Goal: Task Accomplishment & Management: Manage account settings

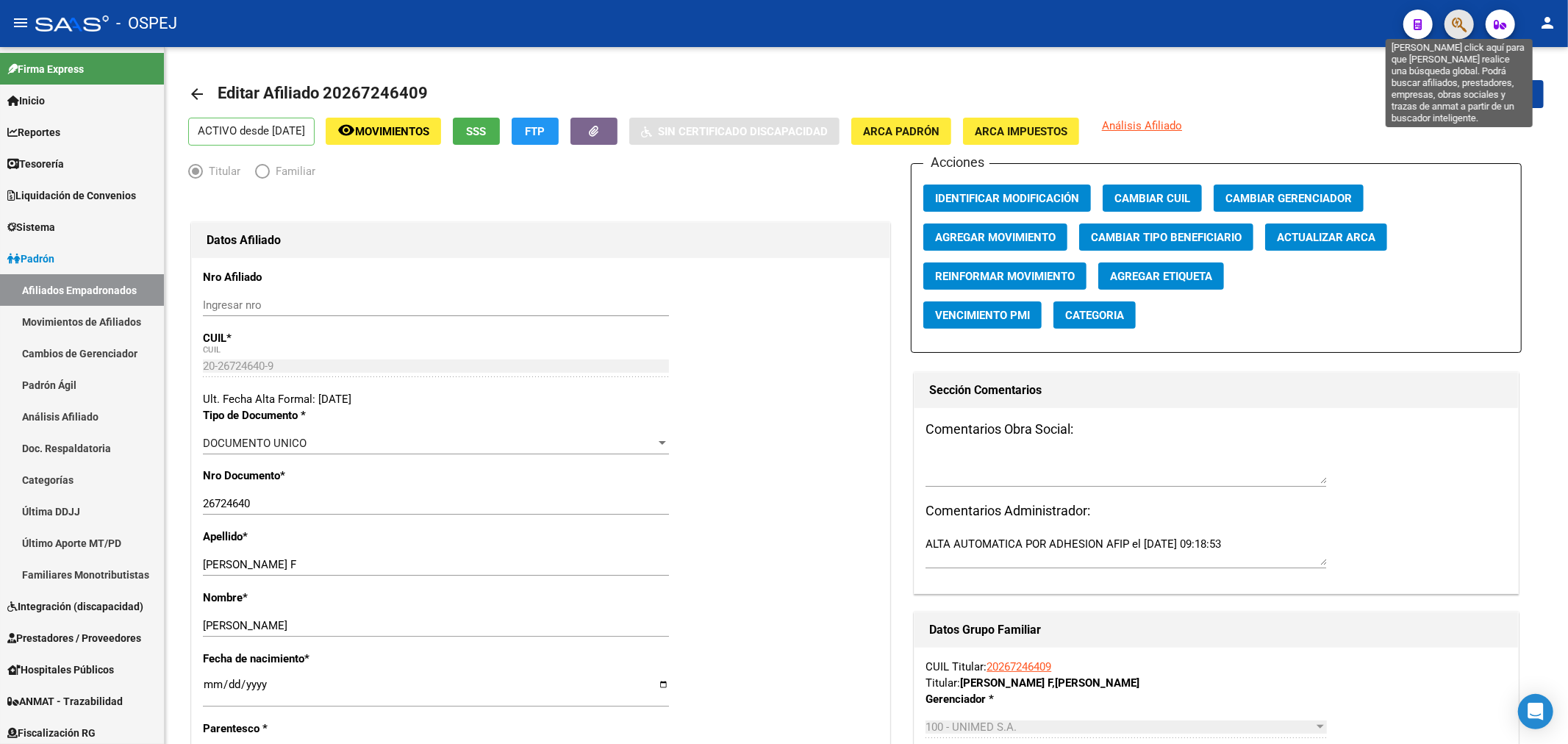
click at [1453, 20] on icon "button" at bounding box center [1459, 25] width 15 height 17
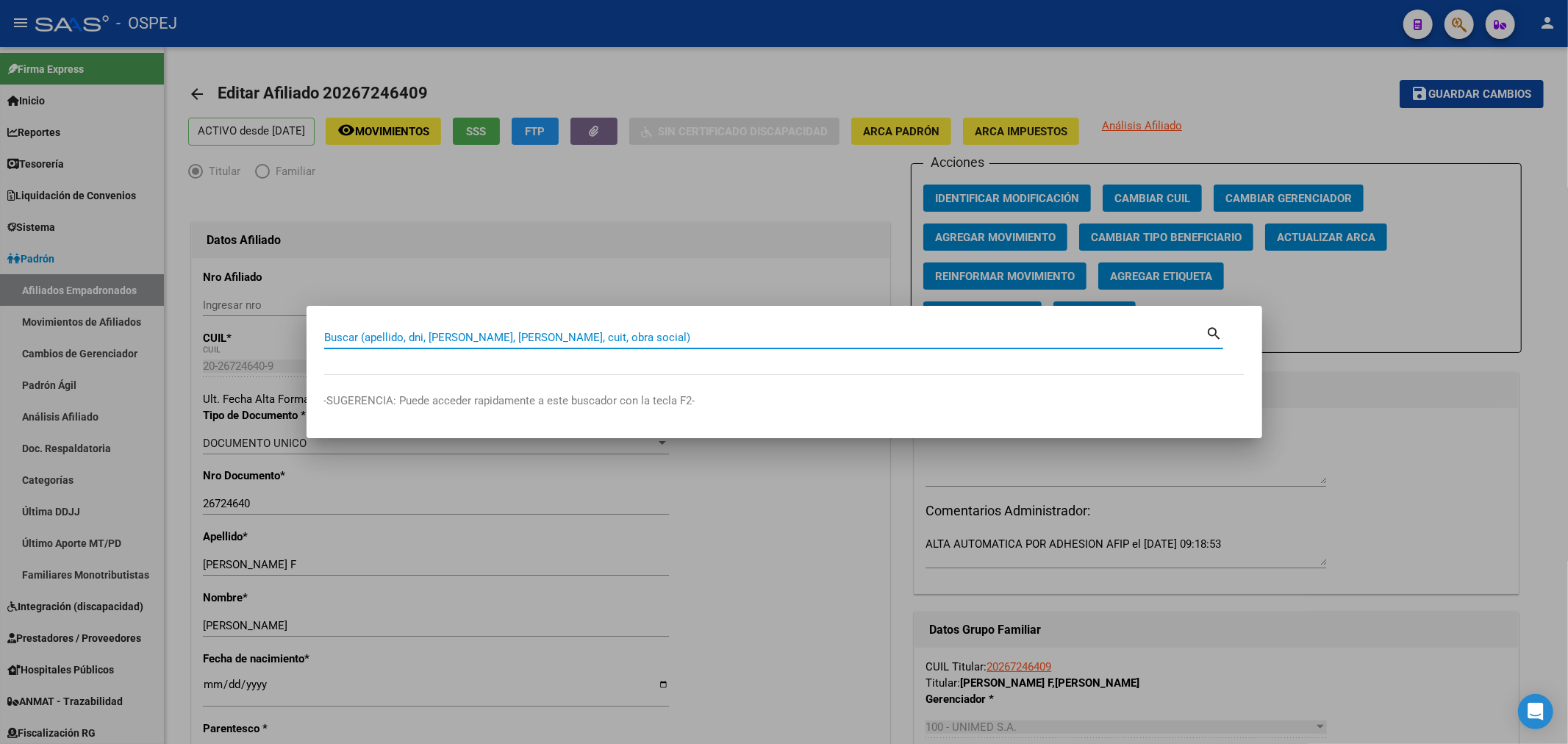
paste input "27414819384"
type input "27414819384"
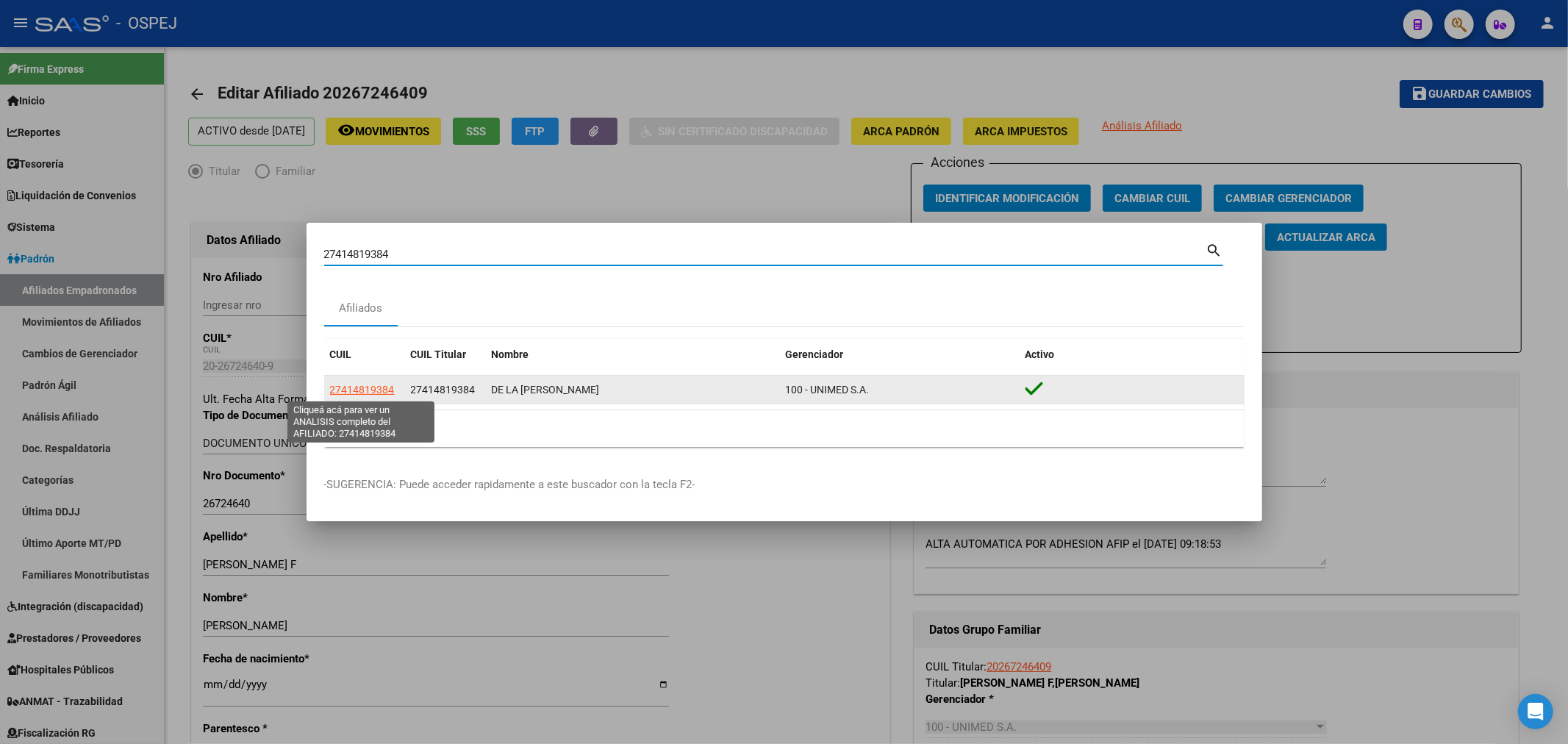
click at [376, 391] on span "27414819384" at bounding box center [362, 389] width 65 height 12
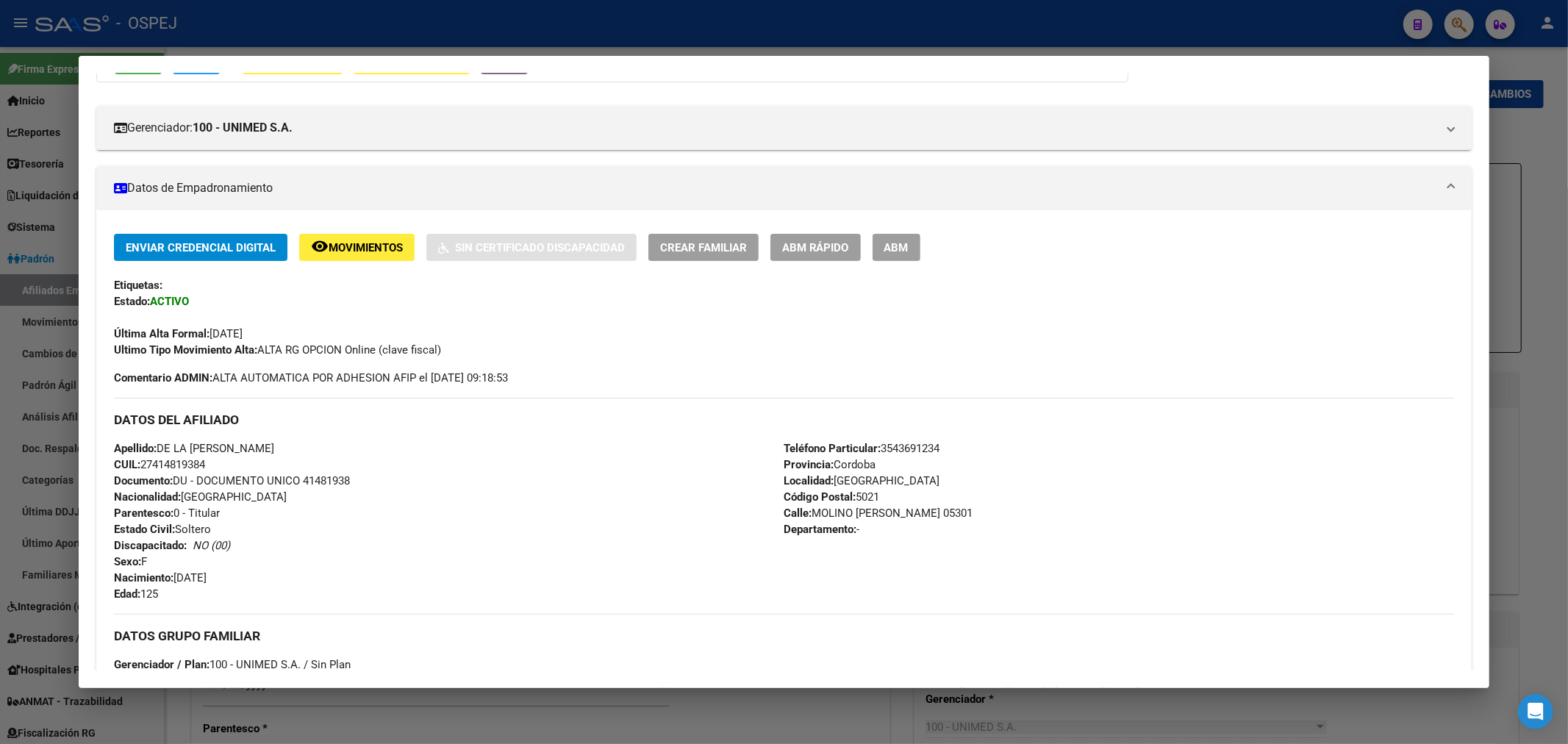
scroll to position [82, 0]
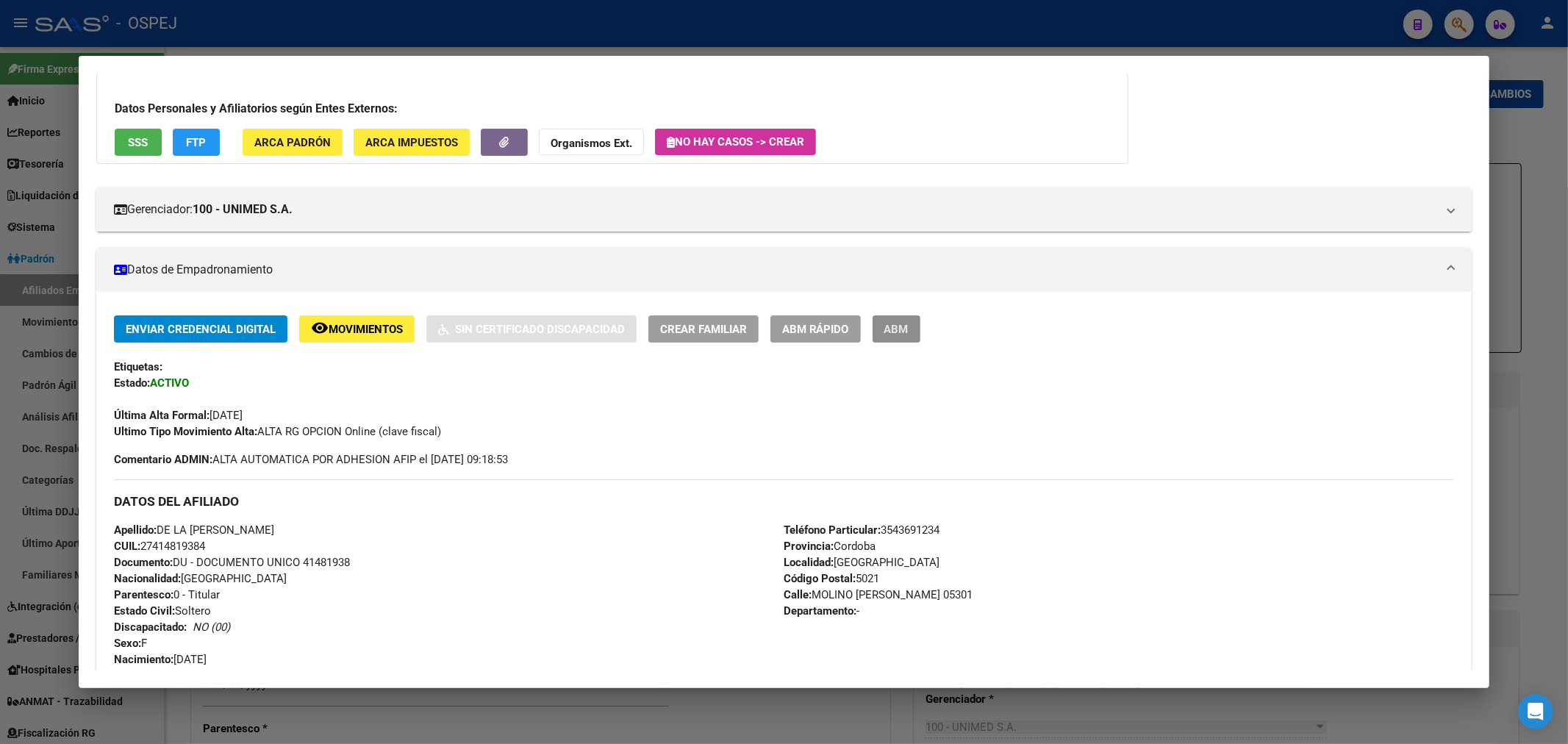
click at [916, 340] on button "ABM" at bounding box center [896, 329] width 48 height 28
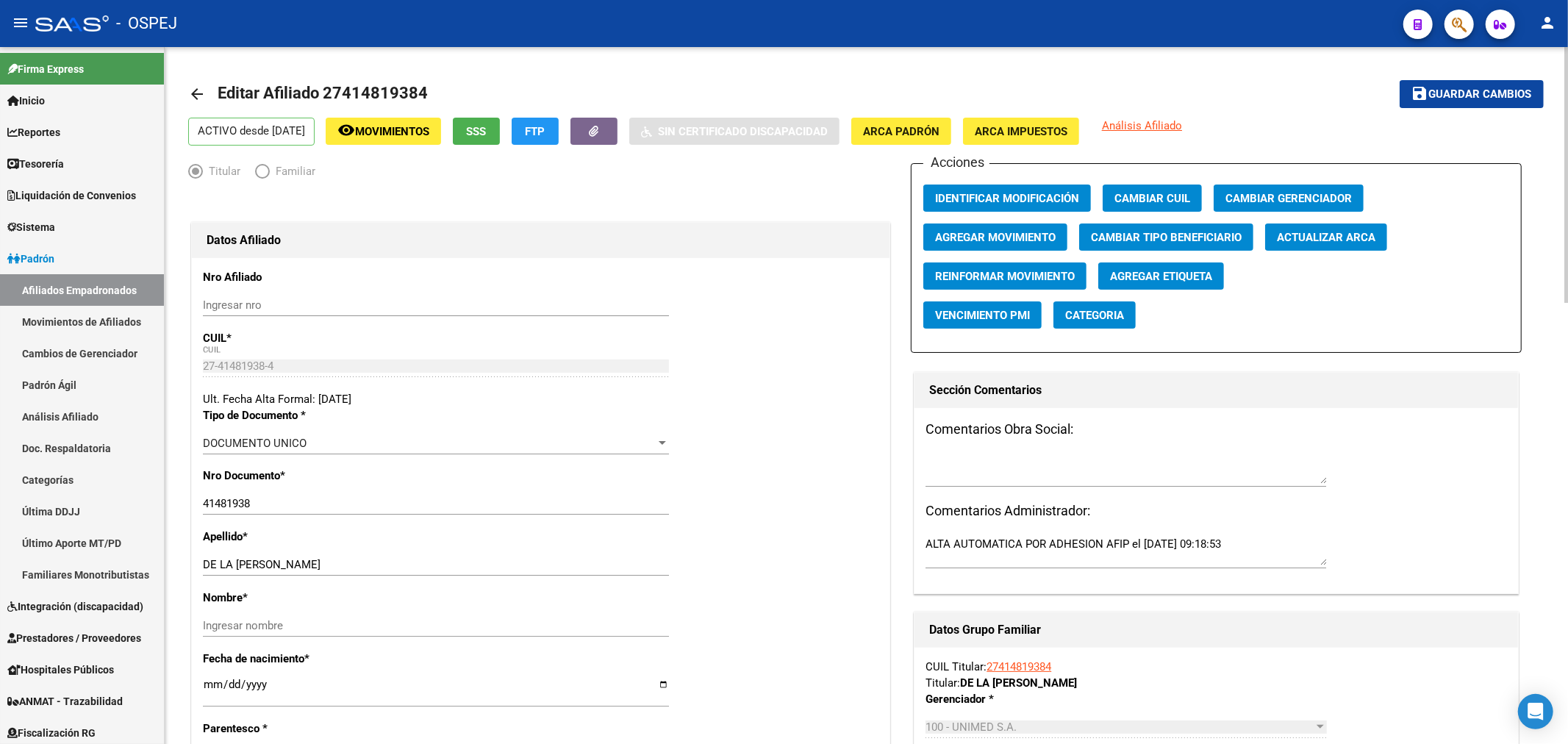
click at [1299, 236] on span "Actualizar ARCA" at bounding box center [1325, 238] width 98 height 13
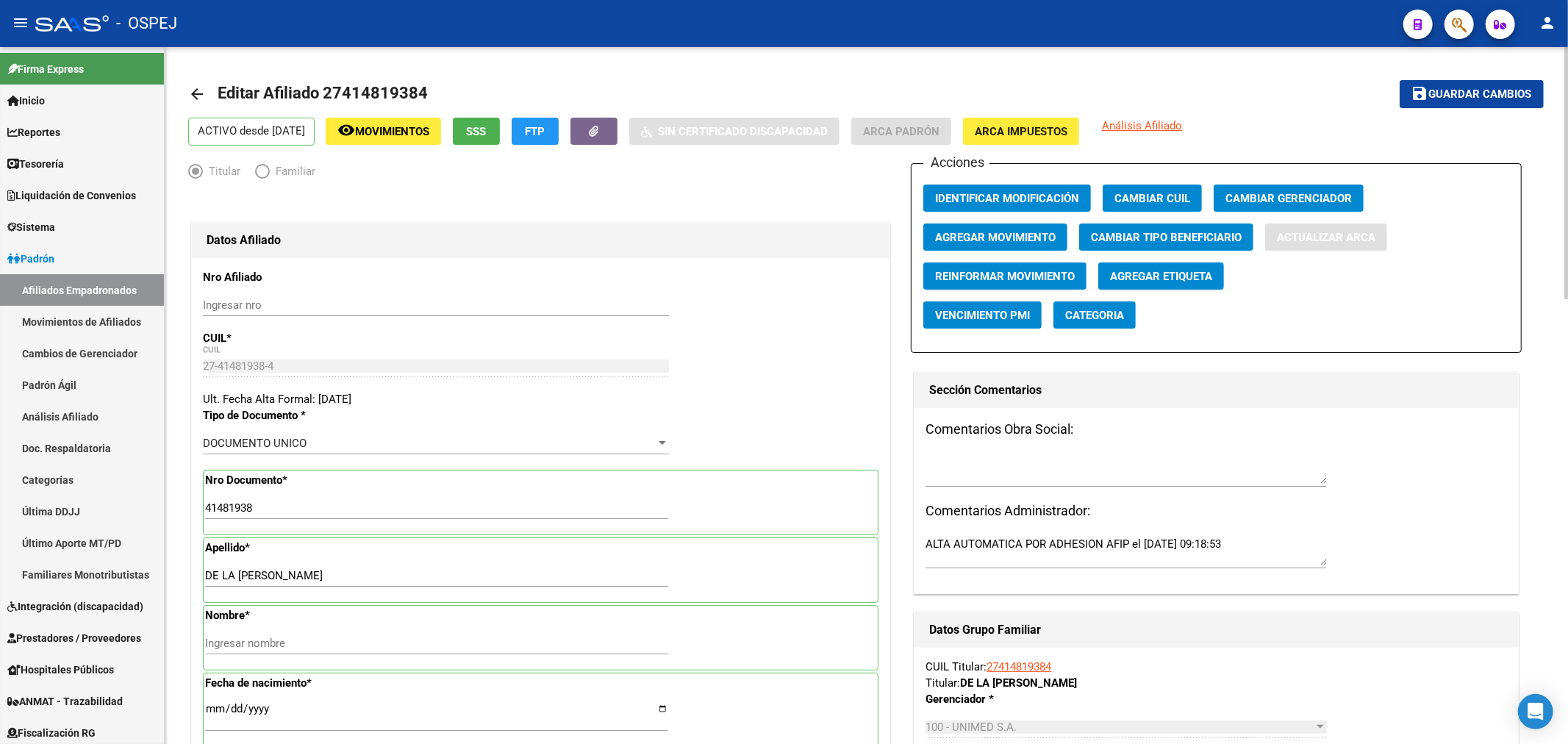
type input "DE [PERSON_NAME]"
type input "GRACIA"
type input "[DATE]"
type input "VILLA WARCALDE"
type input "MOLINO [PERSON_NAME] L6 M24"
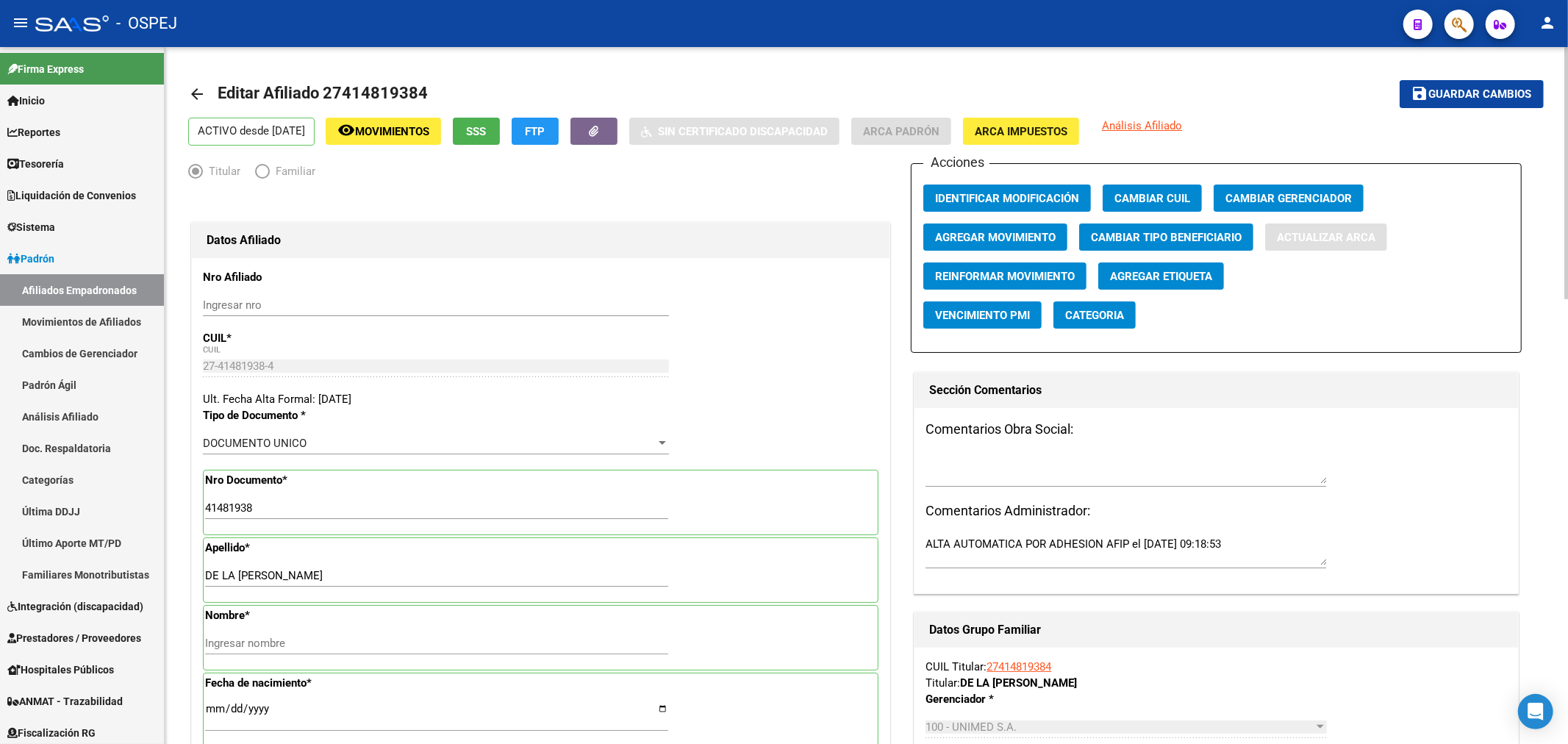
type input "5301"
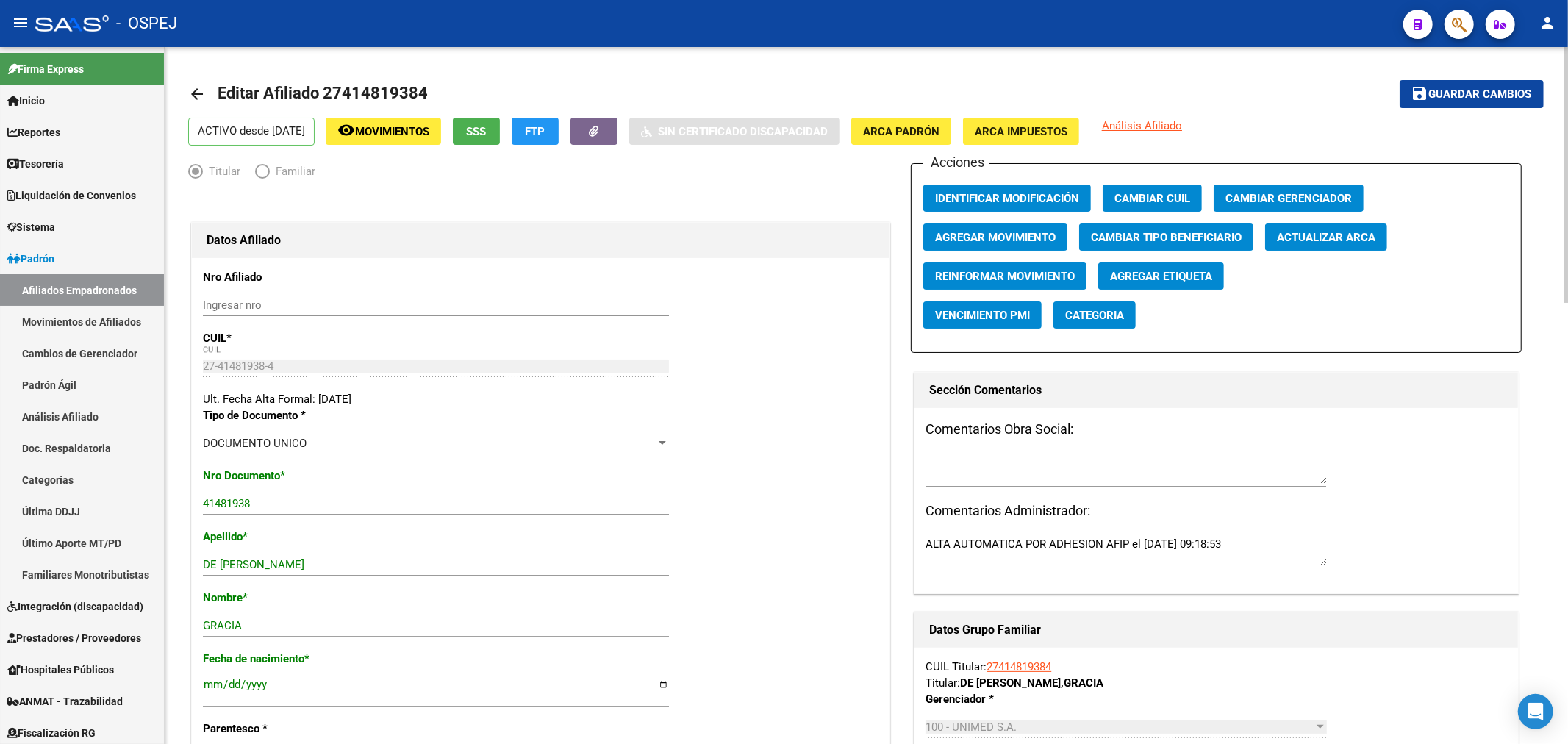
click at [1465, 94] on span "Guardar cambios" at bounding box center [1480, 94] width 103 height 13
drag, startPoint x: 1474, startPoint y: 100, endPoint x: 248, endPoint y: 6, distance: 1229.6
click at [1468, 98] on span "Guardar cambios" at bounding box center [1480, 94] width 103 height 13
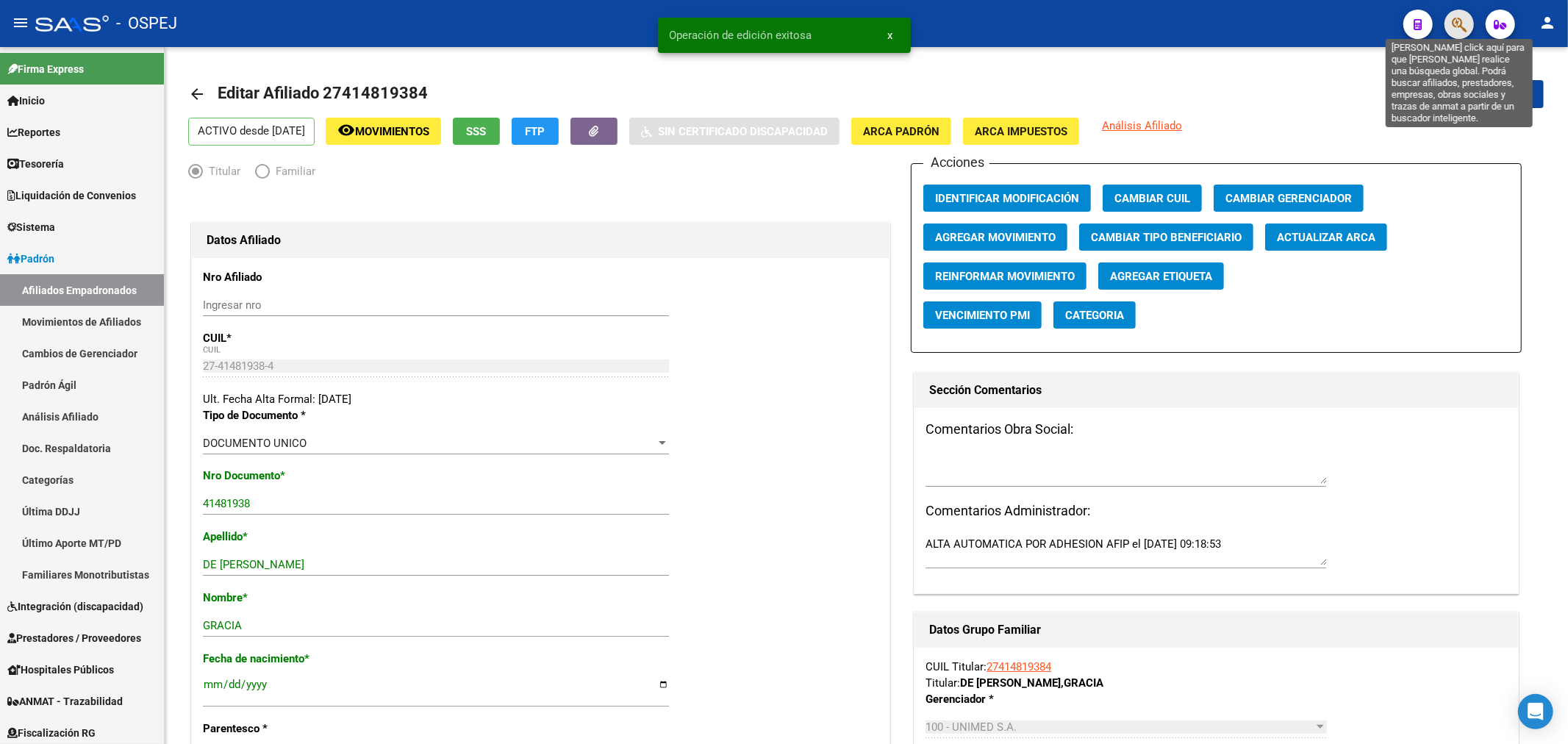
click at [1452, 19] on icon "button" at bounding box center [1459, 25] width 15 height 17
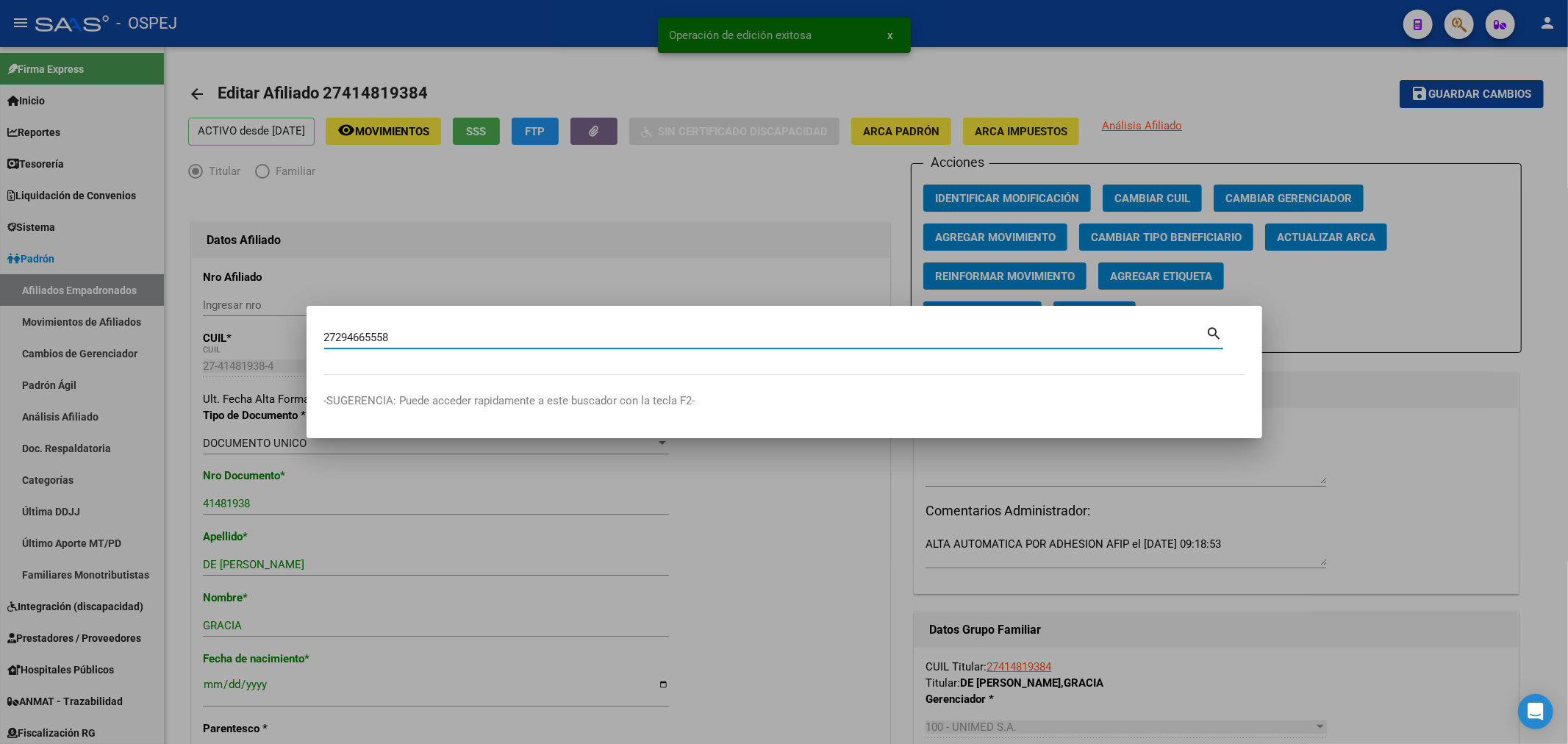
type input "27294665558"
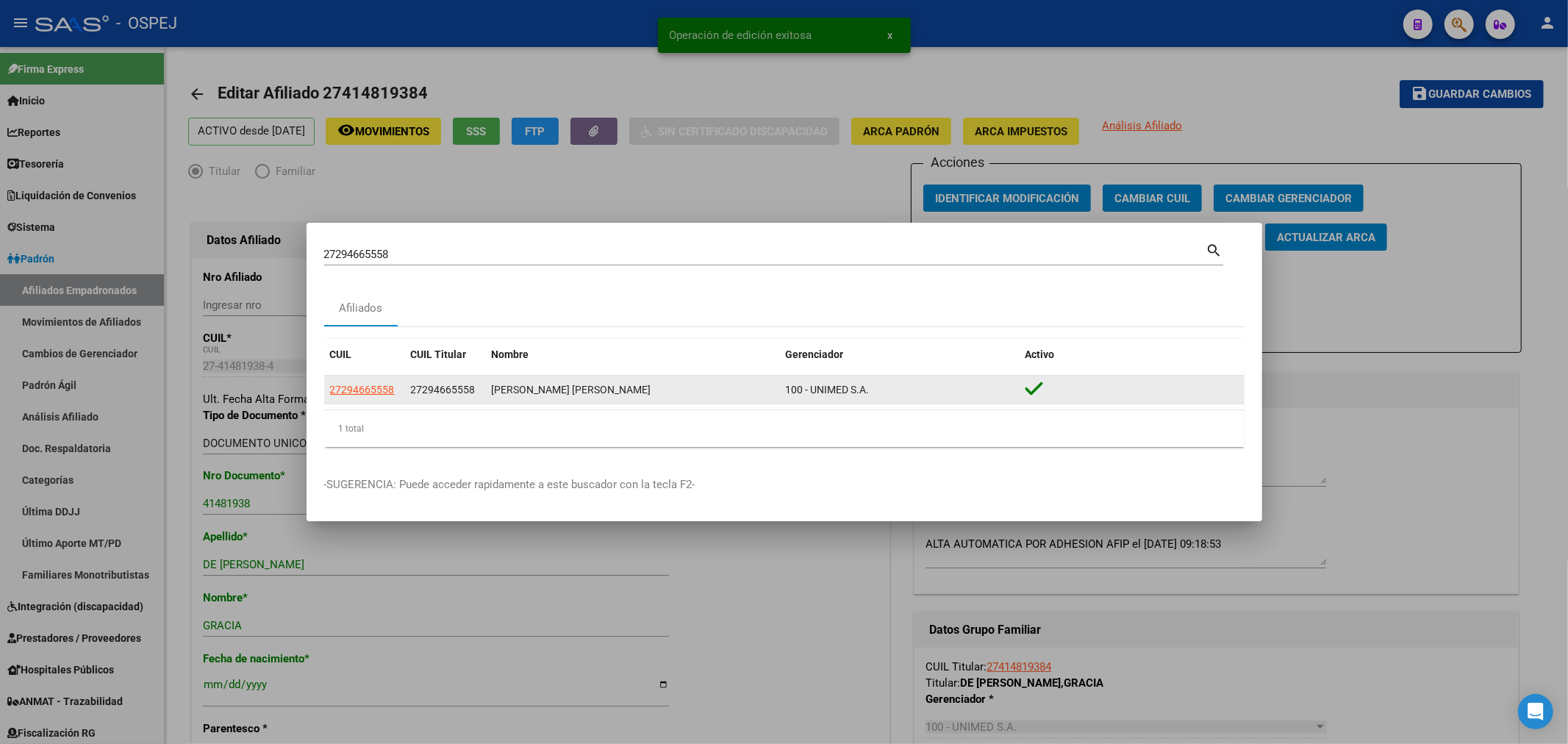
click at [356, 382] on app-link-go-to "27294665558" at bounding box center [362, 390] width 65 height 17
click at [358, 387] on span "27294665558" at bounding box center [362, 389] width 65 height 12
type textarea "27294665558"
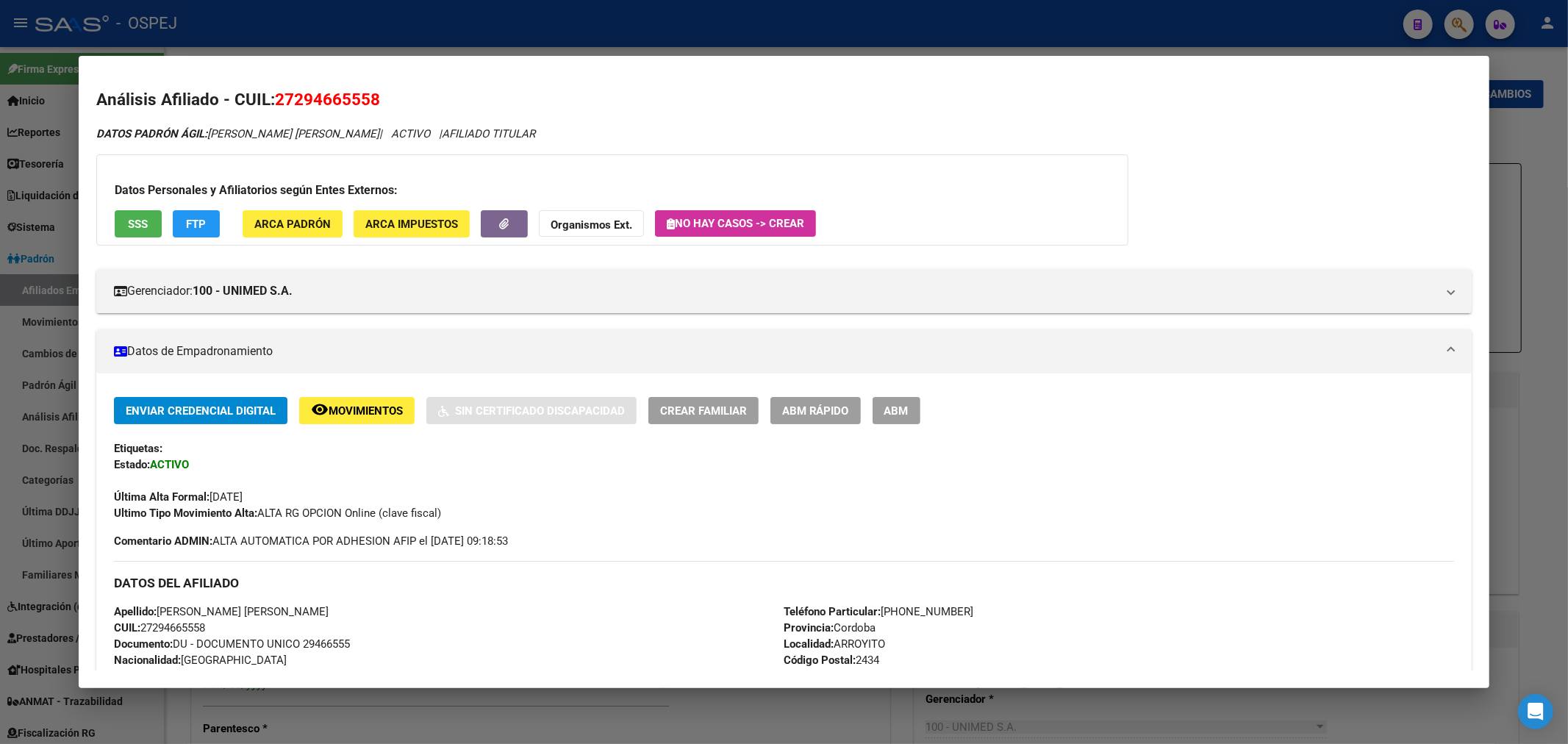
click at [909, 416] on span "ABM" at bounding box center [896, 411] width 24 height 13
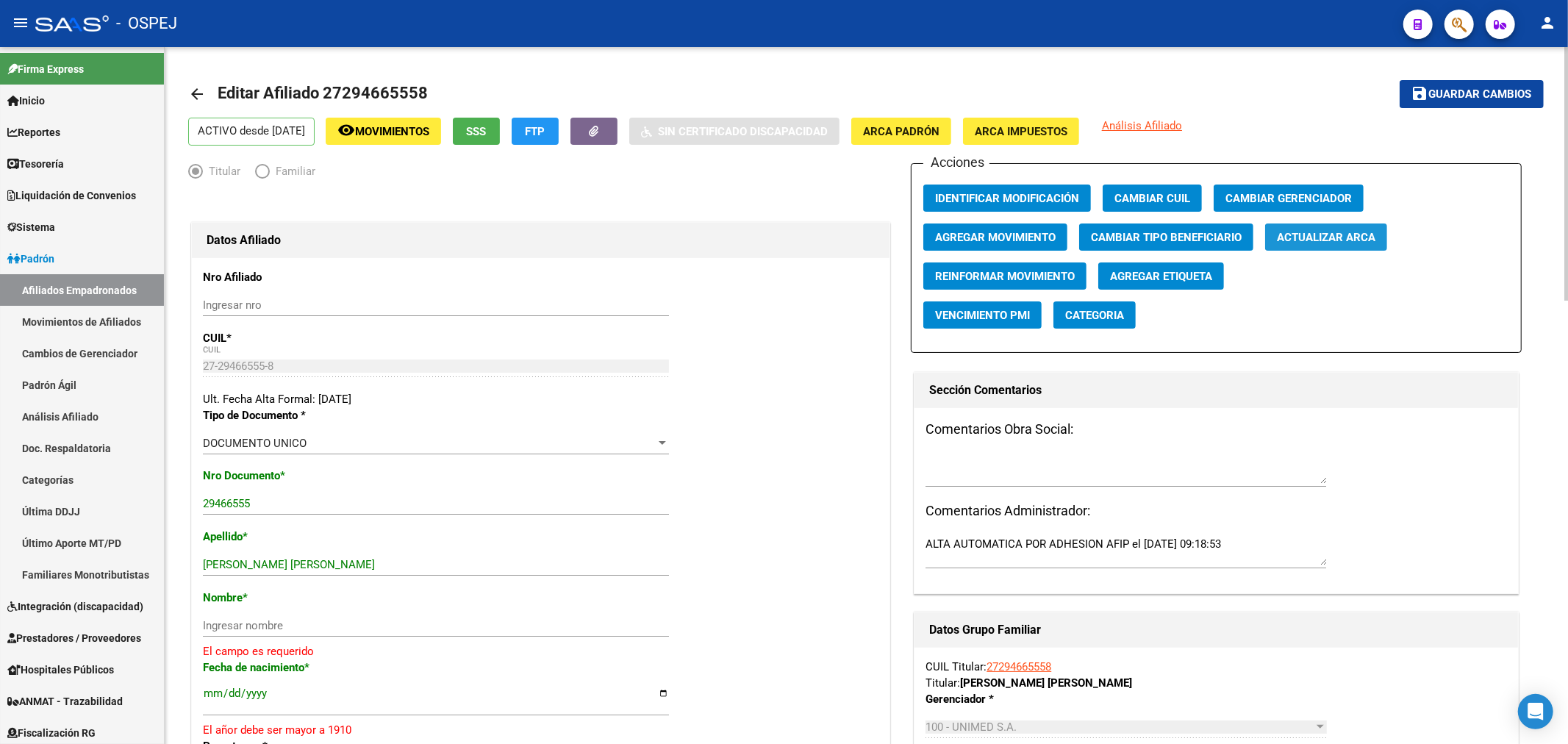
click at [1324, 237] on span "Actualizar ARCA" at bounding box center [1325, 238] width 98 height 13
drag, startPoint x: 394, startPoint y: 551, endPoint x: 372, endPoint y: 568, distance: 27.8
click at [372, 568] on div "Apellido * [PERSON_NAME] [PERSON_NAME] Ingresar apellido" at bounding box center [540, 559] width 676 height 61
drag, startPoint x: 370, startPoint y: 569, endPoint x: 259, endPoint y: 570, distance: 111.0
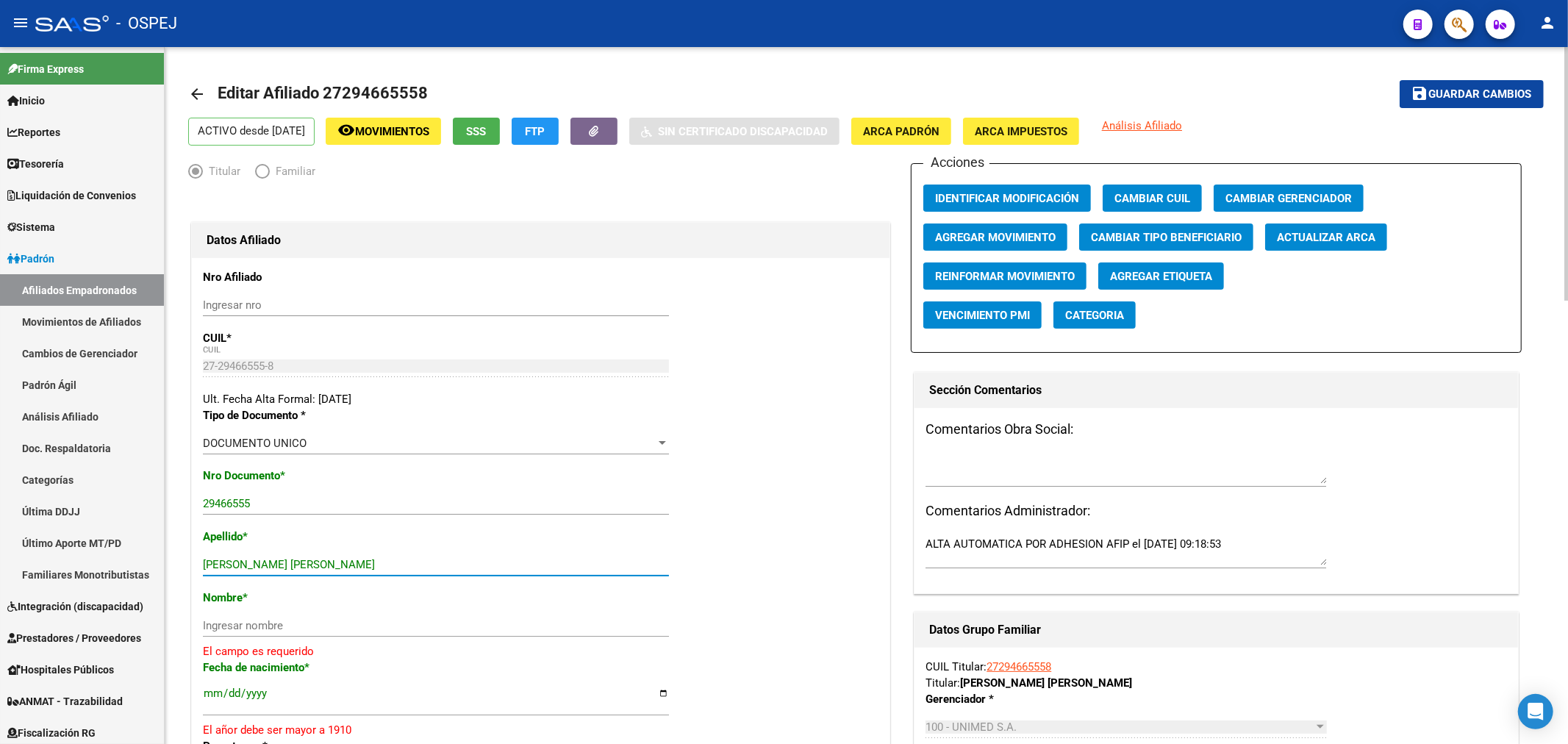
click at [259, 570] on input "[PERSON_NAME] [PERSON_NAME]" at bounding box center [436, 564] width 466 height 13
type input "CANELLO"
click at [275, 625] on input "Ingresar nombre" at bounding box center [436, 626] width 466 height 13
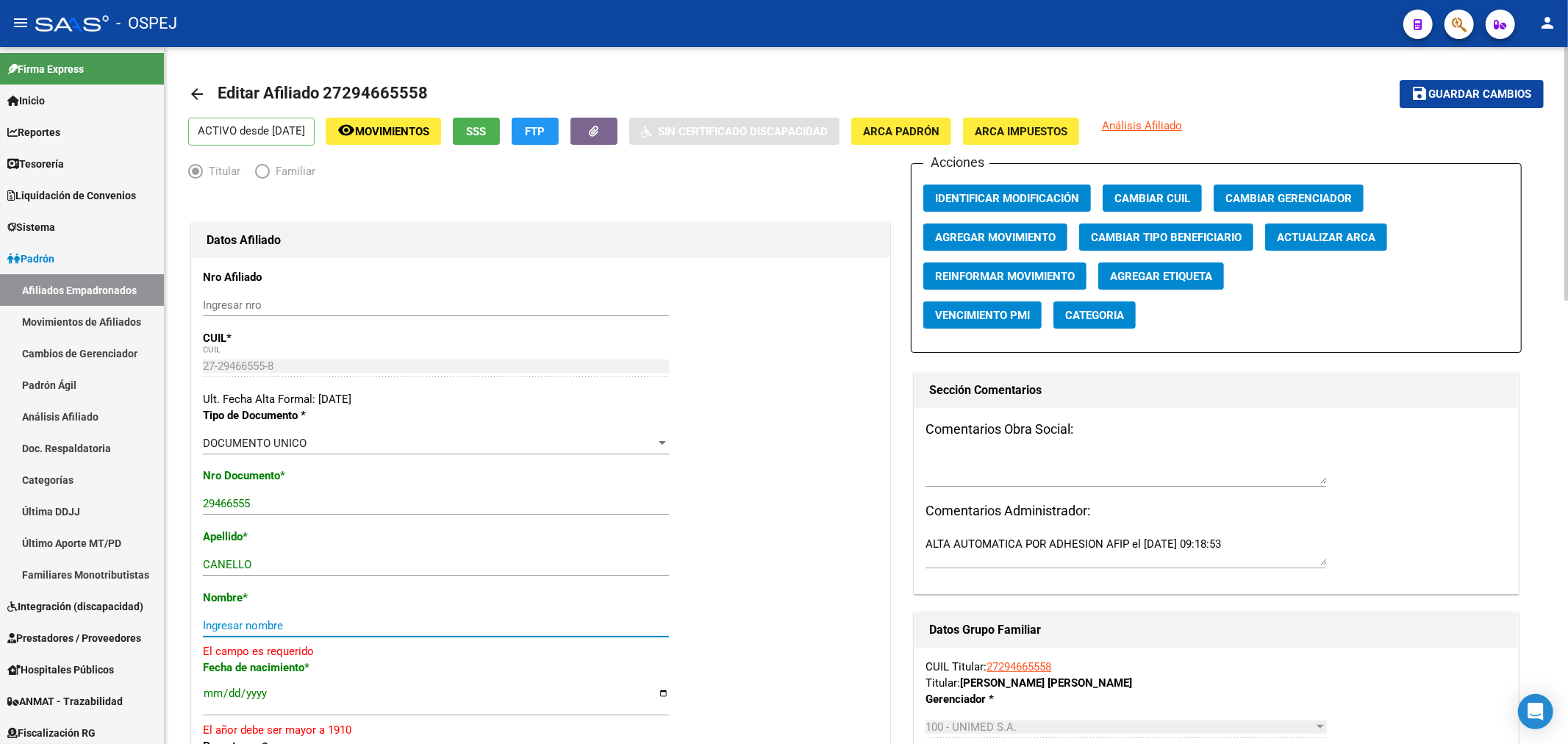
paste input "[PERSON_NAME] [PERSON_NAME]"
type input "[PERSON_NAME] [PERSON_NAME]"
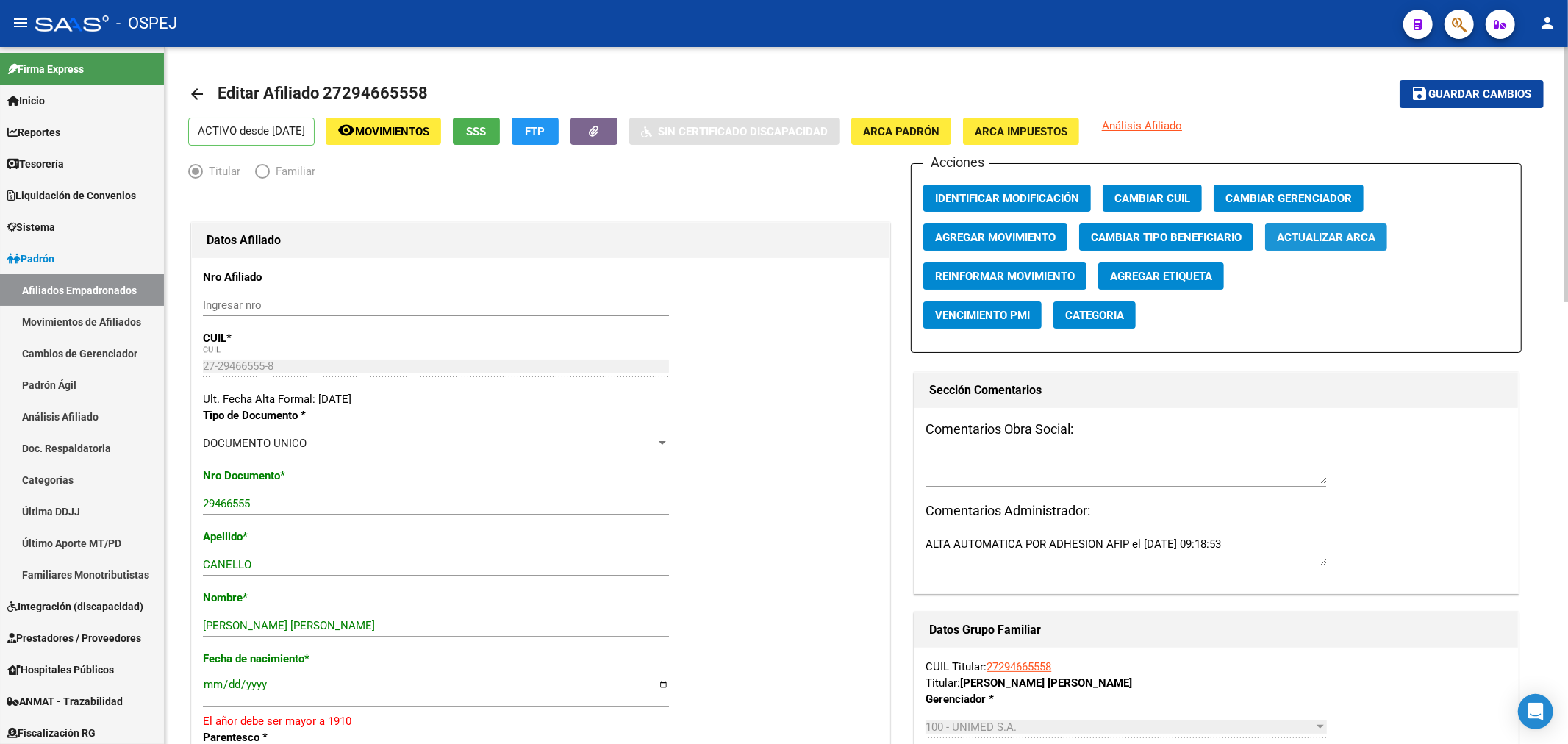
click at [1365, 239] on span "Actualizar ARCA" at bounding box center [1325, 238] width 98 height 13
click at [1364, 242] on span "Actualizar ARCA" at bounding box center [1325, 238] width 98 height 13
click at [268, 687] on input "[DATE]" at bounding box center [436, 691] width 466 height 24
type input "[DATE]"
click at [1472, 98] on span "Guardar cambios" at bounding box center [1480, 94] width 103 height 13
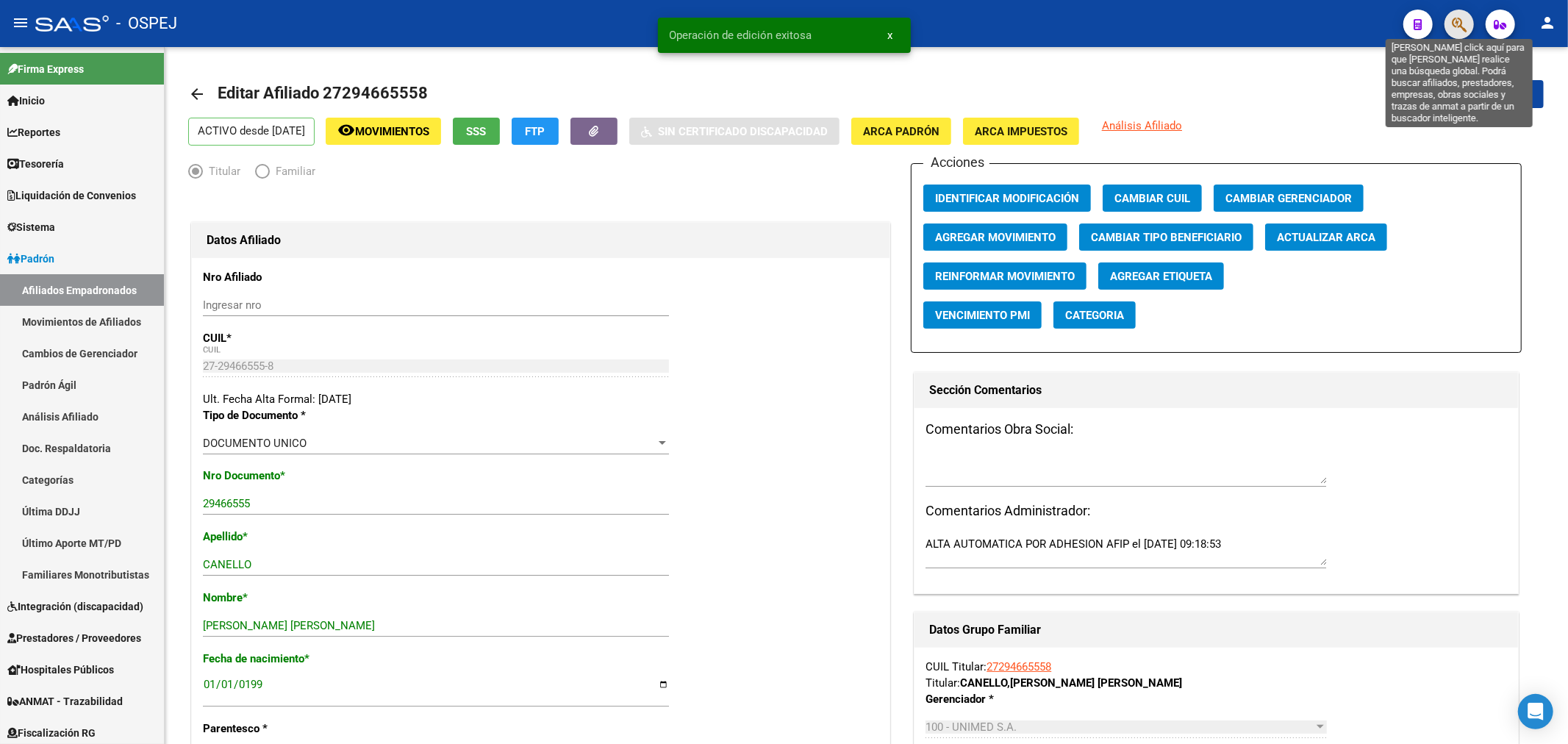
click at [1455, 23] on icon "button" at bounding box center [1459, 25] width 15 height 17
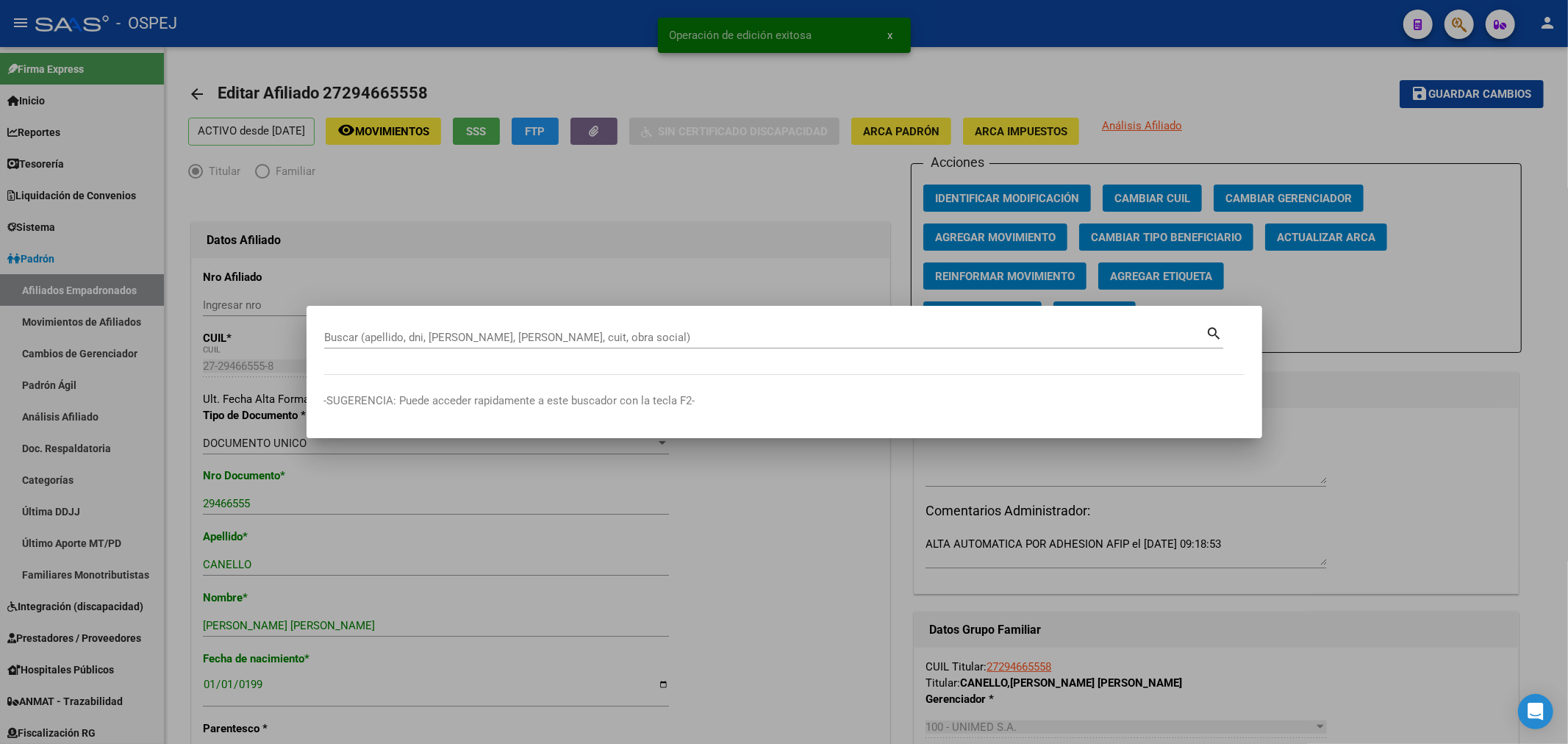
paste input "23206052244"
type input "23206052244"
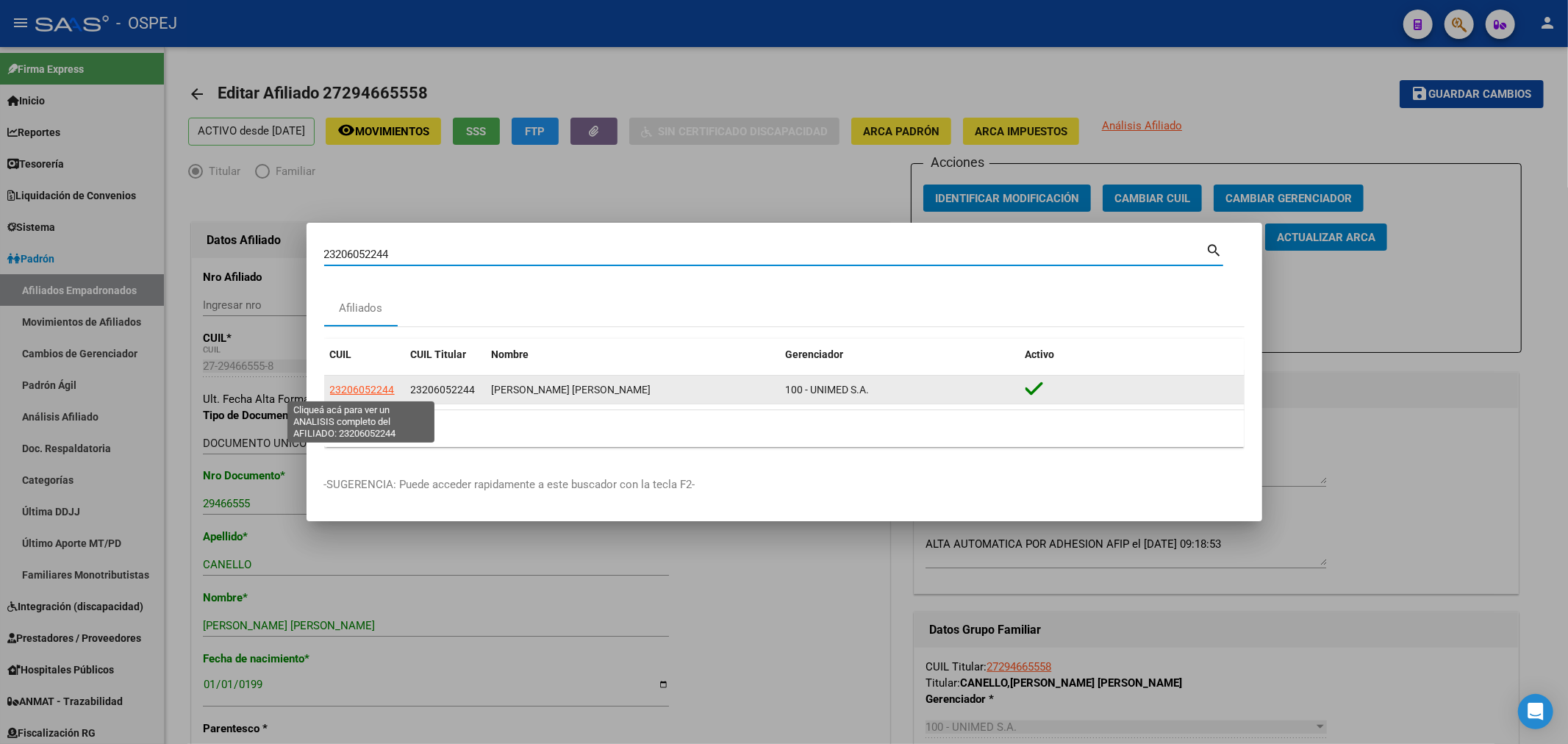
click at [380, 385] on span "23206052244" at bounding box center [362, 389] width 65 height 12
type textarea "23206052244"
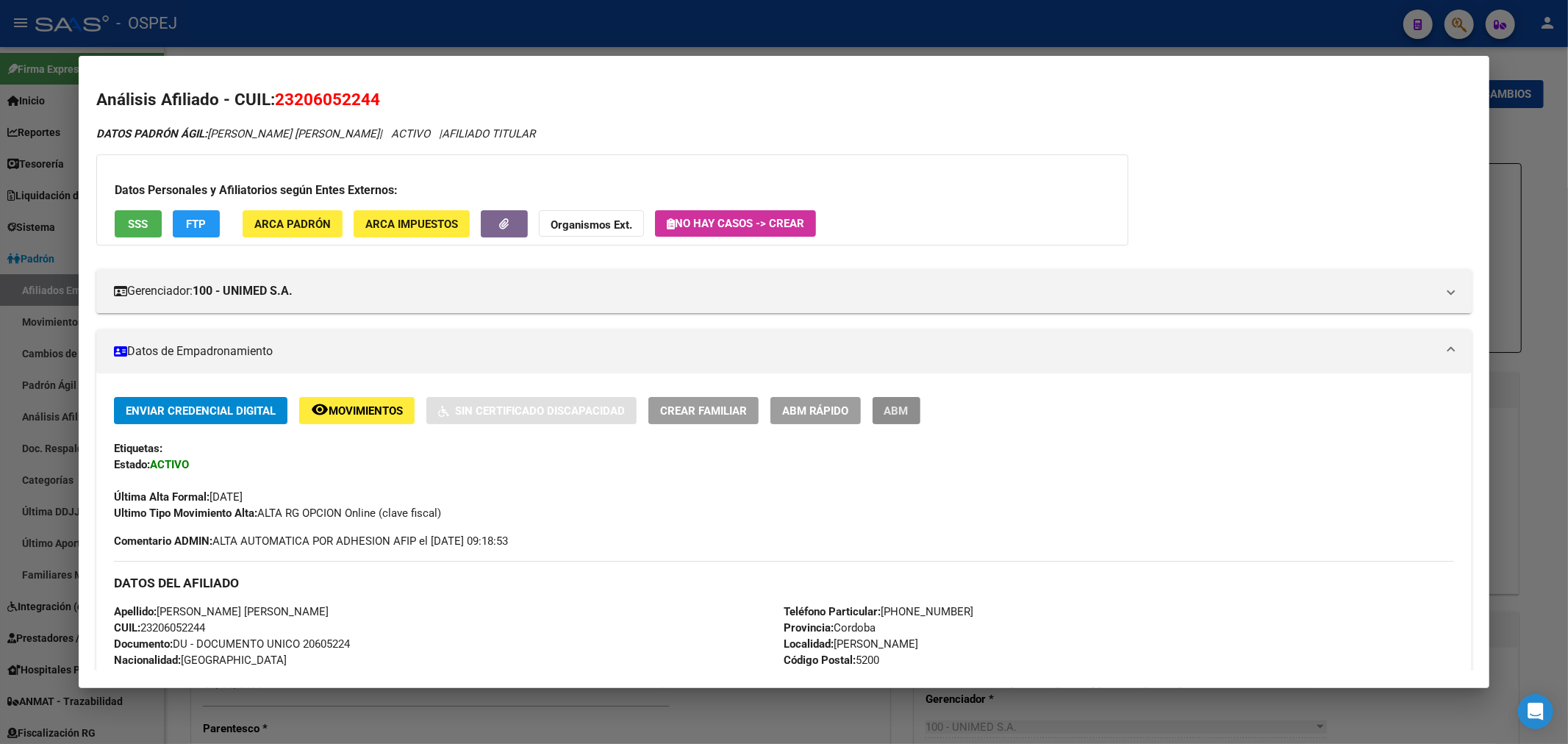
click at [900, 416] on button "ABM" at bounding box center [896, 411] width 48 height 28
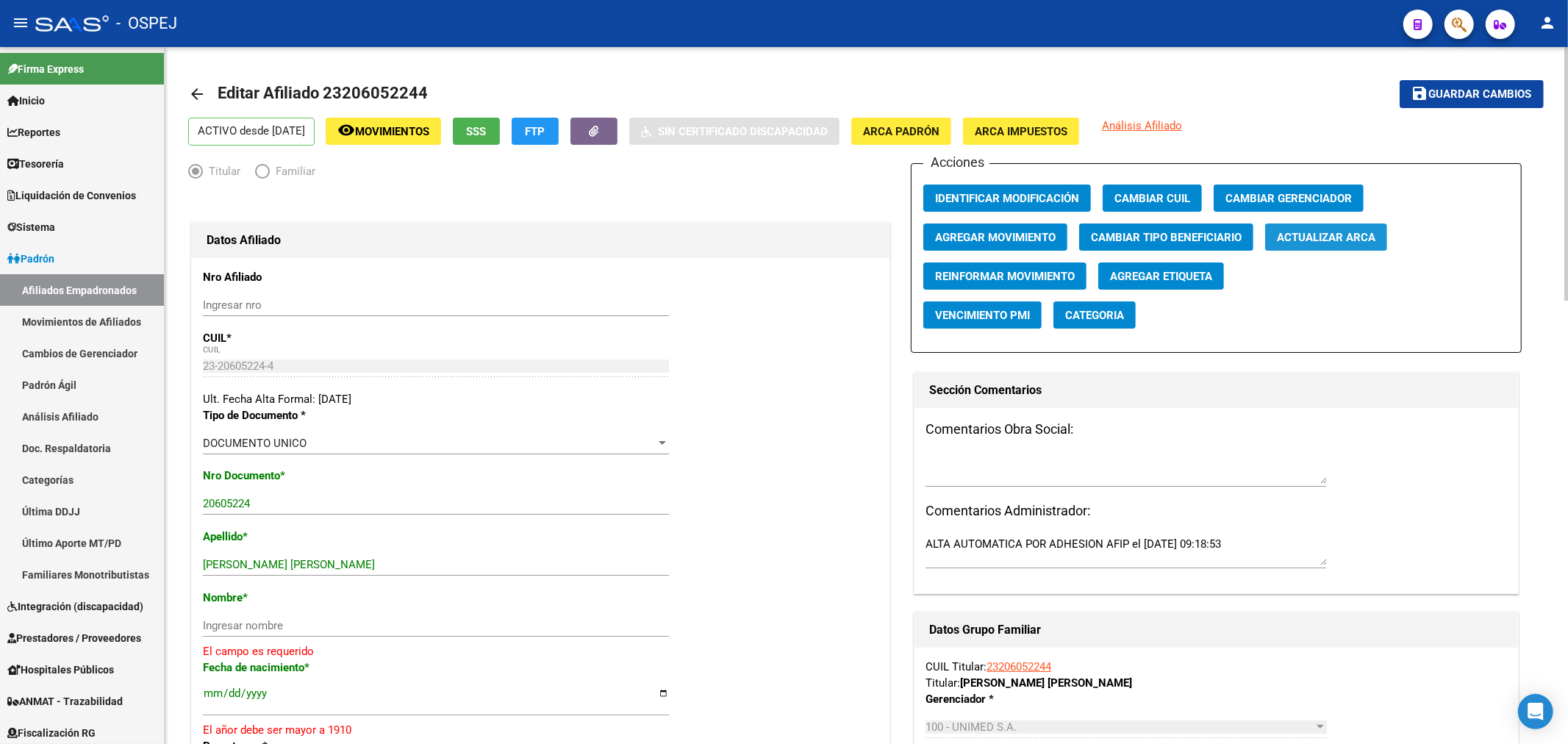
click at [1327, 235] on span "Actualizar ARCA" at bounding box center [1325, 238] width 98 height 13
drag, startPoint x: 373, startPoint y: 567, endPoint x: 255, endPoint y: 570, distance: 118.0
click at [255, 570] on input "[PERSON_NAME] [PERSON_NAME]" at bounding box center [436, 564] width 466 height 13
type input "RAMALLO"
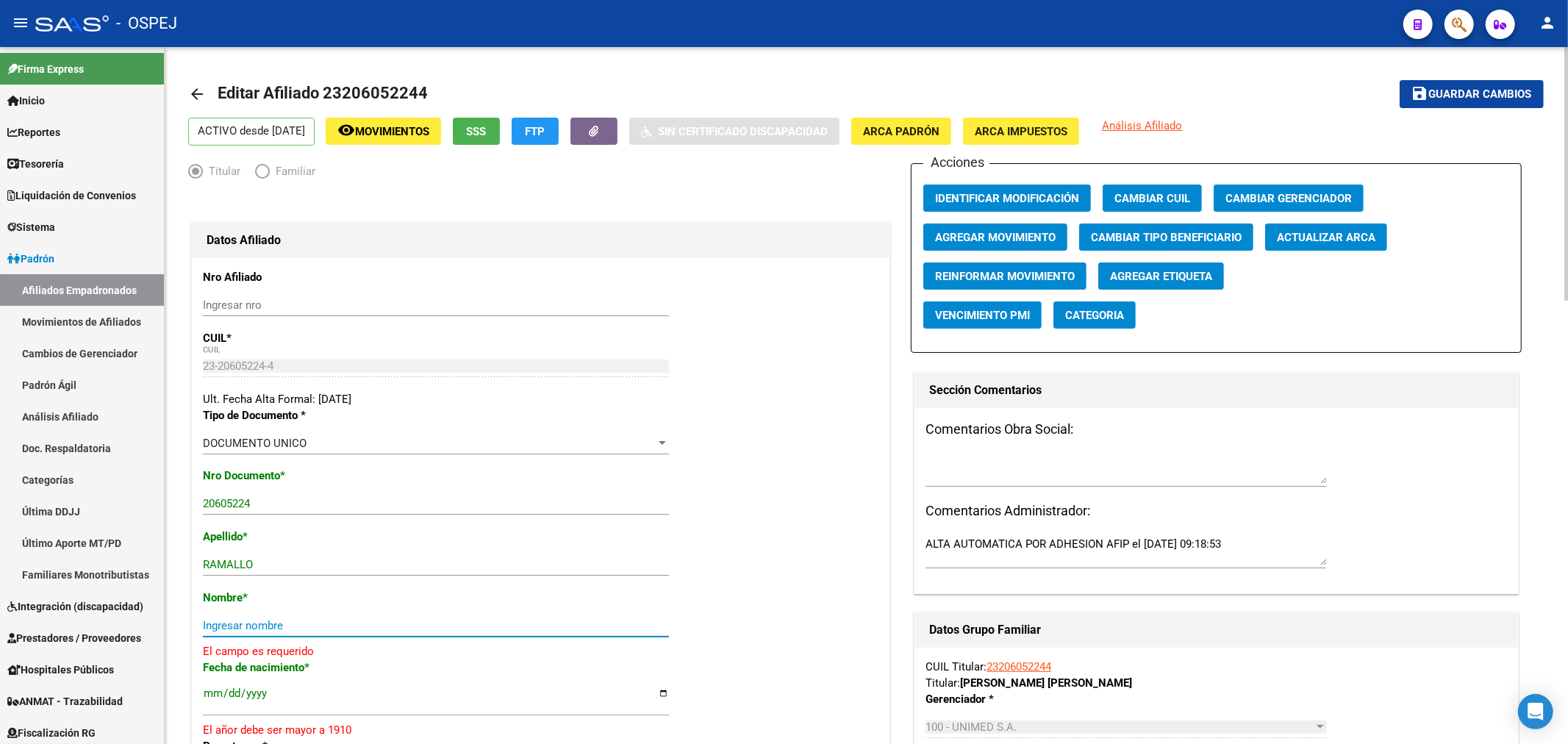
click at [272, 624] on input "Ingresar nombre" at bounding box center [436, 626] width 466 height 13
paste input "[PERSON_NAME] [PERSON_NAME]"
type input "[PERSON_NAME] [PERSON_NAME]"
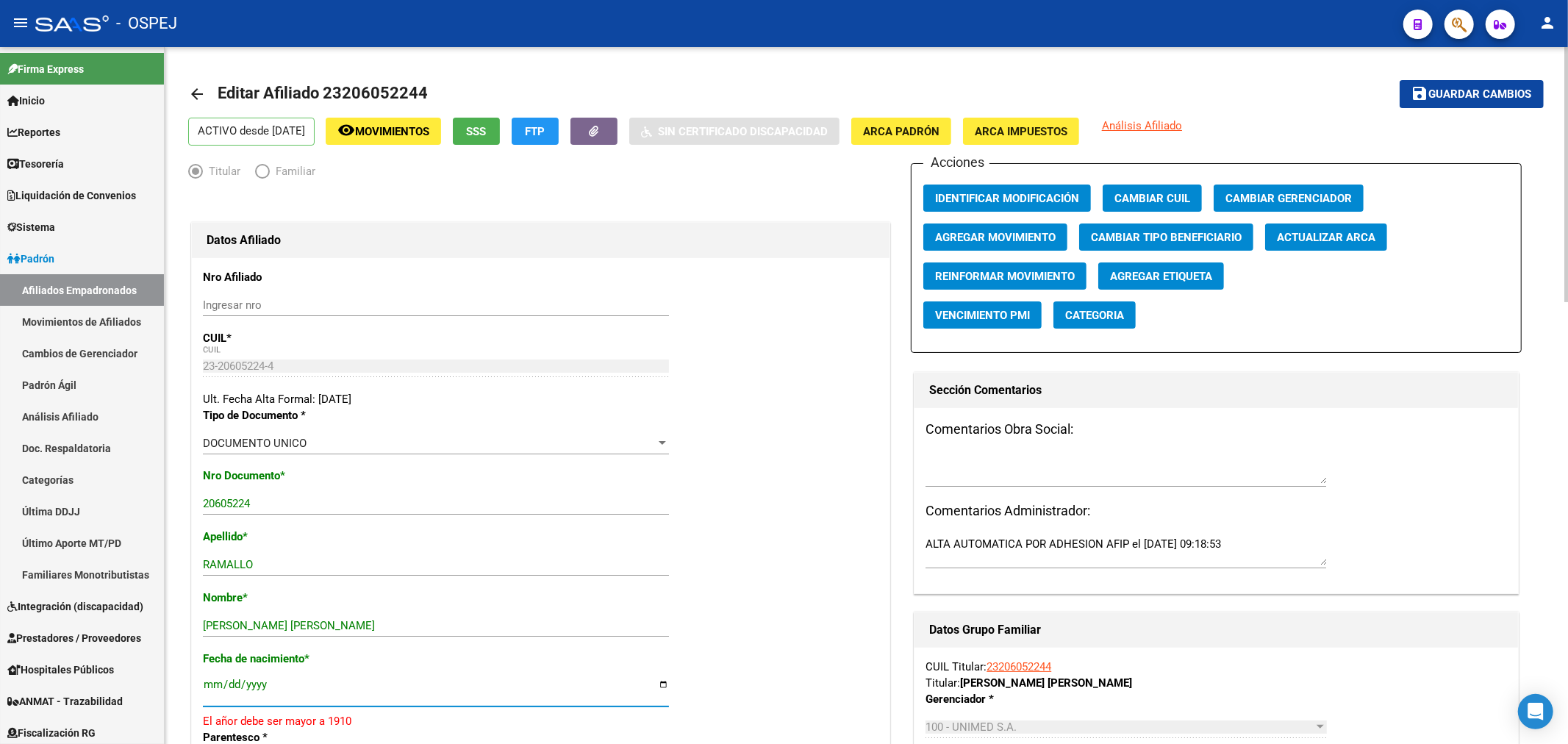
click at [267, 686] on input "[DATE]" at bounding box center [436, 691] width 466 height 24
type input "[DATE]"
click at [1417, 100] on mat-icon "save" at bounding box center [1419, 93] width 17 height 17
click at [1464, 31] on icon "button" at bounding box center [1459, 25] width 15 height 17
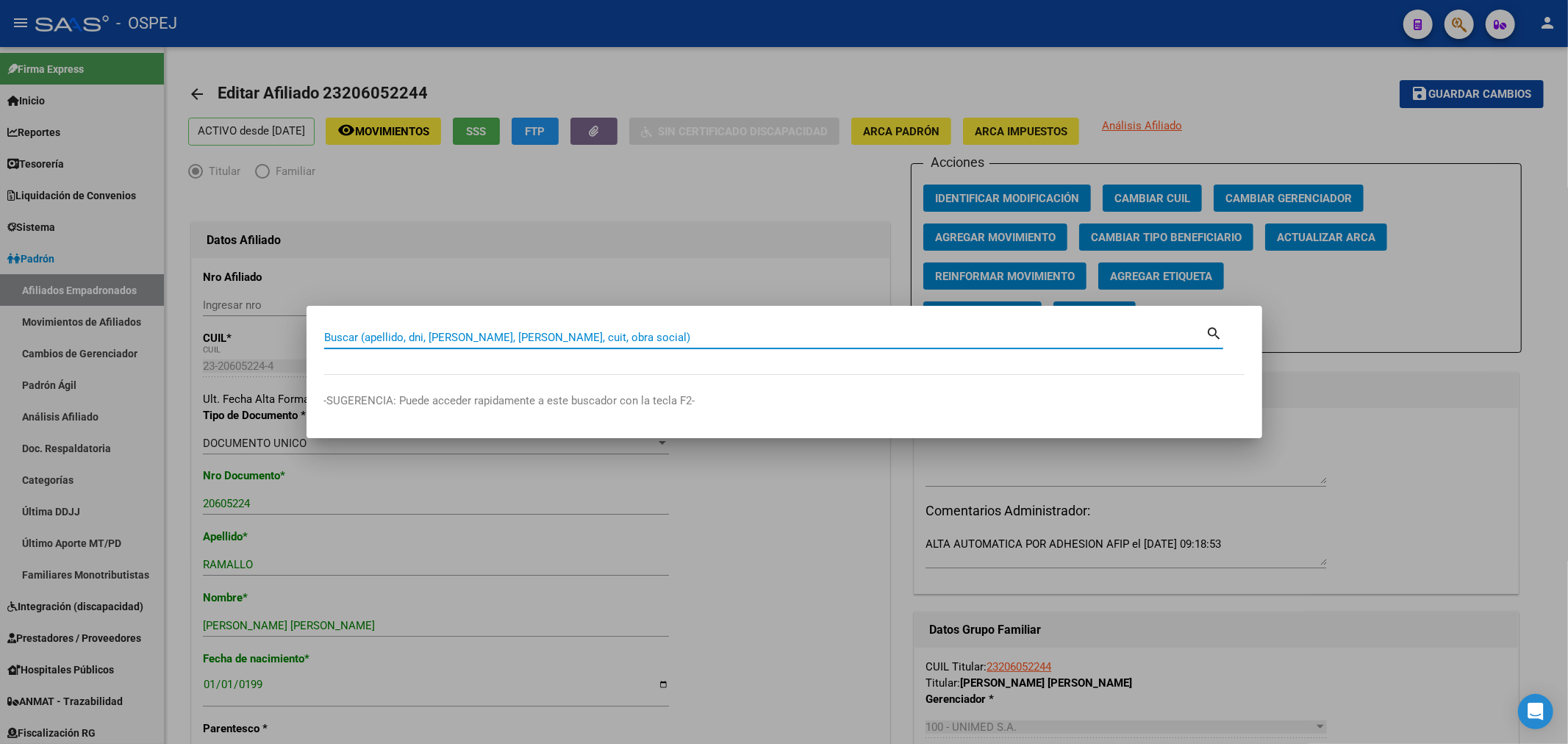
paste input "27208090424"
type input "27208090424"
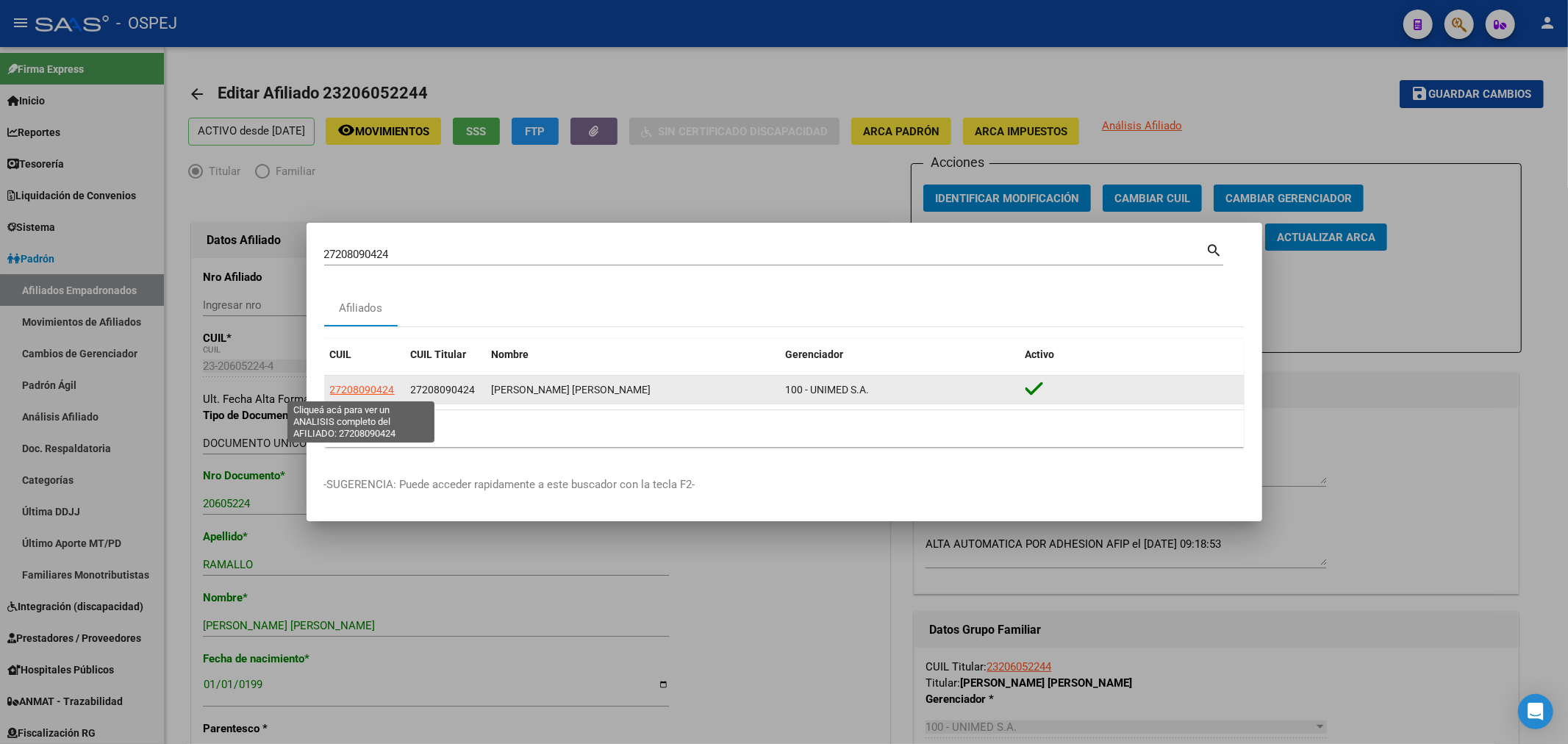
click at [377, 390] on span "27208090424" at bounding box center [362, 389] width 65 height 12
type textarea "27208090424"
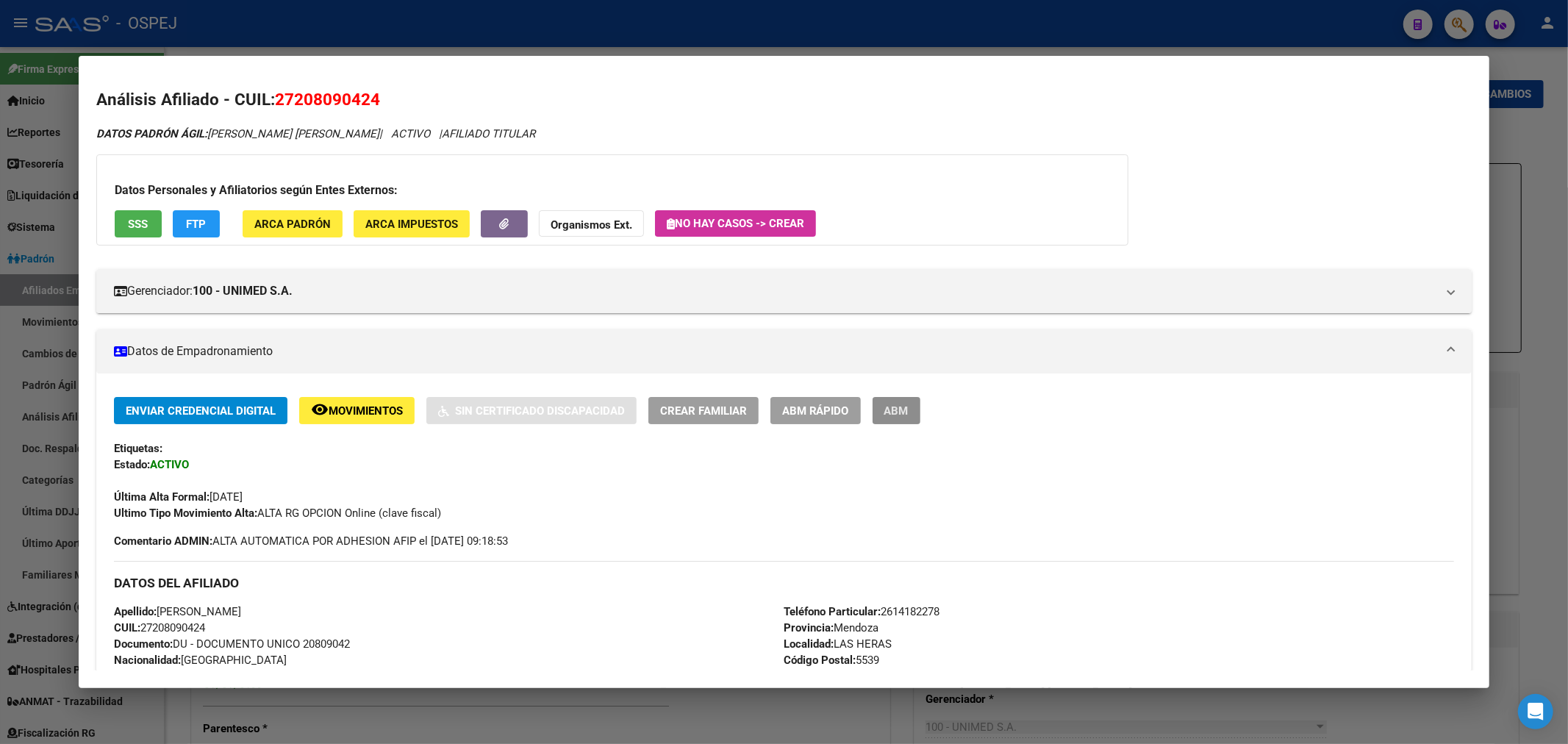
click at [916, 399] on button "ABM" at bounding box center [896, 411] width 48 height 28
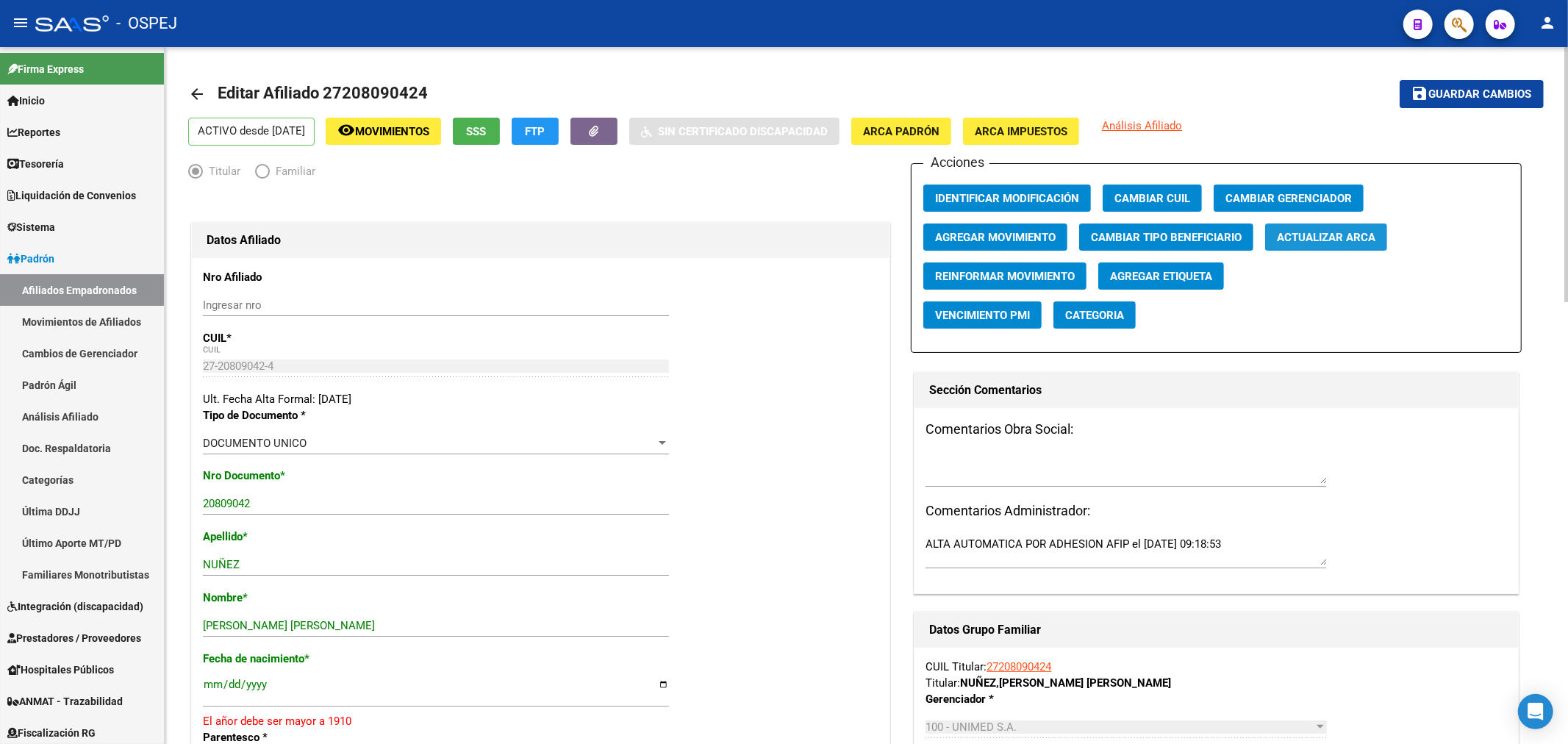
click at [1309, 239] on span "Actualizar ARCA" at bounding box center [1325, 238] width 98 height 13
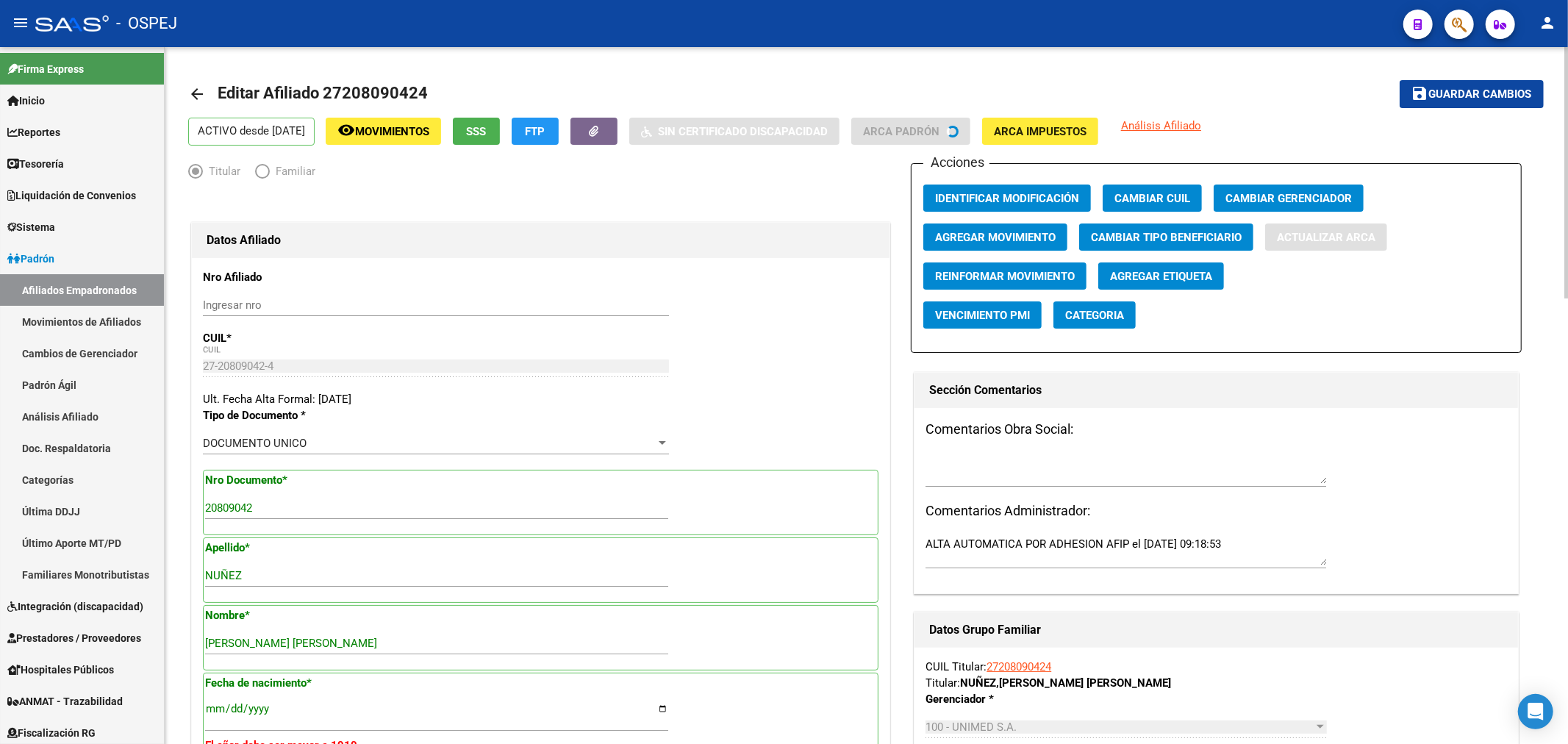
type input "LAS HERAS"
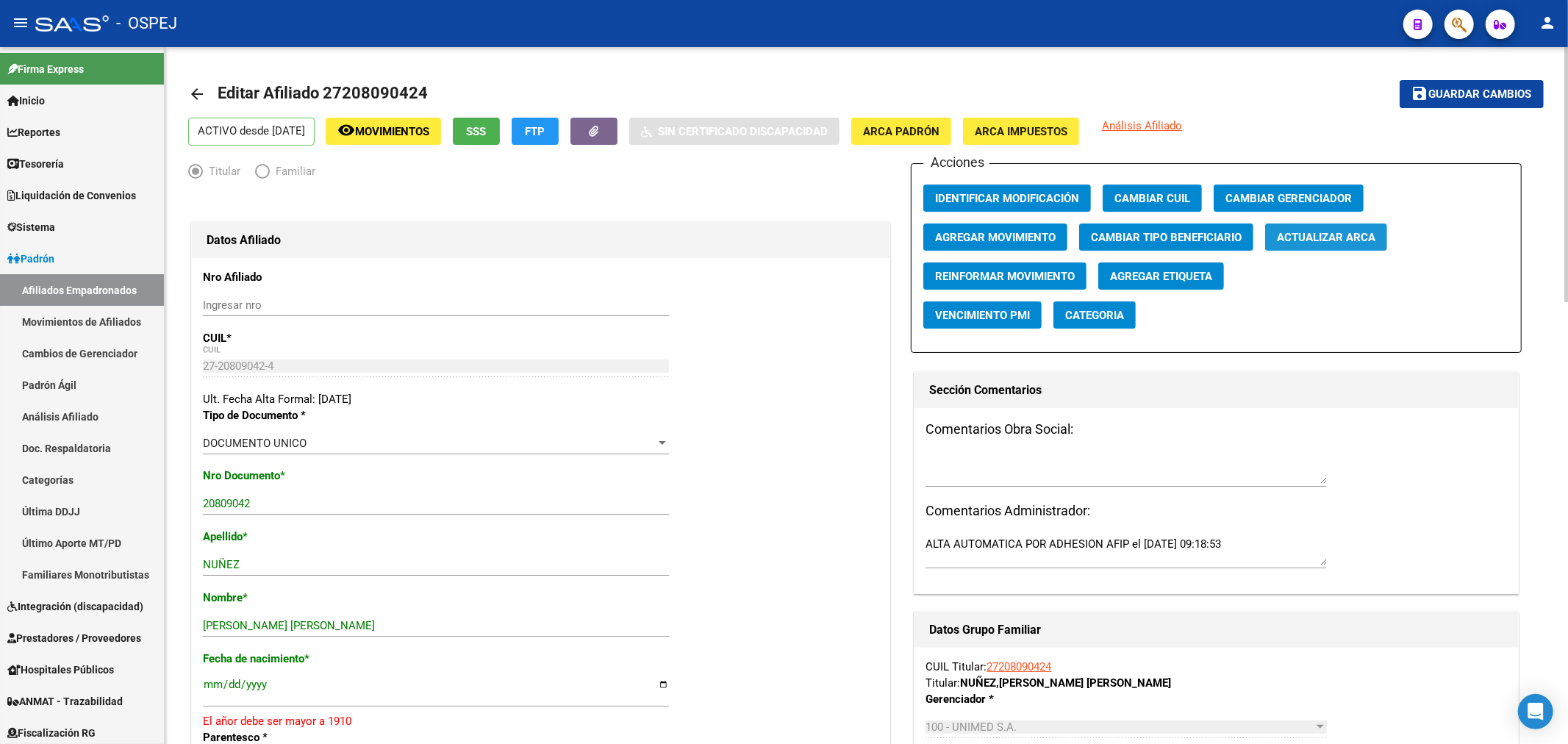
click at [1309, 238] on span "Actualizar ARCA" at bounding box center [1325, 238] width 98 height 13
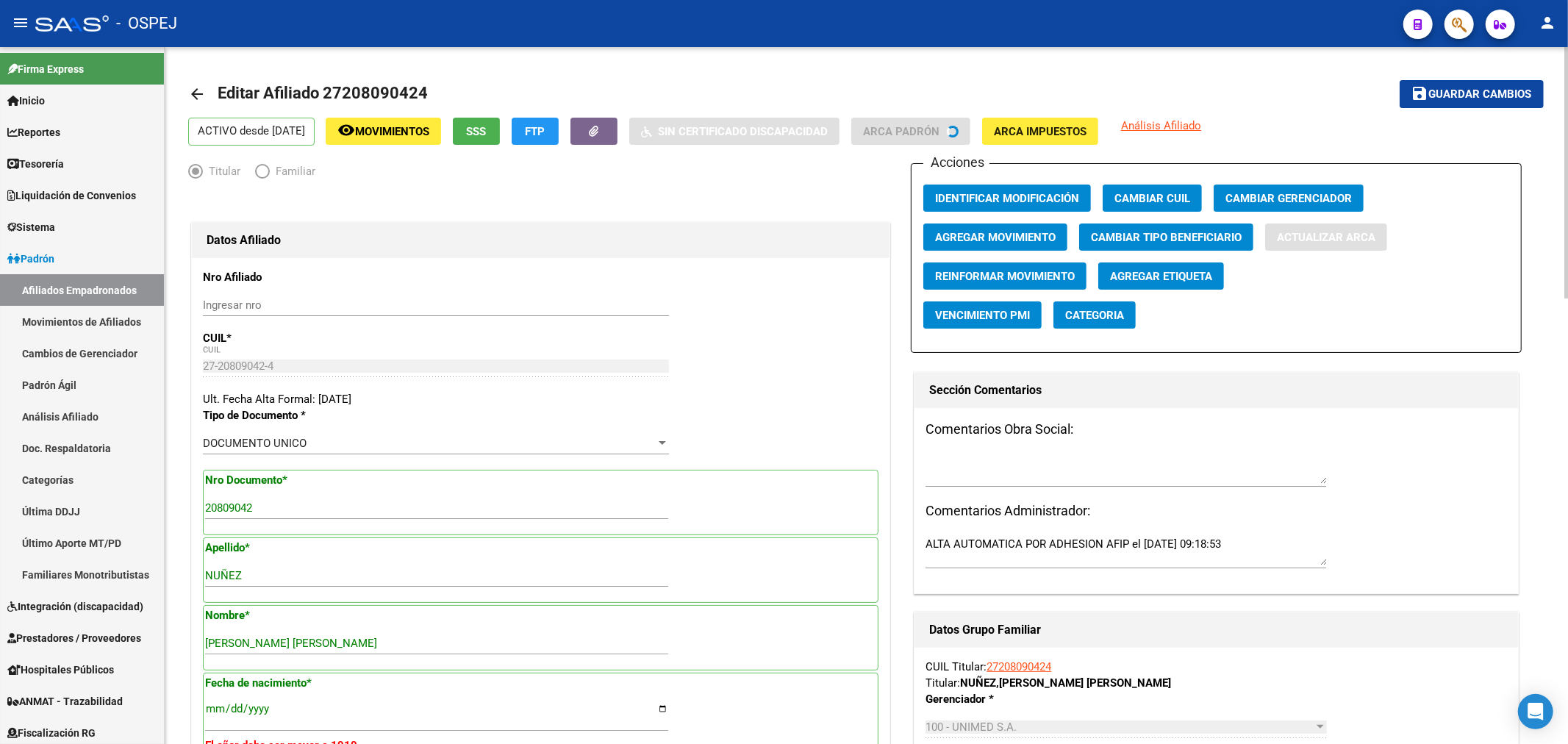
type input "LAS HERAS"
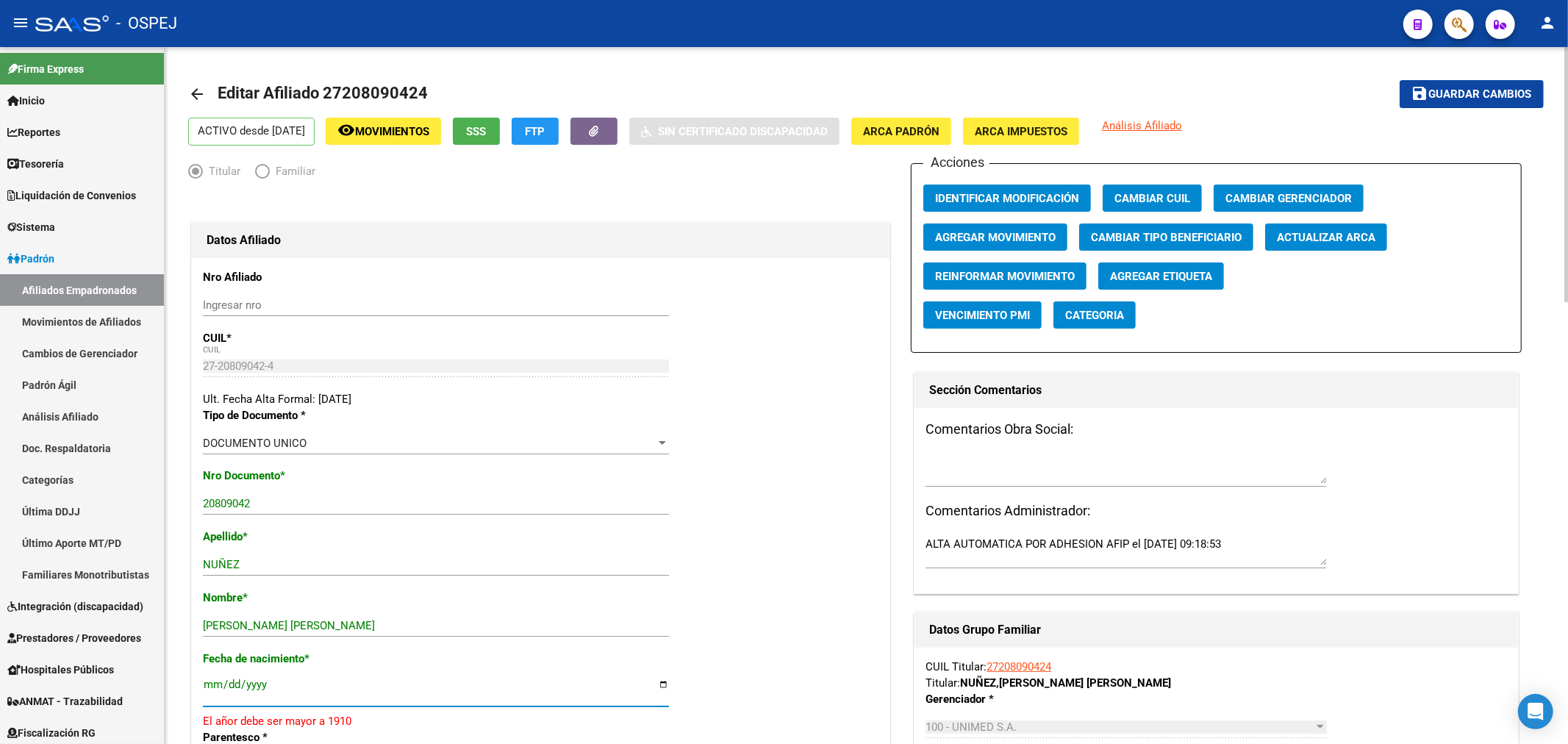
click at [258, 686] on input "[DATE]" at bounding box center [436, 691] width 466 height 24
type input "[DATE]"
click at [1468, 83] on button "save Guardar cambios" at bounding box center [1471, 94] width 144 height 28
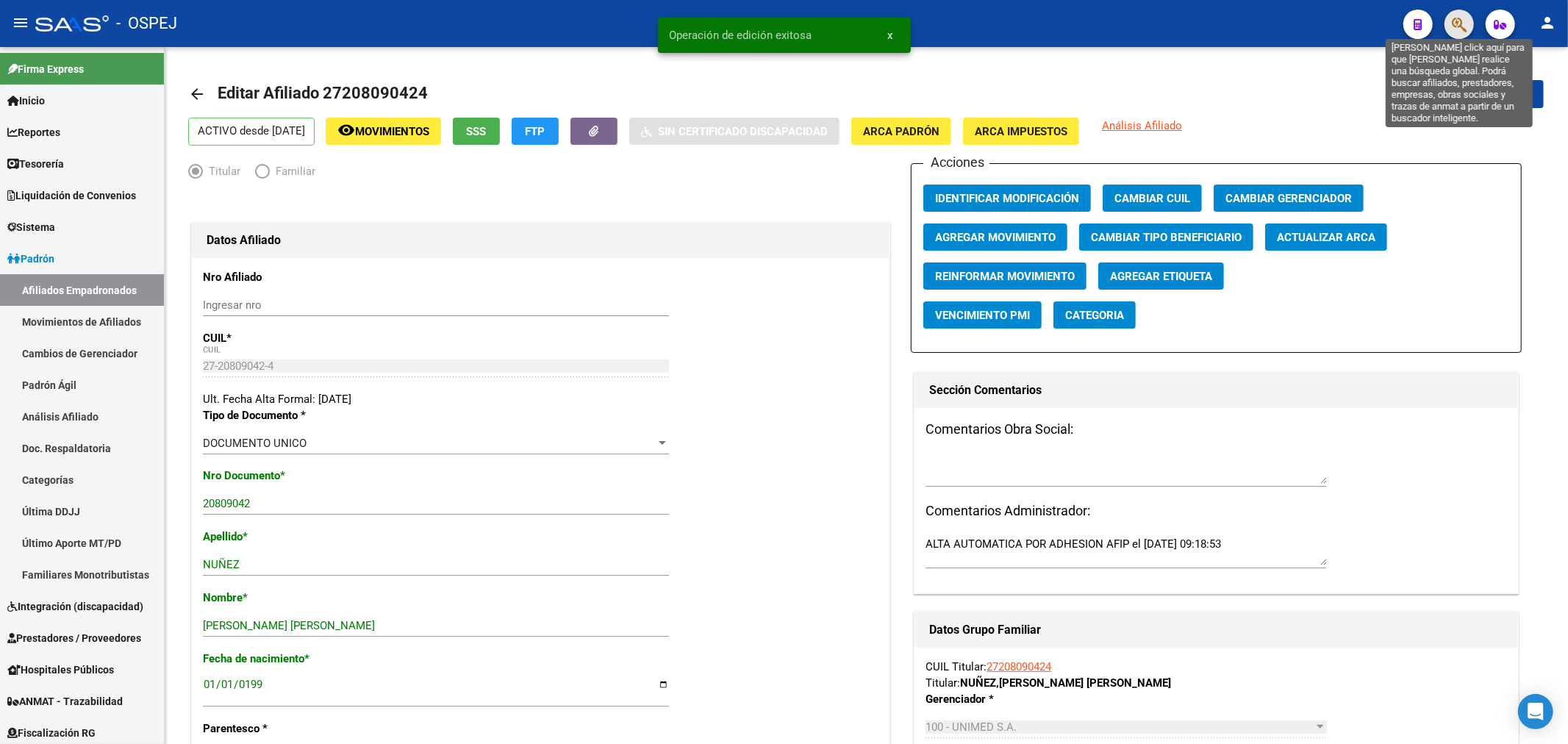
click at [1457, 31] on icon "button" at bounding box center [1459, 25] width 15 height 17
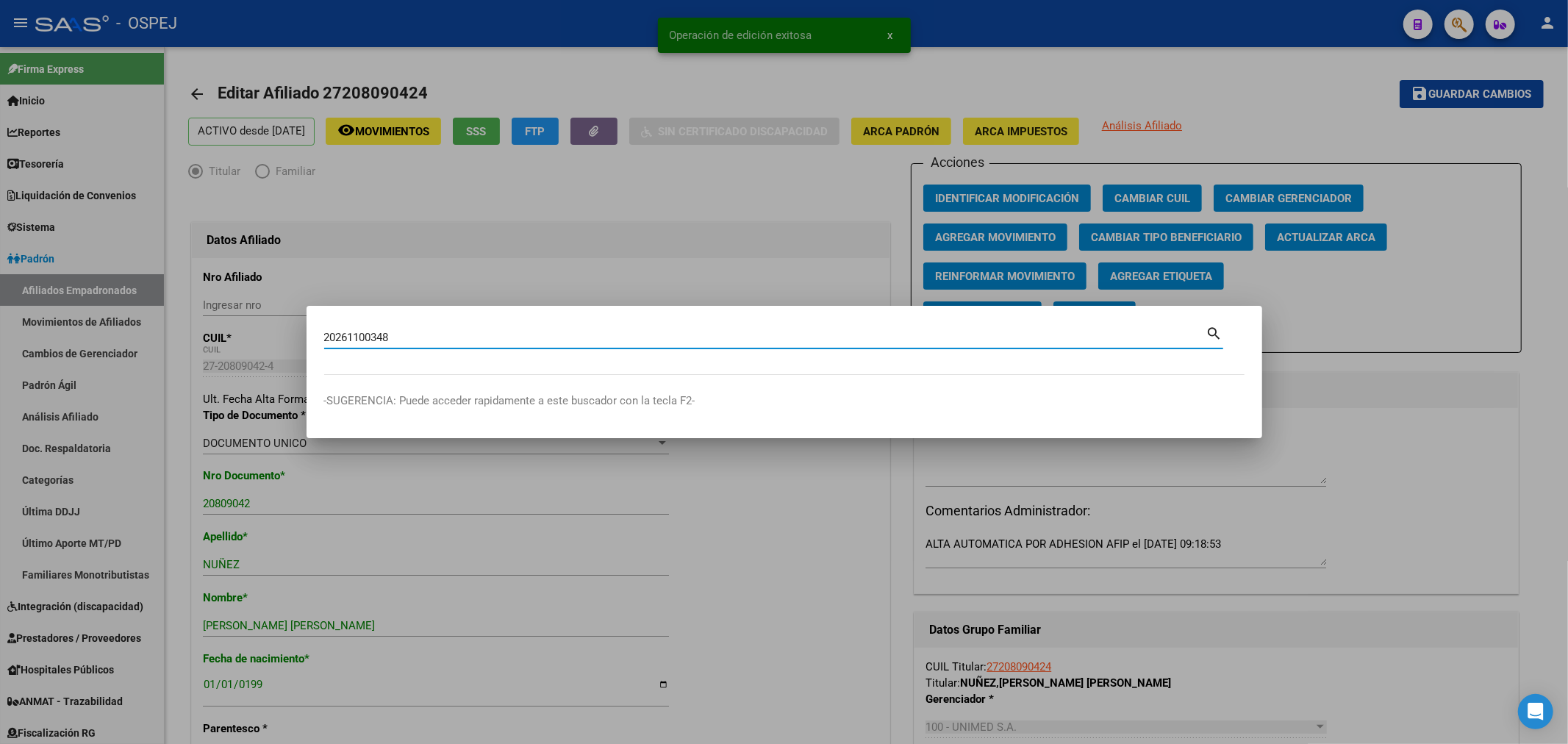
type input "20261100348"
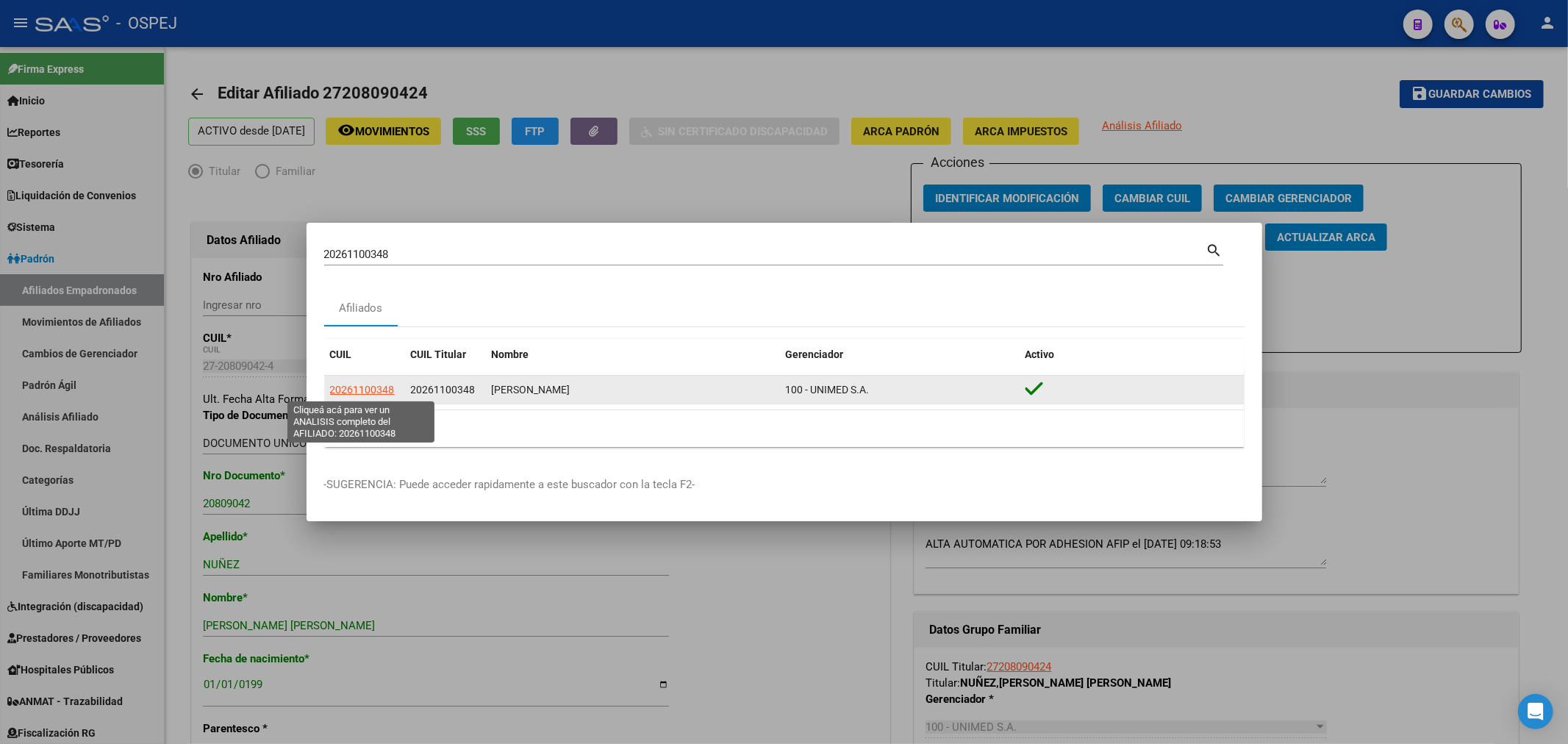
click at [354, 394] on span "20261100348" at bounding box center [362, 389] width 65 height 12
type textarea "20261100348"
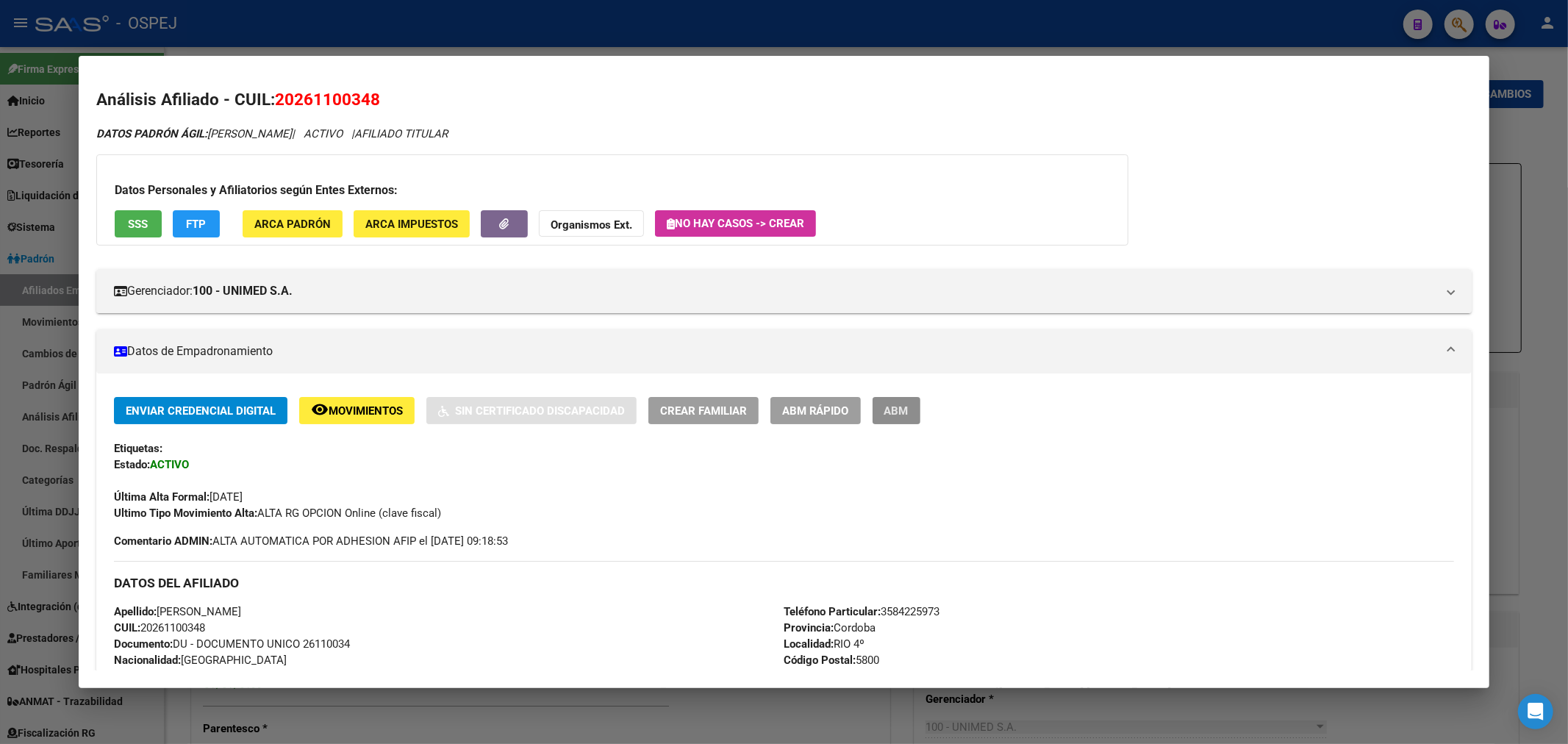
click at [920, 405] on button "ABM" at bounding box center [896, 411] width 48 height 28
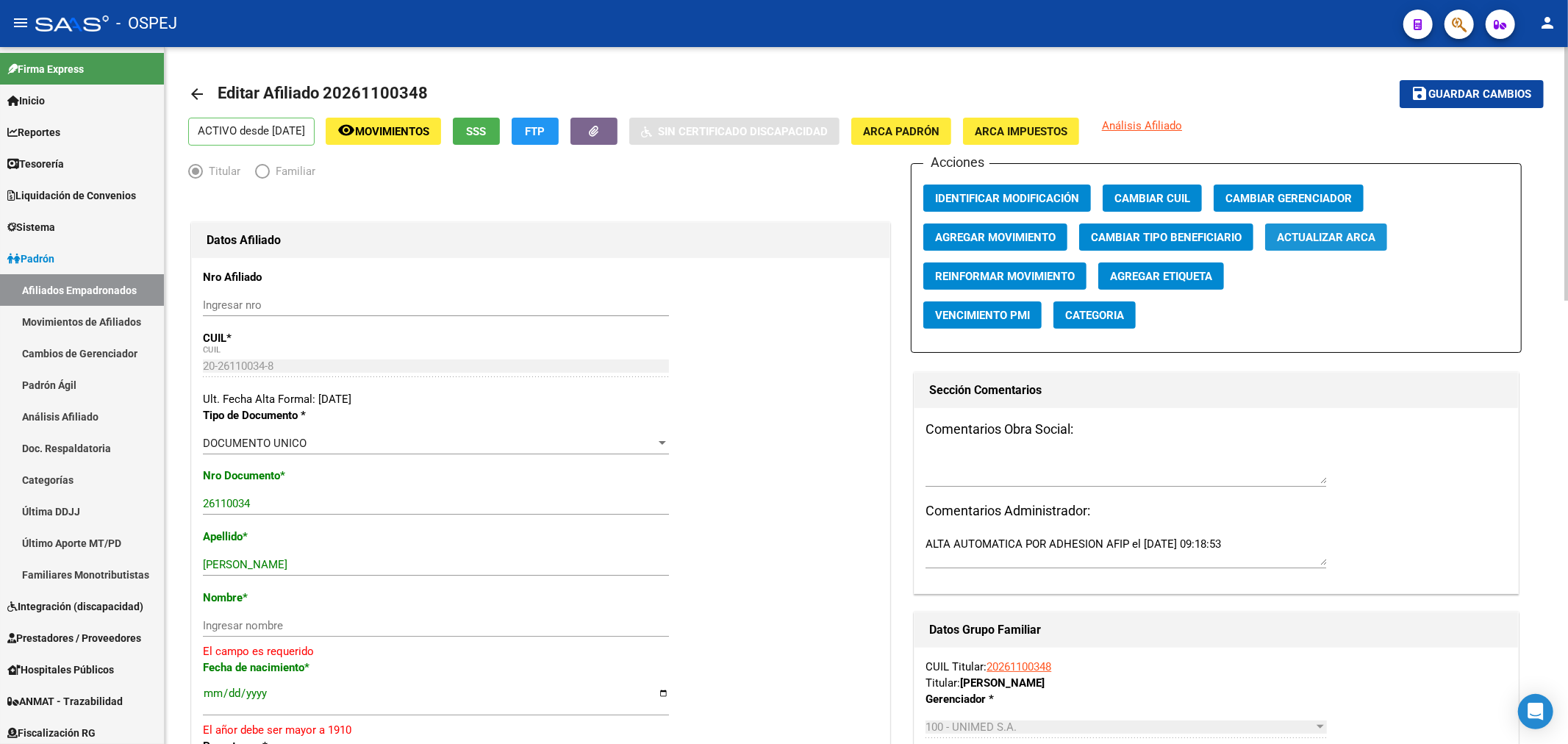
click at [1292, 235] on span "Actualizar ARCA" at bounding box center [1325, 238] width 98 height 13
drag, startPoint x: 358, startPoint y: 564, endPoint x: 251, endPoint y: 569, distance: 107.1
click at [251, 569] on input "[PERSON_NAME]" at bounding box center [436, 564] width 466 height 13
type input "DURANTE"
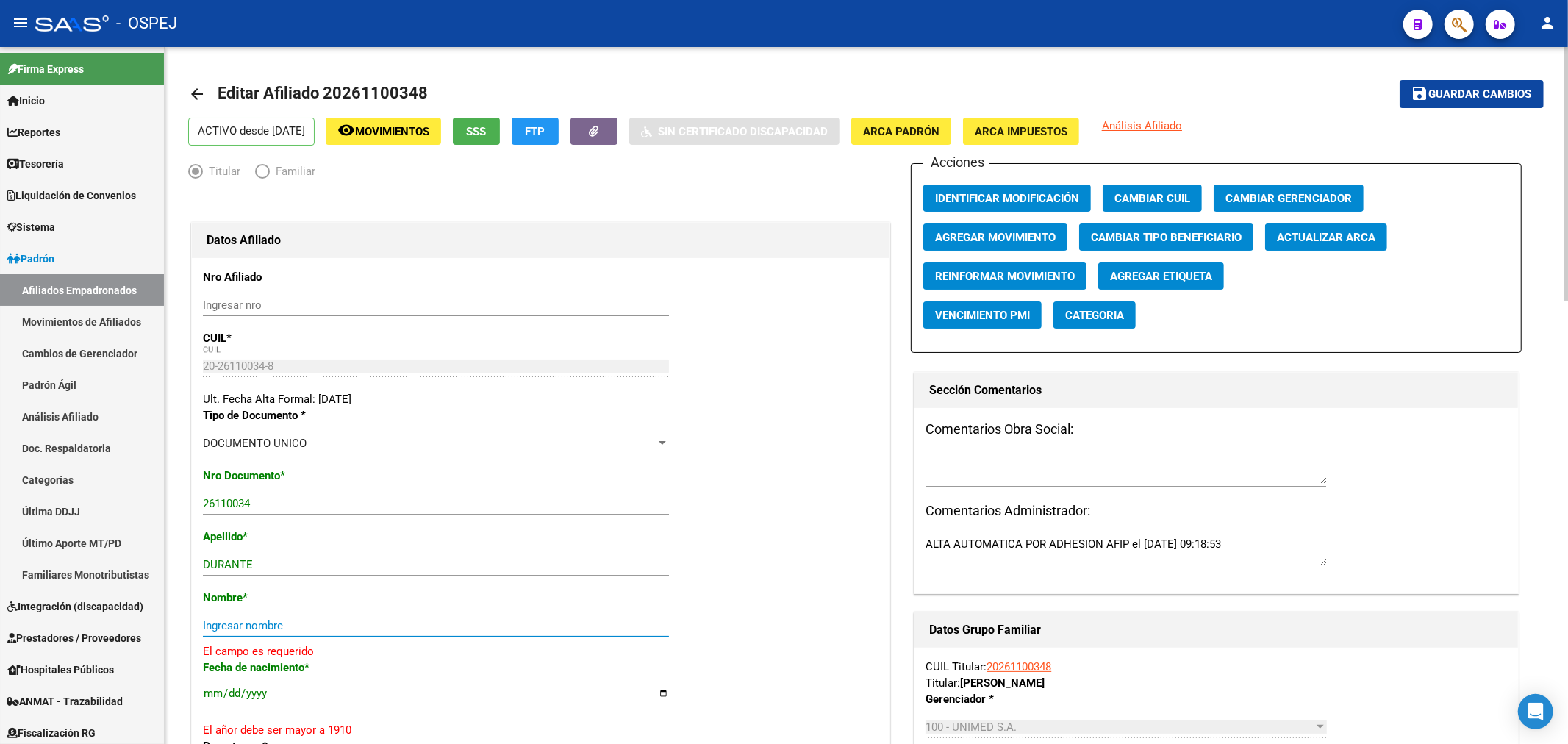
click at [224, 627] on input "Ingresar nombre" at bounding box center [436, 626] width 466 height 13
paste input "[PERSON_NAME]"
type input "[PERSON_NAME]"
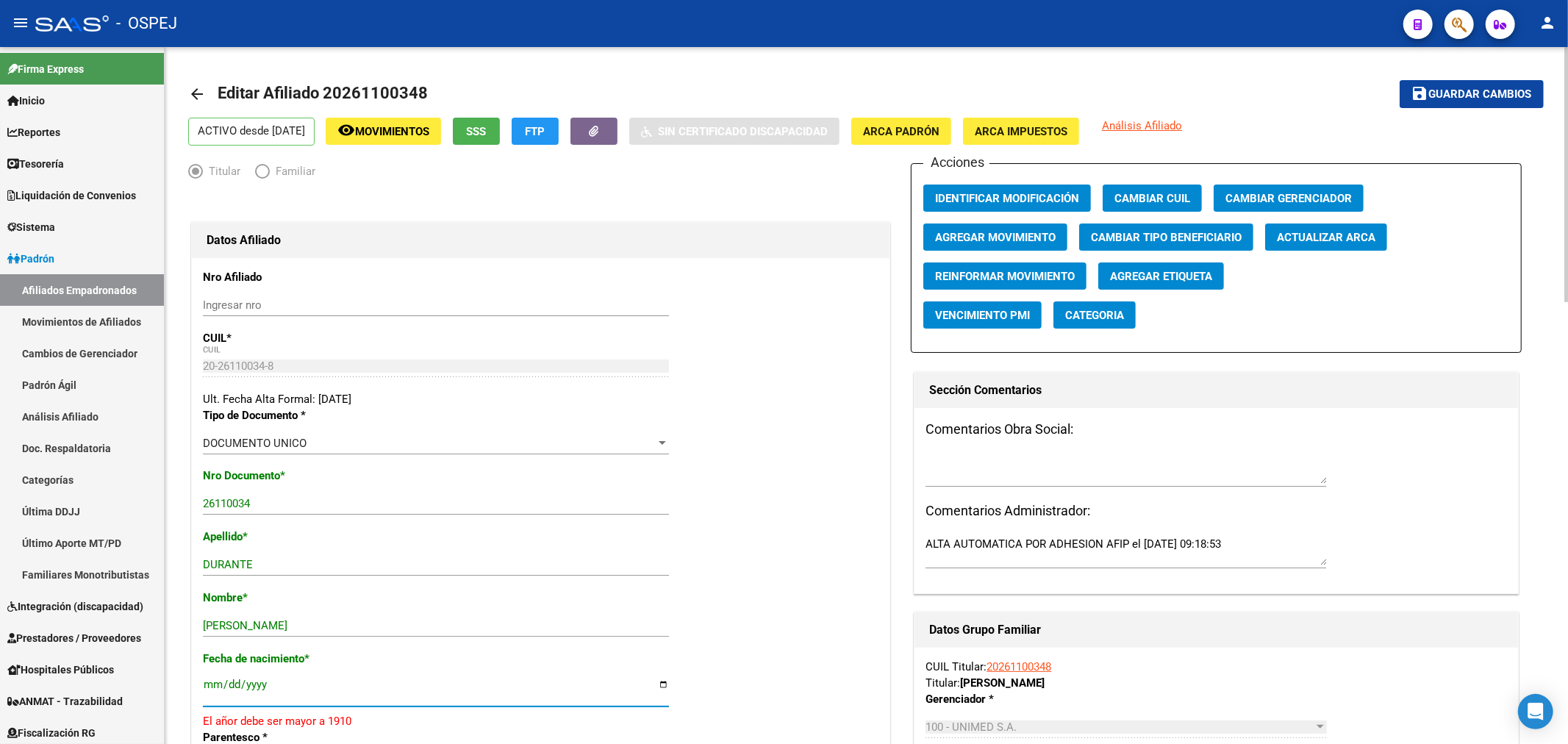
click at [259, 688] on input "[DATE]" at bounding box center [436, 691] width 466 height 24
type input "[DATE]"
click at [1463, 94] on span "Guardar cambios" at bounding box center [1480, 94] width 103 height 13
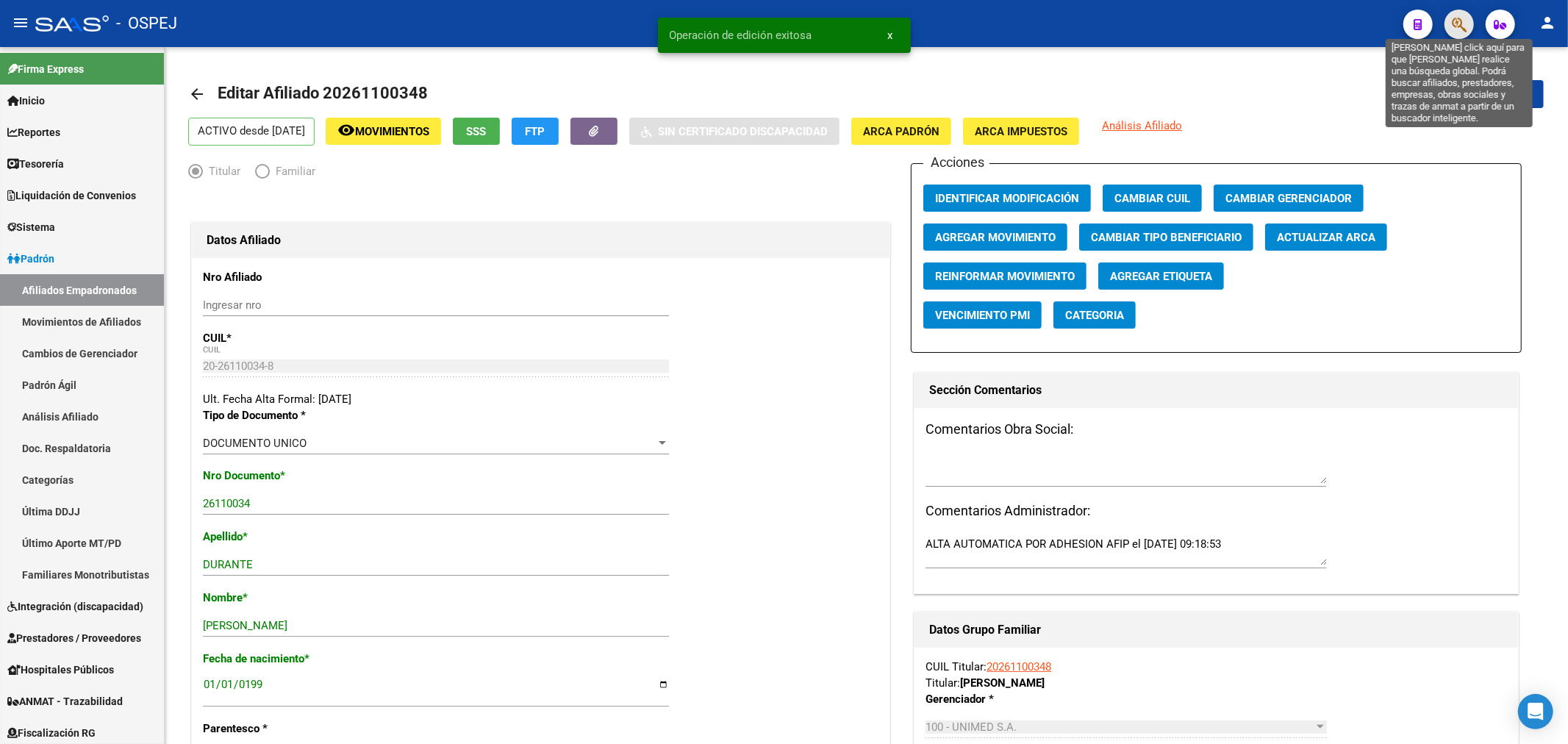
click at [1465, 24] on icon "button" at bounding box center [1459, 25] width 15 height 17
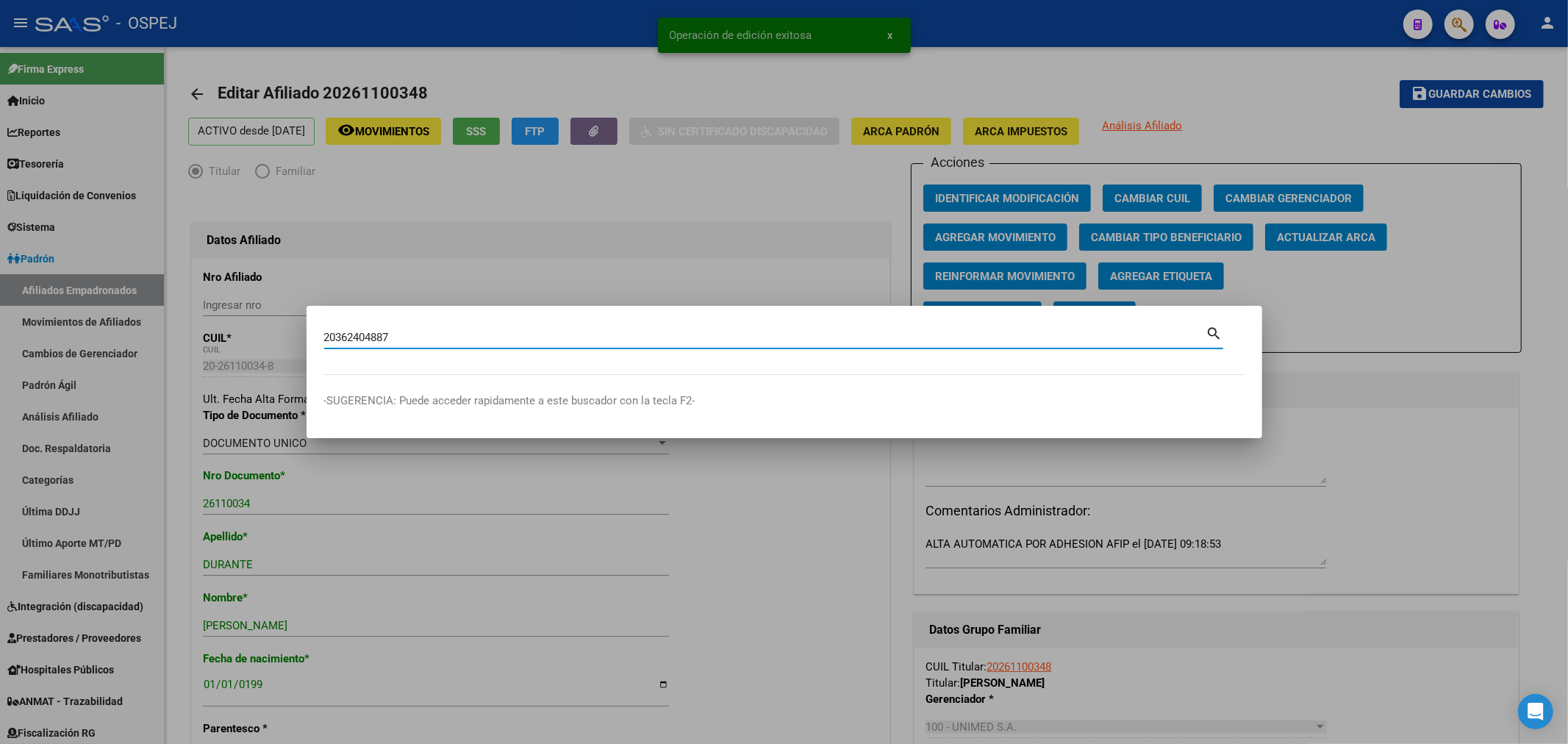
type input "20362404887"
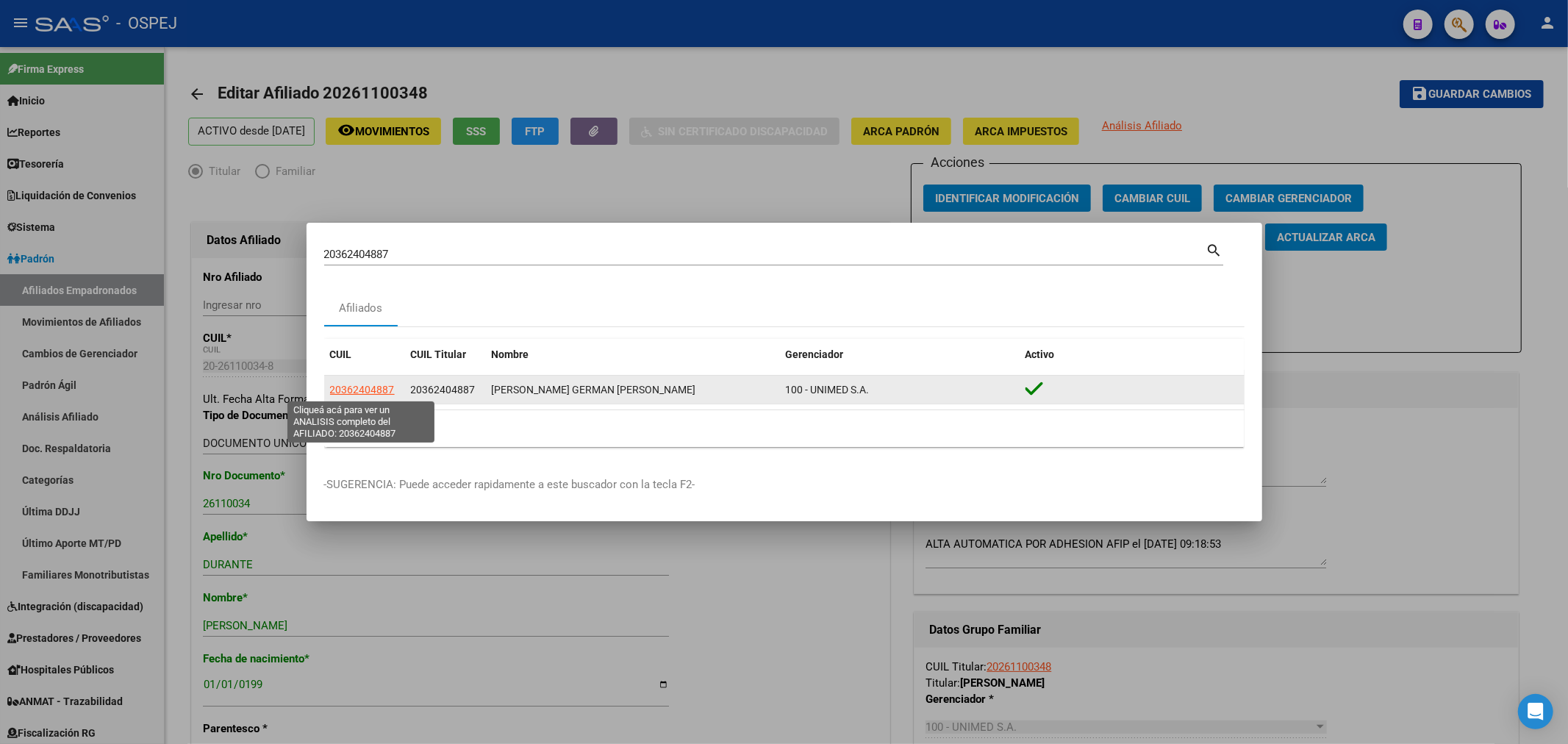
click at [348, 392] on span "20362404887" at bounding box center [362, 389] width 65 height 12
type textarea "20362404887"
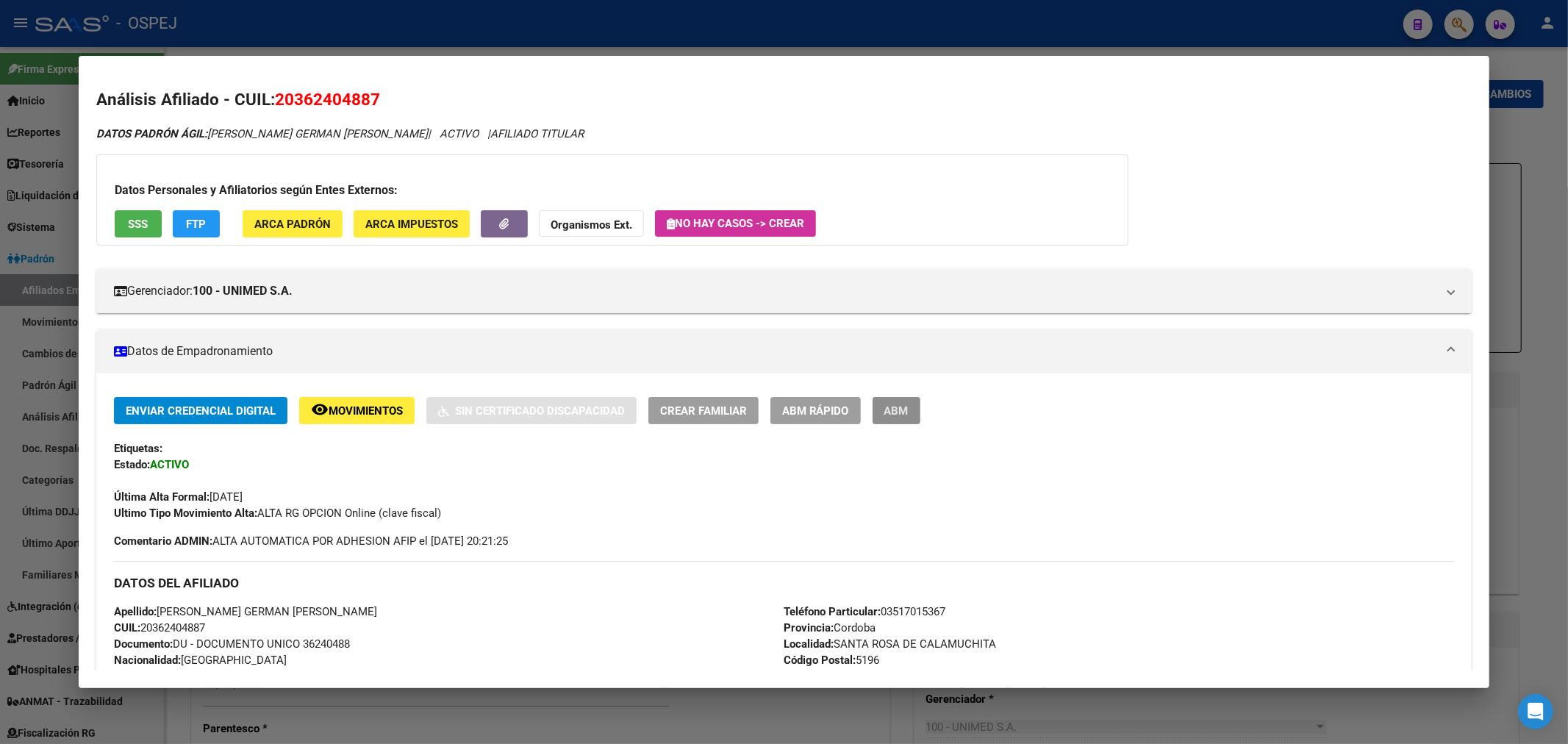
click at [909, 413] on span "ABM" at bounding box center [896, 411] width 24 height 13
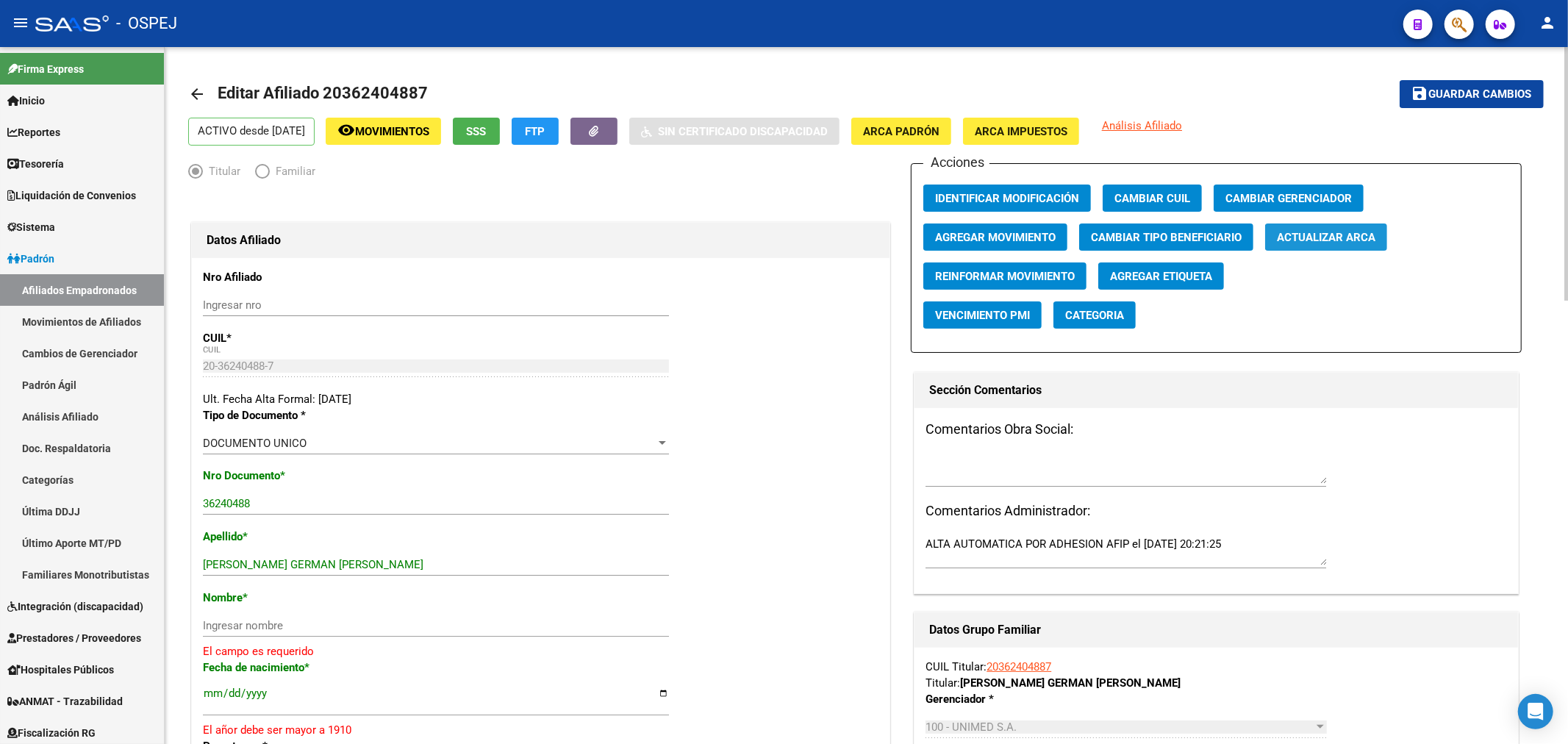
click at [1334, 236] on span "Actualizar ARCA" at bounding box center [1325, 238] width 98 height 13
drag, startPoint x: 386, startPoint y: 566, endPoint x: 259, endPoint y: 565, distance: 127.0
click at [259, 565] on input "[PERSON_NAME] GERMAN [PERSON_NAME]" at bounding box center [436, 564] width 466 height 13
type input "[PERSON_NAME]"
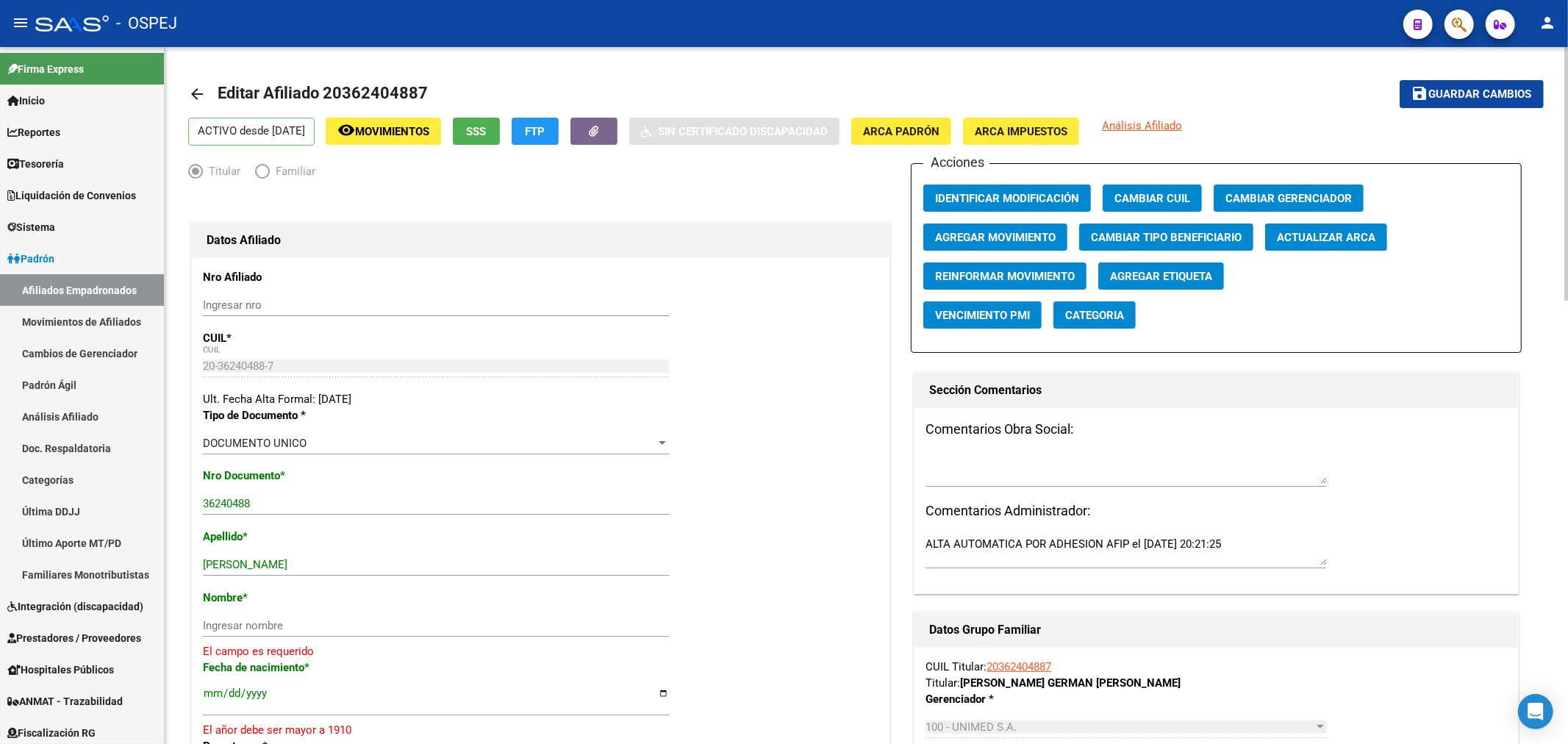
click at [265, 616] on div "Ingresar nombre" at bounding box center [436, 626] width 466 height 22
click at [265, 620] on input "Ingresar nombre" at bounding box center [436, 626] width 466 height 13
paste input "GERMAN [PERSON_NAME]"
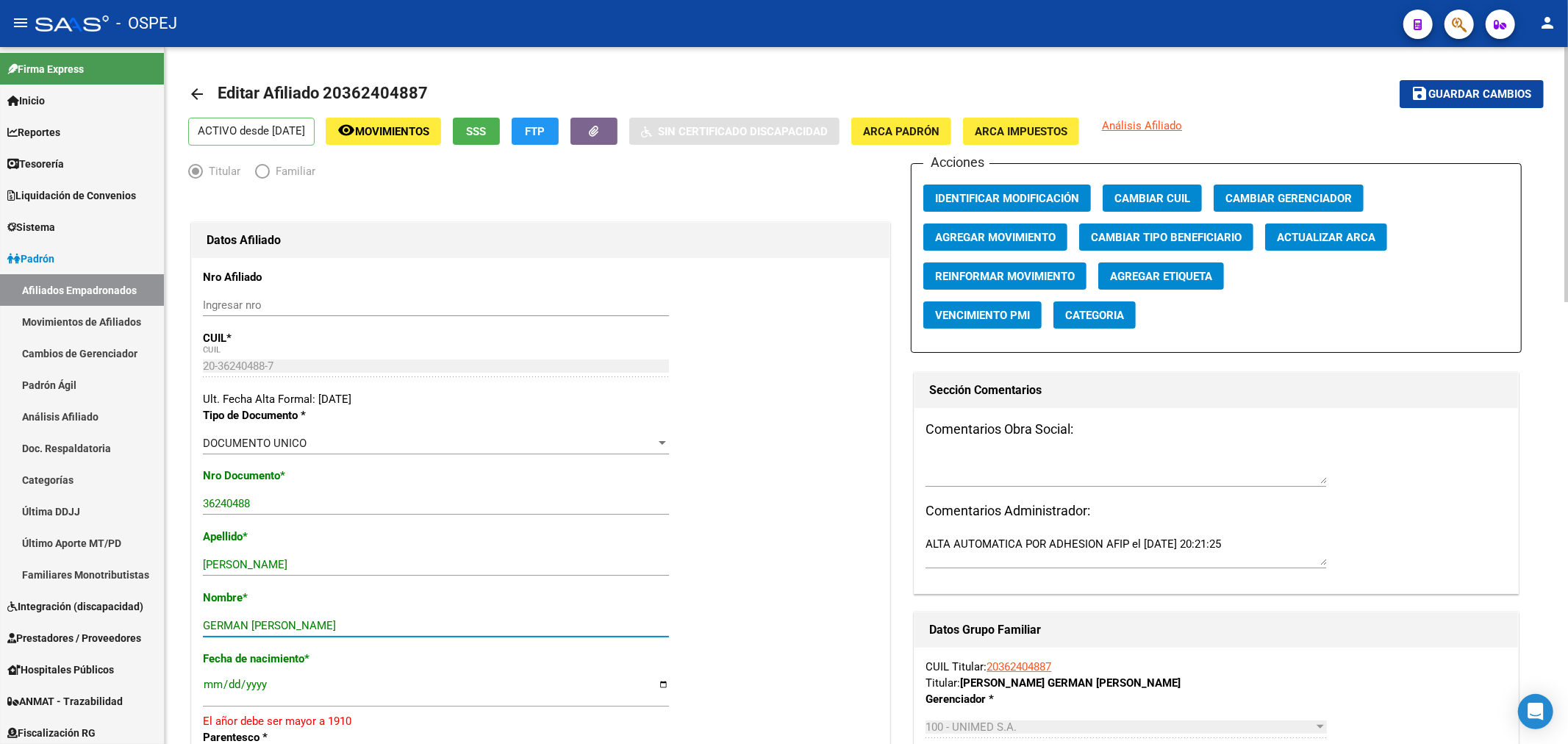
type input "GERMAN [PERSON_NAME]"
click at [255, 683] on input "[DATE]" at bounding box center [436, 691] width 466 height 24
type input "[DATE]"
click at [1441, 103] on button "save Guardar cambios" at bounding box center [1471, 94] width 144 height 28
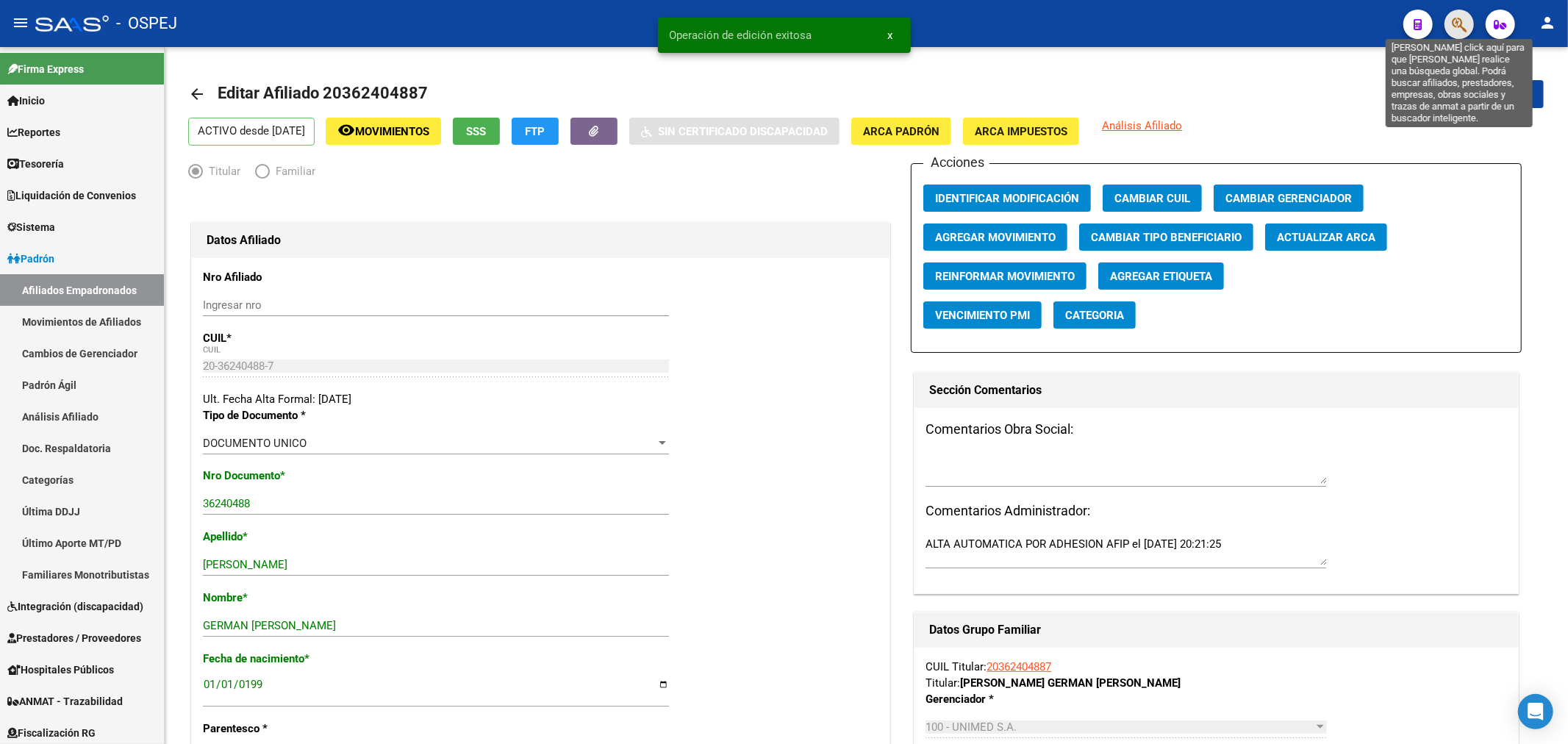
click at [1452, 20] on icon "button" at bounding box center [1459, 25] width 15 height 17
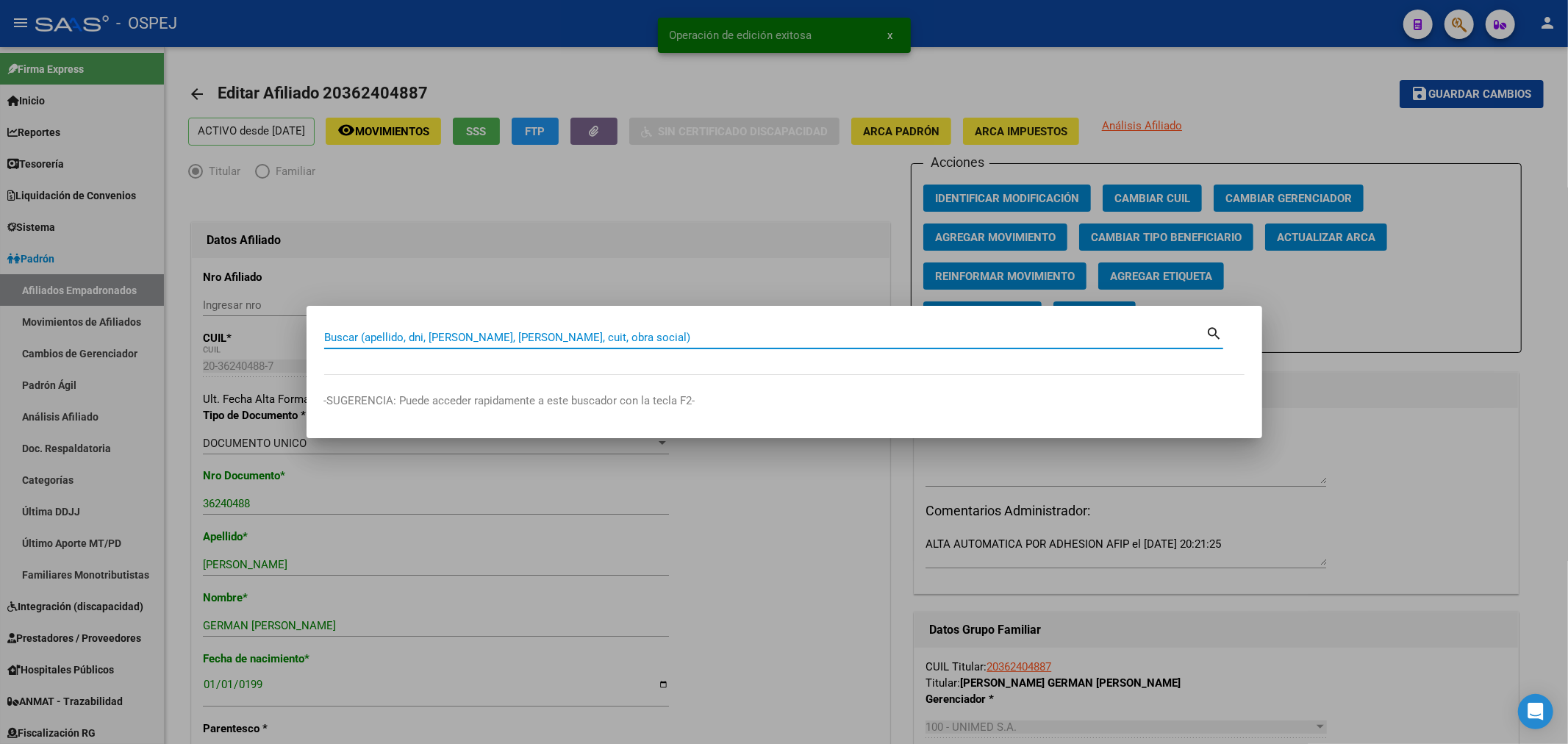
paste input "23274554754"
type input "23274554754"
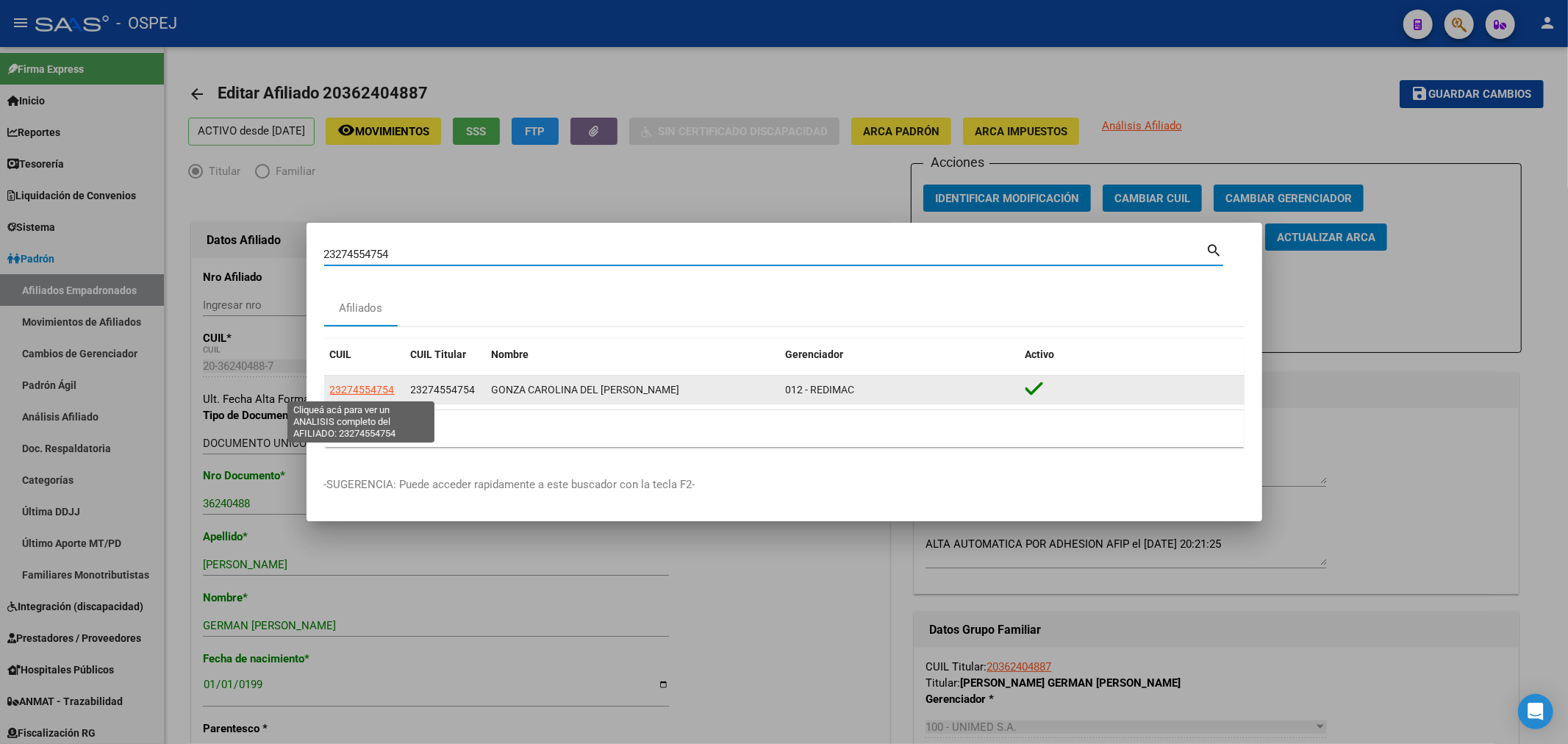
click at [381, 388] on span "23274554754" at bounding box center [362, 389] width 65 height 12
type textarea "23274554754"
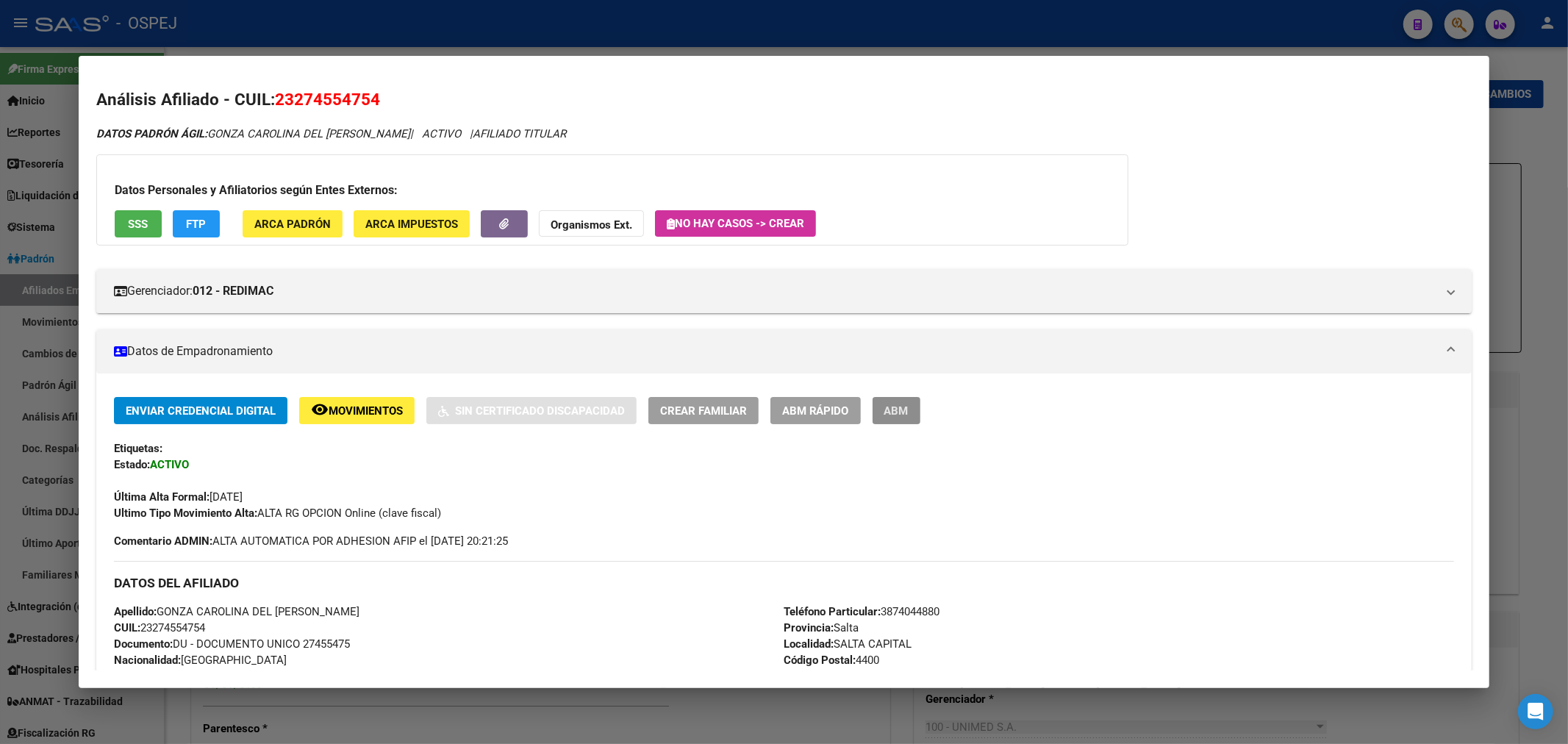
click at [909, 410] on span "ABM" at bounding box center [896, 411] width 24 height 13
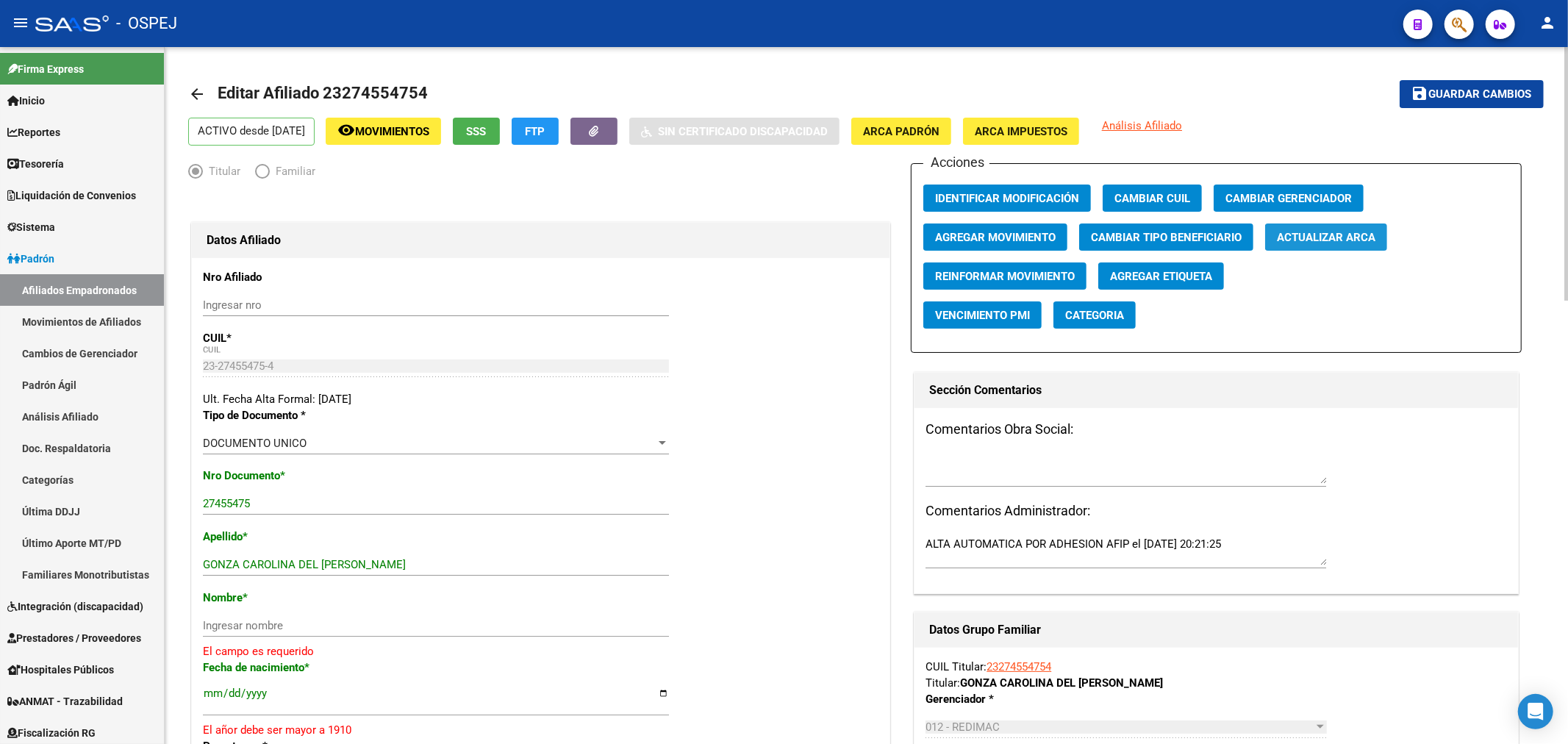
click at [1298, 231] on span "Actualizar ARCA" at bounding box center [1325, 238] width 98 height 13
drag, startPoint x: 398, startPoint y: 566, endPoint x: 242, endPoint y: 567, distance: 156.0
click at [242, 567] on input "GONZA CAROLINA DEL [PERSON_NAME]" at bounding box center [436, 564] width 466 height 13
type input "GONZA"
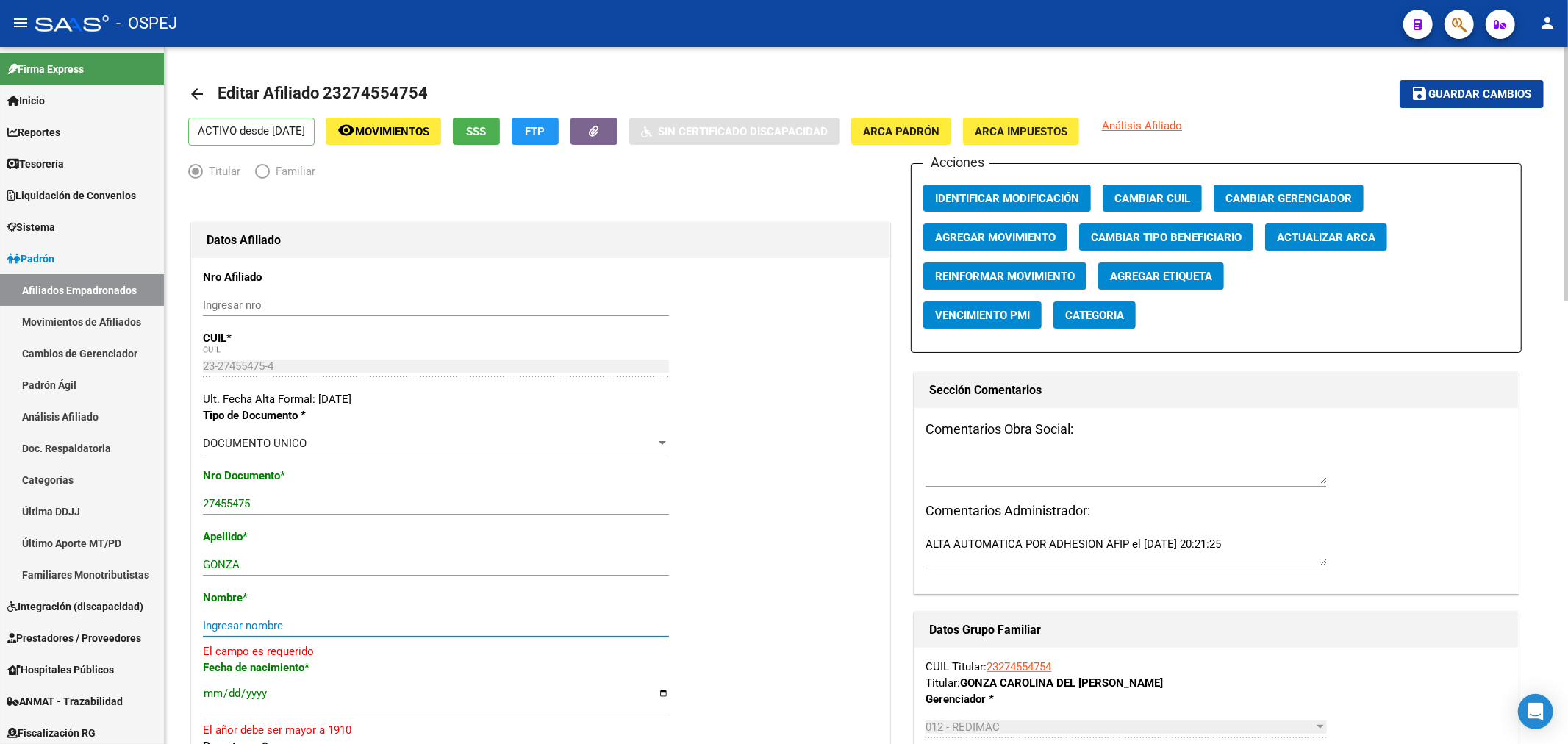
click at [245, 620] on input "Ingresar nombre" at bounding box center [436, 626] width 466 height 13
paste input "CAROLINA DEL [PERSON_NAME]"
type input "CAROLINA DEL [PERSON_NAME]"
click at [259, 680] on input "[DATE]" at bounding box center [436, 691] width 466 height 24
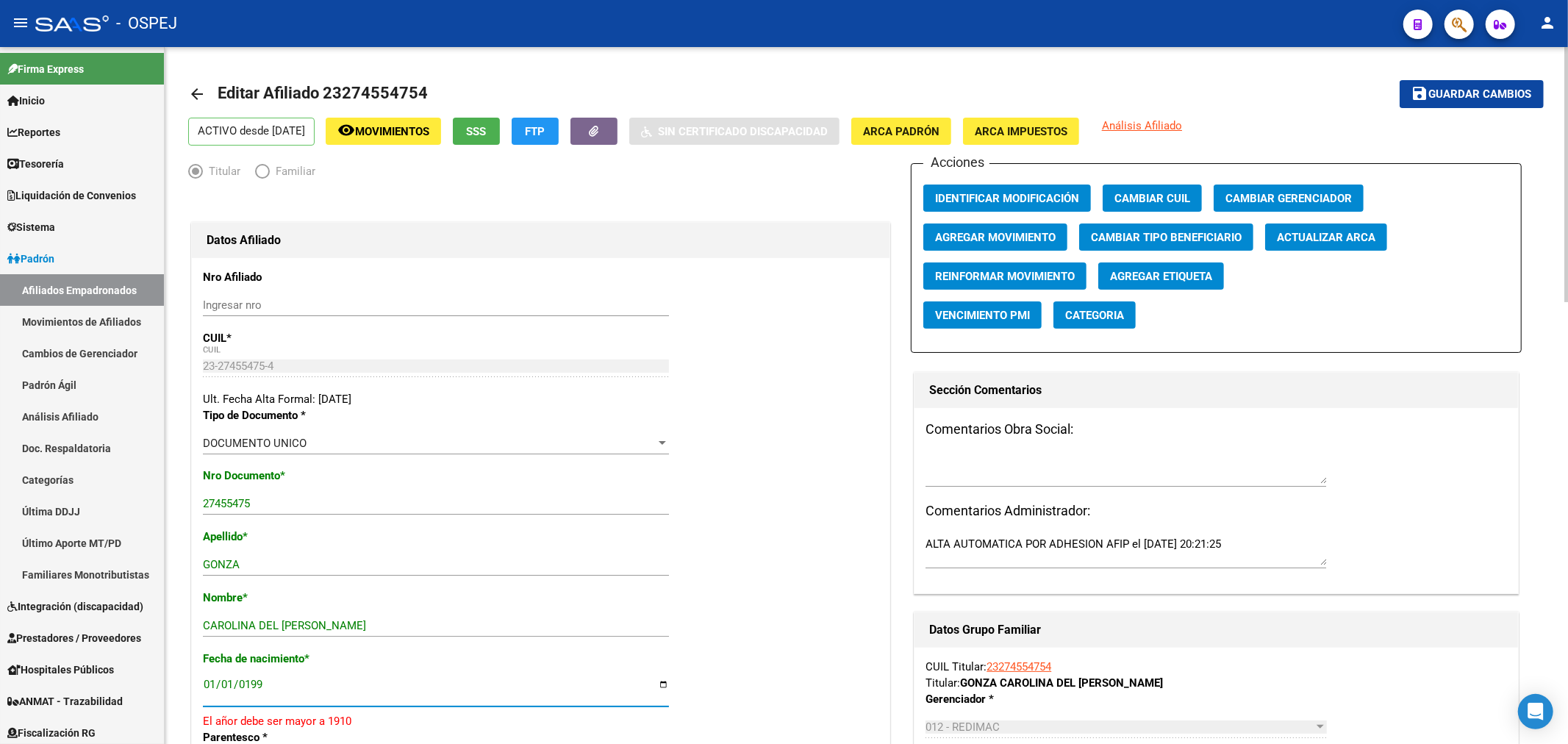
type input "[DATE]"
click at [1446, 99] on span "Guardar cambios" at bounding box center [1480, 94] width 103 height 13
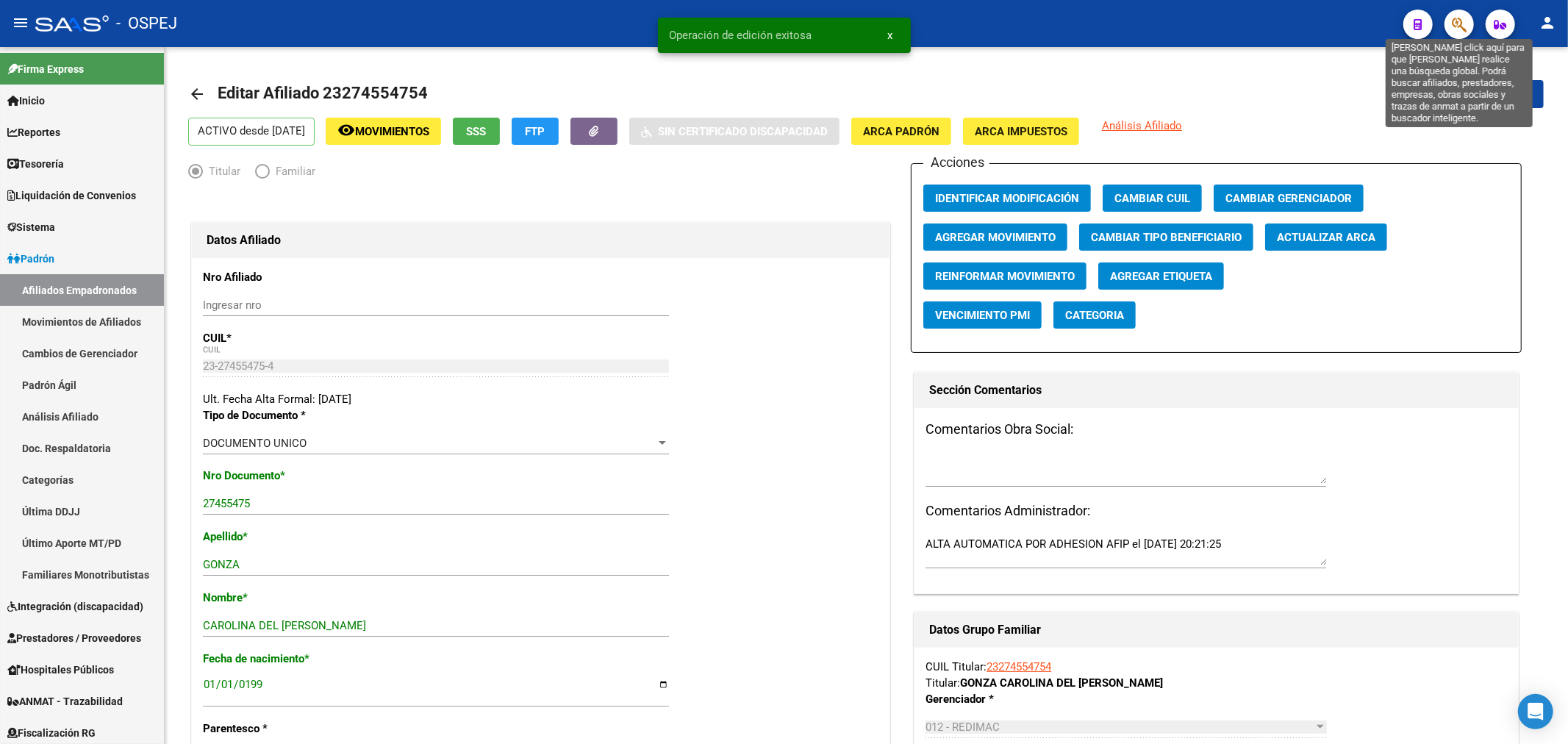
click at [1455, 31] on icon "button" at bounding box center [1459, 25] width 15 height 17
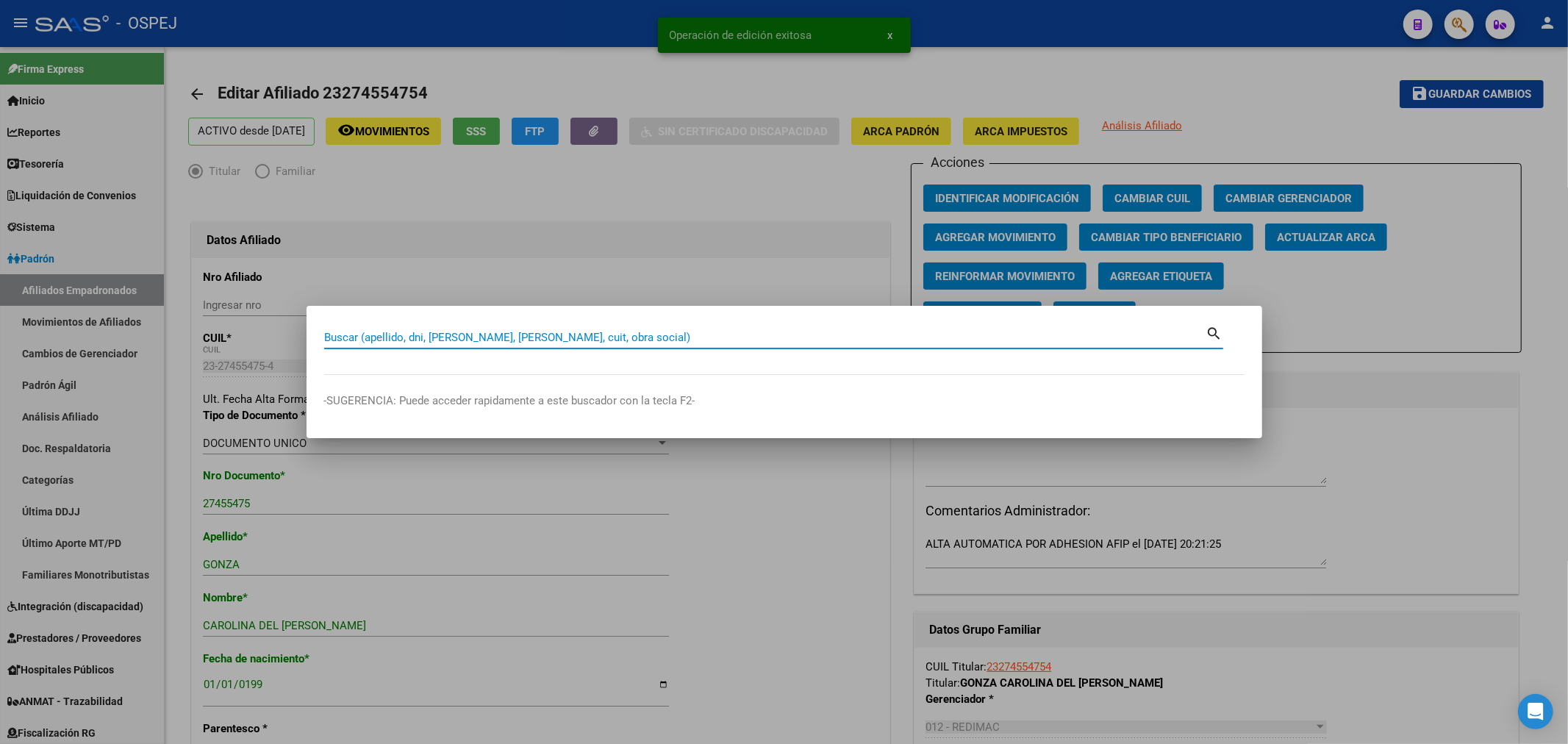
paste input "27418289053"
type input "27418289053"
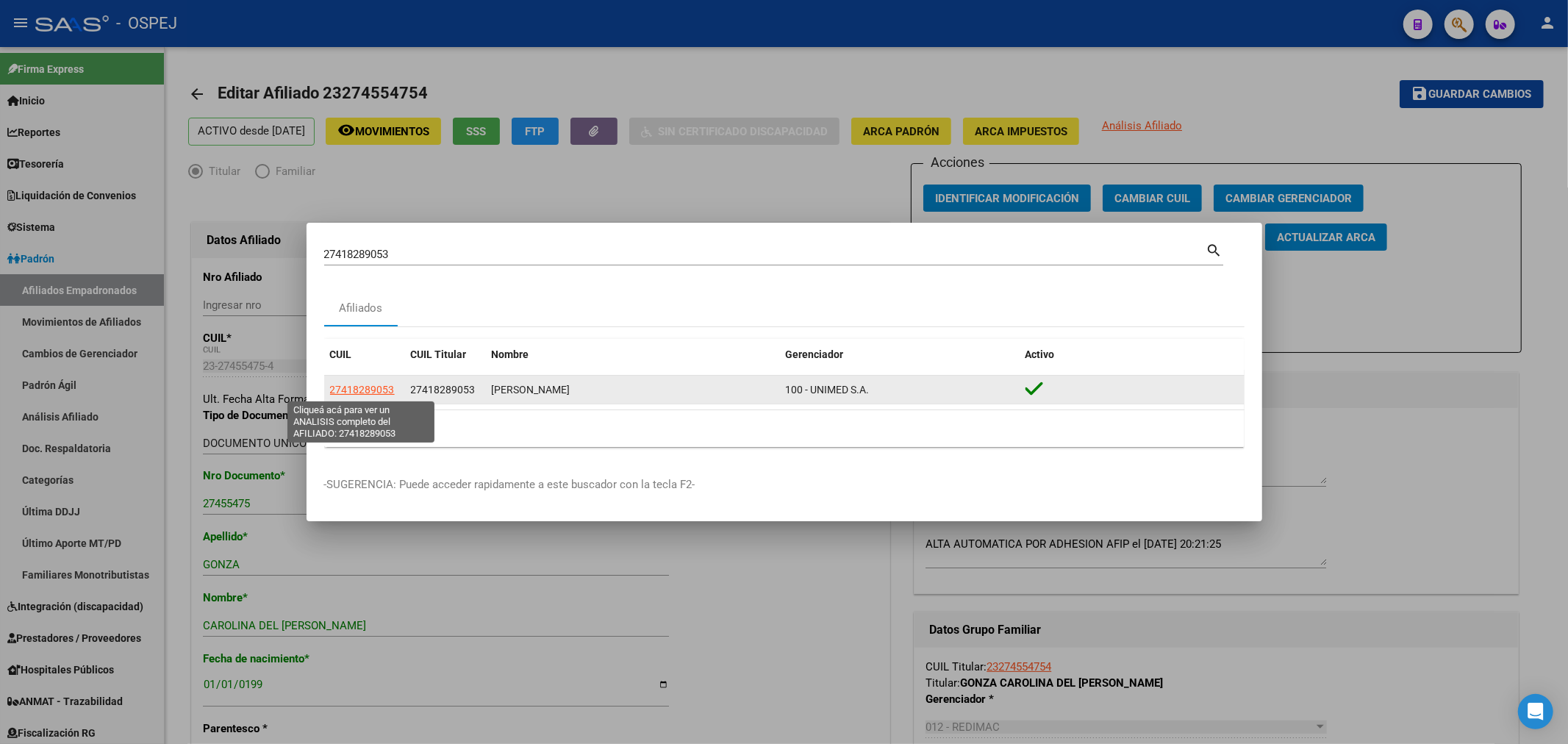
click at [355, 387] on span "27418289053" at bounding box center [362, 389] width 65 height 12
type textarea "27418289053"
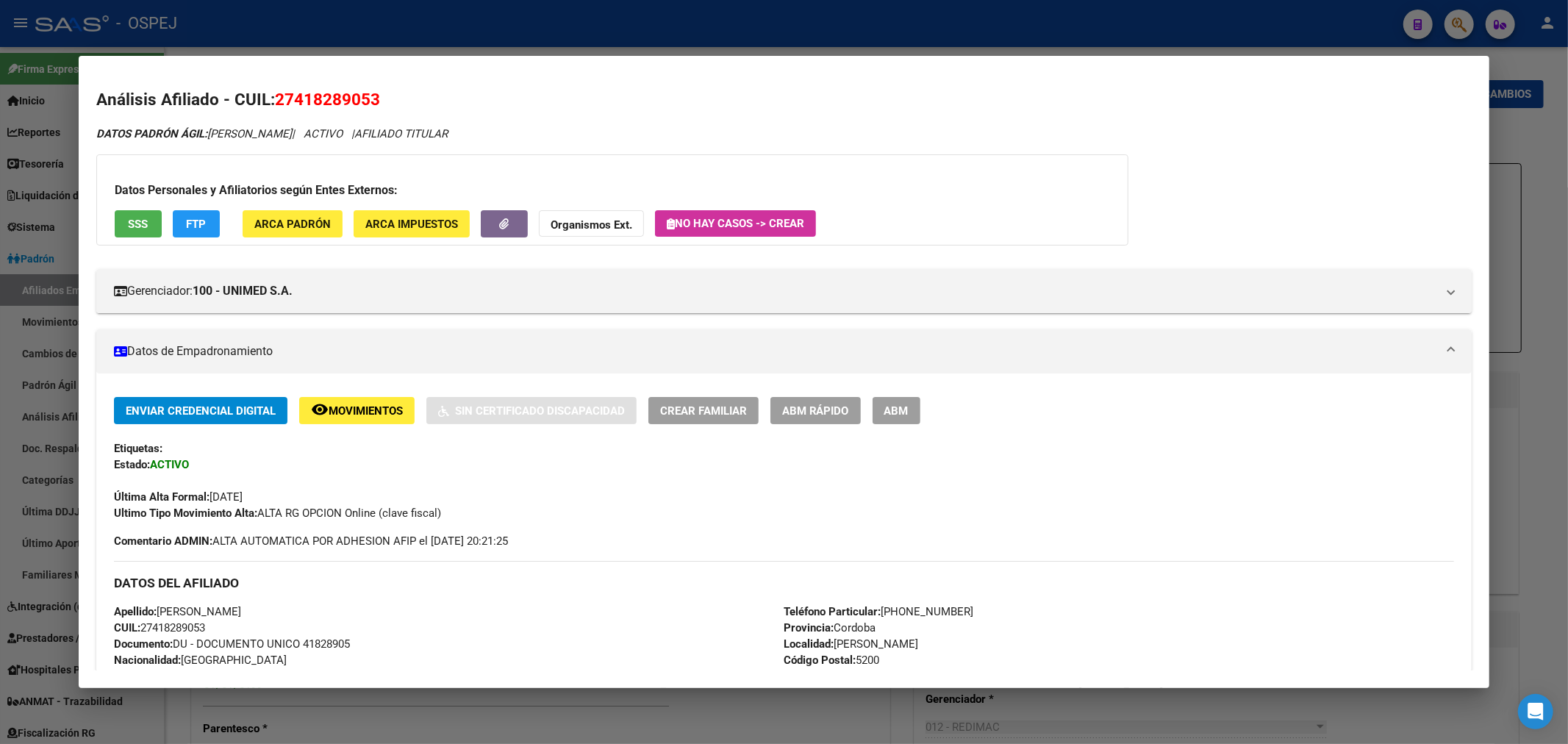
click at [909, 405] on span "ABM" at bounding box center [896, 411] width 24 height 13
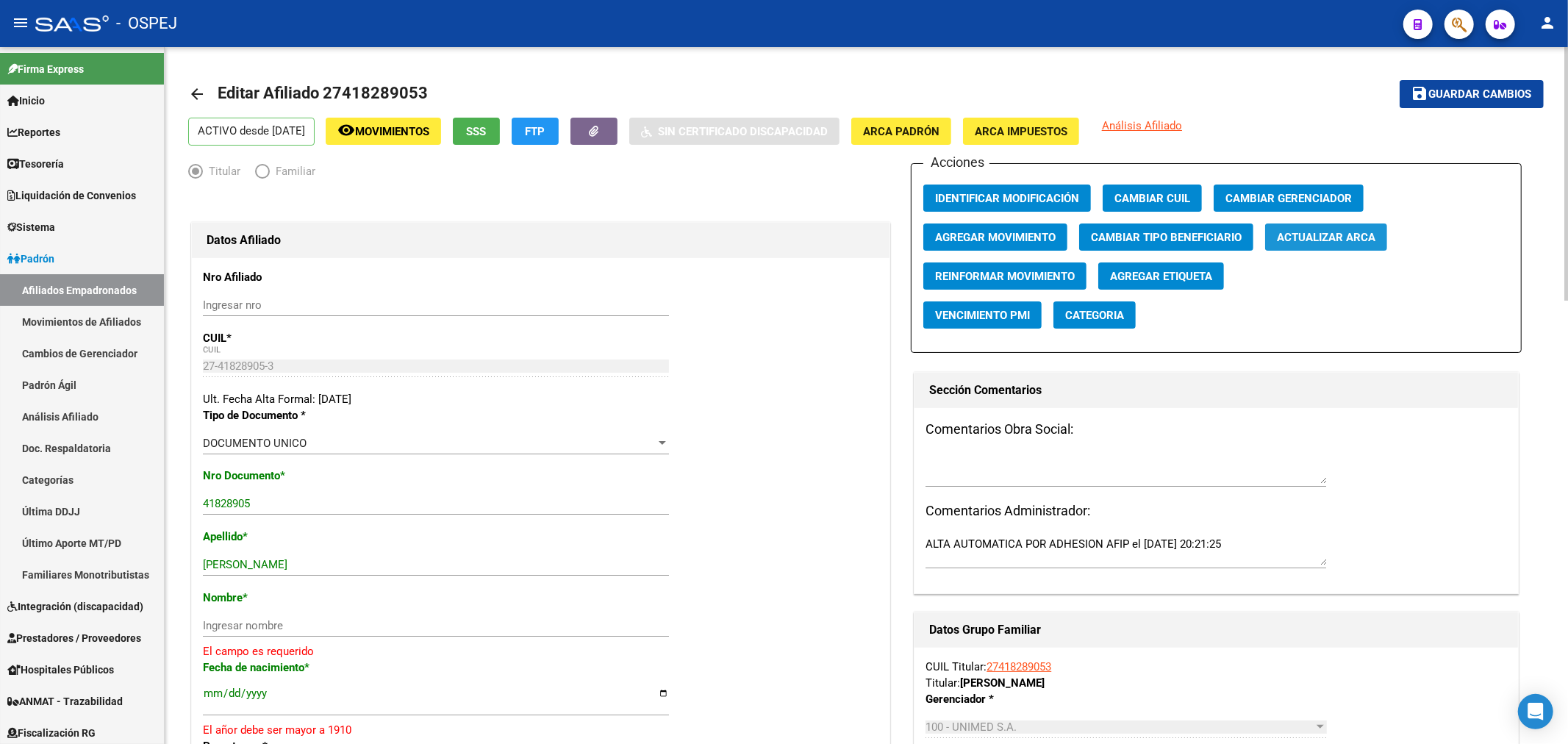
click at [1320, 243] on span "Actualizar ARCA" at bounding box center [1325, 238] width 98 height 13
drag, startPoint x: 338, startPoint y: 557, endPoint x: 240, endPoint y: 572, distance: 99.1
click at [240, 572] on div "[PERSON_NAME] apellido" at bounding box center [436, 565] width 466 height 22
click at [292, 561] on input "[PERSON_NAME]" at bounding box center [436, 564] width 466 height 13
click at [283, 567] on input "[PERSON_NAME]" at bounding box center [436, 564] width 466 height 13
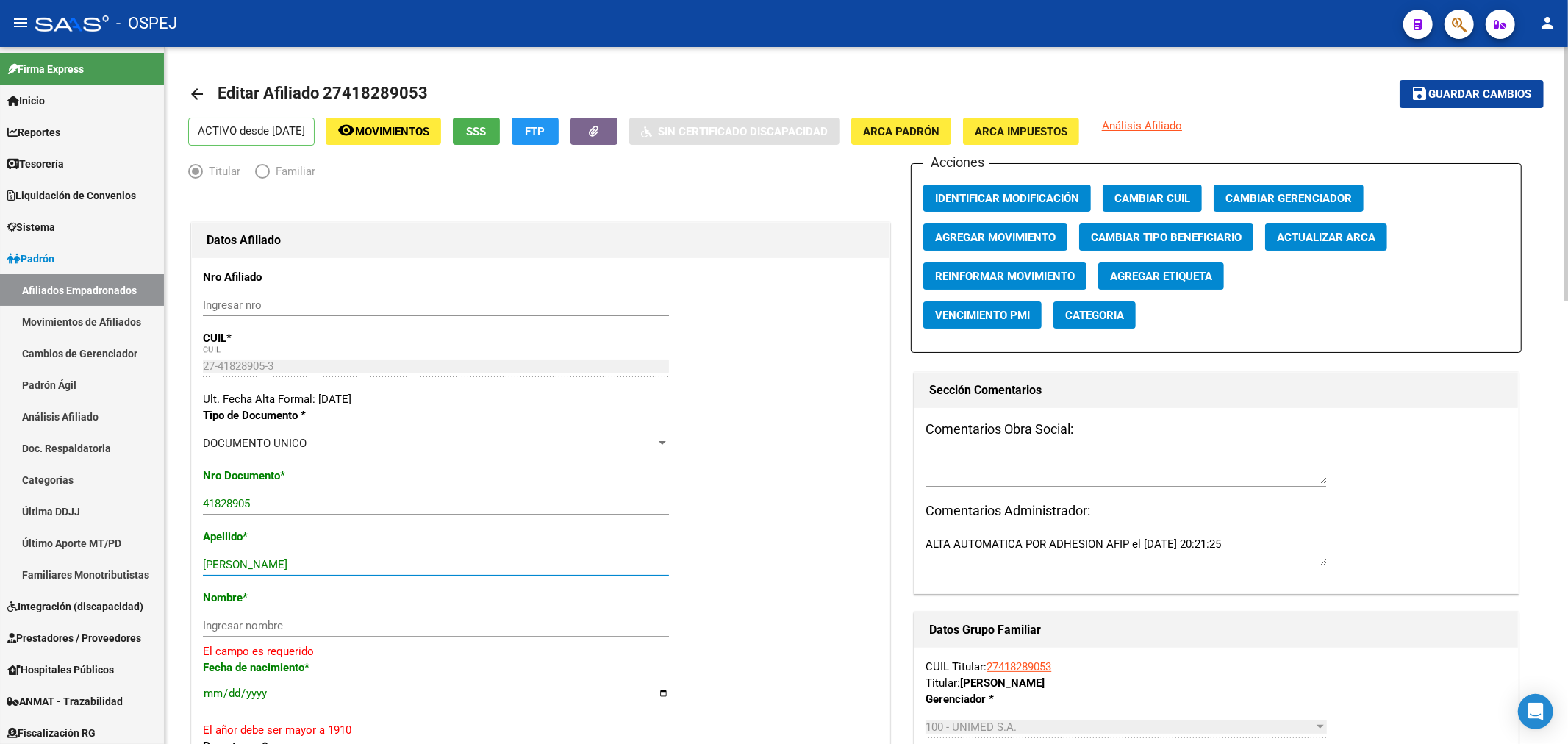
click at [283, 567] on input "[PERSON_NAME]" at bounding box center [436, 564] width 466 height 13
type input "BRAVO"
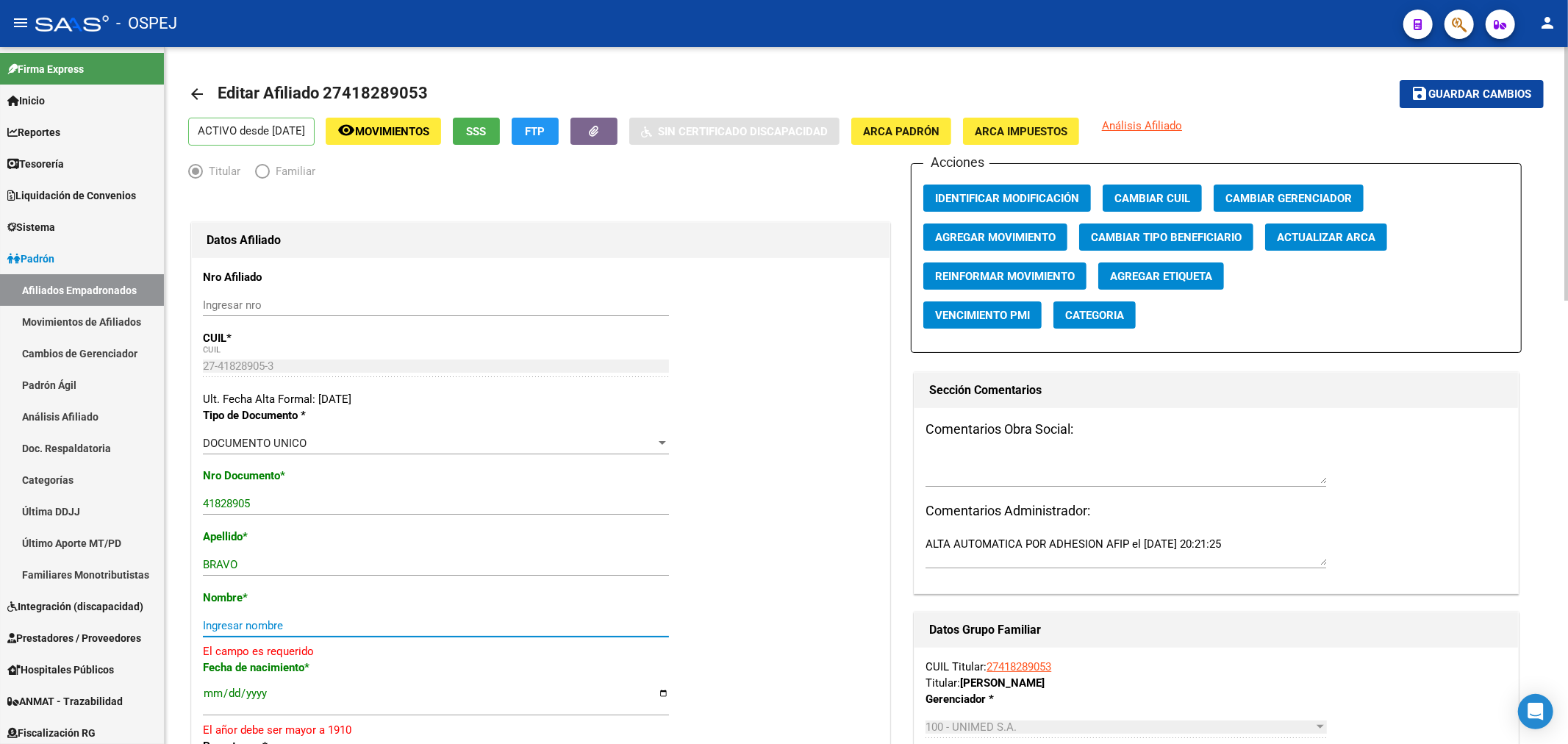
click at [238, 630] on input "Ingresar nombre" at bounding box center [436, 626] width 466 height 13
paste input "[PERSON_NAME]"
type input "[PERSON_NAME]"
click at [259, 689] on input "[DATE]" at bounding box center [436, 691] width 466 height 24
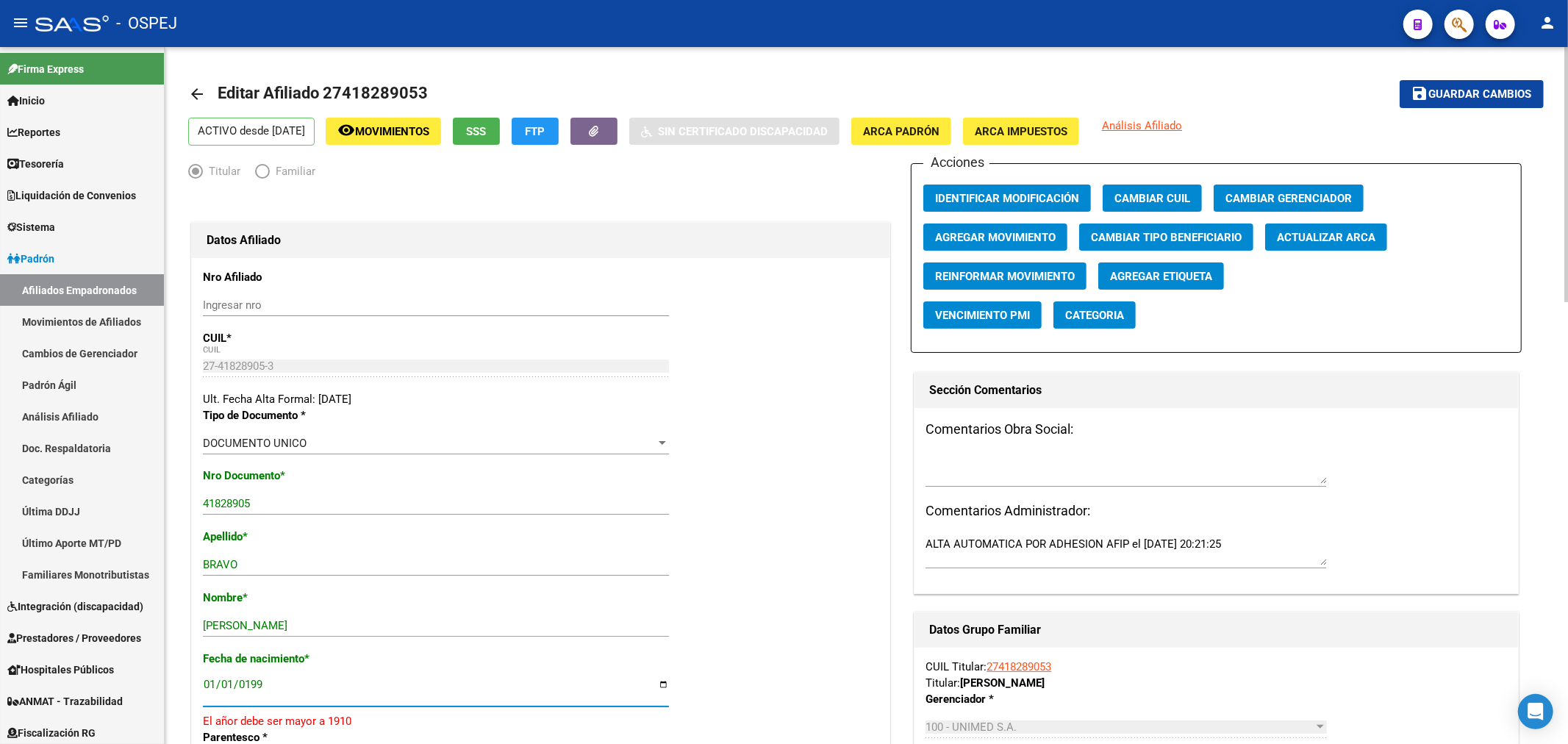
type input "[DATE]"
click at [1441, 92] on span "Guardar cambios" at bounding box center [1480, 94] width 103 height 13
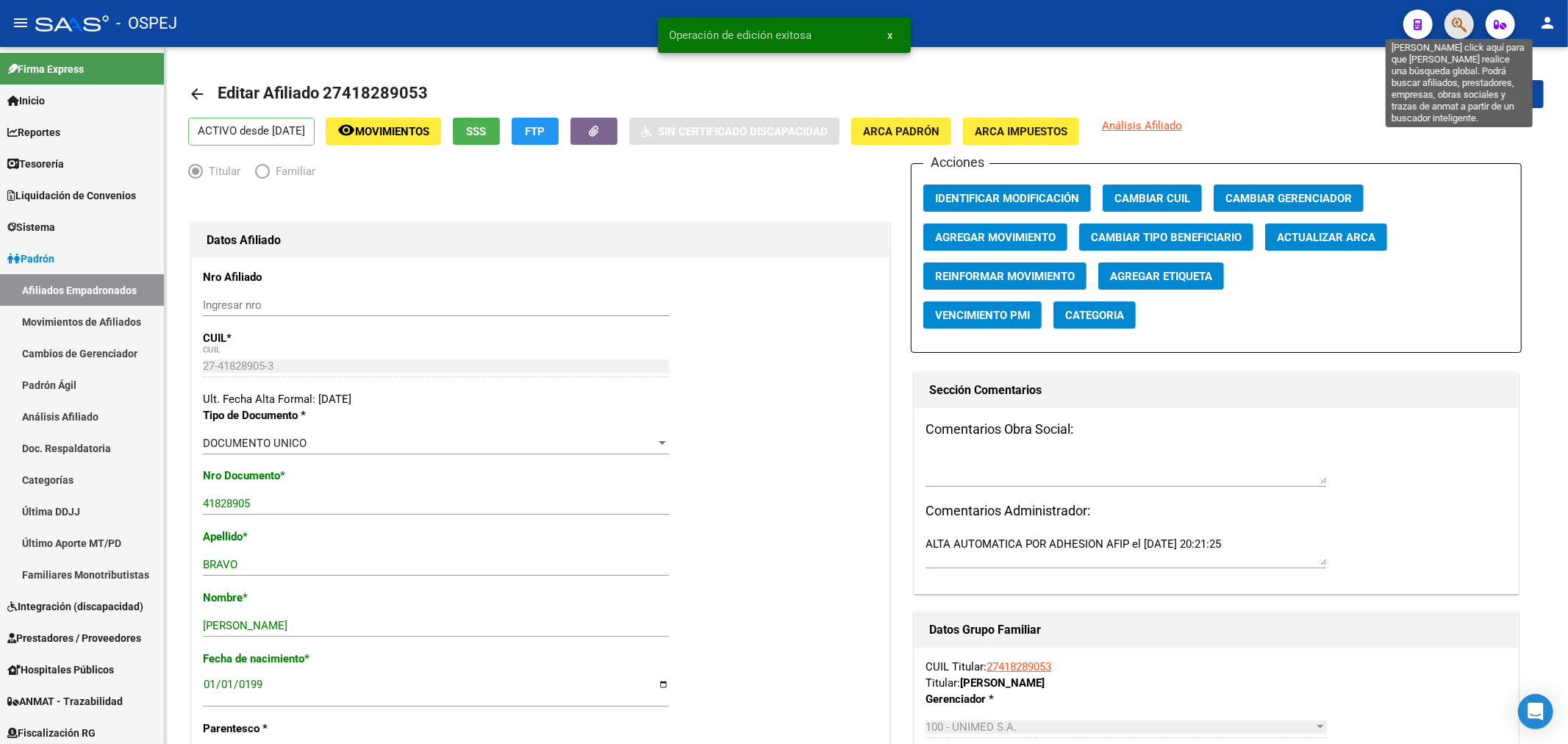
click at [1452, 17] on icon "button" at bounding box center [1459, 25] width 15 height 17
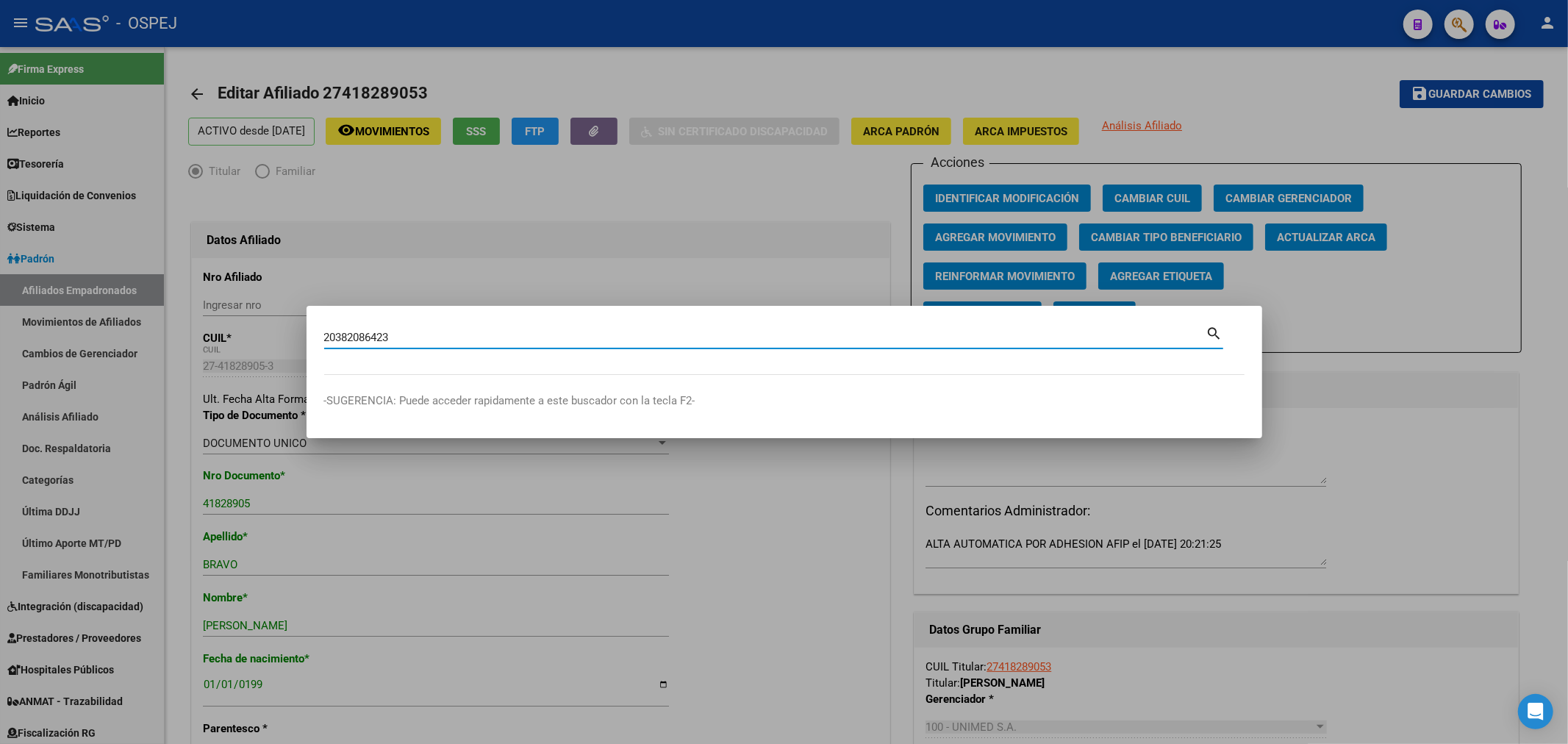
type input "20382086423"
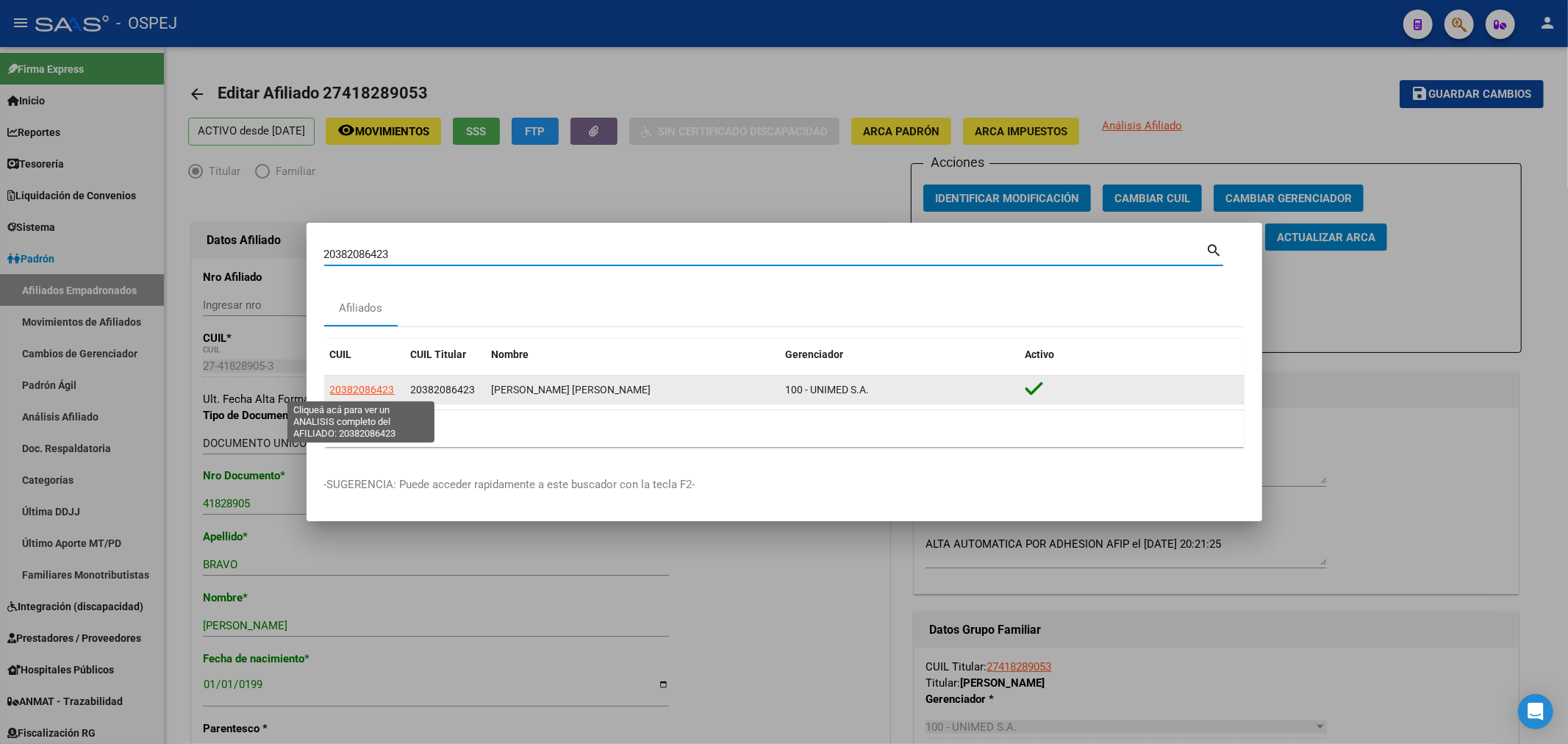
click at [363, 387] on span "20382086423" at bounding box center [362, 389] width 65 height 12
type textarea "20382086423"
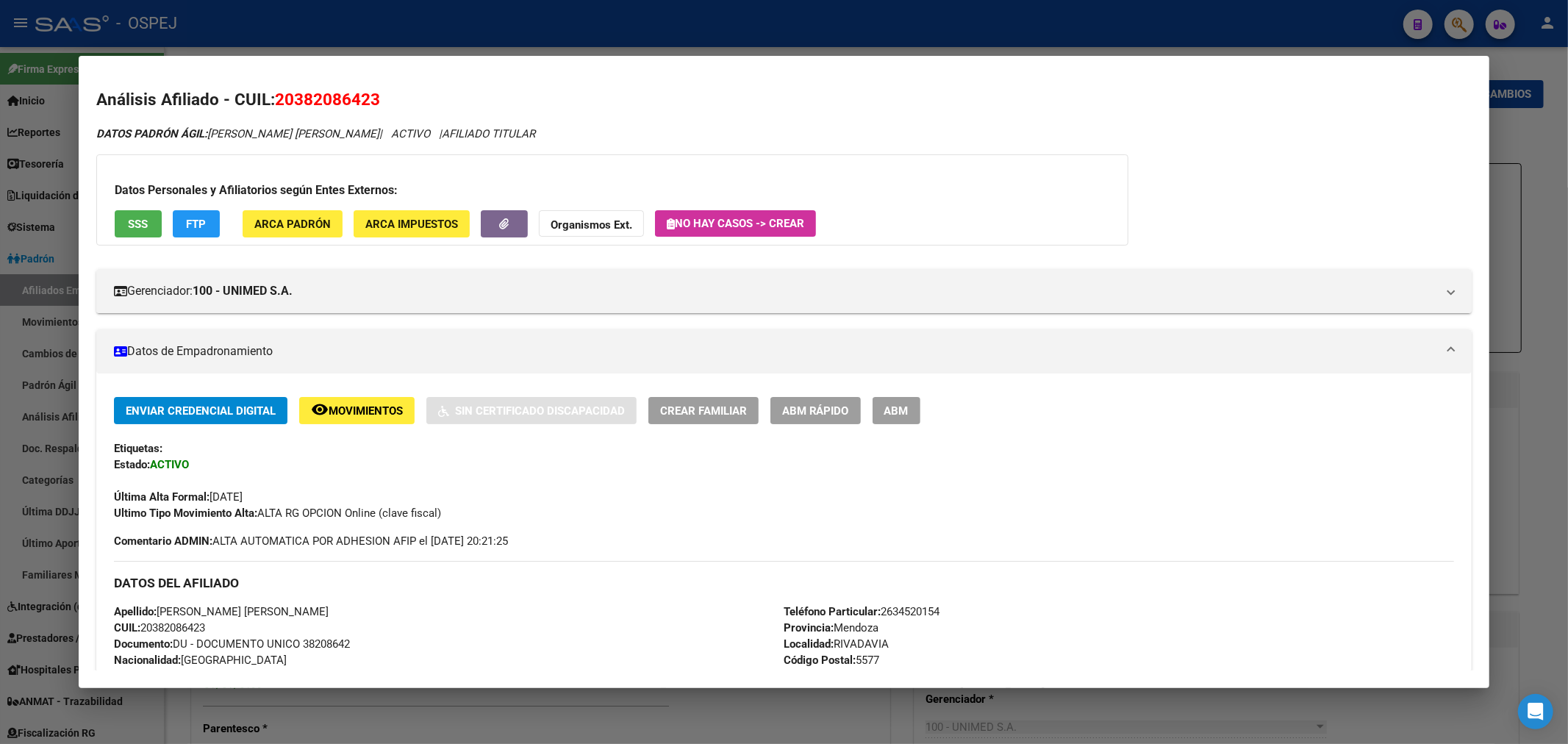
drag, startPoint x: 938, startPoint y: 400, endPoint x: 929, endPoint y: 405, distance: 10.3
click at [939, 400] on div "Enviar Credencial Digital remove_red_eye Movimientos Sin Certificado Discapacid…" at bounding box center [784, 411] width 1341 height 28
click at [920, 406] on button "ABM" at bounding box center [896, 411] width 48 height 28
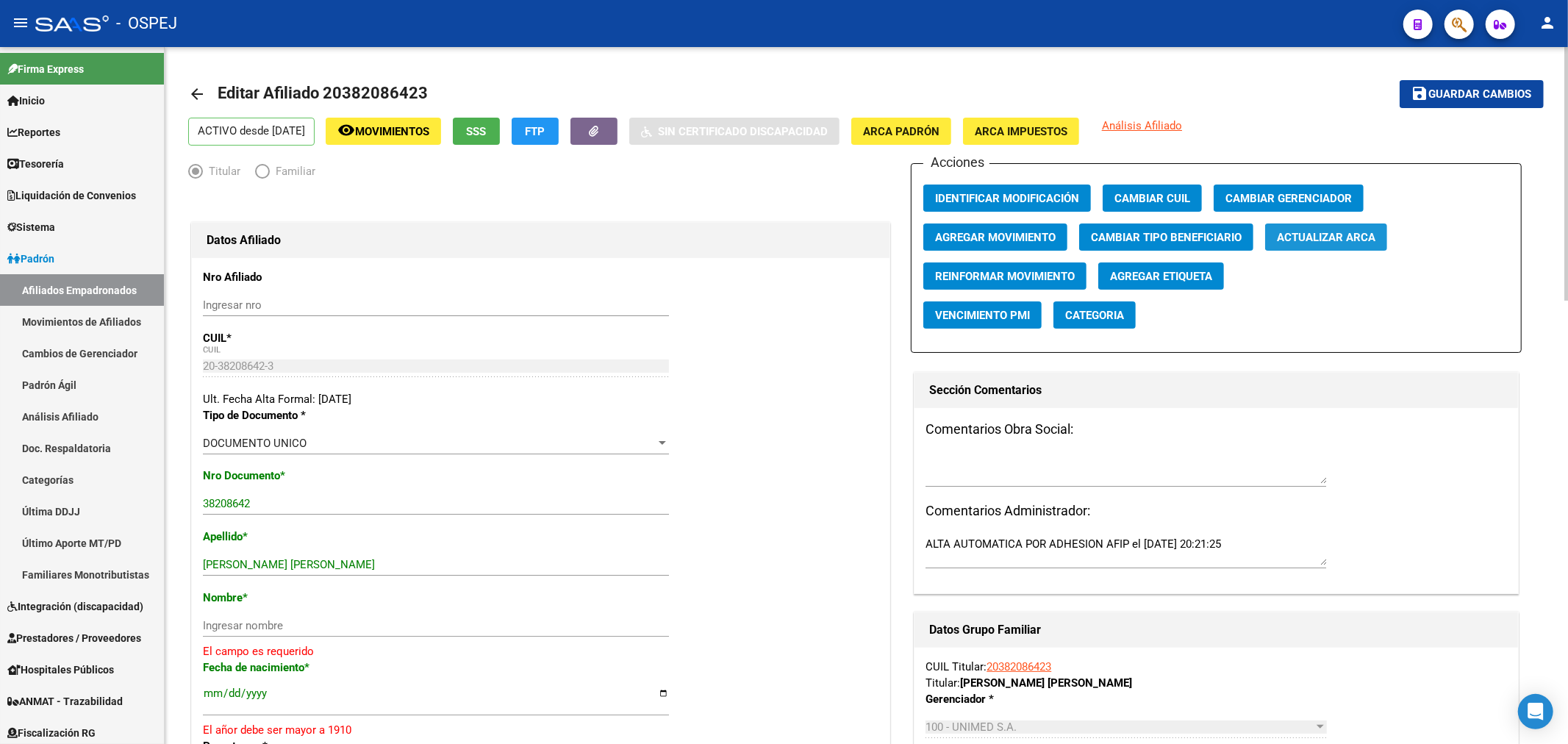
click at [1320, 239] on span "Actualizar ARCA" at bounding box center [1325, 238] width 98 height 13
drag, startPoint x: 421, startPoint y: 569, endPoint x: 313, endPoint y: 576, distance: 108.2
click at [313, 576] on div "[PERSON_NAME] [PERSON_NAME] Ingresar apellido" at bounding box center [436, 565] width 466 height 22
type input "[PERSON_NAME]"
click at [255, 621] on input "Ingresar nombre" at bounding box center [436, 626] width 466 height 13
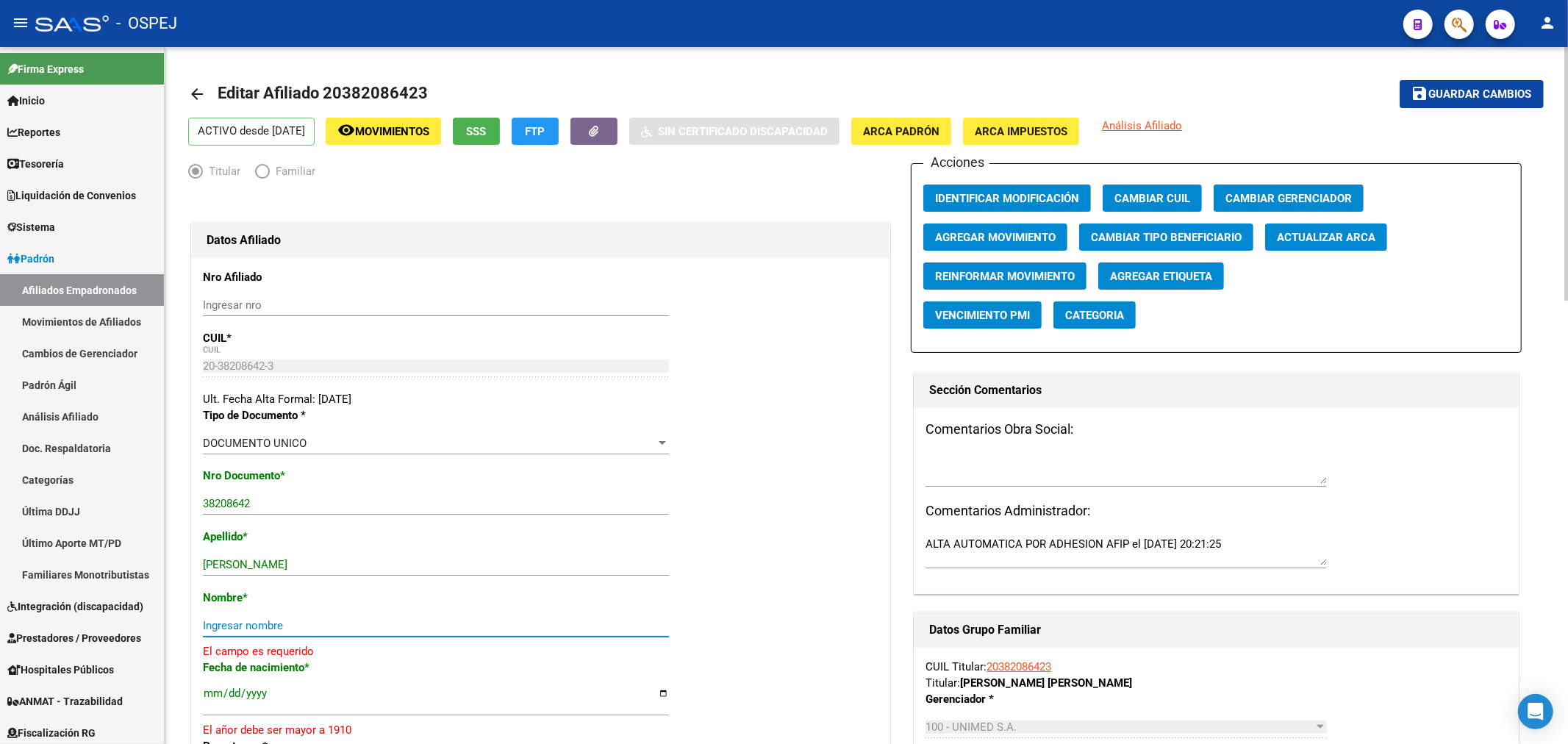
paste input "[PERSON_NAME]"
type input "[PERSON_NAME]"
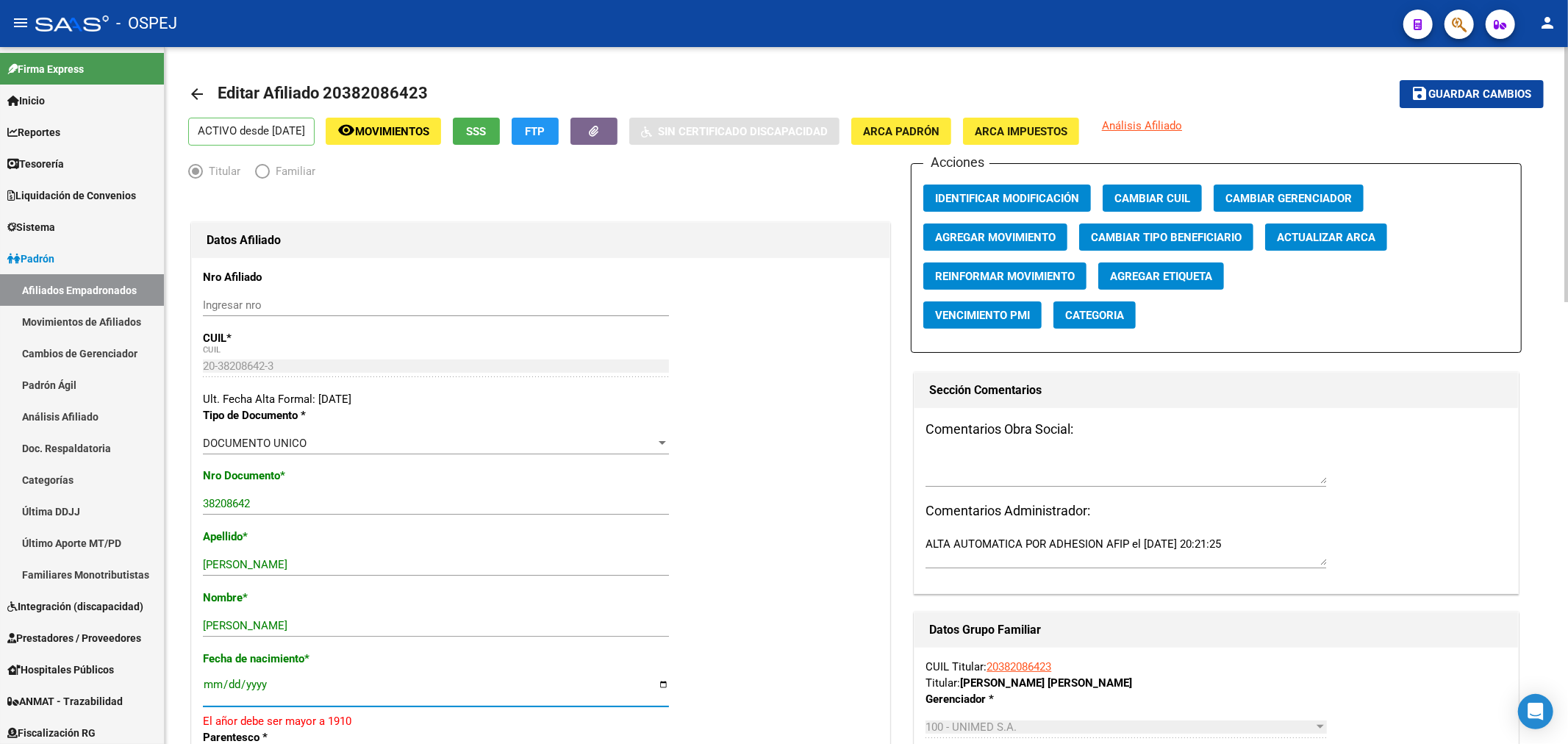
drag, startPoint x: 263, startPoint y: 682, endPoint x: 260, endPoint y: 672, distance: 10.4
click at [260, 672] on div "Fecha de nacimiento * [DEMOGRAPHIC_DATA] Ingresar fecha El añor debe ser mayor …" at bounding box center [540, 690] width 676 height 79
type input "[DATE]"
drag, startPoint x: 1453, startPoint y: 100, endPoint x: 1096, endPoint y: 16, distance: 366.7
click at [1453, 99] on span "Guardar cambios" at bounding box center [1480, 94] width 103 height 13
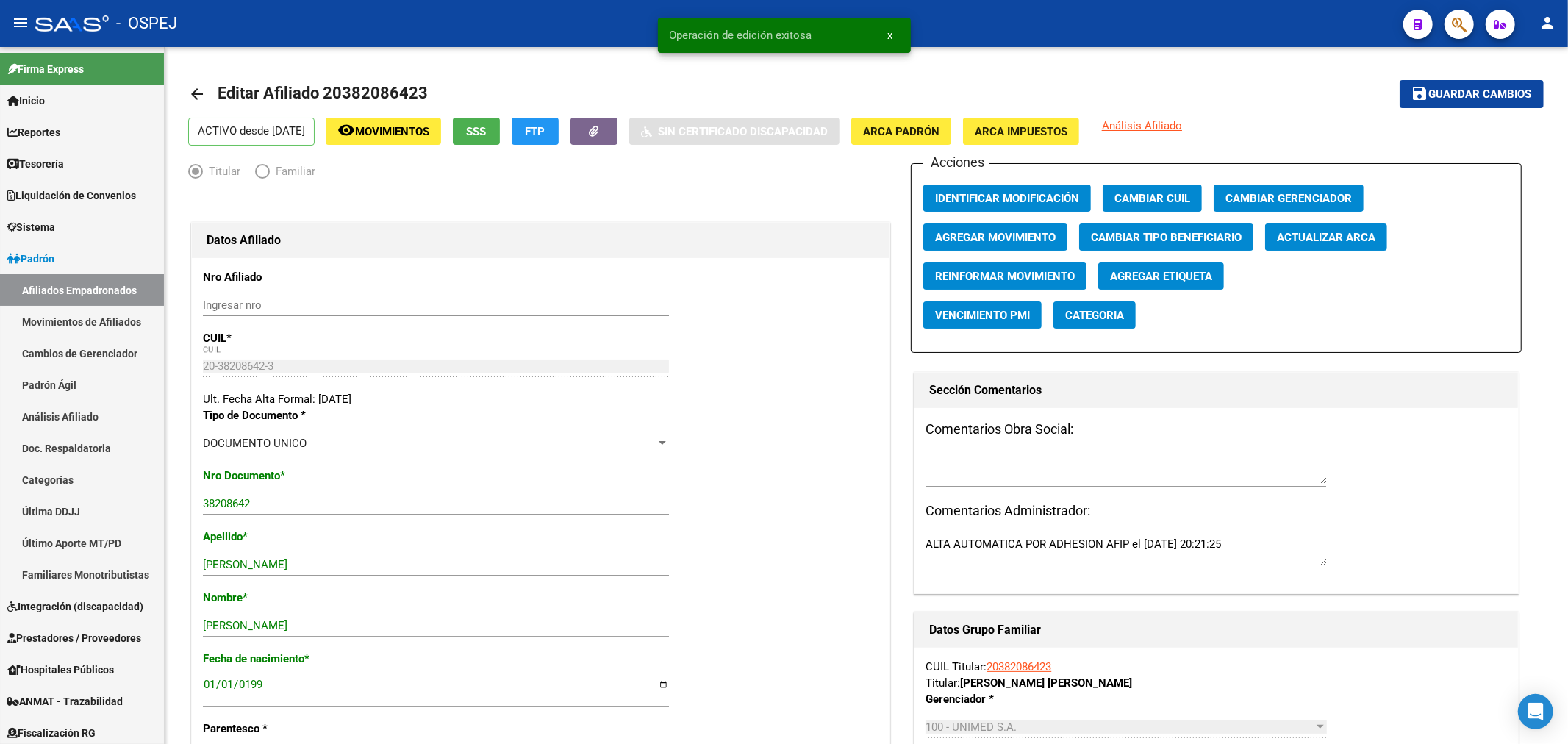
click at [1450, 25] on button "button" at bounding box center [1459, 24] width 29 height 29
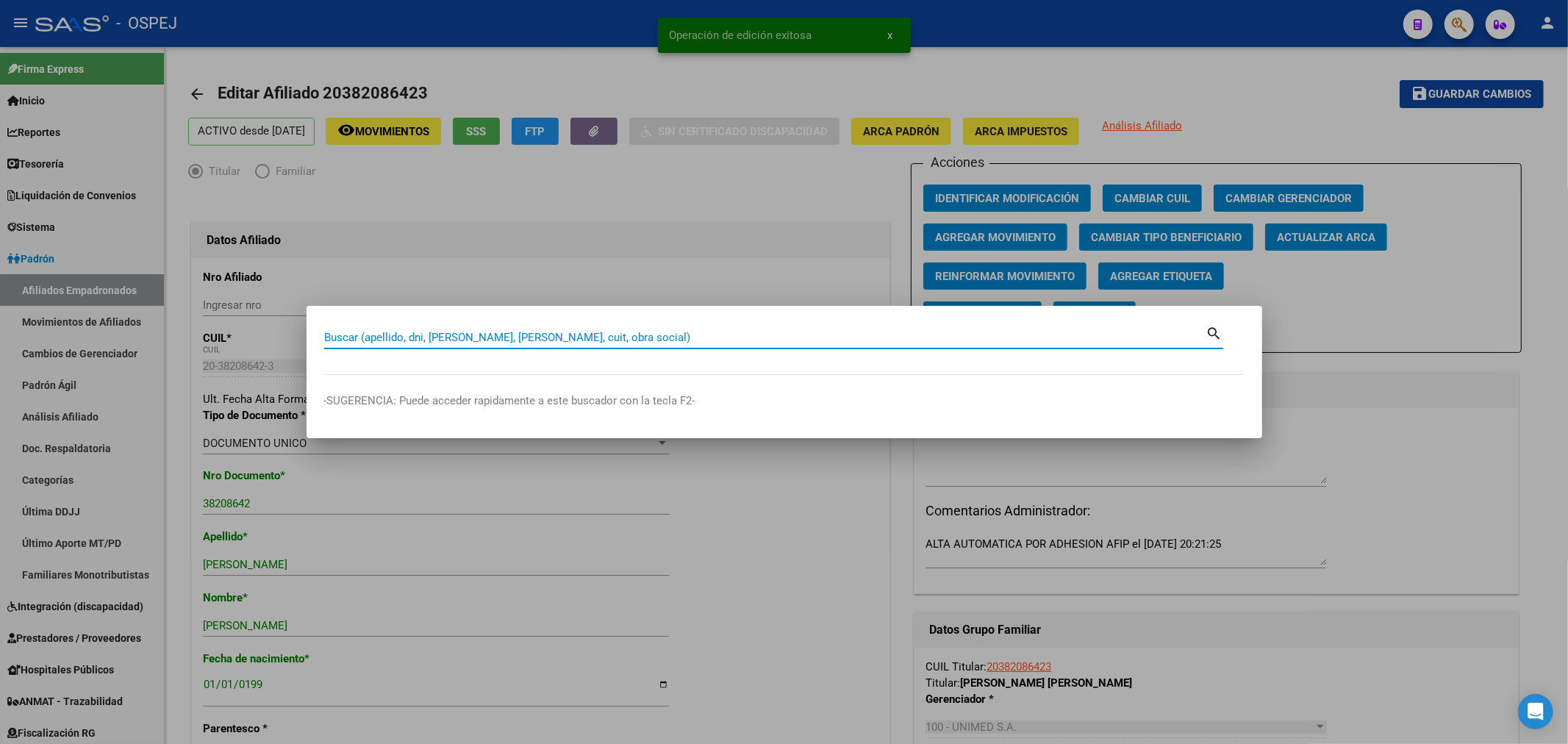
paste input "20332148150"
type input "20332148150"
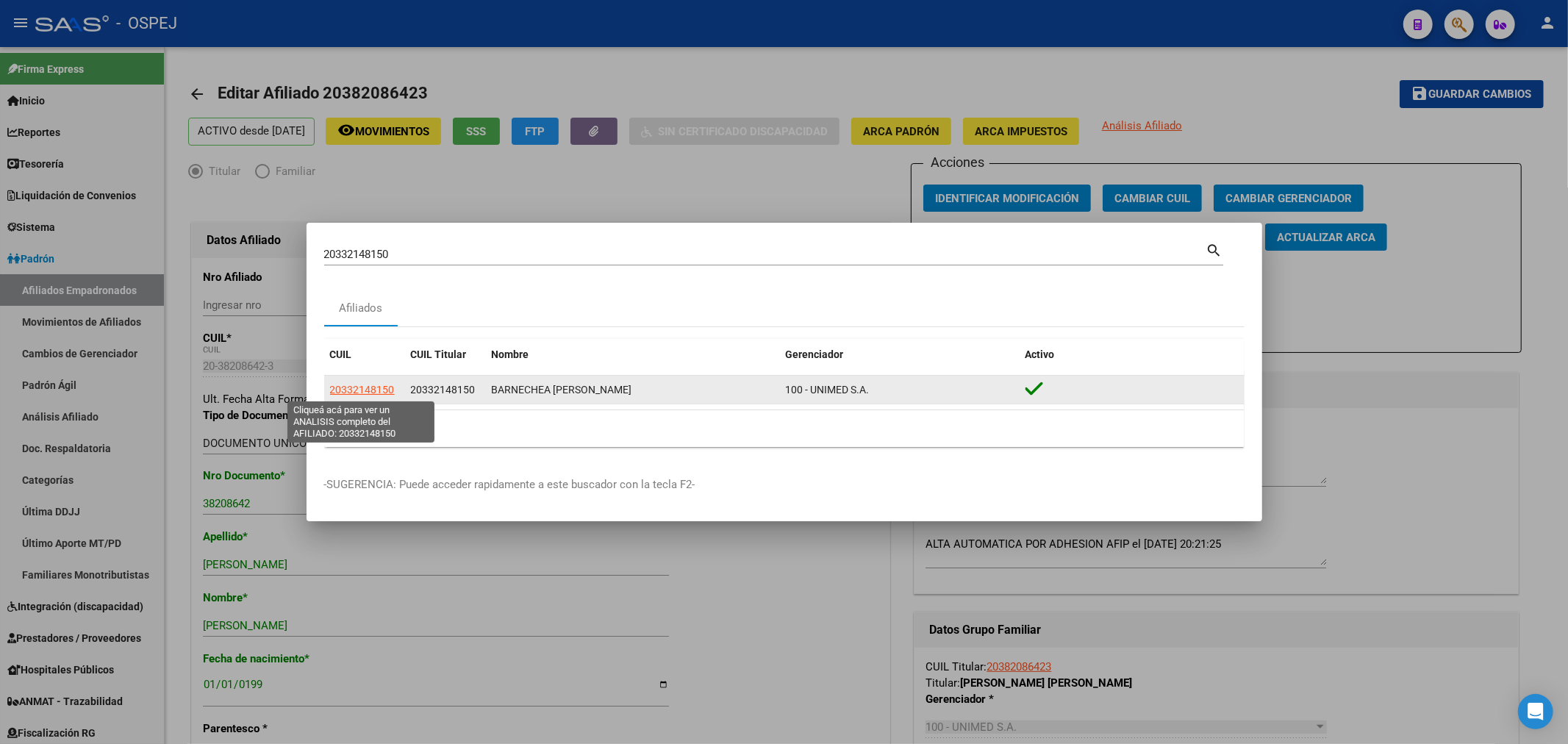
click at [358, 385] on span "20332148150" at bounding box center [362, 389] width 65 height 12
type textarea "20332148150"
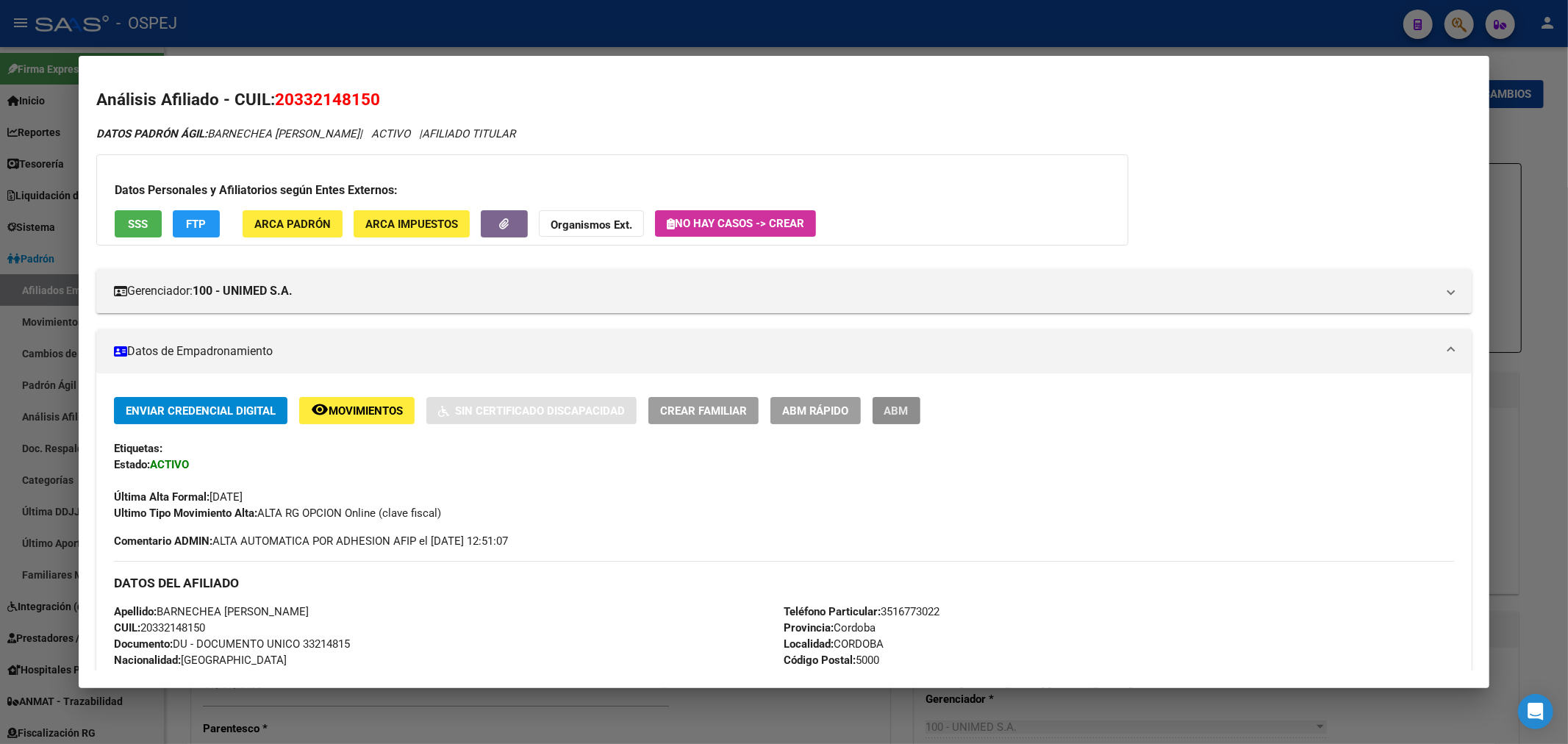
click at [907, 416] on span "ABM" at bounding box center [896, 411] width 24 height 13
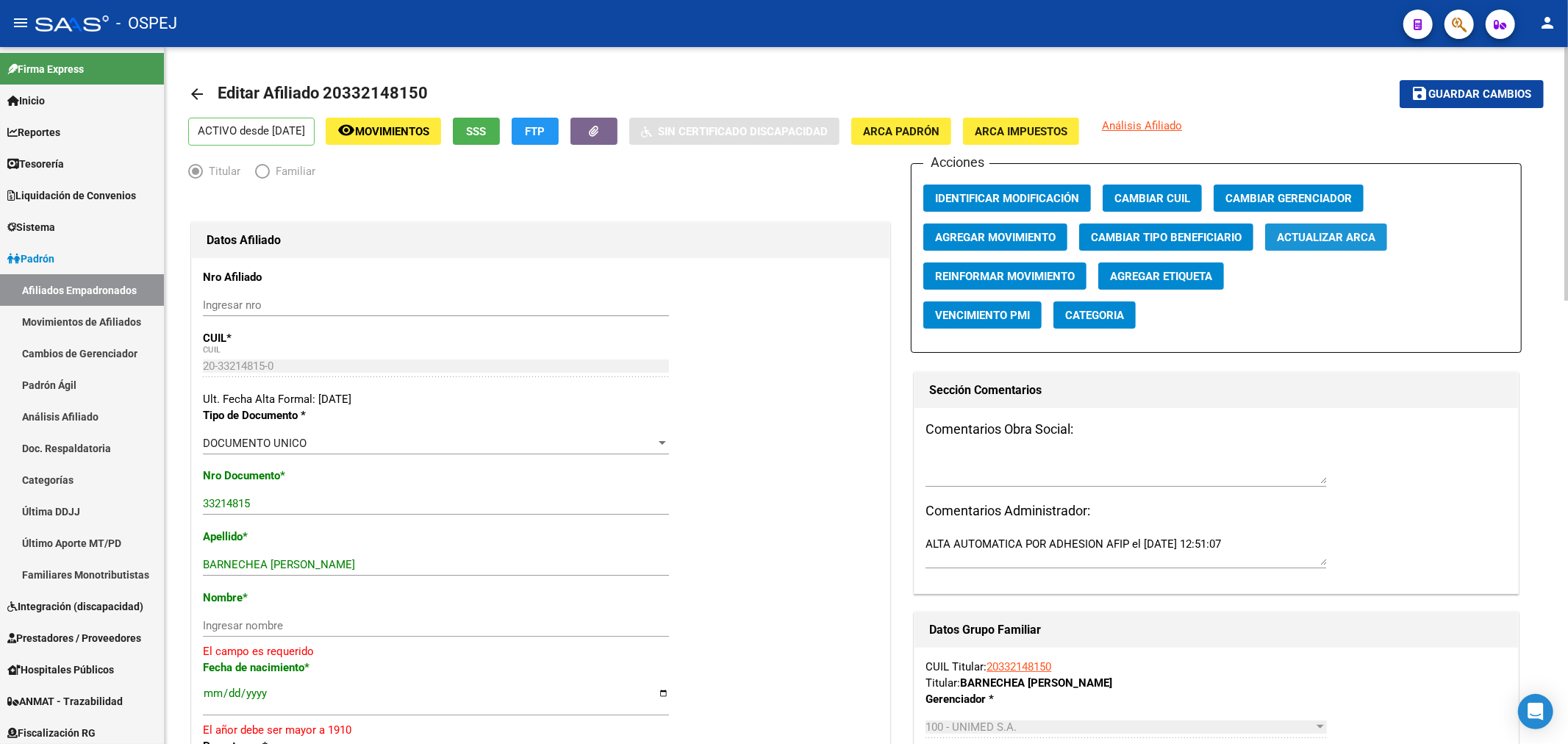
click at [1311, 235] on span "Actualizar ARCA" at bounding box center [1325, 238] width 98 height 13
drag, startPoint x: 372, startPoint y: 568, endPoint x: 267, endPoint y: 572, distance: 105.1
click at [267, 572] on div "BARNECHEA [PERSON_NAME] apellido" at bounding box center [436, 565] width 466 height 22
type input "BARNECHEA"
click at [252, 625] on input "Ingresar nombre" at bounding box center [436, 626] width 466 height 13
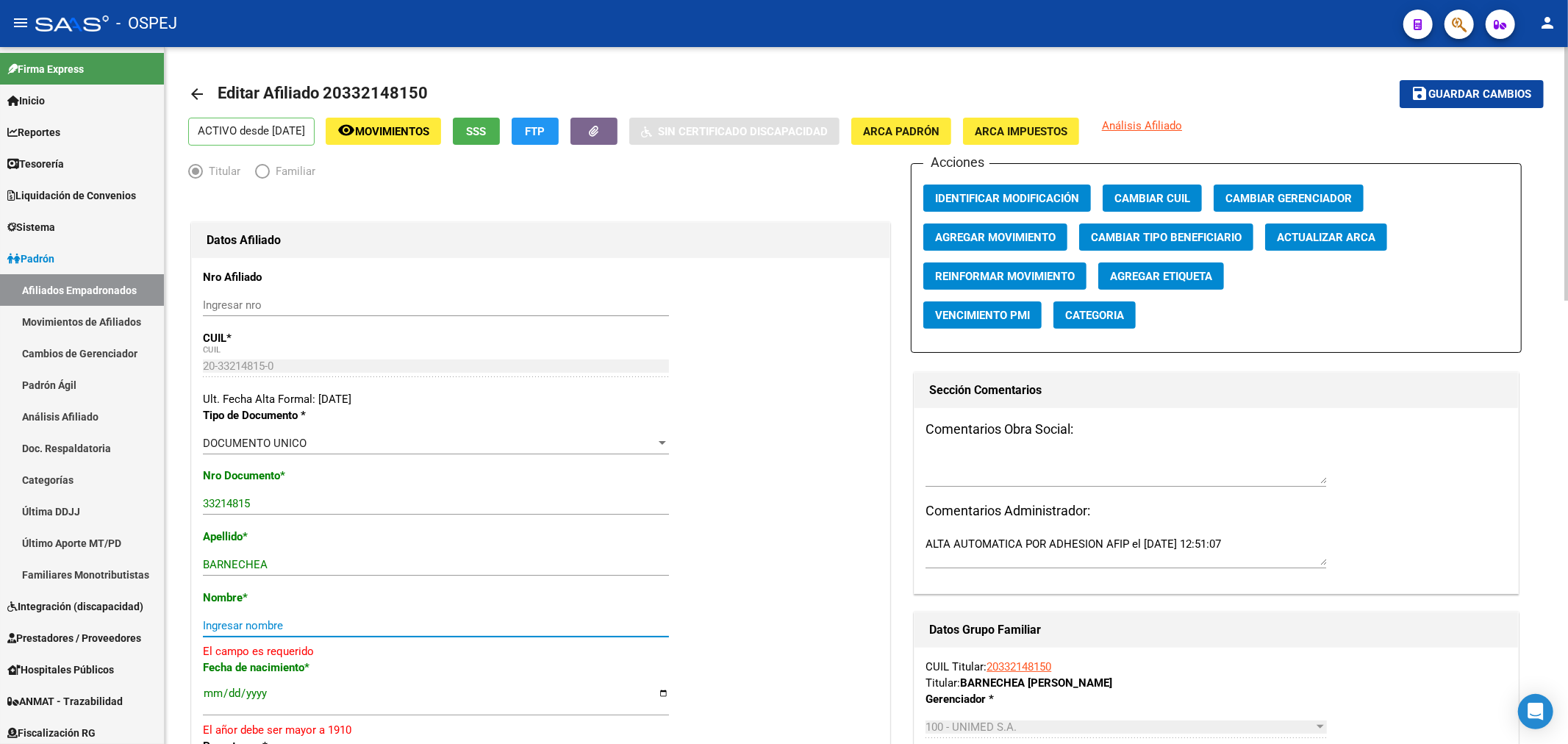
paste input "[PERSON_NAME]"
type input "[PERSON_NAME]"
click at [260, 682] on input "[DATE]" at bounding box center [436, 691] width 466 height 24
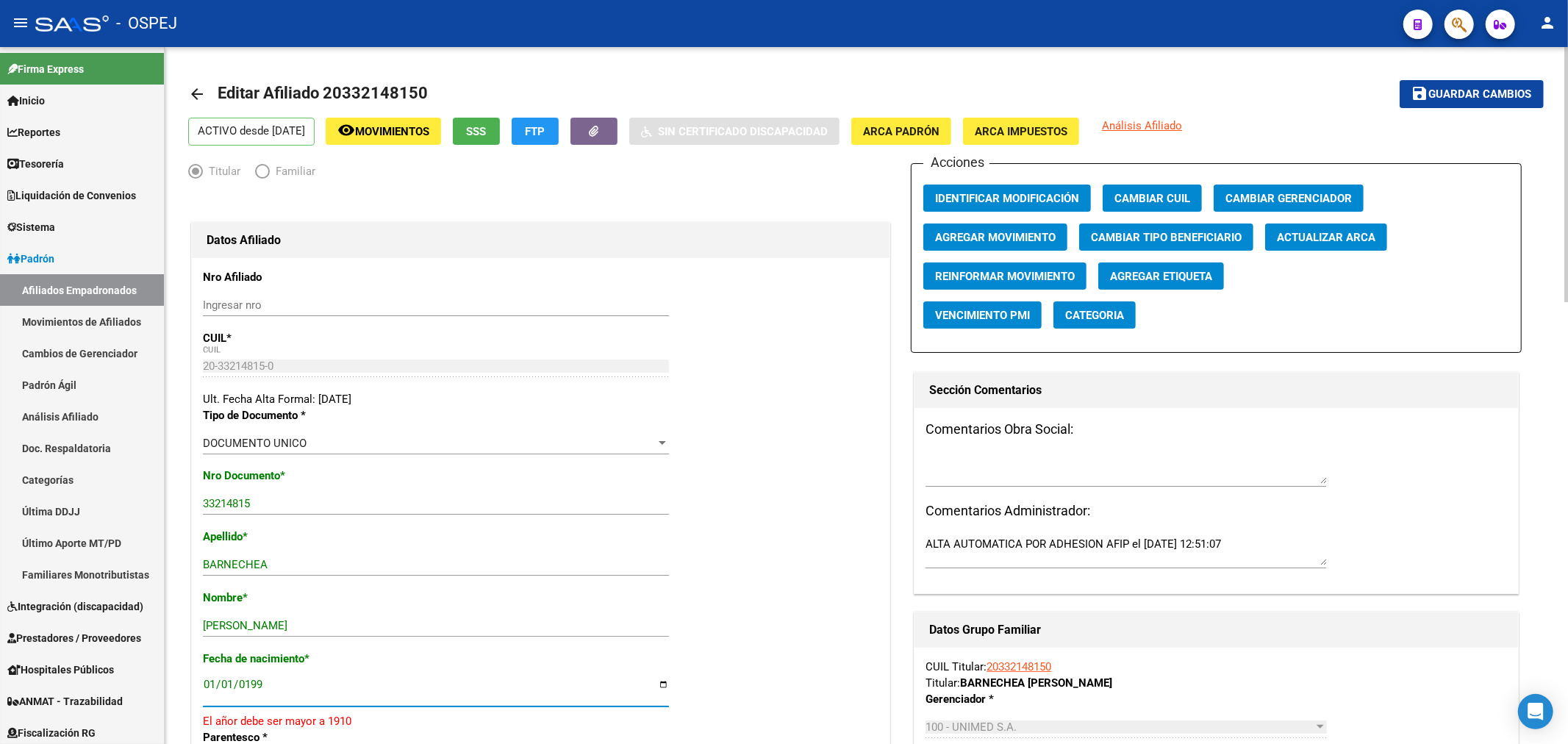
type input "[DATE]"
click at [1480, 91] on span "Guardar cambios" at bounding box center [1480, 94] width 103 height 13
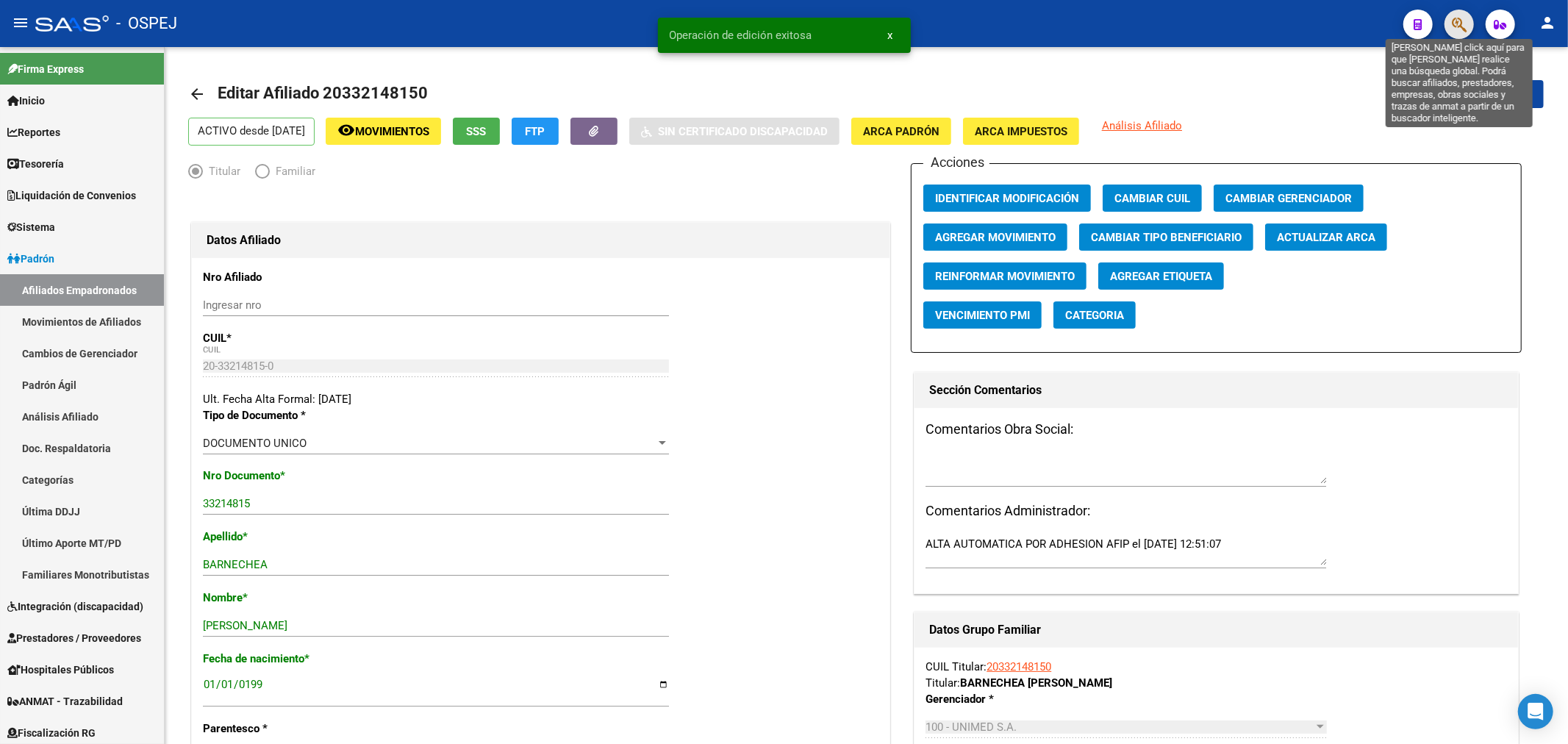
click at [1453, 23] on icon "button" at bounding box center [1459, 25] width 15 height 17
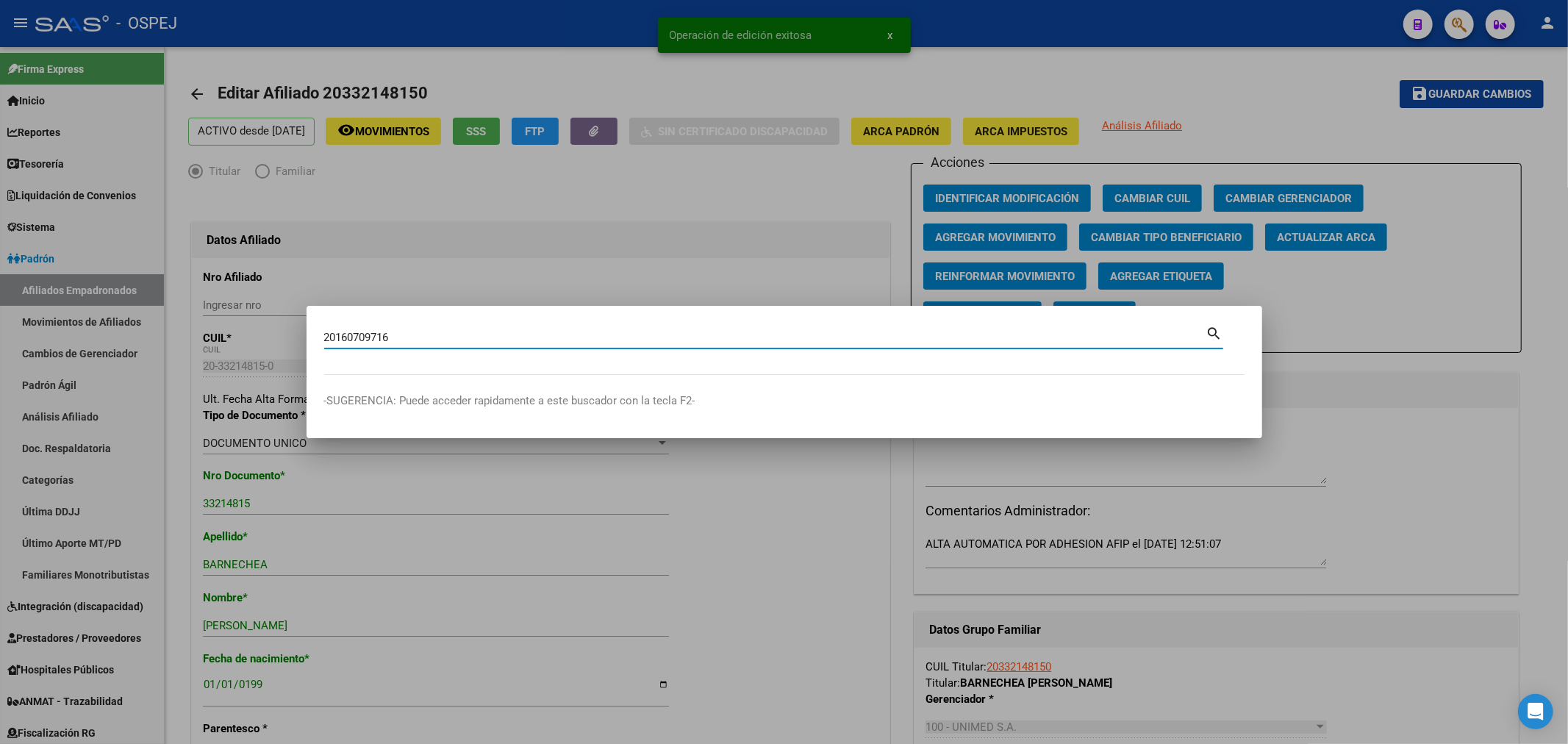
type input "20160709716"
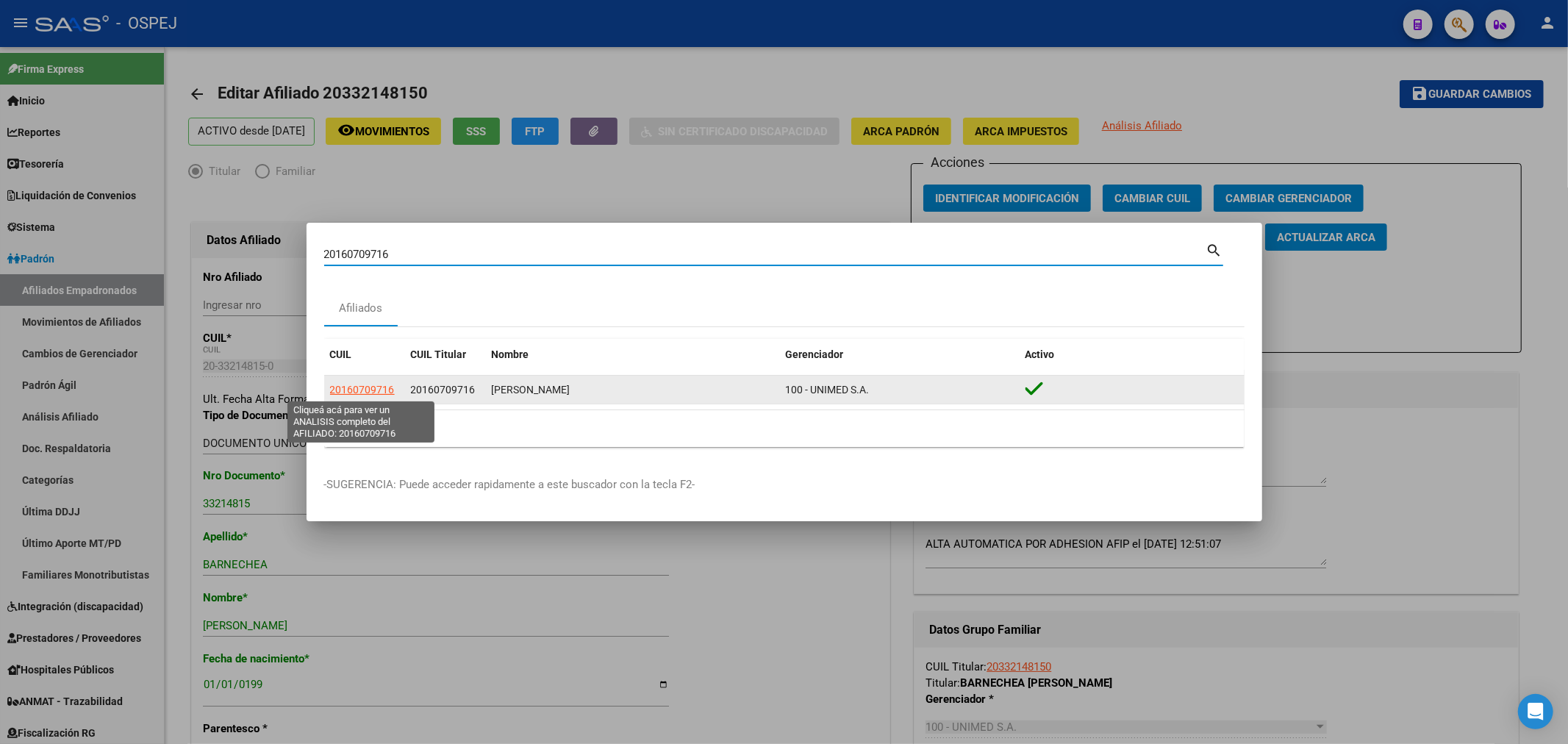
click at [341, 385] on span "20160709716" at bounding box center [362, 389] width 65 height 12
type textarea "20160709716"
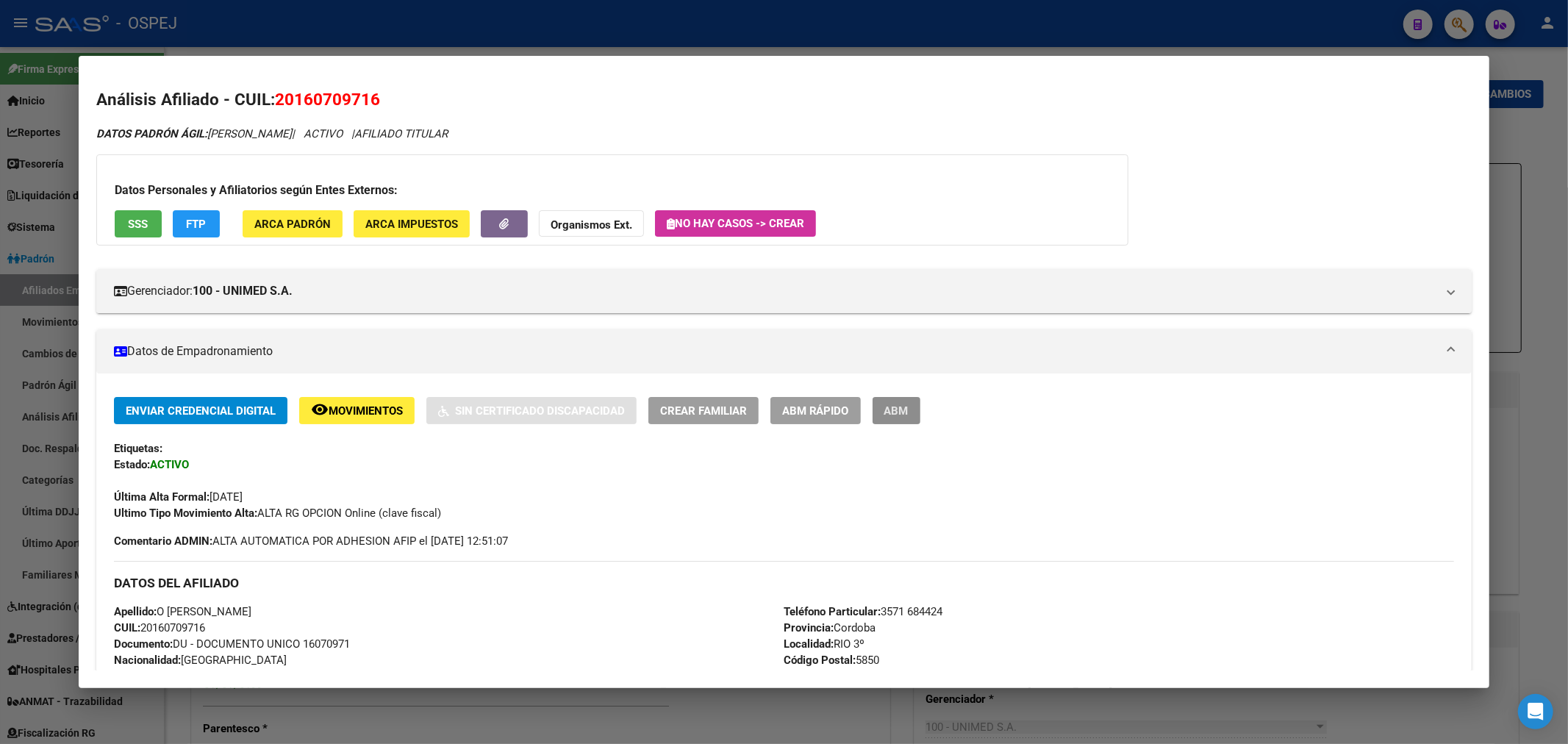
click at [908, 402] on button "ABM" at bounding box center [896, 411] width 48 height 28
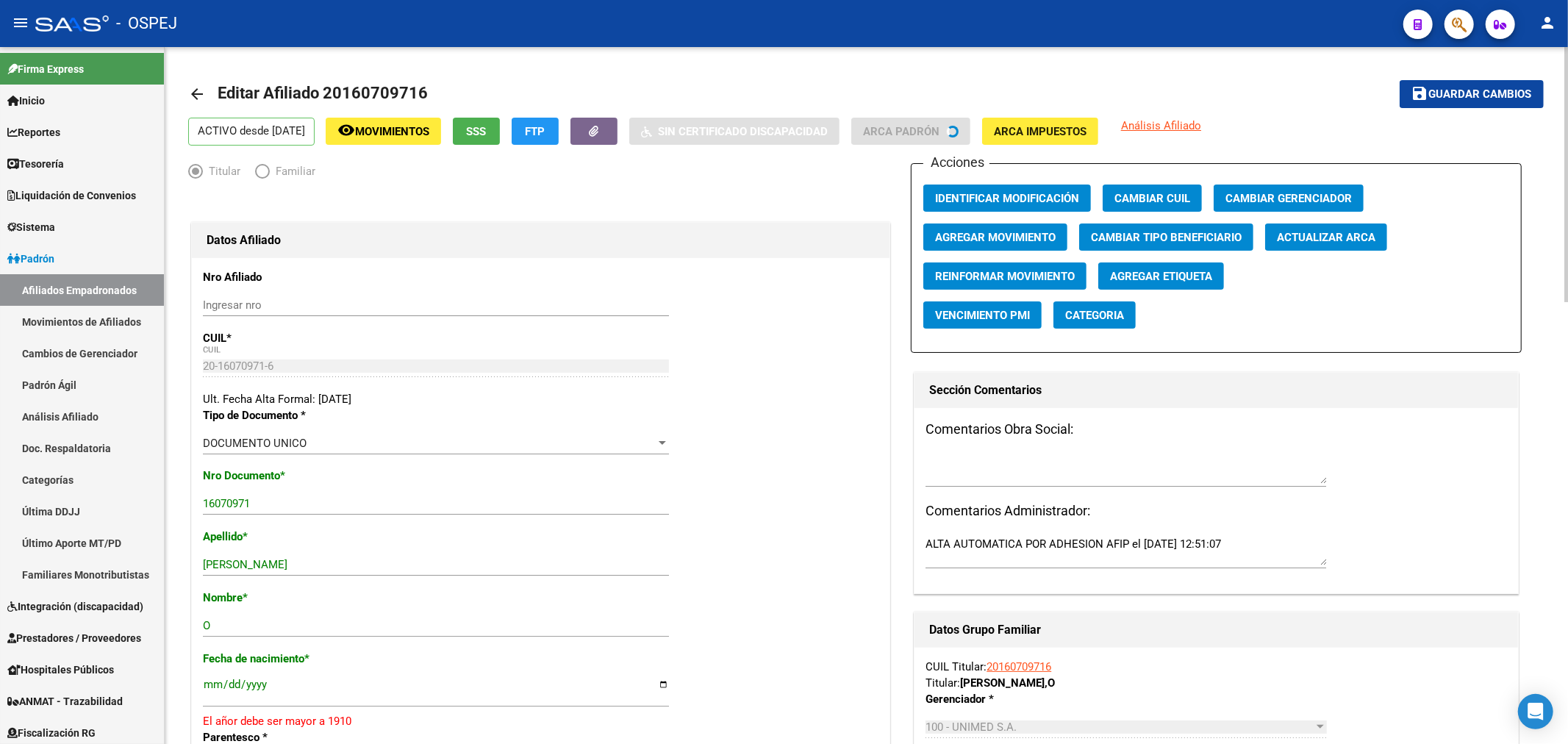
click at [1358, 241] on span "Actualizar ARCA" at bounding box center [1325, 238] width 98 height 13
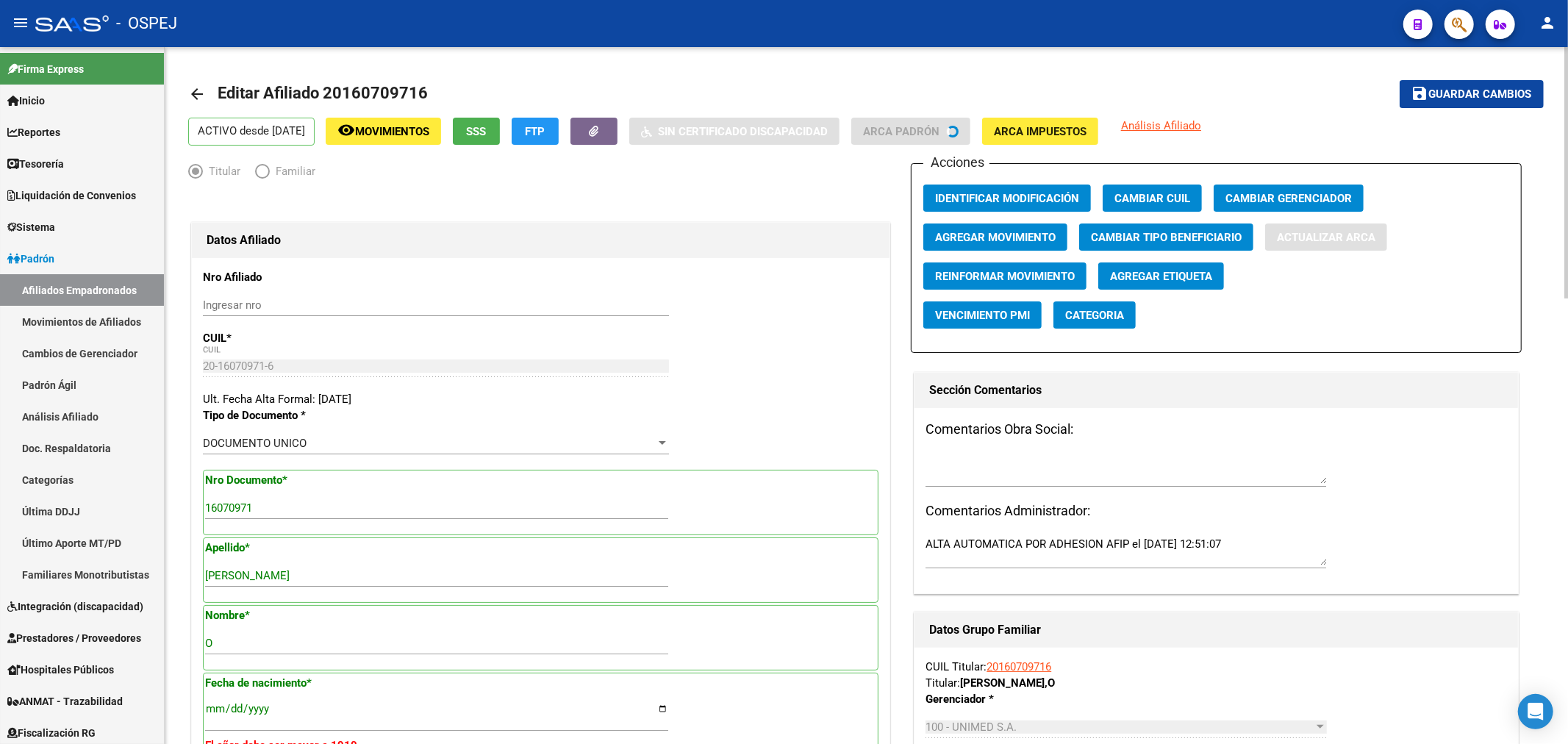
type input "RIO TERCERO"
type input "[PERSON_NAME]"
type input "764"
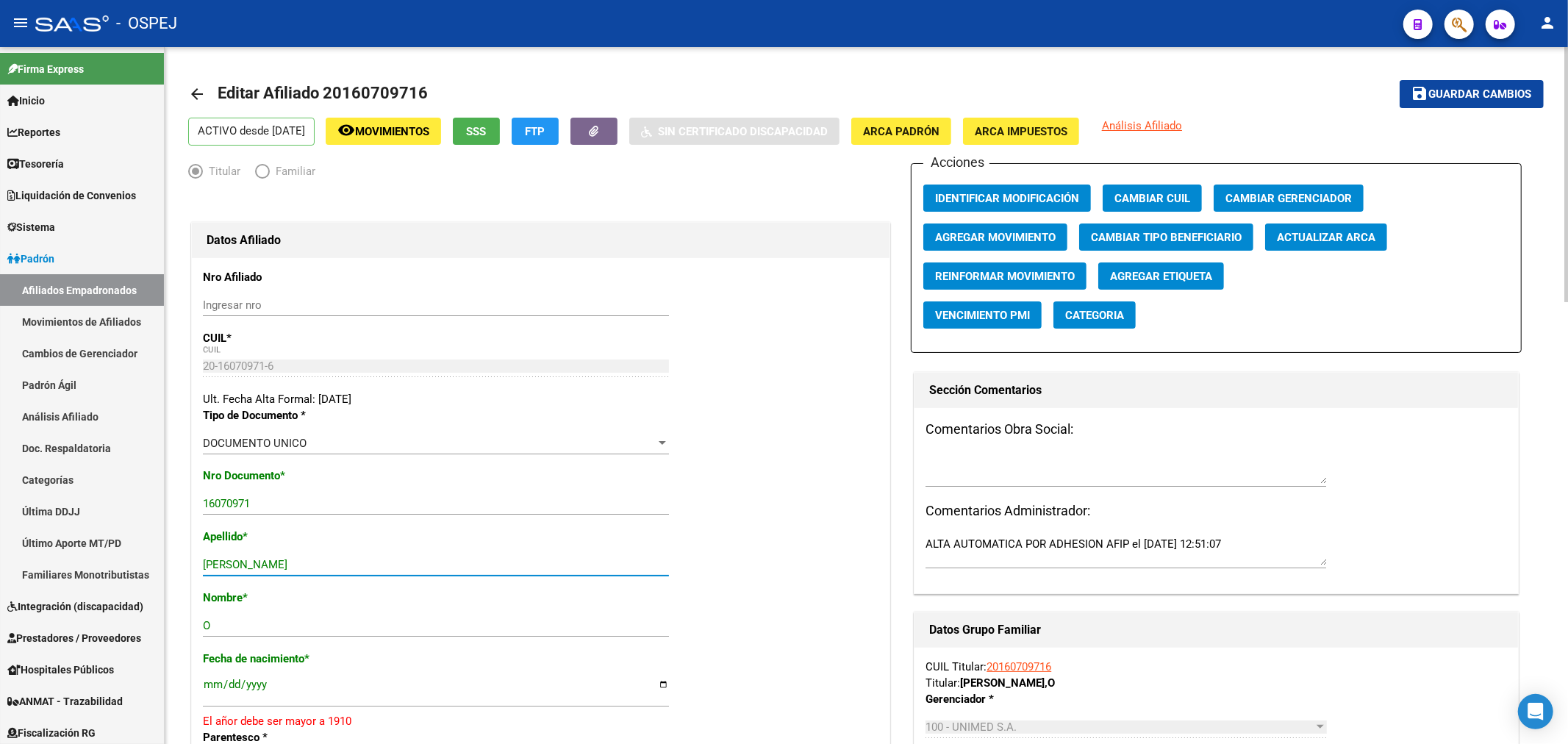
drag, startPoint x: 347, startPoint y: 567, endPoint x: 245, endPoint y: 572, distance: 102.1
click at [245, 572] on div "[PERSON_NAME] apellido" at bounding box center [436, 565] width 466 height 22
type input "[PERSON_NAME]"
click at [235, 632] on input "O" at bounding box center [436, 626] width 466 height 13
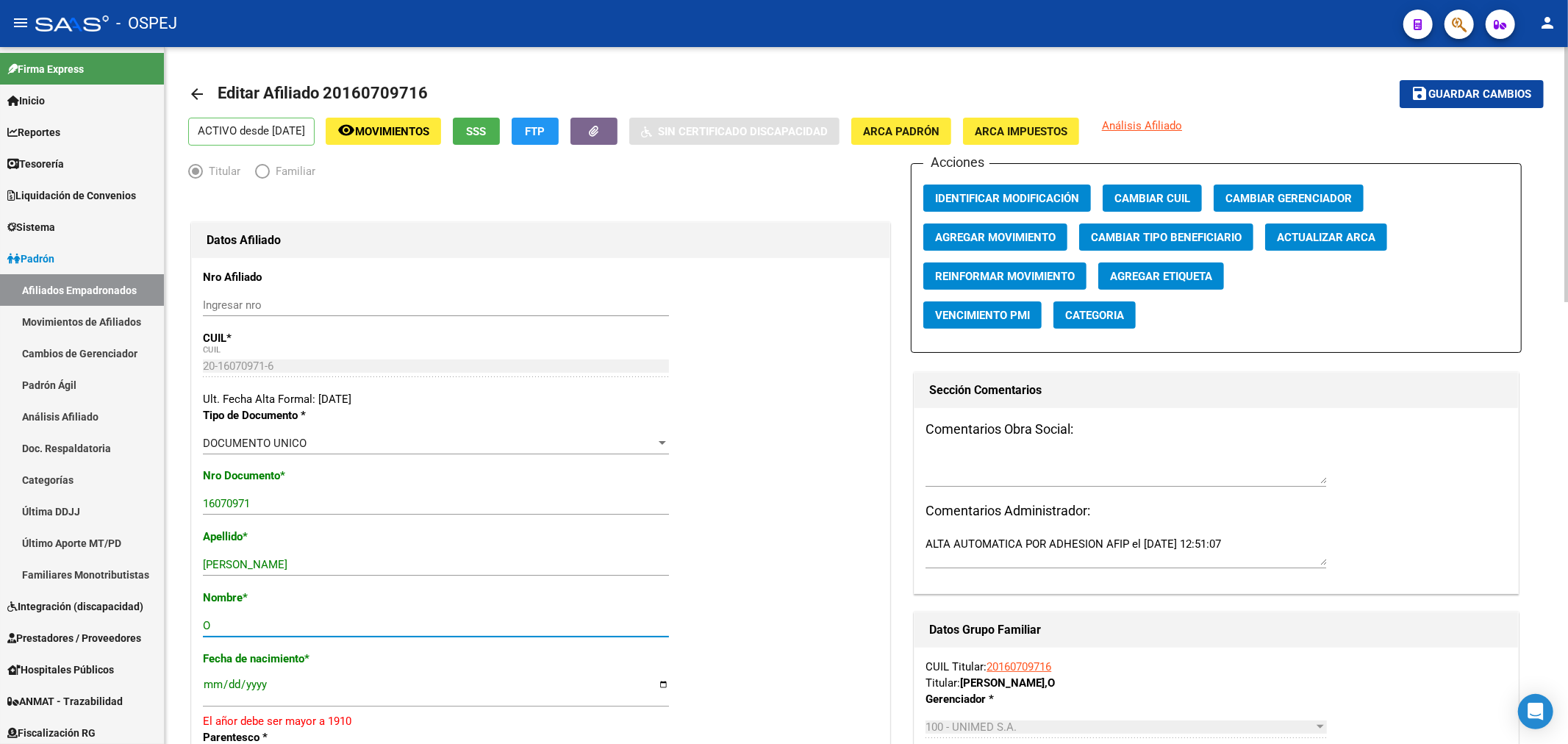
paste input "[PERSON_NAME]"
type input "[PERSON_NAME]"
click at [258, 682] on input "[DATE]" at bounding box center [436, 691] width 466 height 24
type input "[DATE]"
drag, startPoint x: 1492, startPoint y: 94, endPoint x: 1478, endPoint y: 97, distance: 14.3
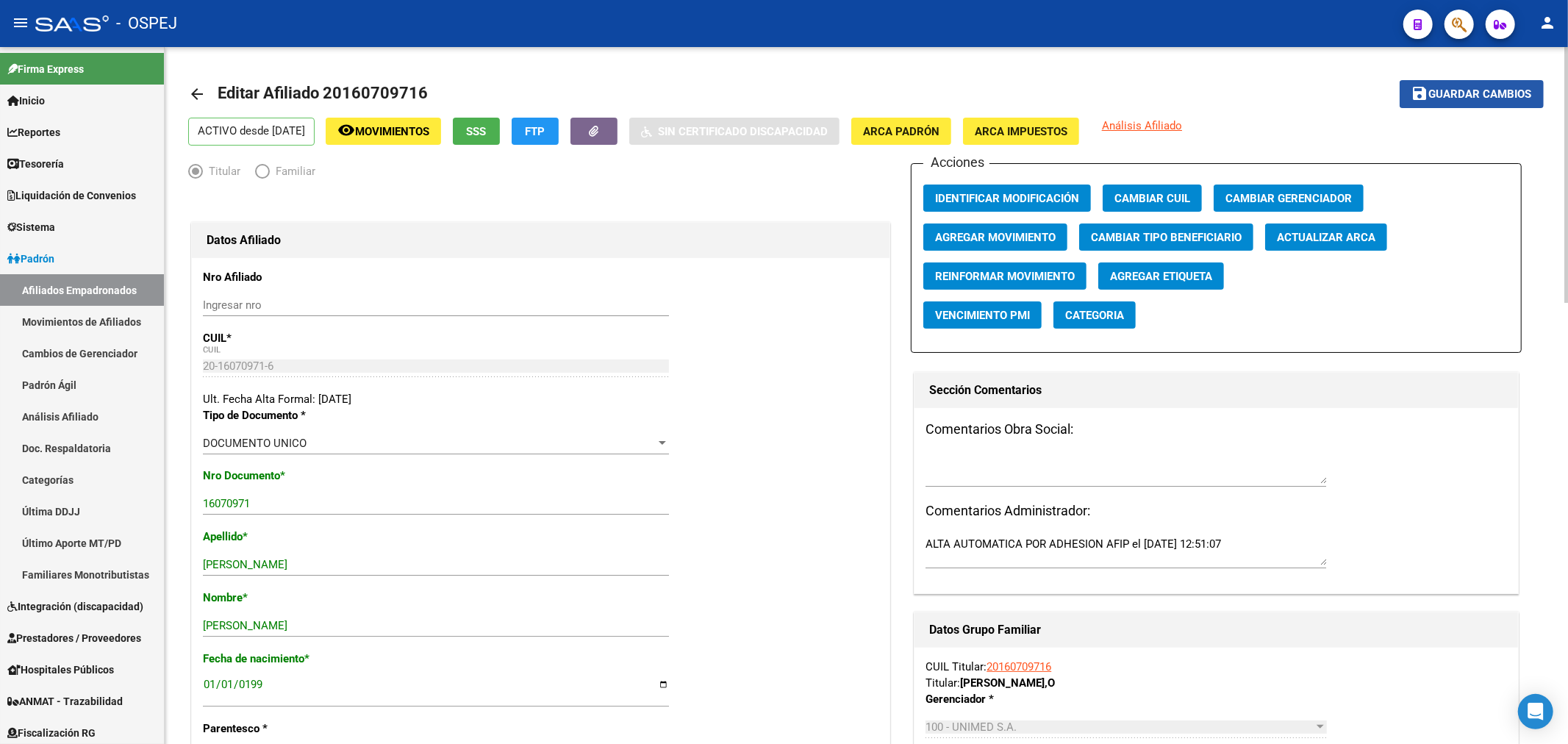
click at [1485, 96] on span "Guardar cambios" at bounding box center [1480, 94] width 103 height 13
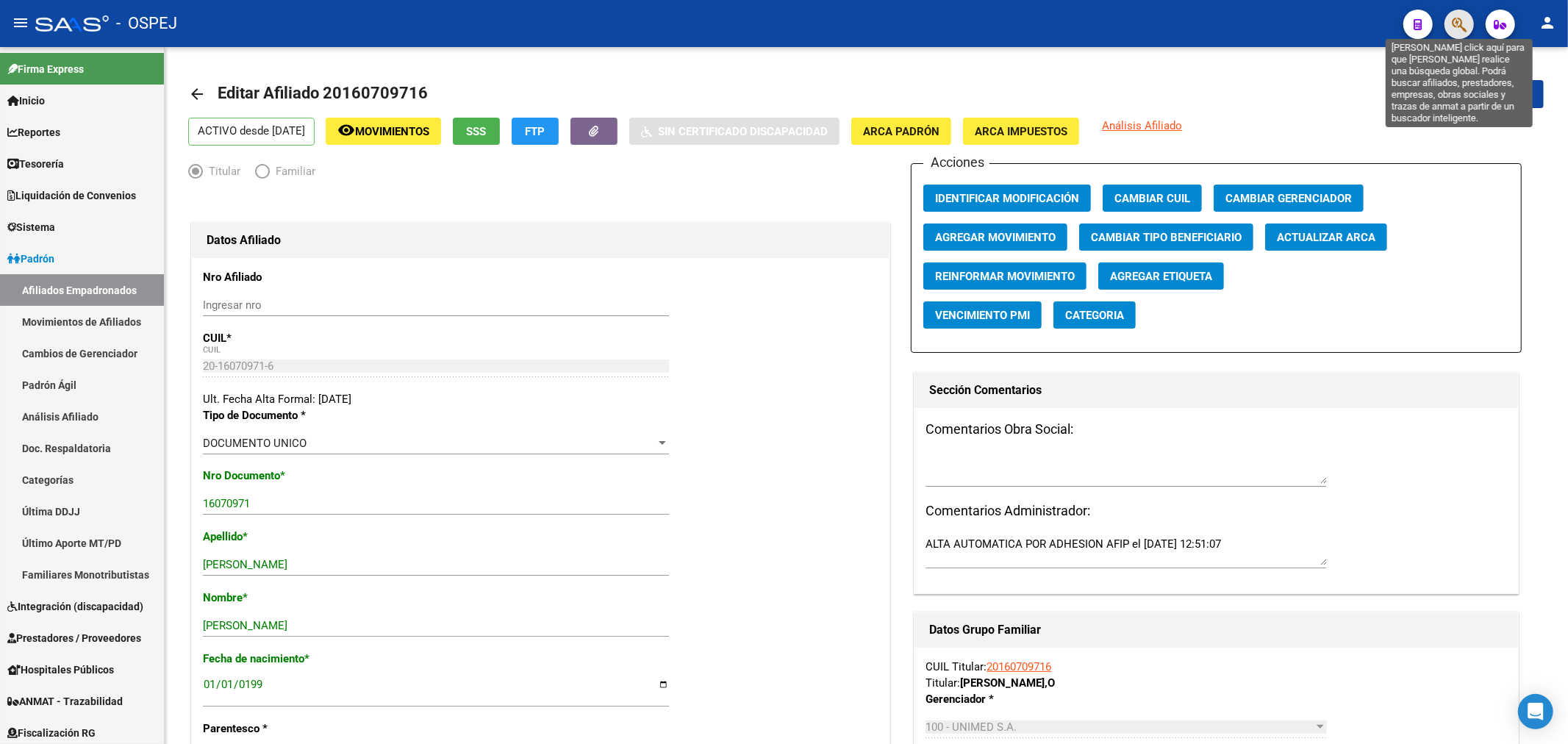
click at [1458, 20] on icon "button" at bounding box center [1459, 25] width 15 height 17
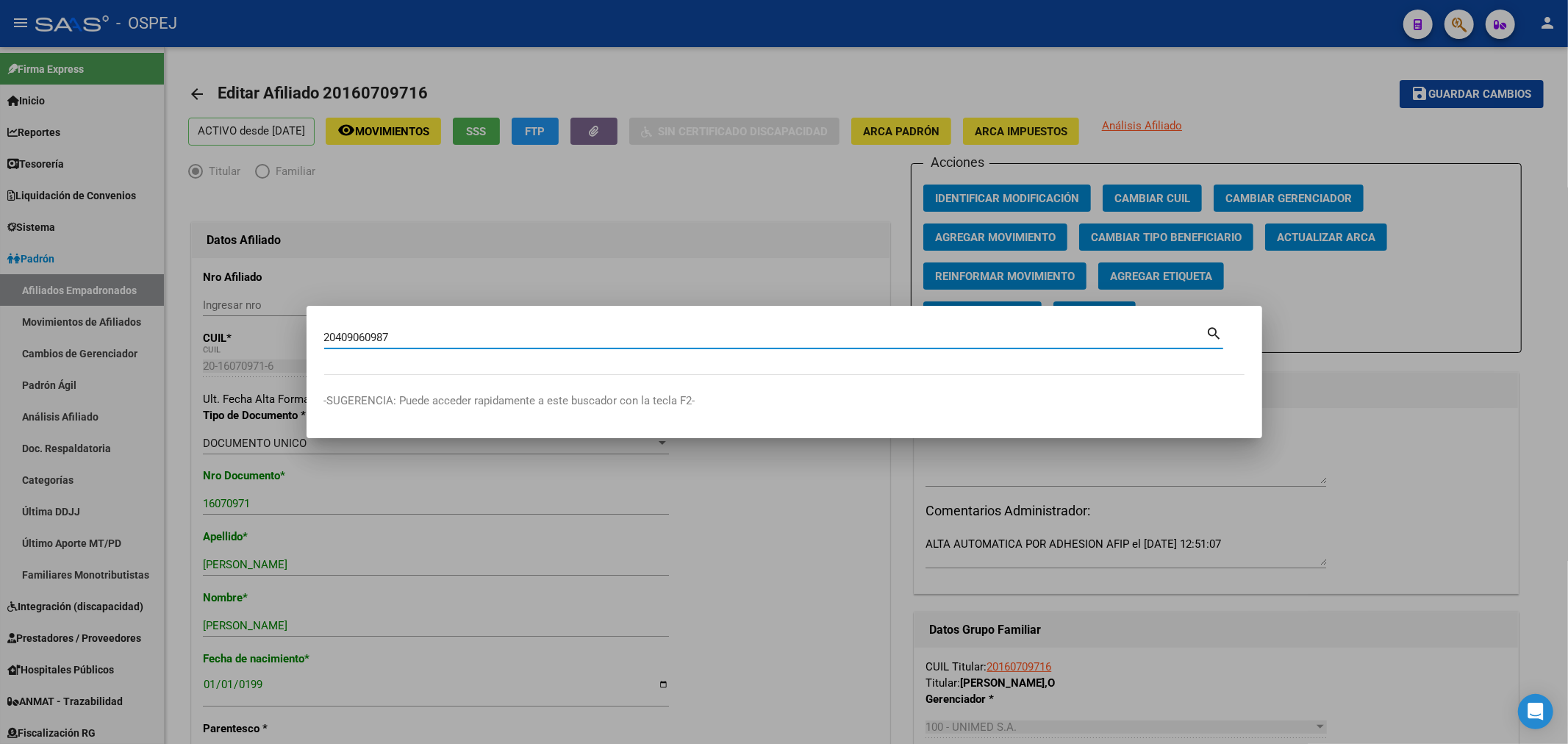
type input "20409060987"
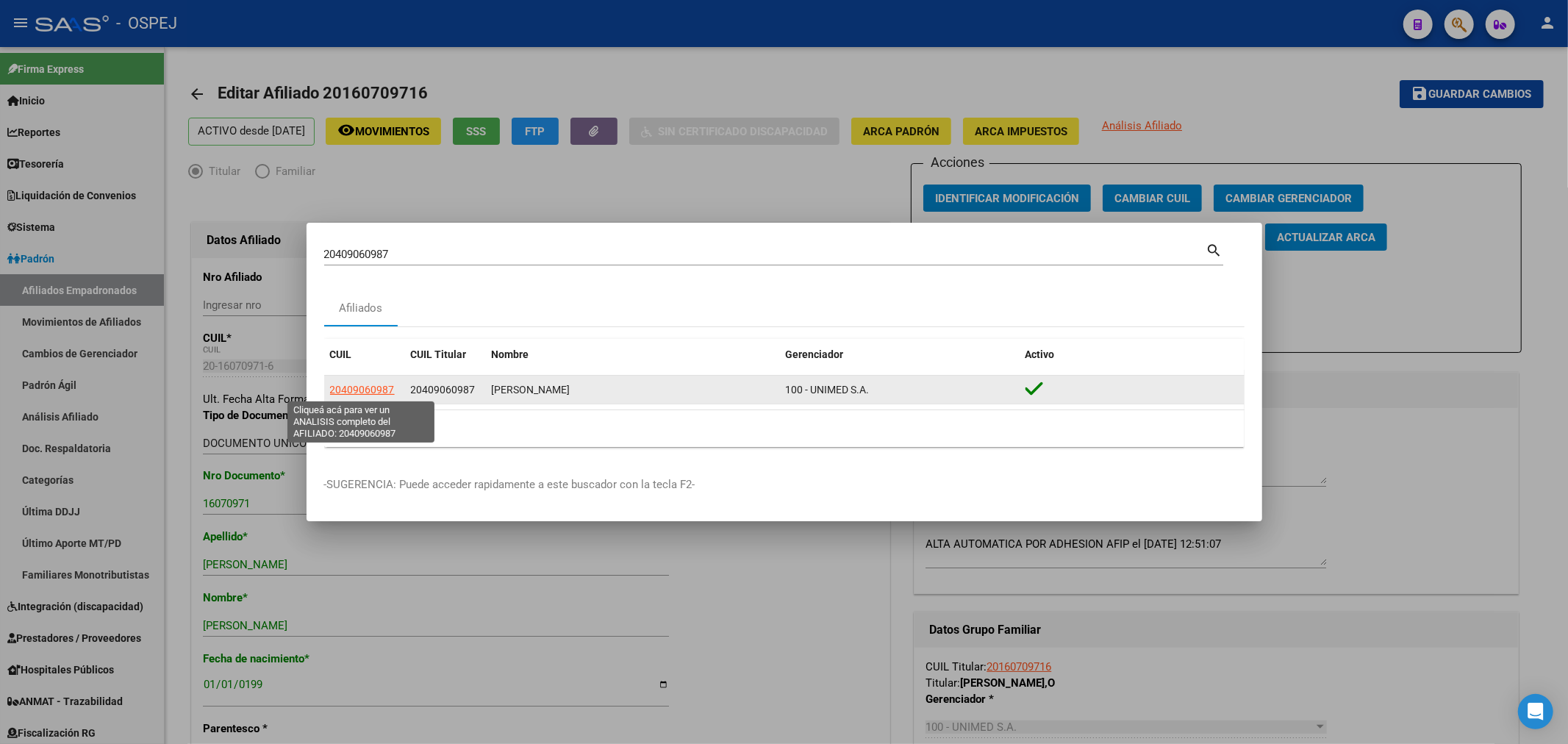
click at [349, 390] on span "20409060987" at bounding box center [362, 389] width 65 height 12
type textarea "20409060987"
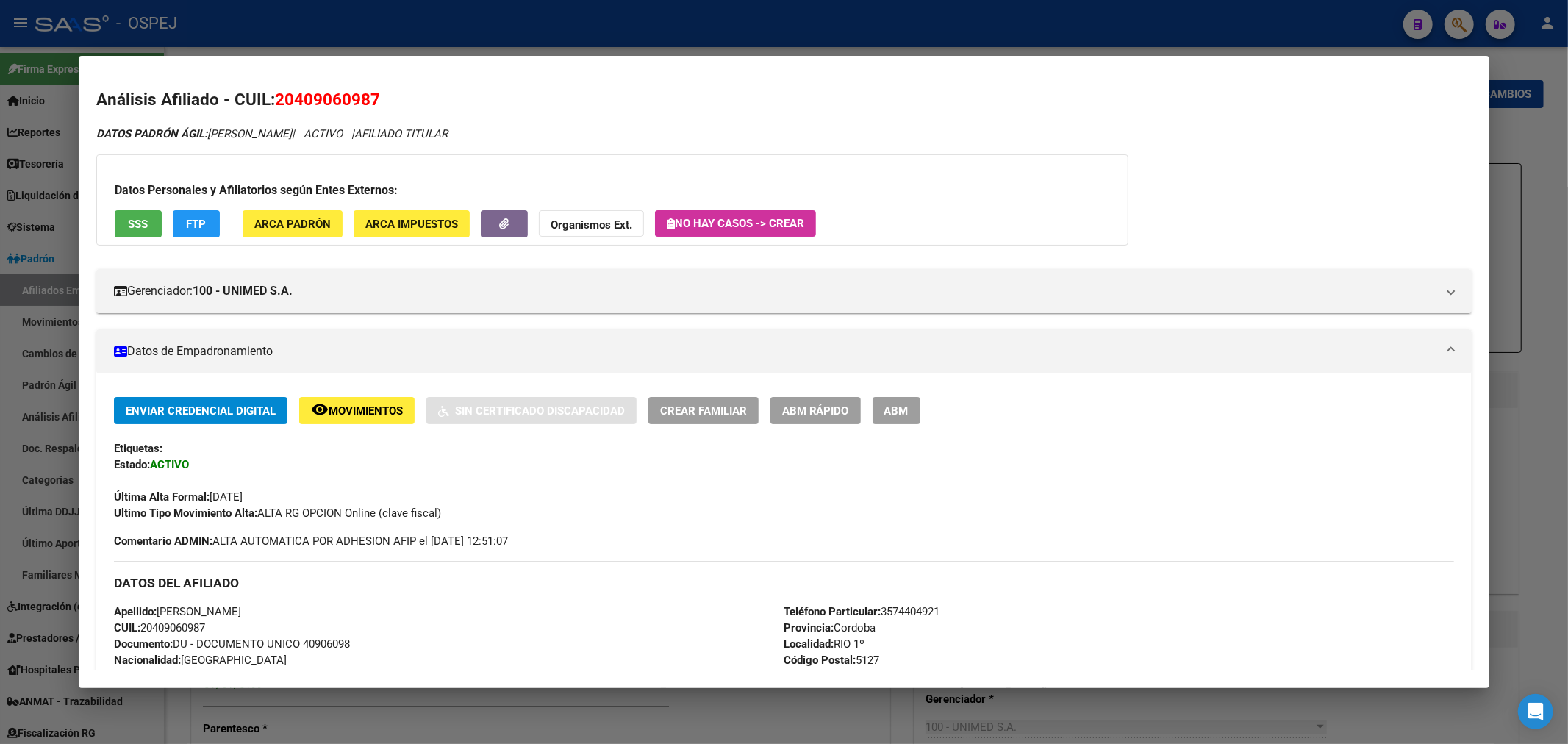
click at [920, 409] on button "ABM" at bounding box center [896, 411] width 48 height 28
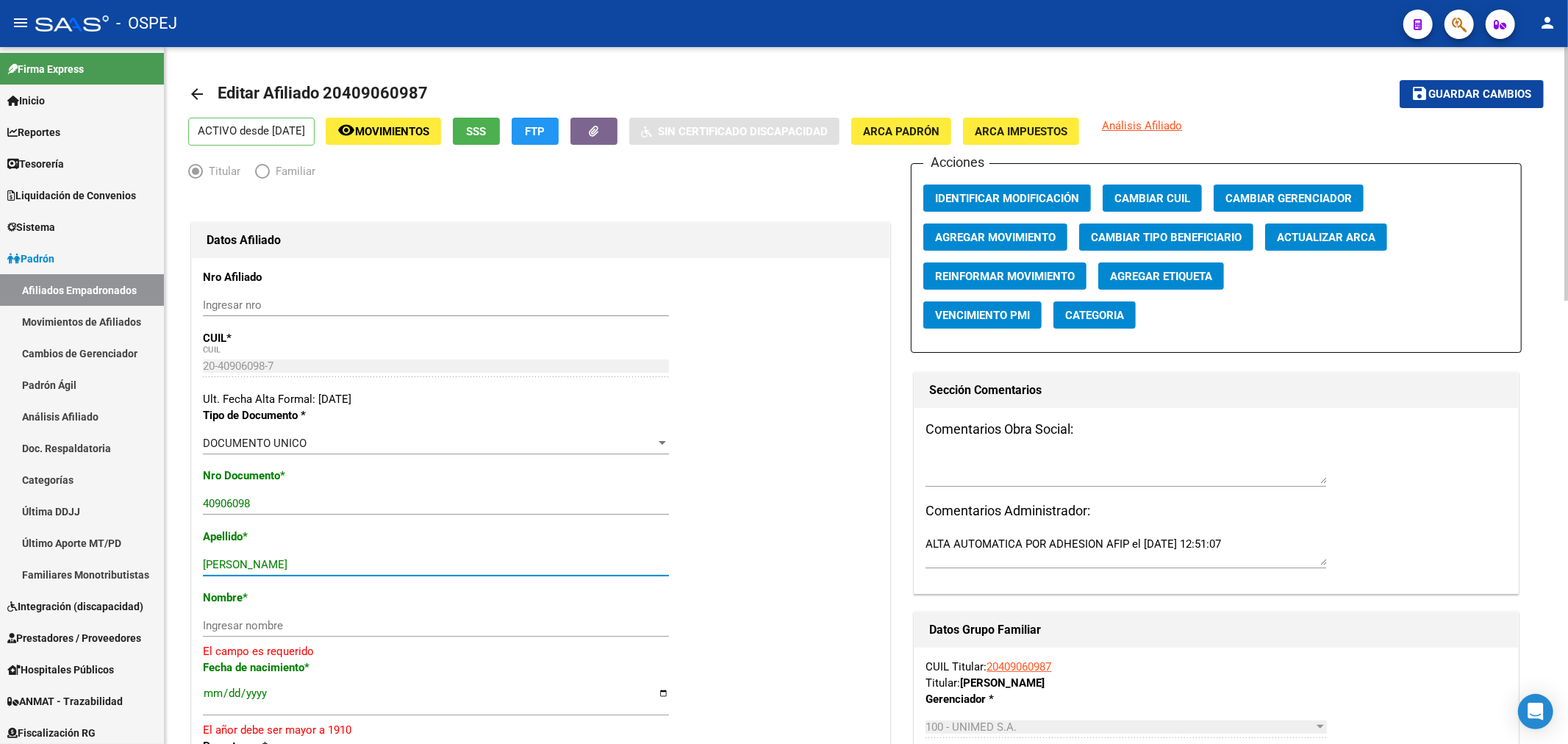
drag, startPoint x: 375, startPoint y: 568, endPoint x: 254, endPoint y: 570, distance: 121.0
click at [254, 570] on input "[PERSON_NAME]" at bounding box center [436, 564] width 466 height 13
type input "CAMPOS"
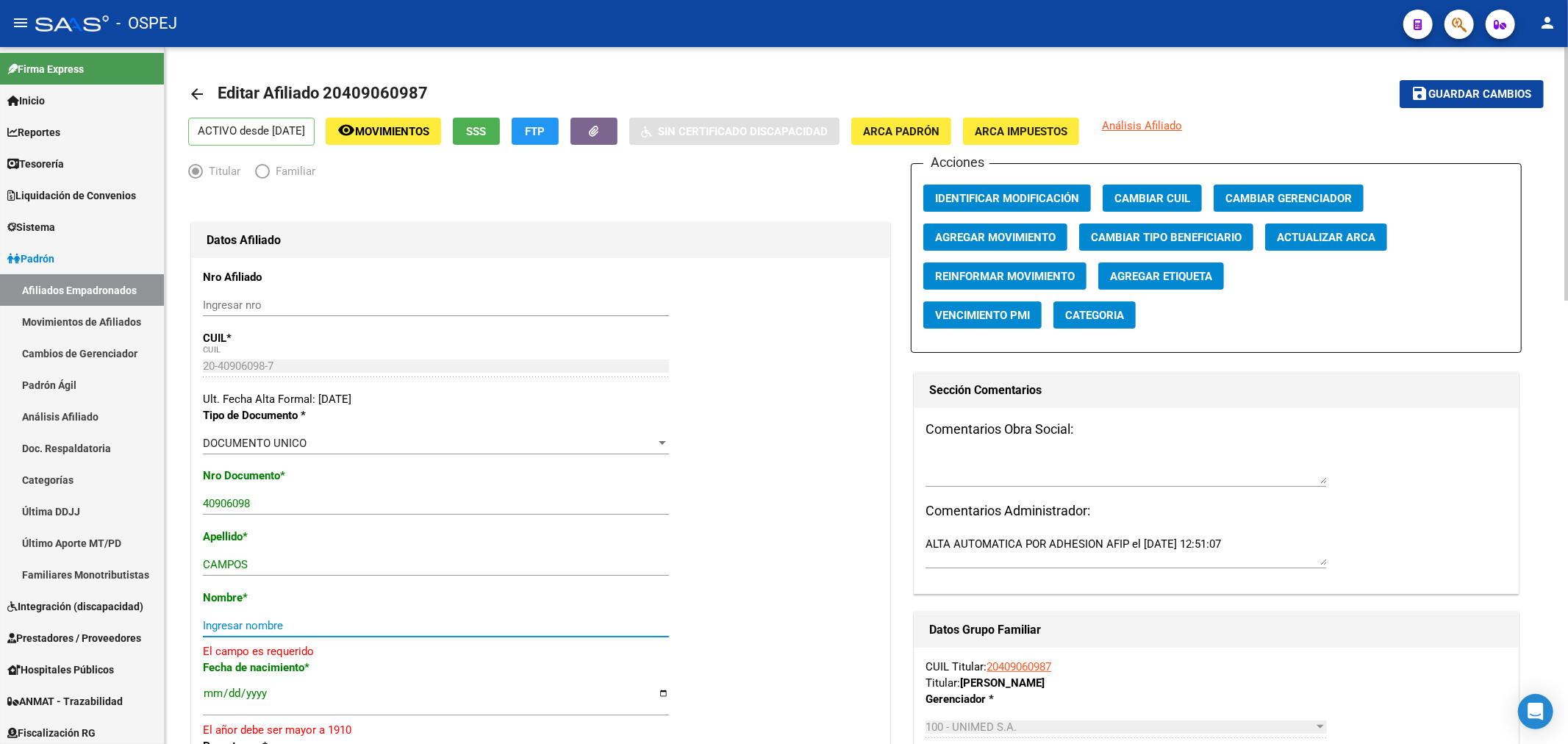
click at [237, 619] on input "Ingresar nombre" at bounding box center [436, 626] width 466 height 13
paste input "[PERSON_NAME]"
type input "[PERSON_NAME]"
click at [261, 687] on input "[DATE]" at bounding box center [436, 691] width 466 height 24
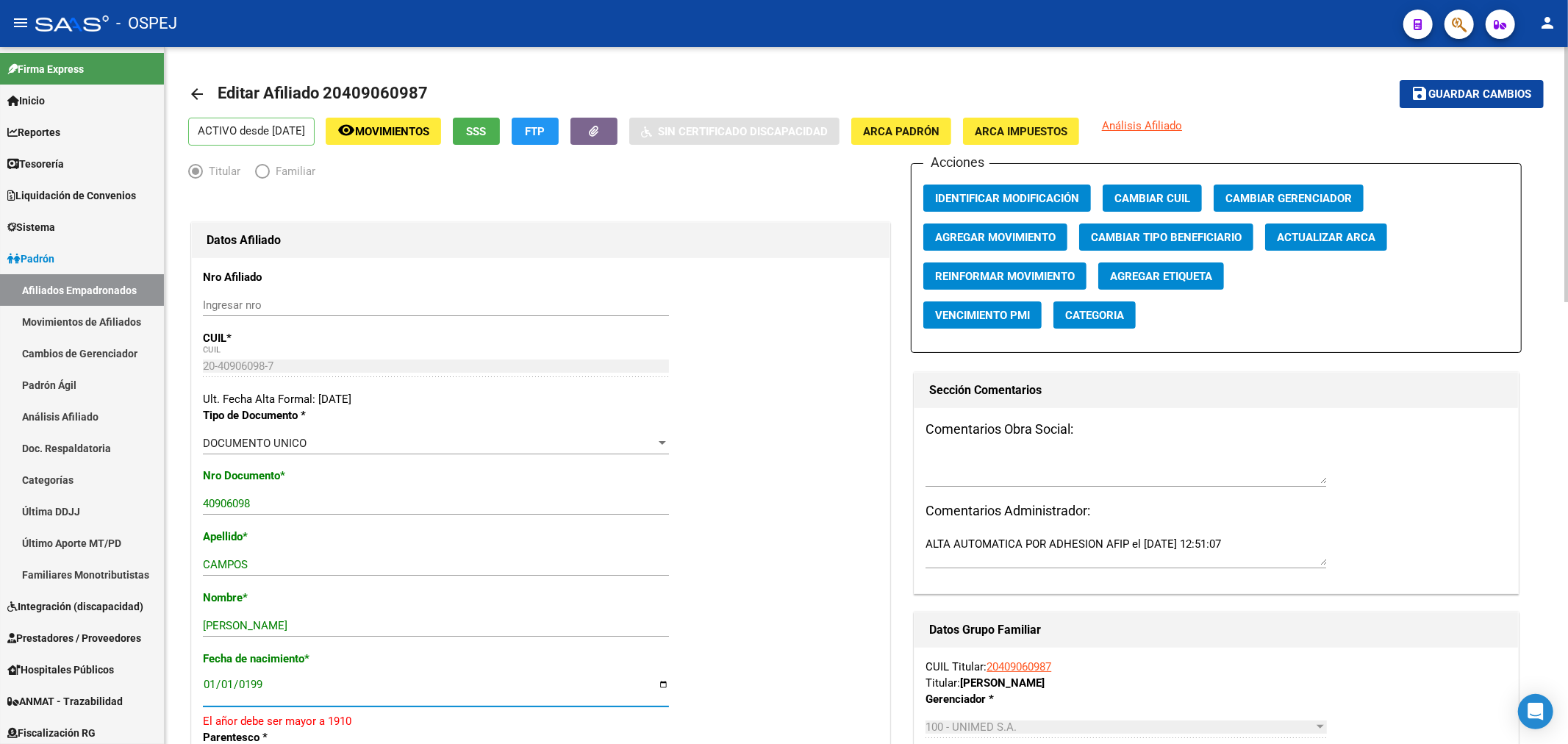
type input "[DATE]"
drag, startPoint x: 1465, startPoint y: 98, endPoint x: 1423, endPoint y: 91, distance: 42.6
click at [1461, 99] on span "Guardar cambios" at bounding box center [1480, 94] width 103 height 13
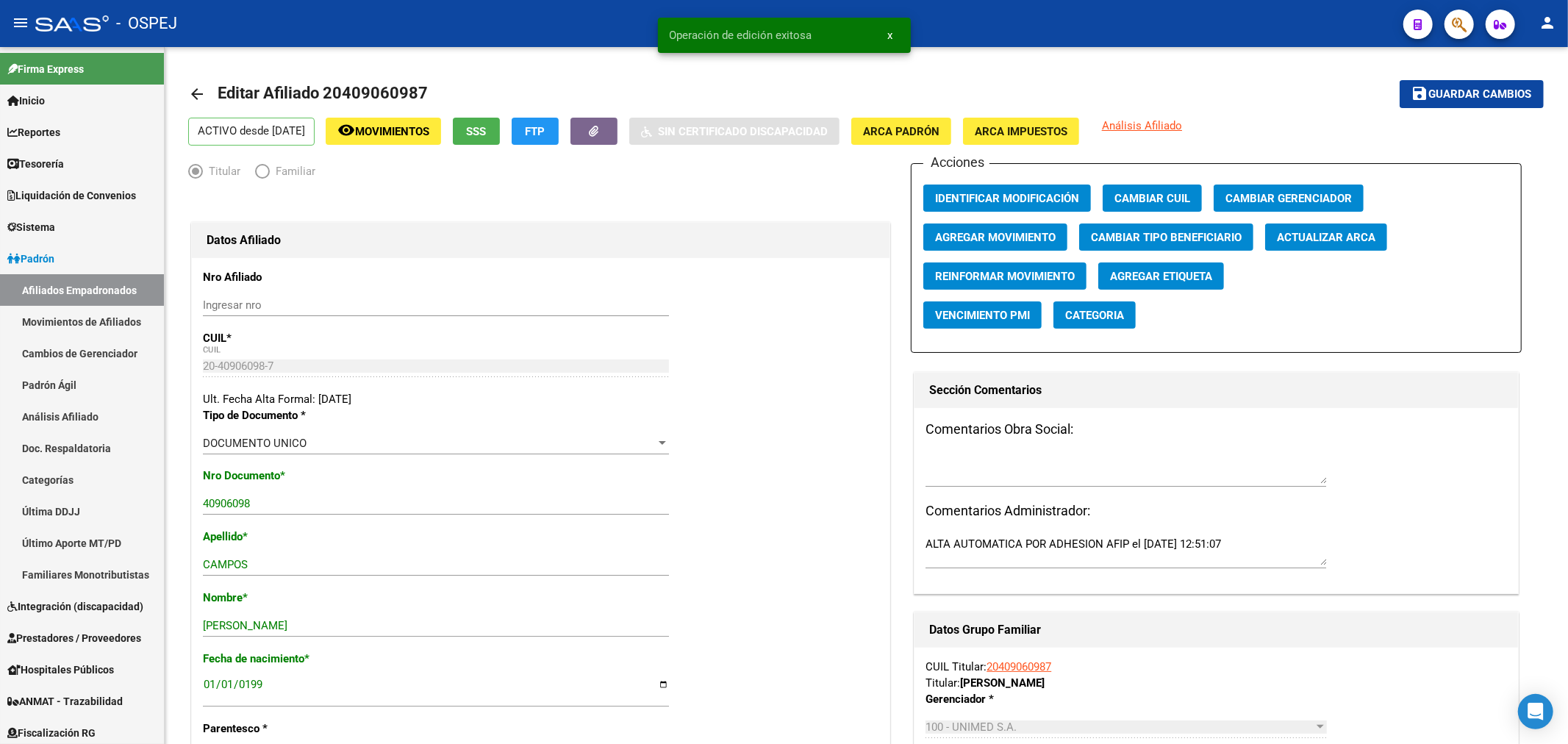
click at [1450, 31] on button "button" at bounding box center [1459, 24] width 29 height 29
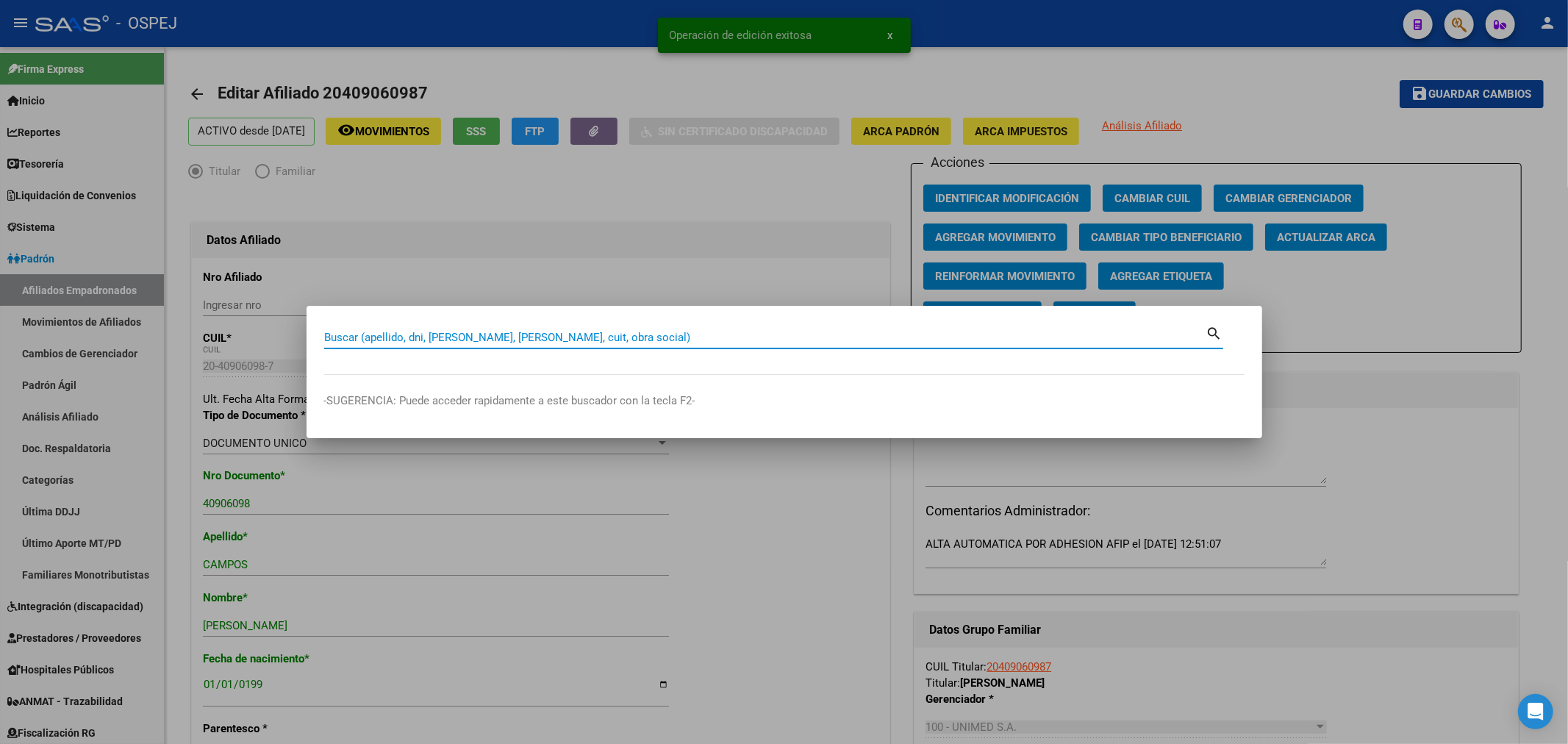
paste input "20301246863"
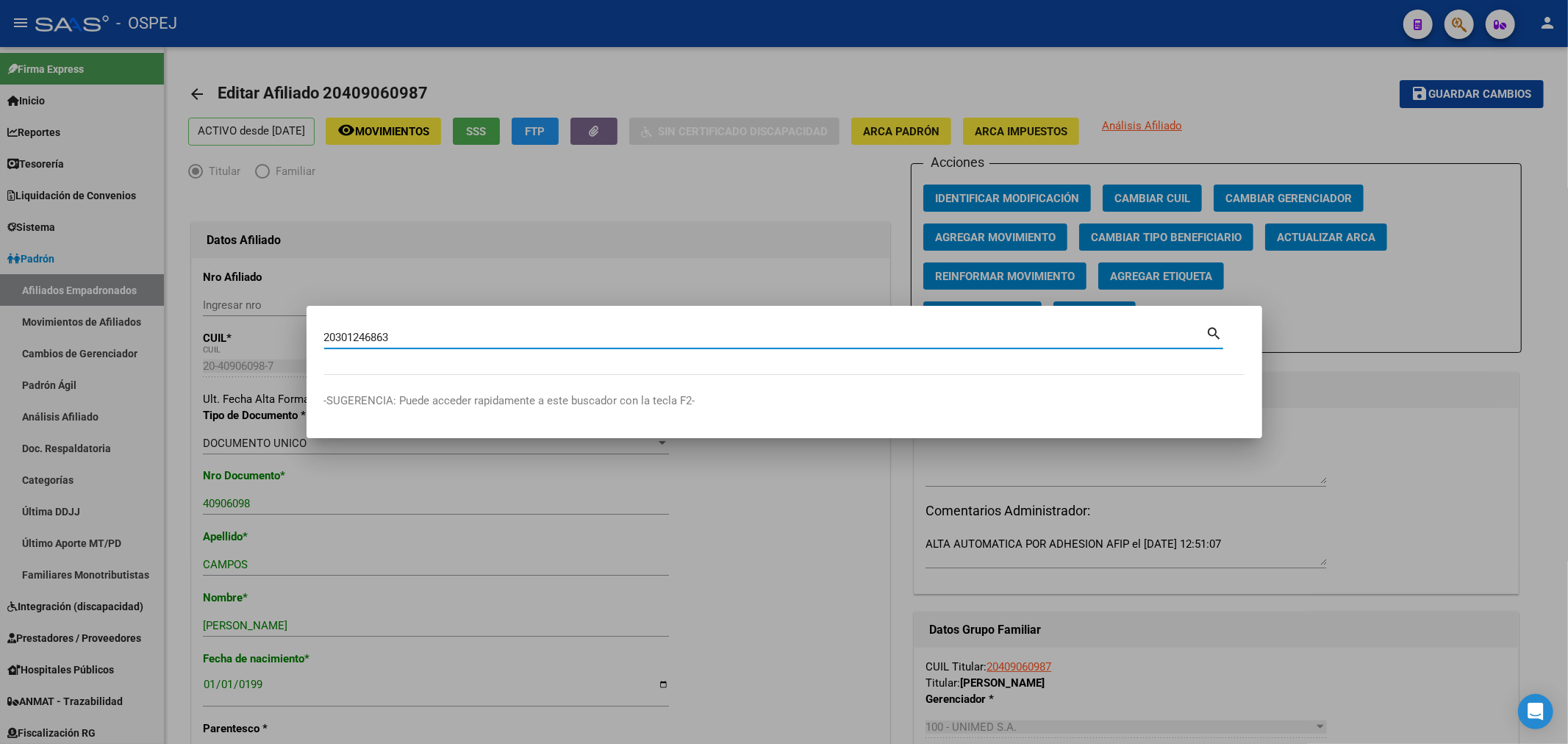
type input "20301246863"
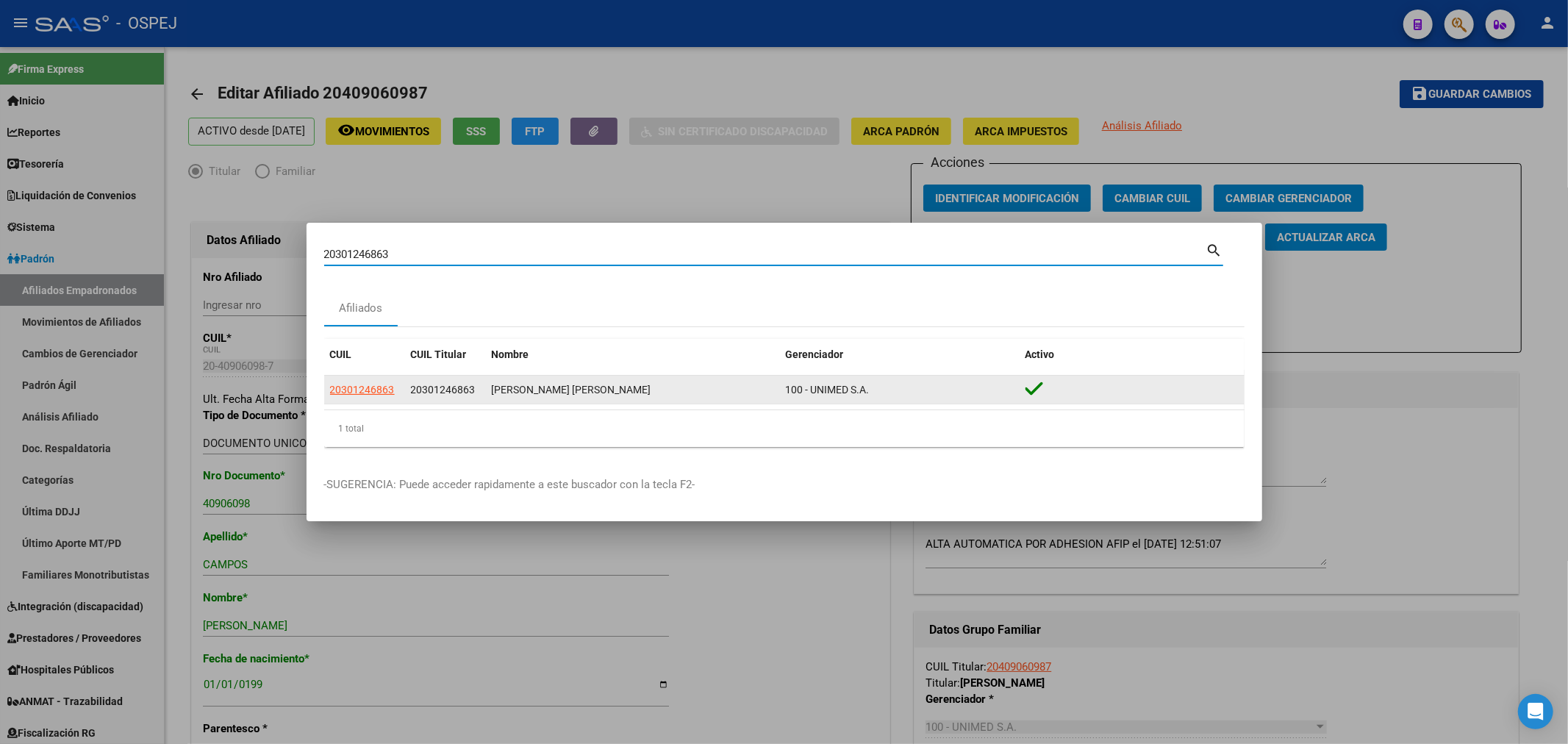
click at [350, 382] on app-link-go-to "20301246863" at bounding box center [362, 390] width 65 height 17
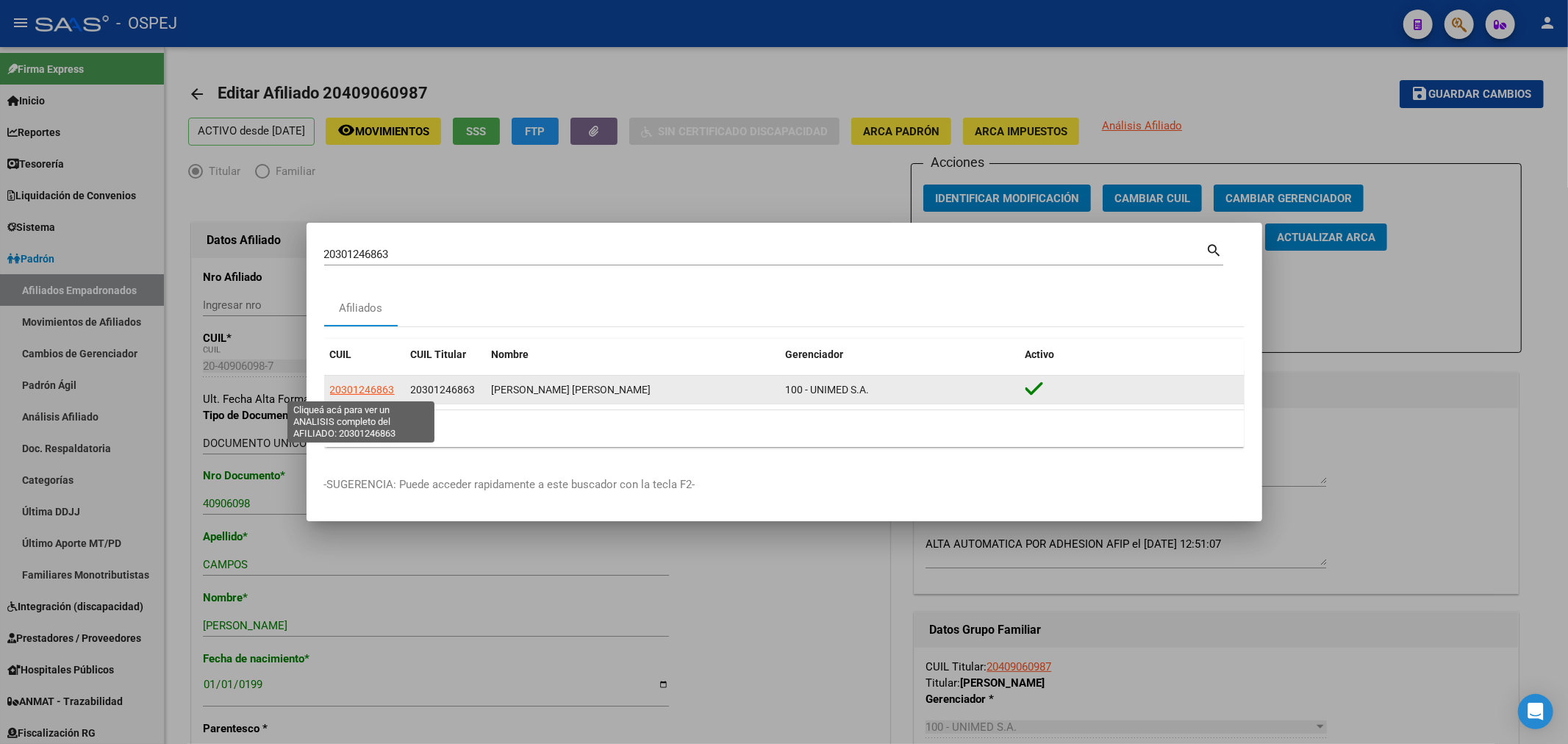
click at [350, 391] on span "20301246863" at bounding box center [362, 389] width 65 height 12
type textarea "20301246863"
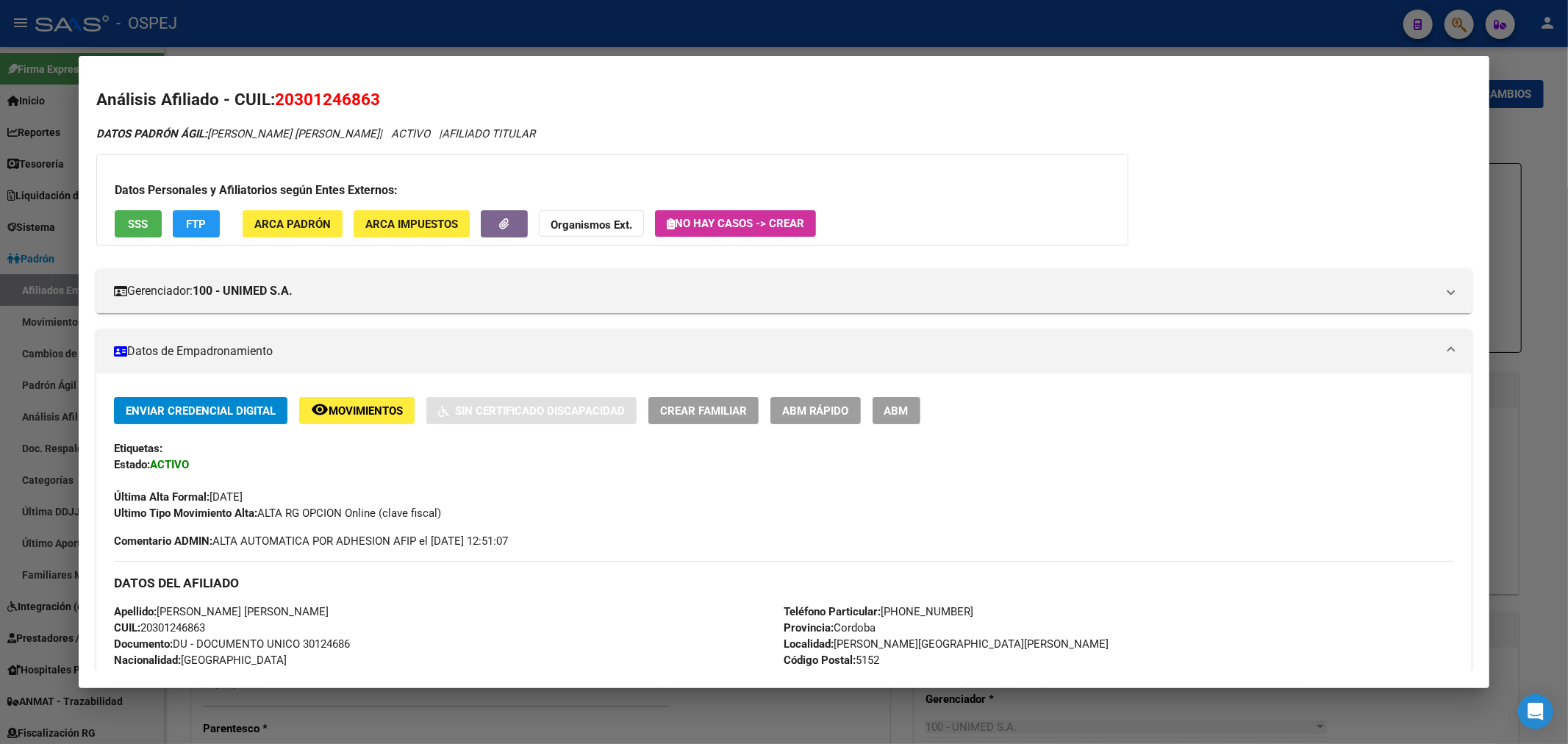
click at [909, 407] on span "ABM" at bounding box center [896, 411] width 24 height 13
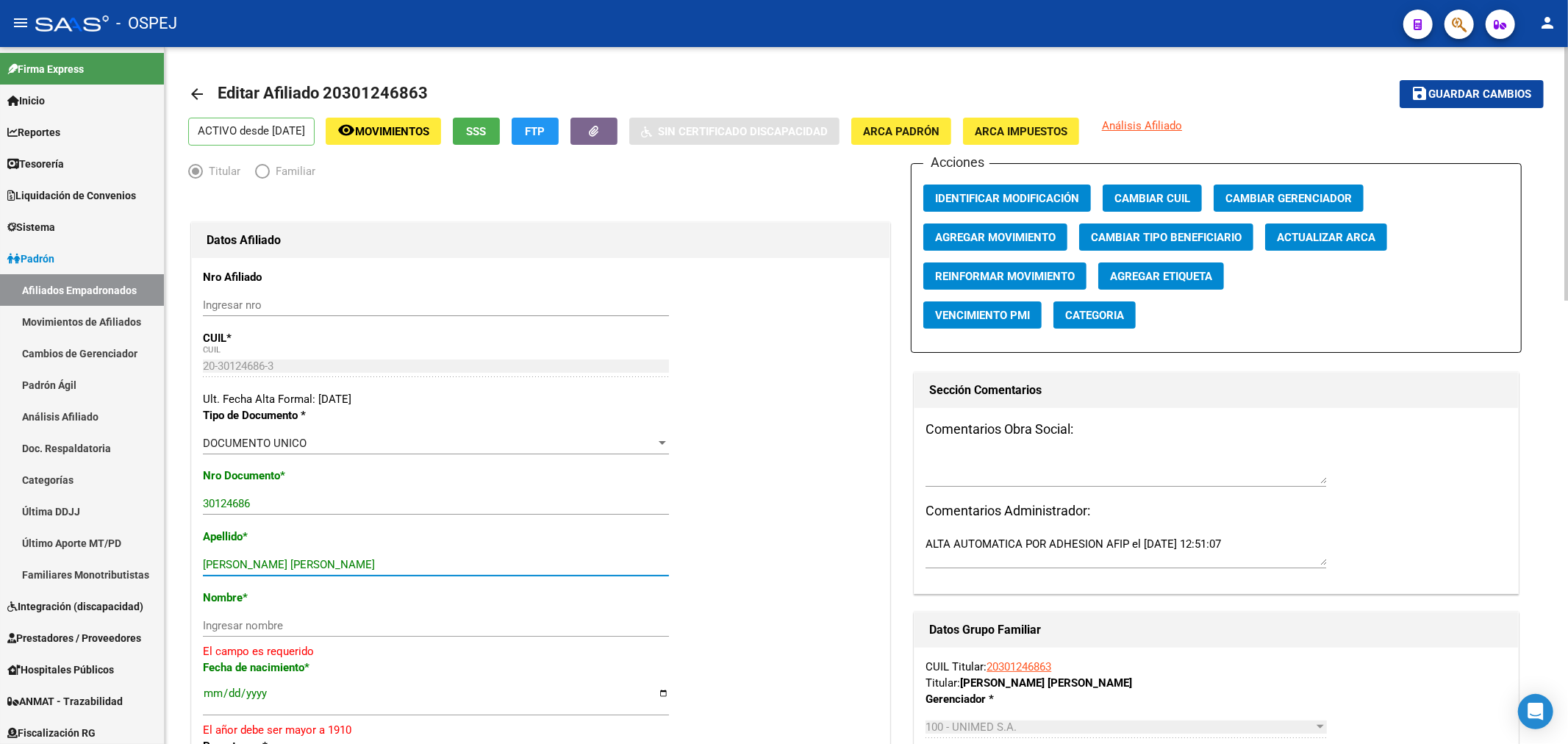
drag, startPoint x: 375, startPoint y: 564, endPoint x: 259, endPoint y: 572, distance: 116.3
click at [259, 572] on div "[PERSON_NAME] [PERSON_NAME] Ingresar apellido" at bounding box center [436, 565] width 466 height 22
type input "[PERSON_NAME]"
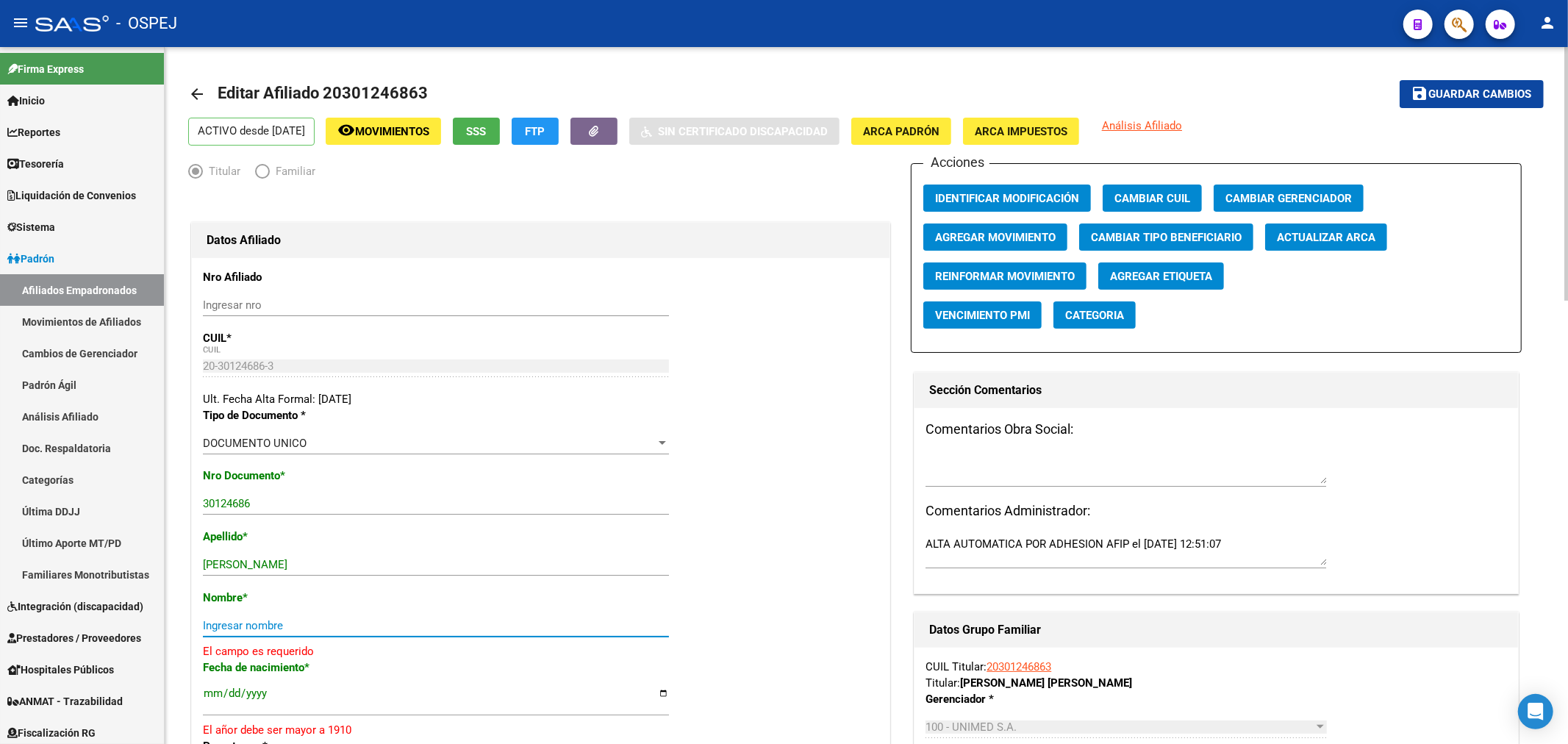
click at [254, 620] on input "Ingresar nombre" at bounding box center [436, 626] width 466 height 13
paste input "[PERSON_NAME]"
type input "[PERSON_NAME]"
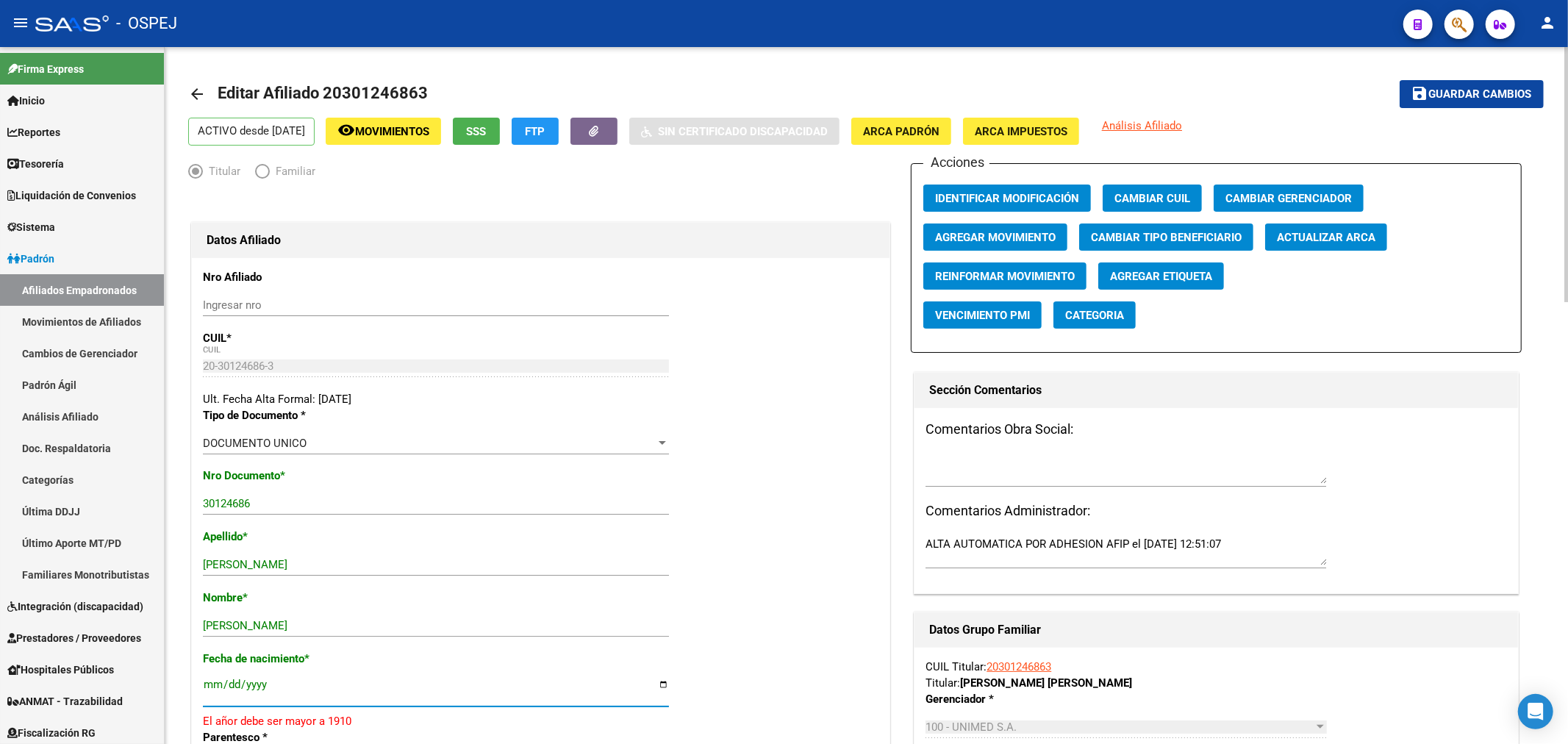
click at [261, 687] on input "[DATE]" at bounding box center [436, 691] width 466 height 24
type input "[DATE]"
click at [1451, 91] on span "Guardar cambios" at bounding box center [1480, 94] width 103 height 13
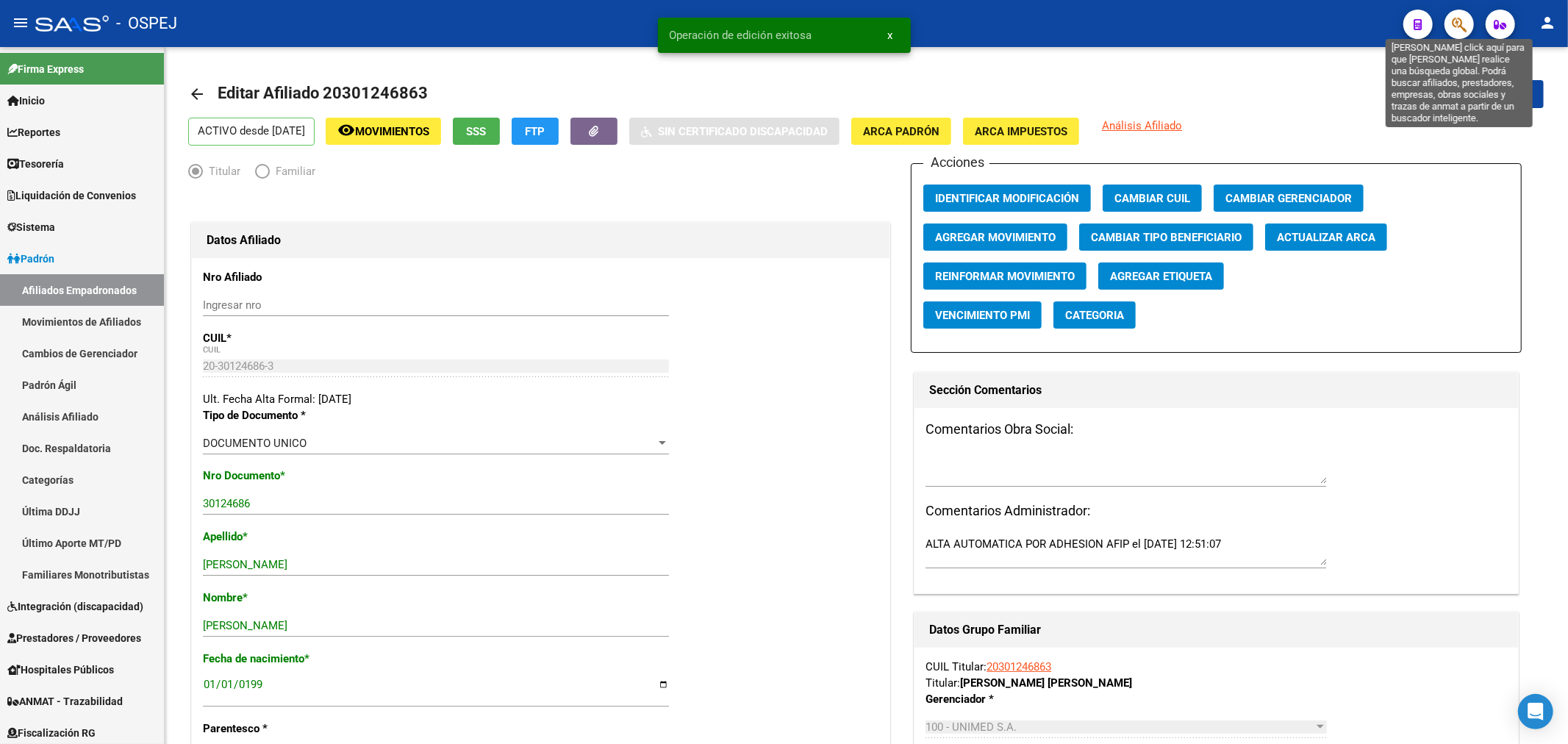
click at [1457, 23] on icon "button" at bounding box center [1459, 25] width 15 height 17
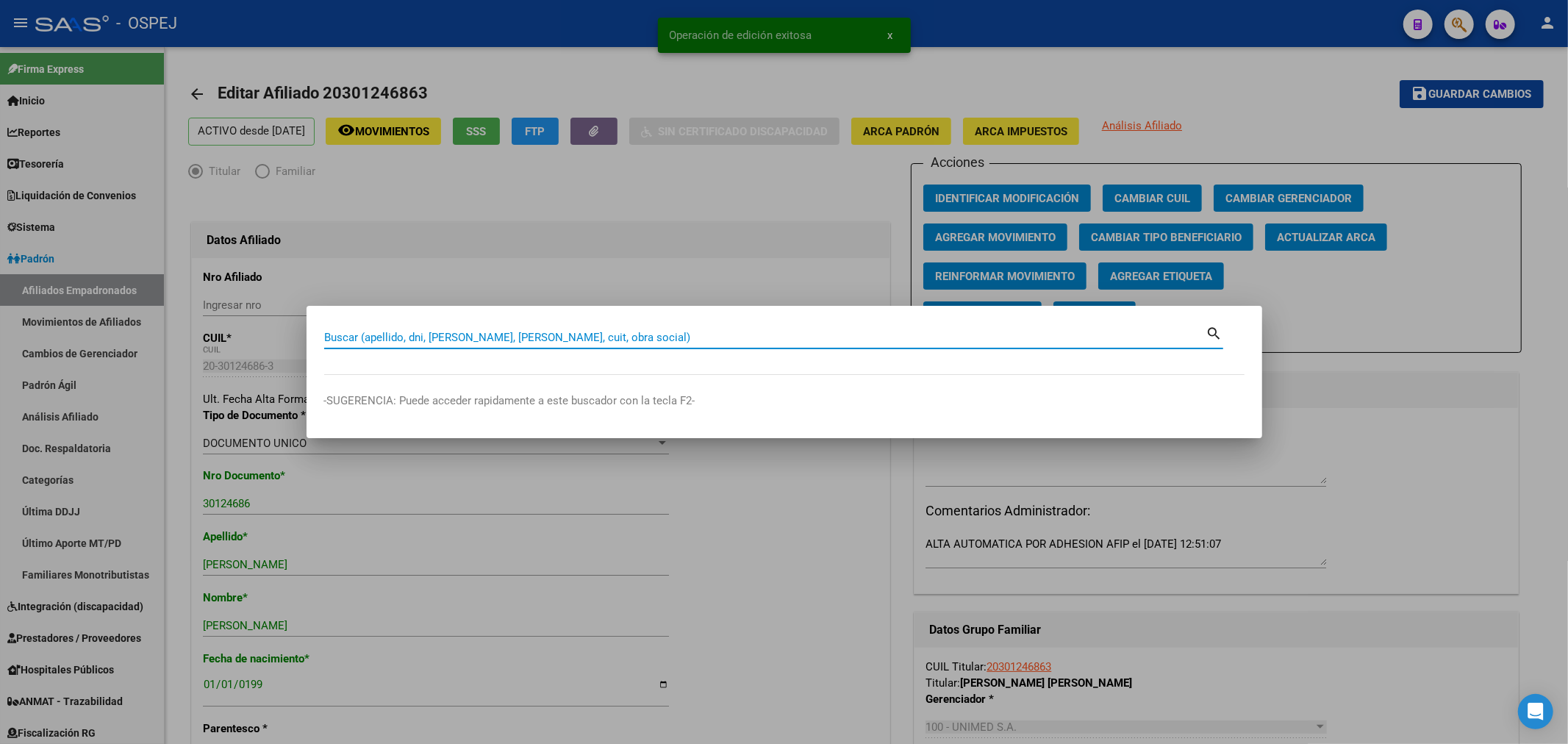
paste input "27369834008"
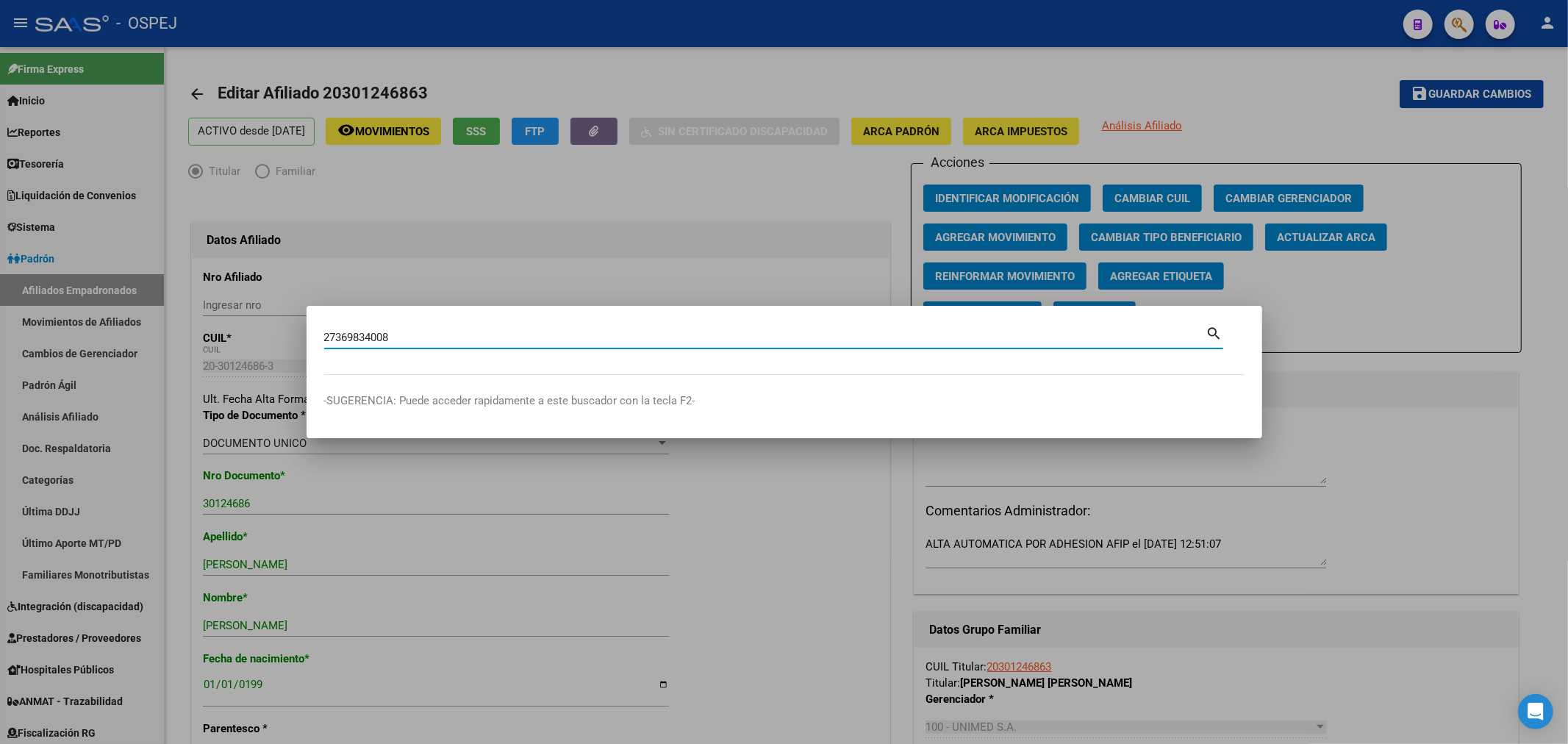
type input "27369834008"
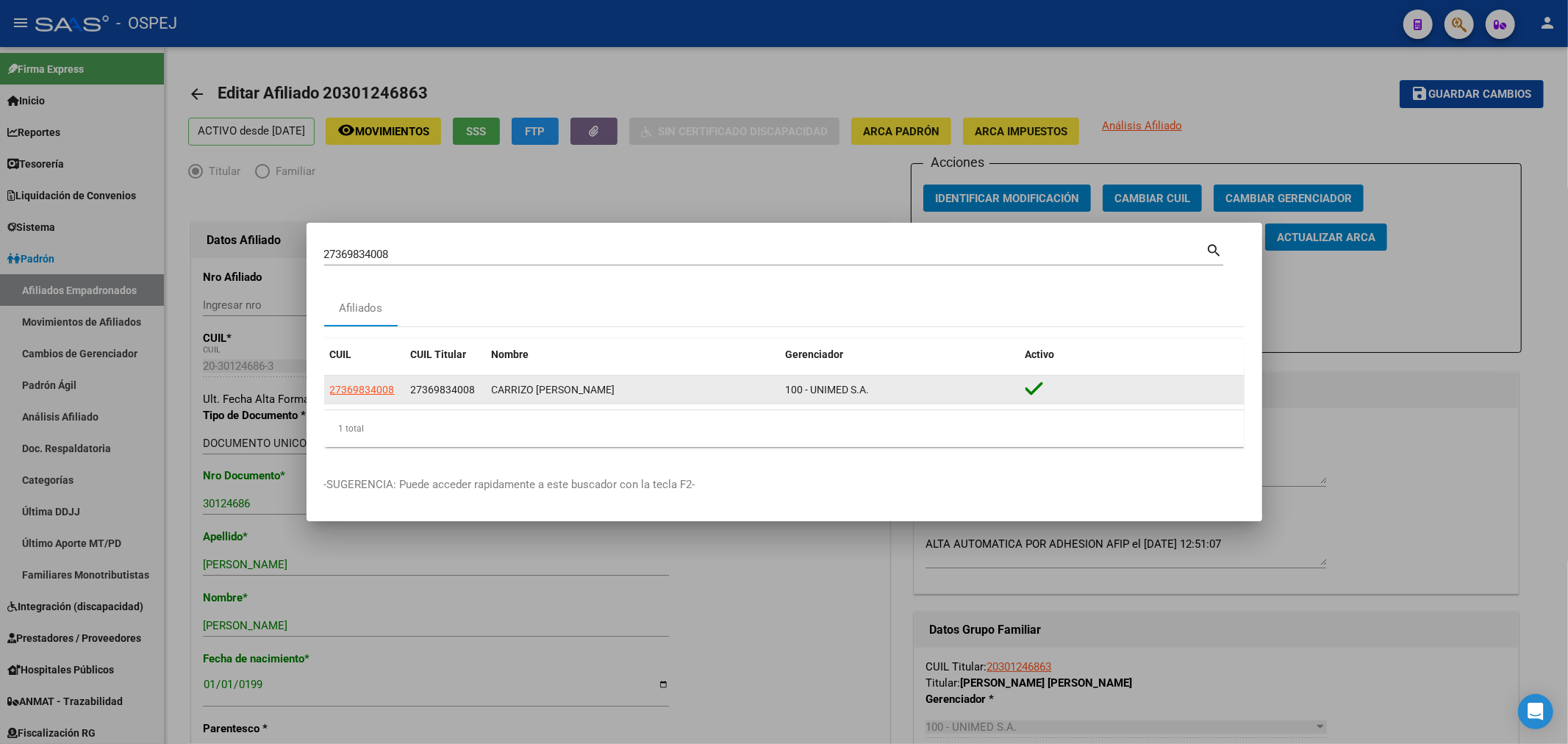
click at [394, 392] on div "27369834008" at bounding box center [364, 390] width 69 height 17
click at [386, 391] on span "27369834008" at bounding box center [362, 389] width 65 height 12
type textarea "27369834008"
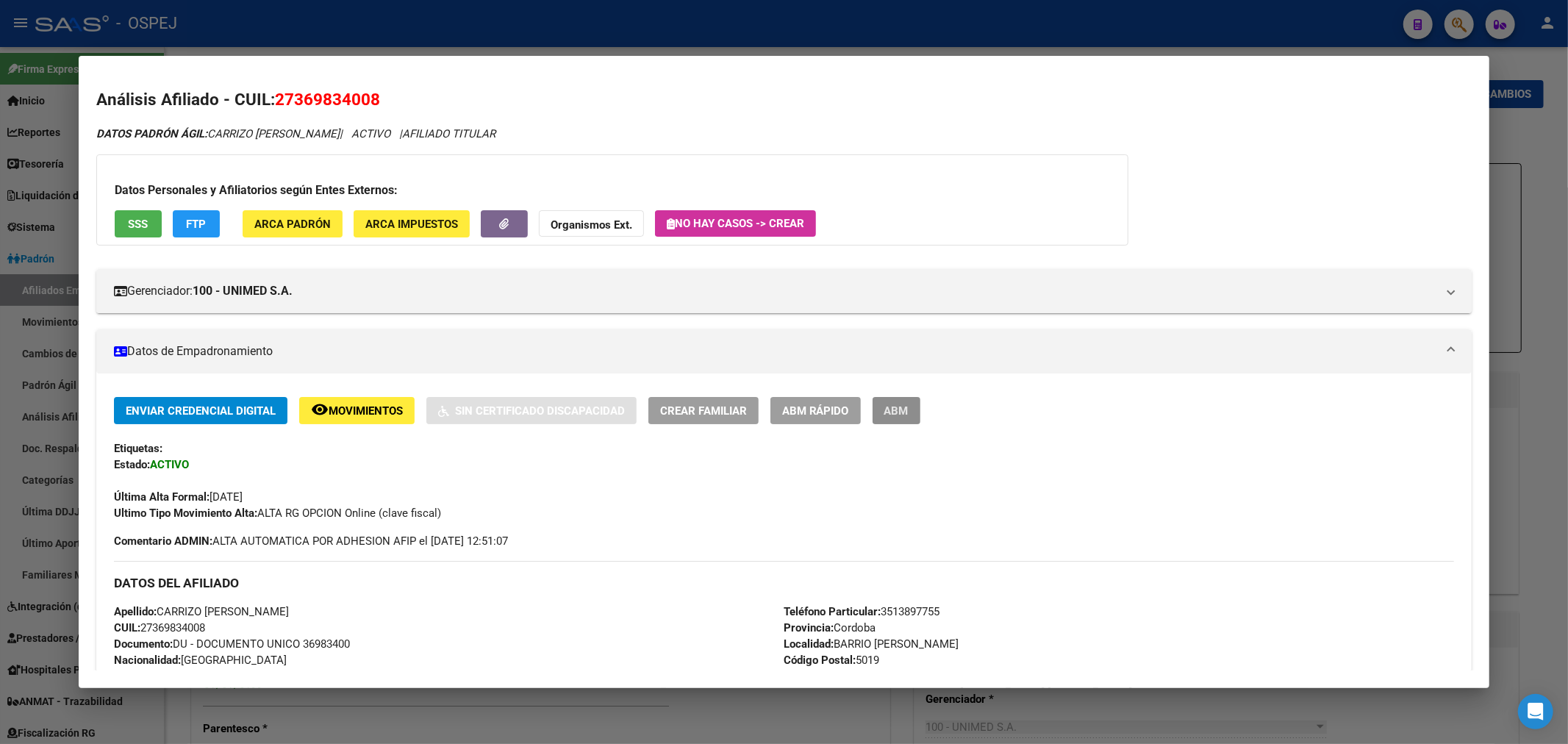
click at [916, 419] on button "ABM" at bounding box center [896, 411] width 48 height 28
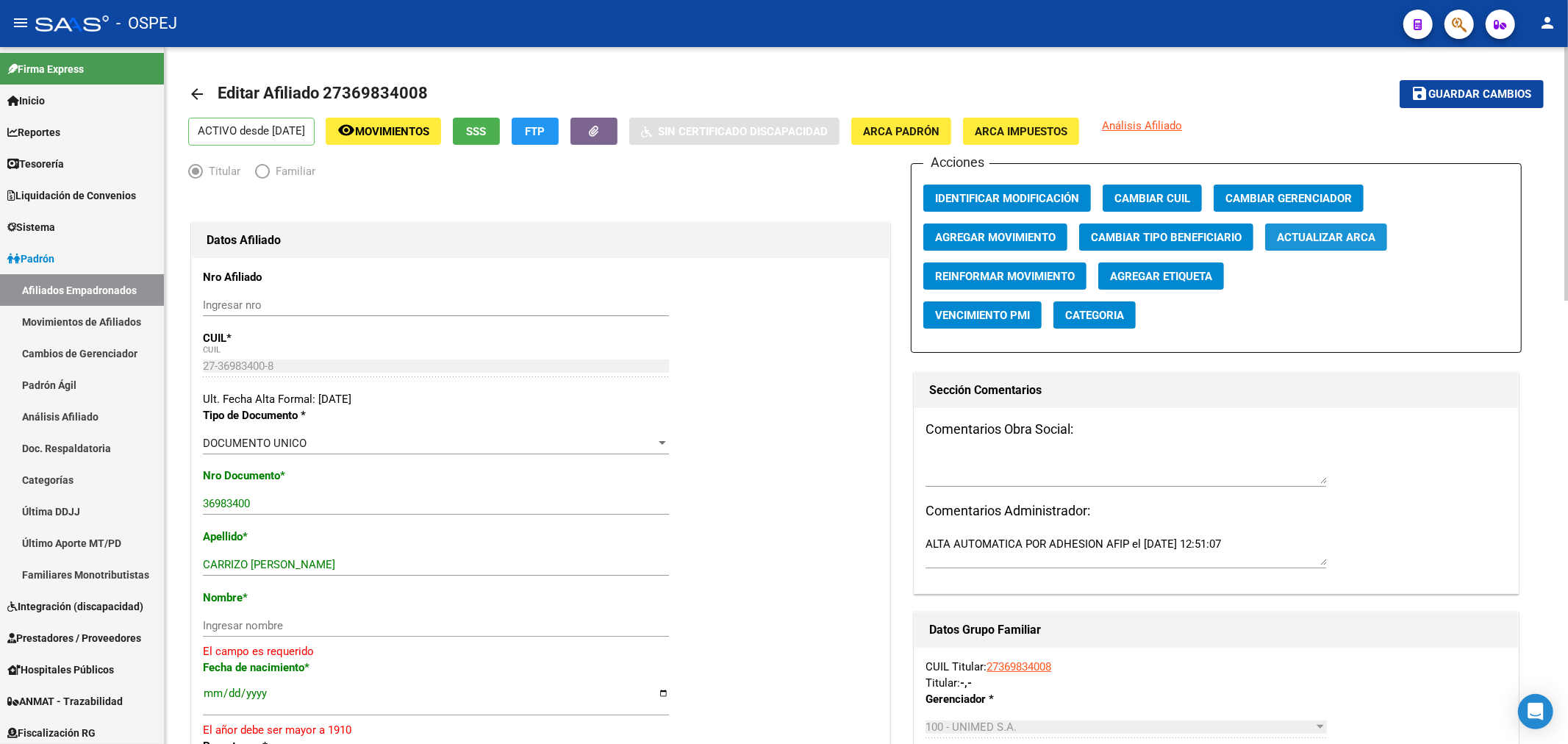
click at [1323, 233] on span "Actualizar ARCA" at bounding box center [1325, 238] width 98 height 13
drag, startPoint x: 378, startPoint y: 562, endPoint x: 255, endPoint y: 570, distance: 123.3
click at [255, 570] on input "CARRIZO [PERSON_NAME]" at bounding box center [436, 564] width 466 height 13
type input "CARRIZO"
click at [246, 633] on div "Ingresar nombre" at bounding box center [436, 626] width 466 height 22
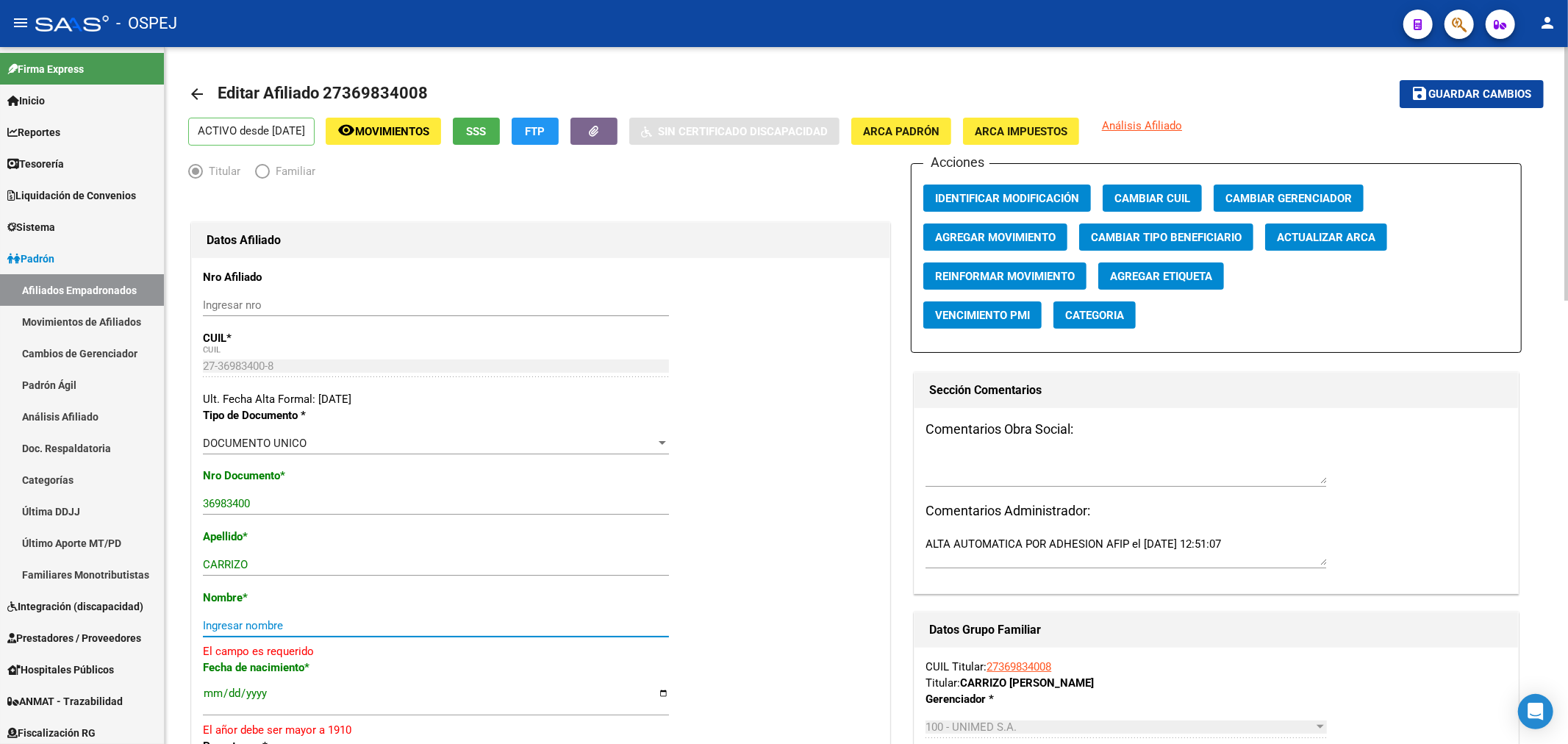
click at [247, 627] on input "Ingresar nombre" at bounding box center [436, 626] width 466 height 13
paste input "[PERSON_NAME]"
type input "[PERSON_NAME]"
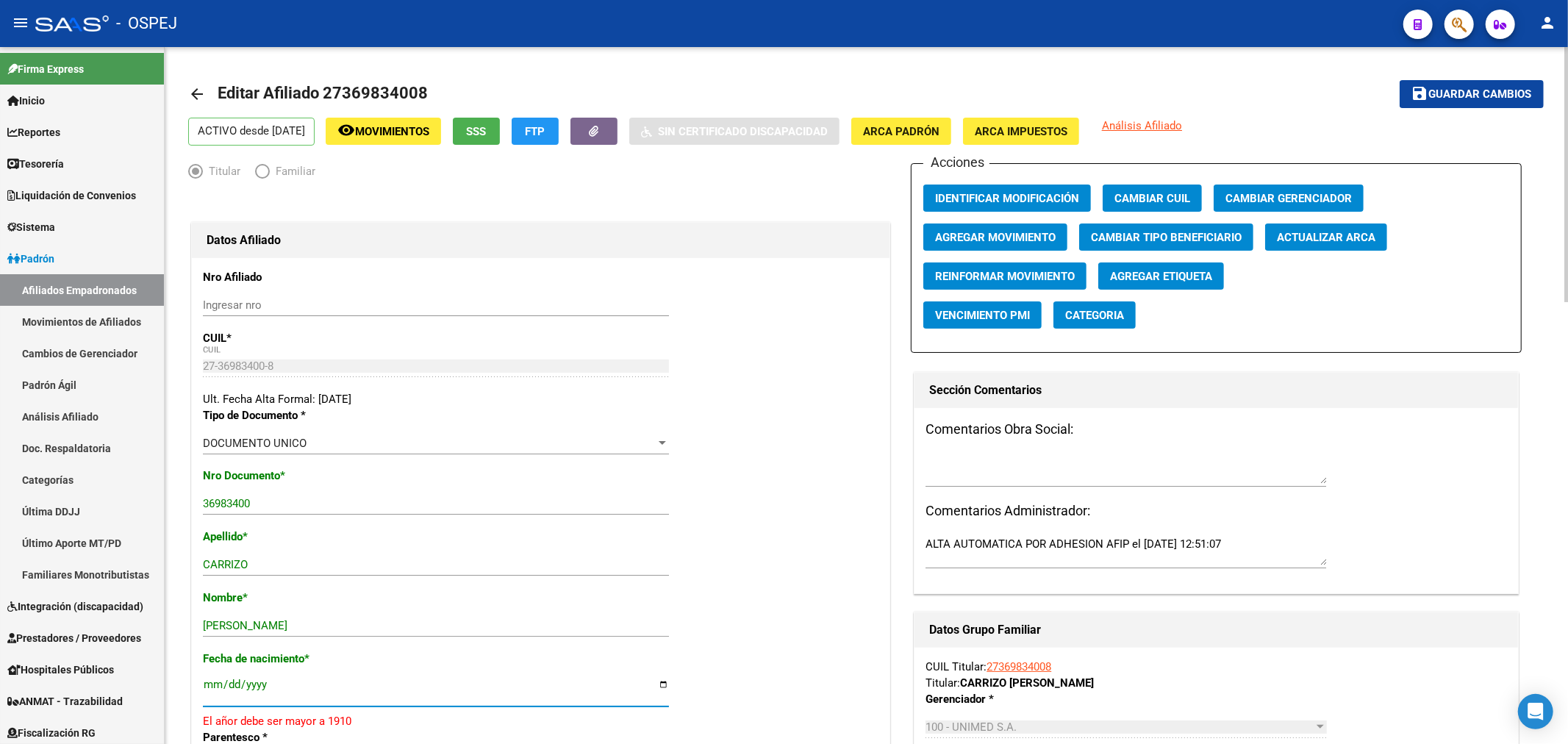
click at [262, 684] on input "[DATE]" at bounding box center [436, 691] width 466 height 24
type input "[DATE]"
click at [1429, 88] on span "Guardar cambios" at bounding box center [1480, 94] width 103 height 13
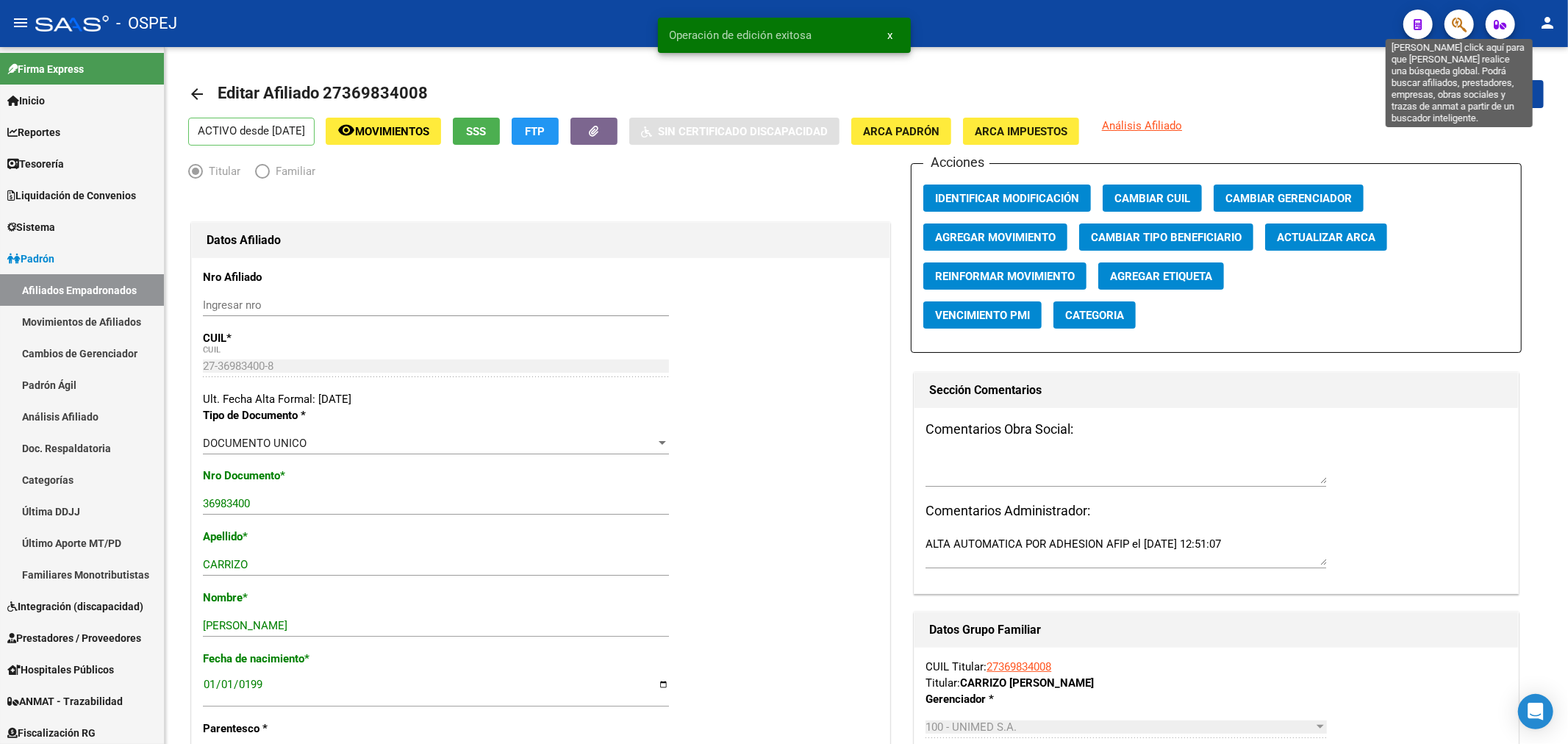
click at [1457, 20] on icon "button" at bounding box center [1459, 25] width 15 height 17
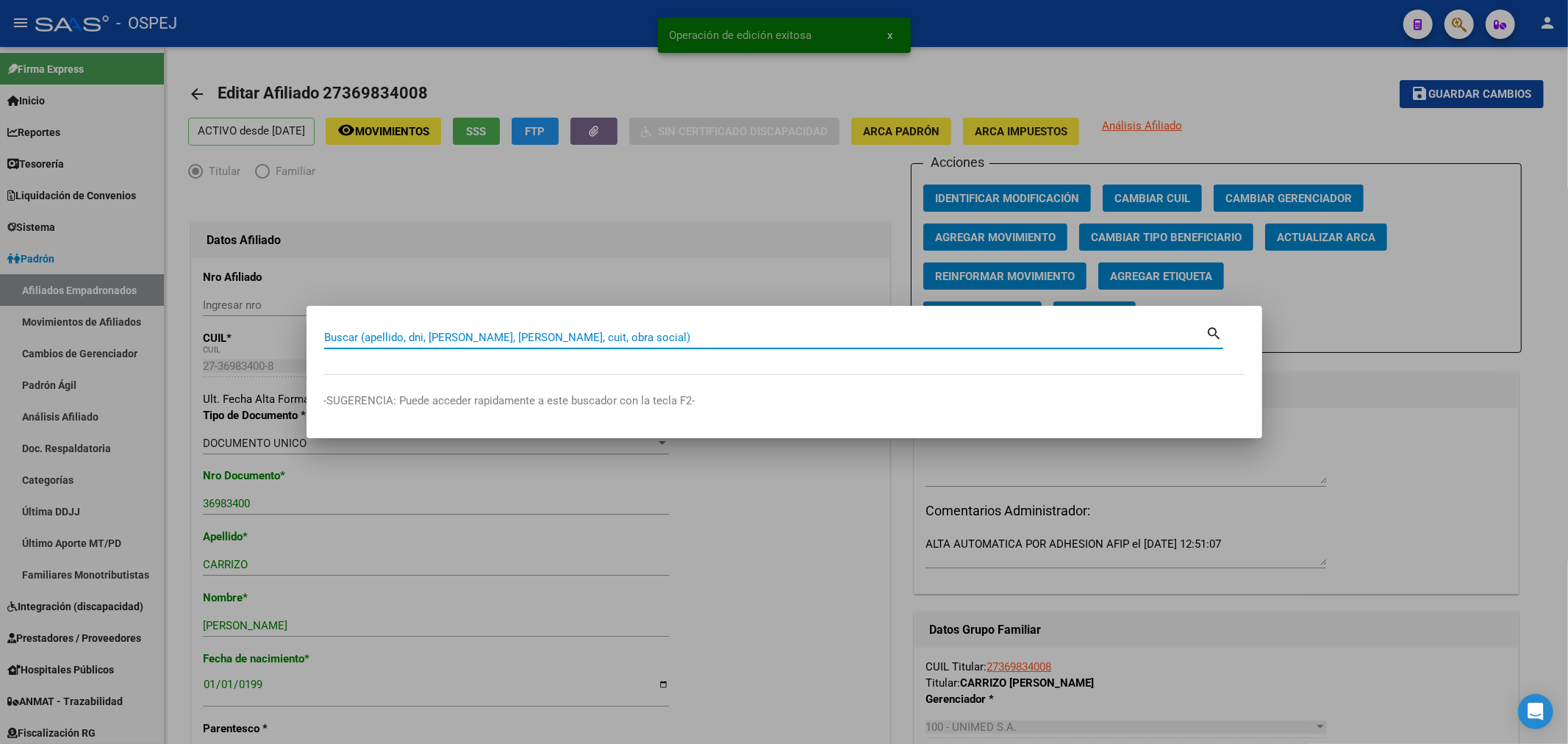
paste input "27369121346"
type input "27369121346"
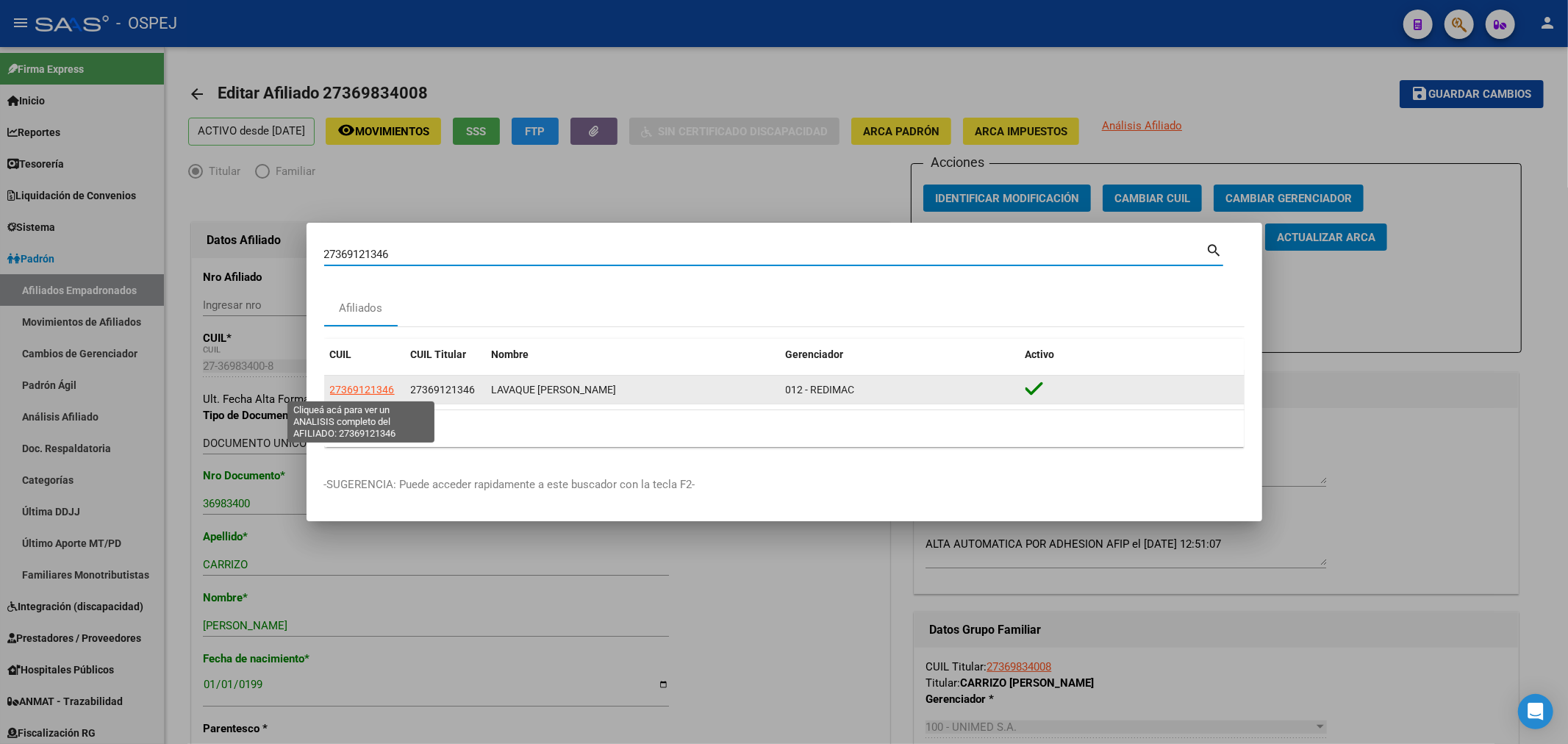
click at [388, 387] on span "27369121346" at bounding box center [362, 389] width 65 height 12
type textarea "27369121346"
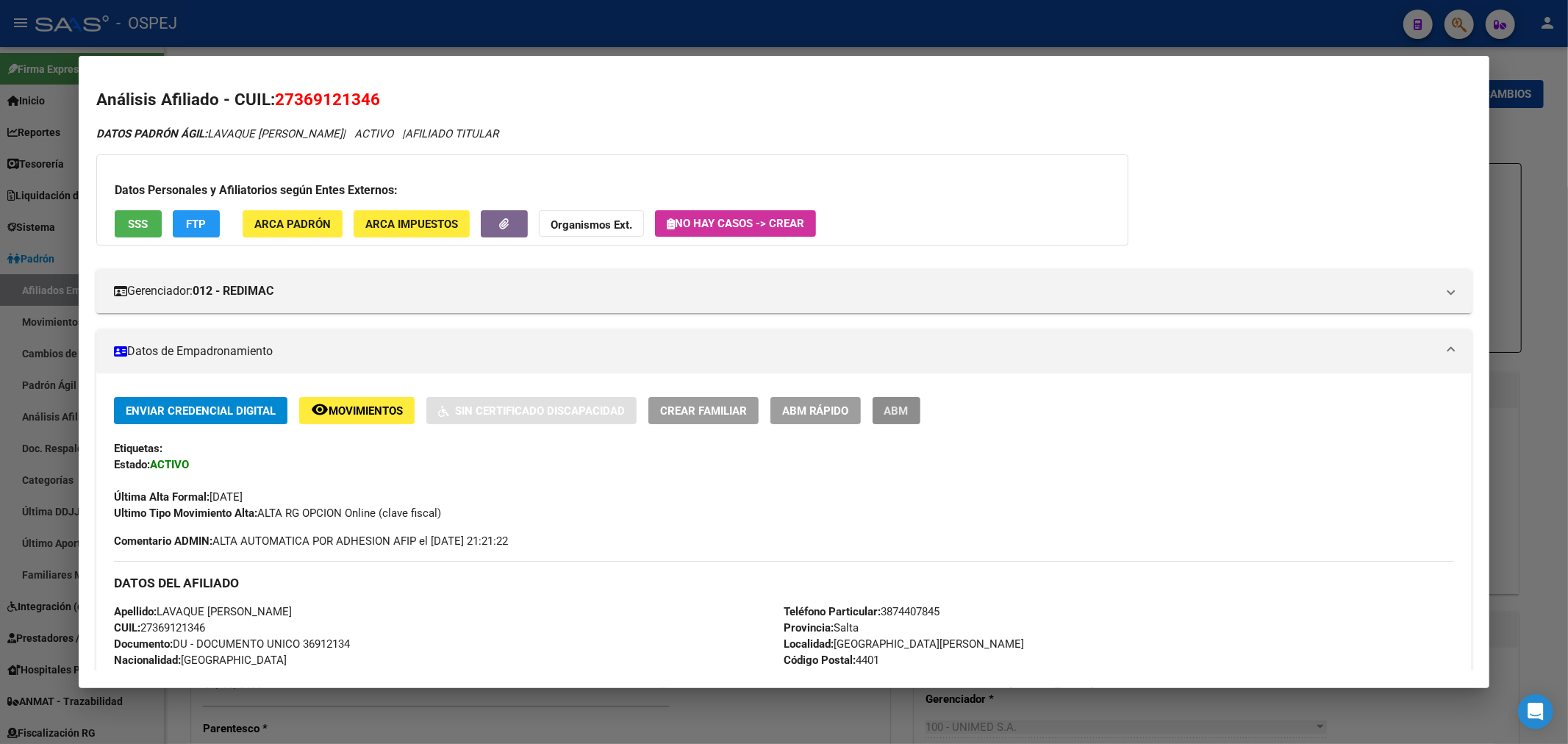
drag, startPoint x: 921, startPoint y: 413, endPoint x: 1039, endPoint y: 409, distance: 118.1
click at [909, 412] on span "ABM" at bounding box center [896, 411] width 24 height 13
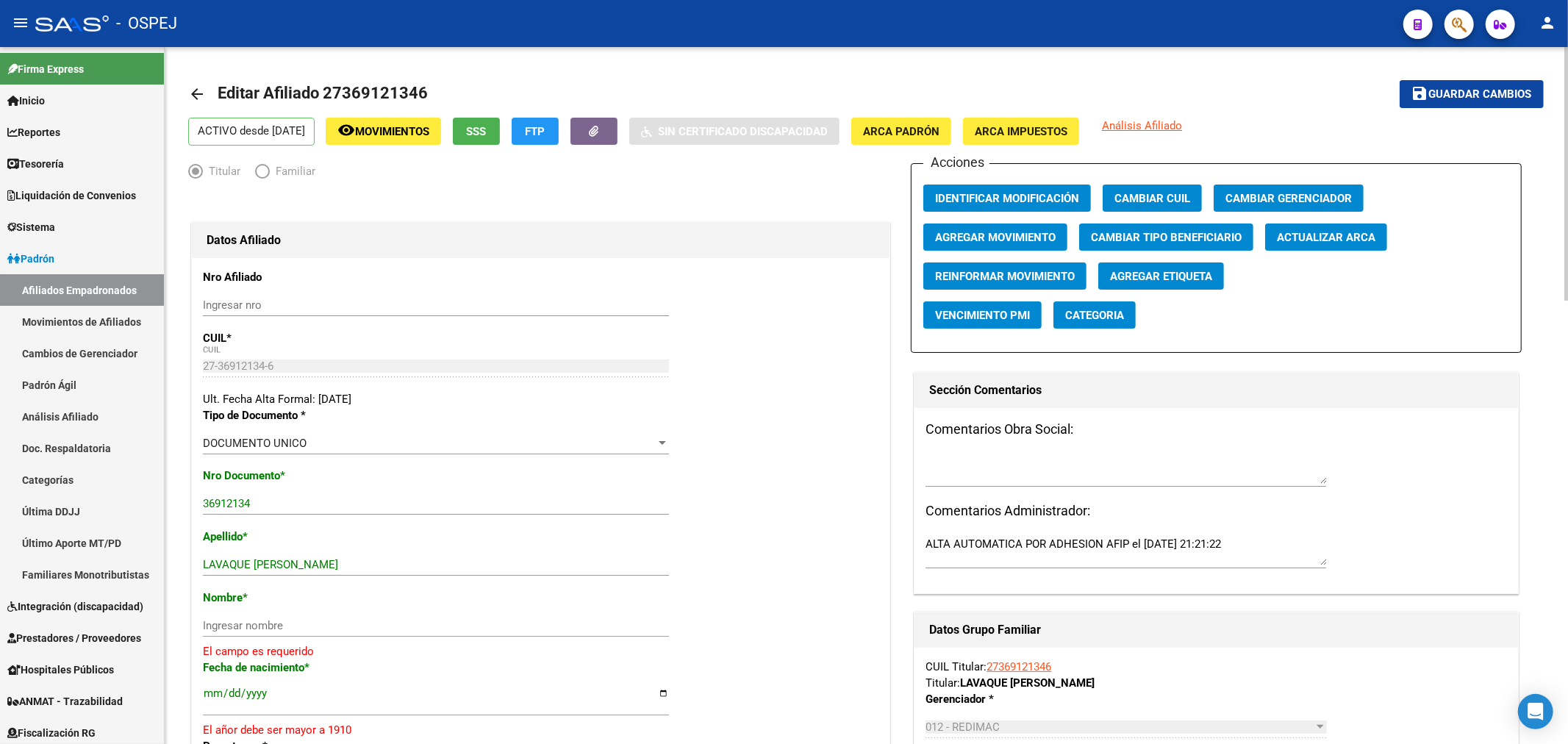
click at [1327, 240] on span "Actualizar ARCA" at bounding box center [1325, 238] width 98 height 13
drag, startPoint x: 338, startPoint y: 556, endPoint x: 269, endPoint y: 567, distance: 69.9
click at [269, 567] on div "LAVAQUE [PERSON_NAME] Ingresar apellido" at bounding box center [436, 565] width 466 height 22
click at [268, 567] on input "LAVAQUE [PERSON_NAME]" at bounding box center [436, 564] width 466 height 13
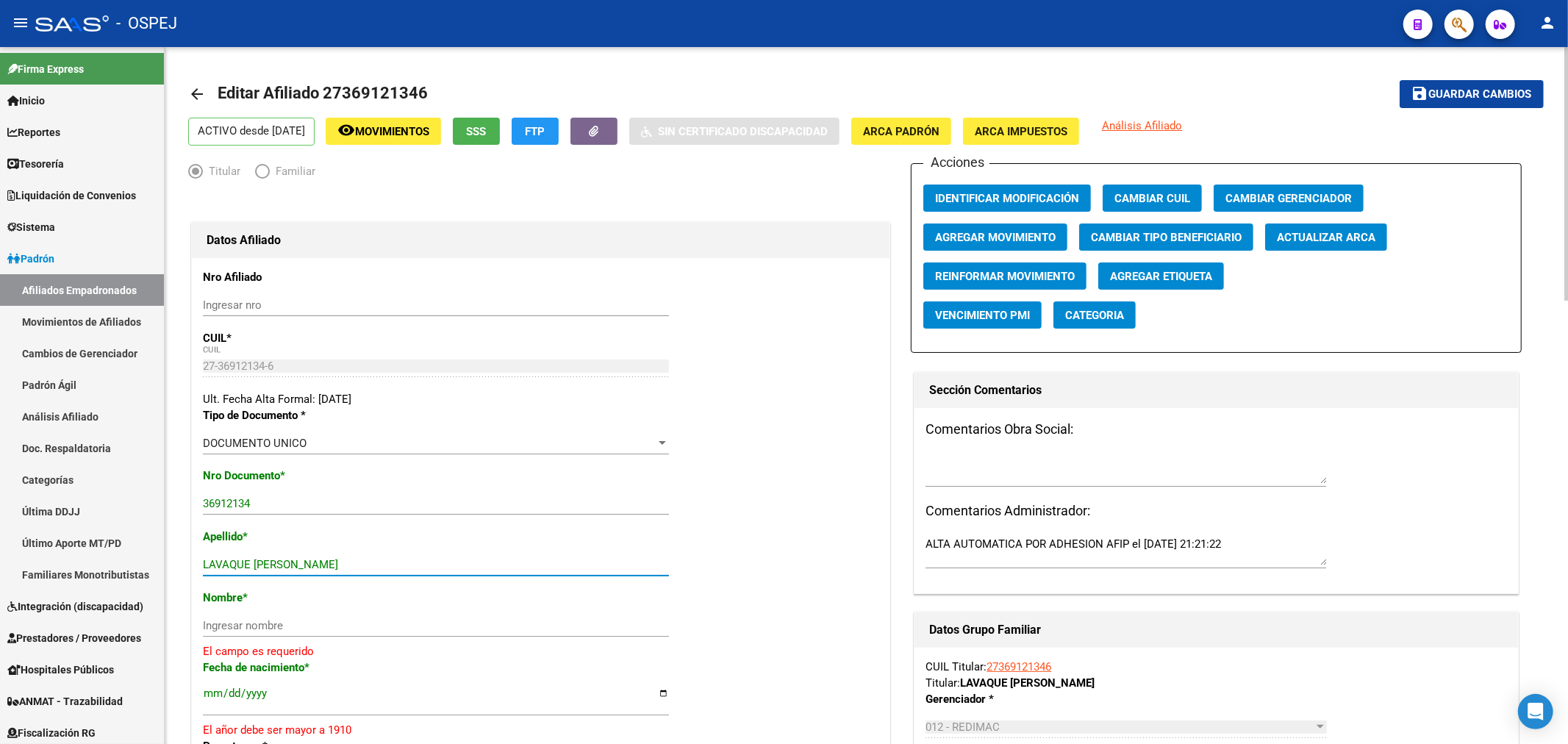
click at [275, 567] on input "LAVAQUE [PERSON_NAME]" at bounding box center [436, 564] width 466 height 13
drag, startPoint x: 315, startPoint y: 566, endPoint x: 253, endPoint y: 566, distance: 62.0
click at [253, 566] on input "LAVAQUE [PERSON_NAME]" at bounding box center [436, 564] width 466 height 13
type input "LAVAQUE"
click at [247, 627] on input "Ingresar nombre" at bounding box center [436, 626] width 466 height 13
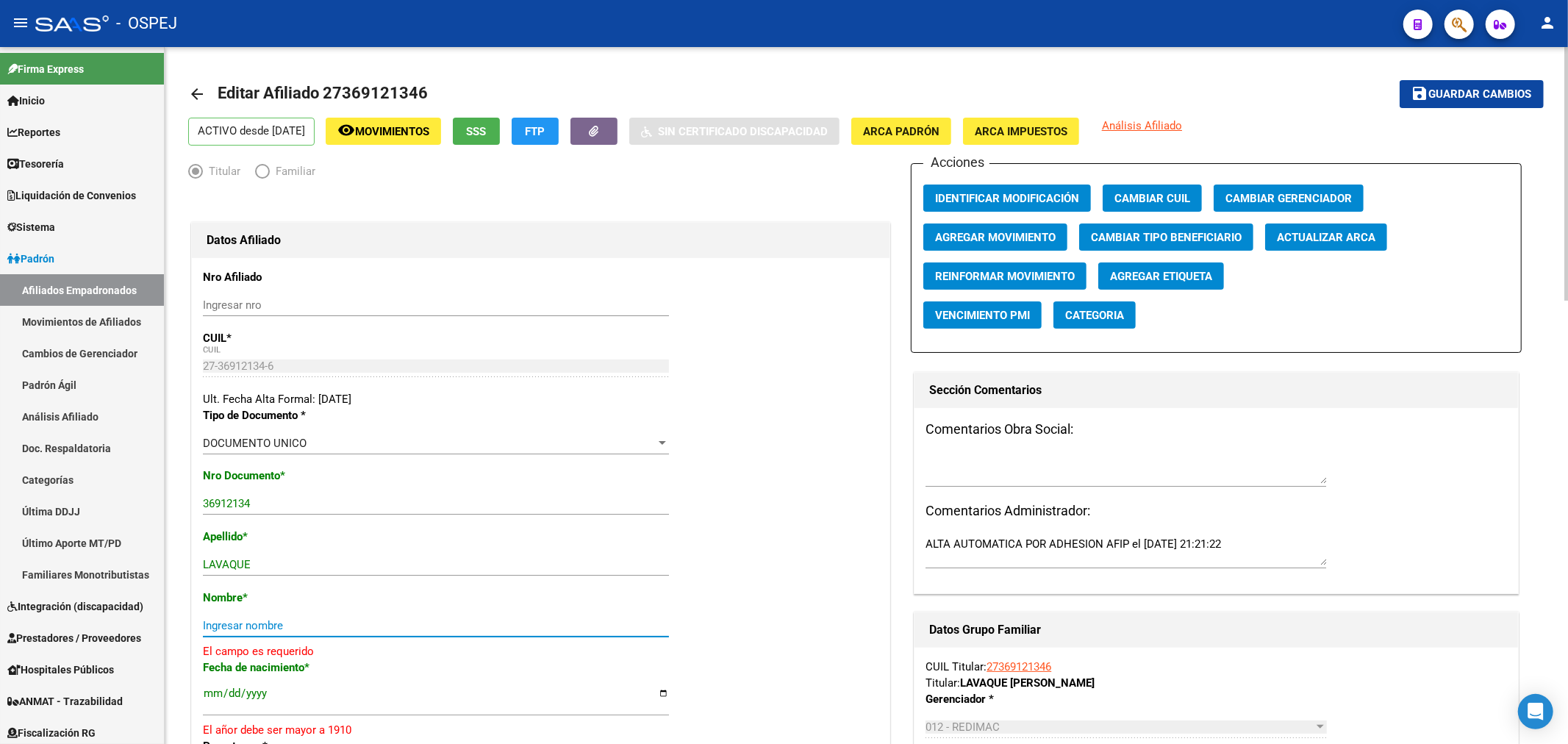
paste input "[PERSON_NAME]"
type input "[PERSON_NAME]"
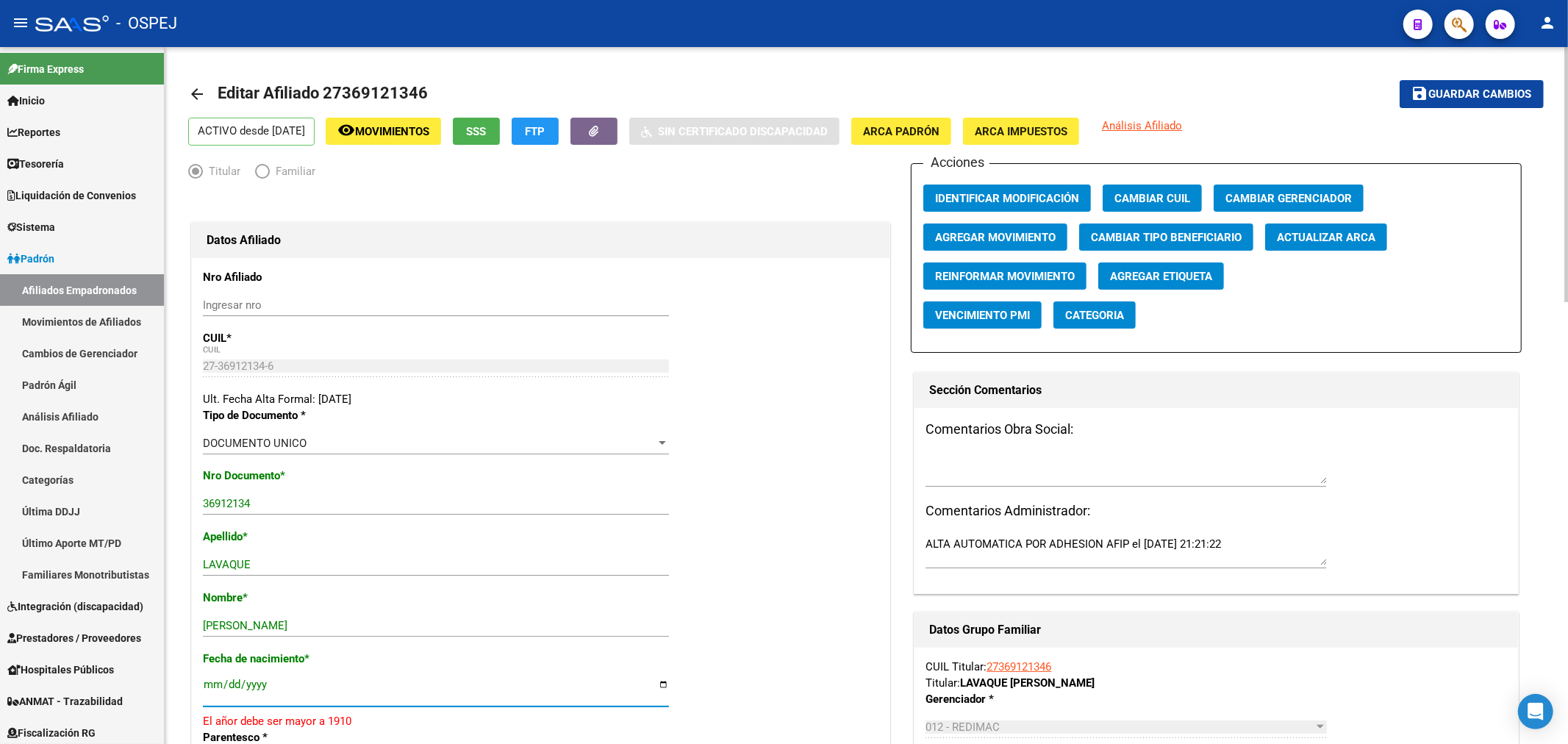
drag, startPoint x: 258, startPoint y: 688, endPoint x: 240, endPoint y: 687, distance: 18.0
click at [245, 688] on input "[DATE]" at bounding box center [436, 691] width 466 height 24
type input "[DATE]"
click at [1510, 100] on span "Guardar cambios" at bounding box center [1480, 94] width 103 height 13
click at [1444, 94] on span "Guardar cambios" at bounding box center [1480, 94] width 103 height 13
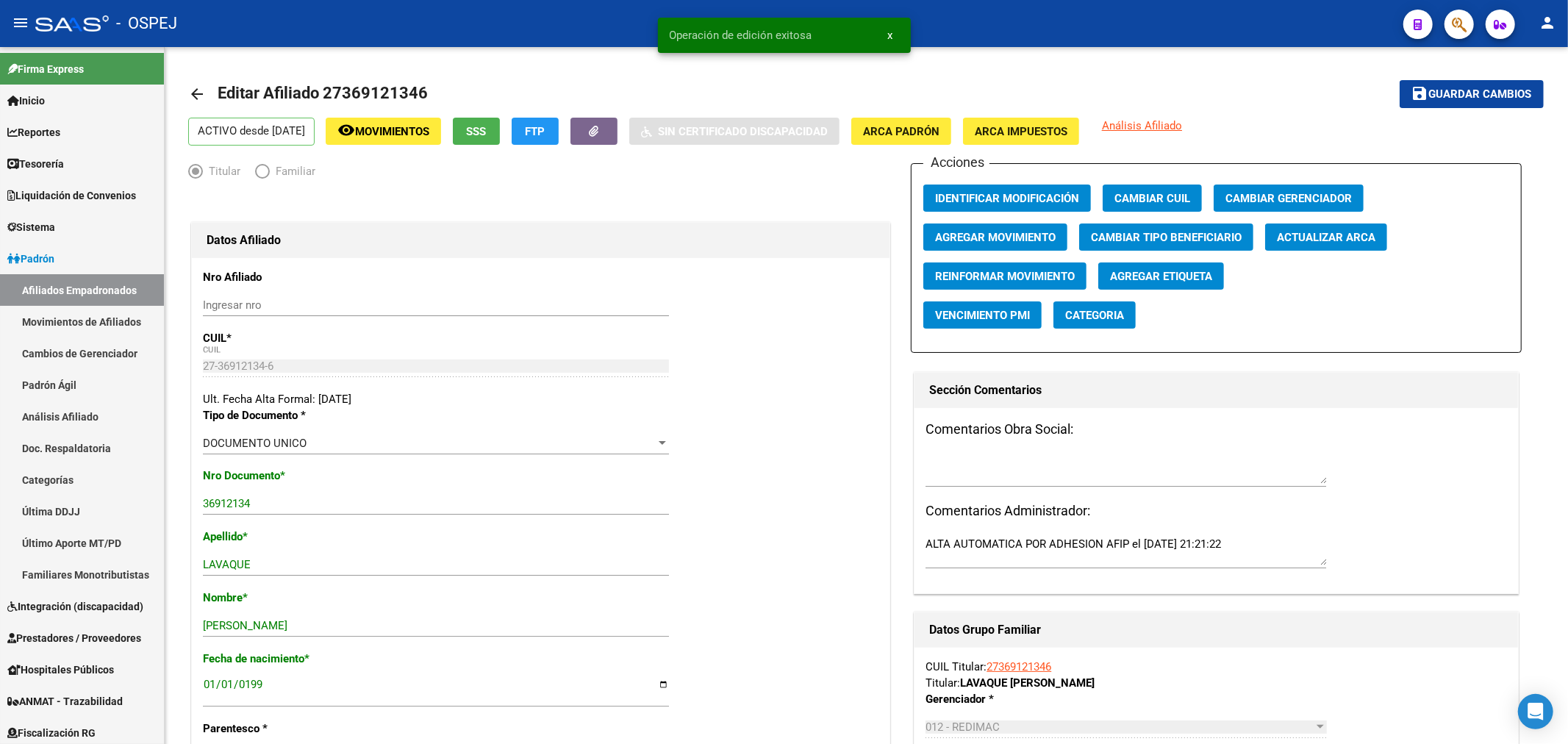
click at [1452, 24] on icon "button" at bounding box center [1459, 25] width 15 height 17
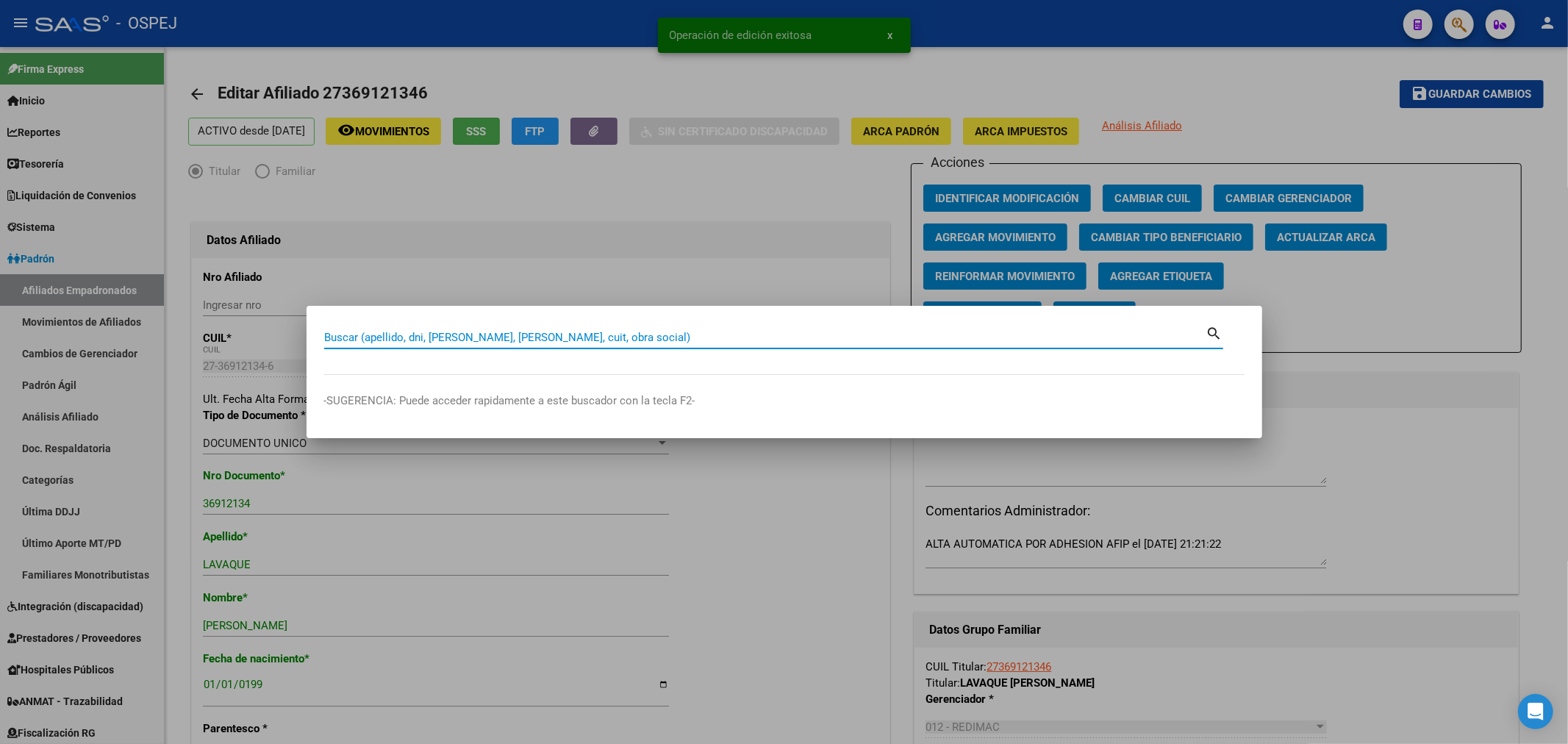
paste input "20393013568"
type input "20393013568"
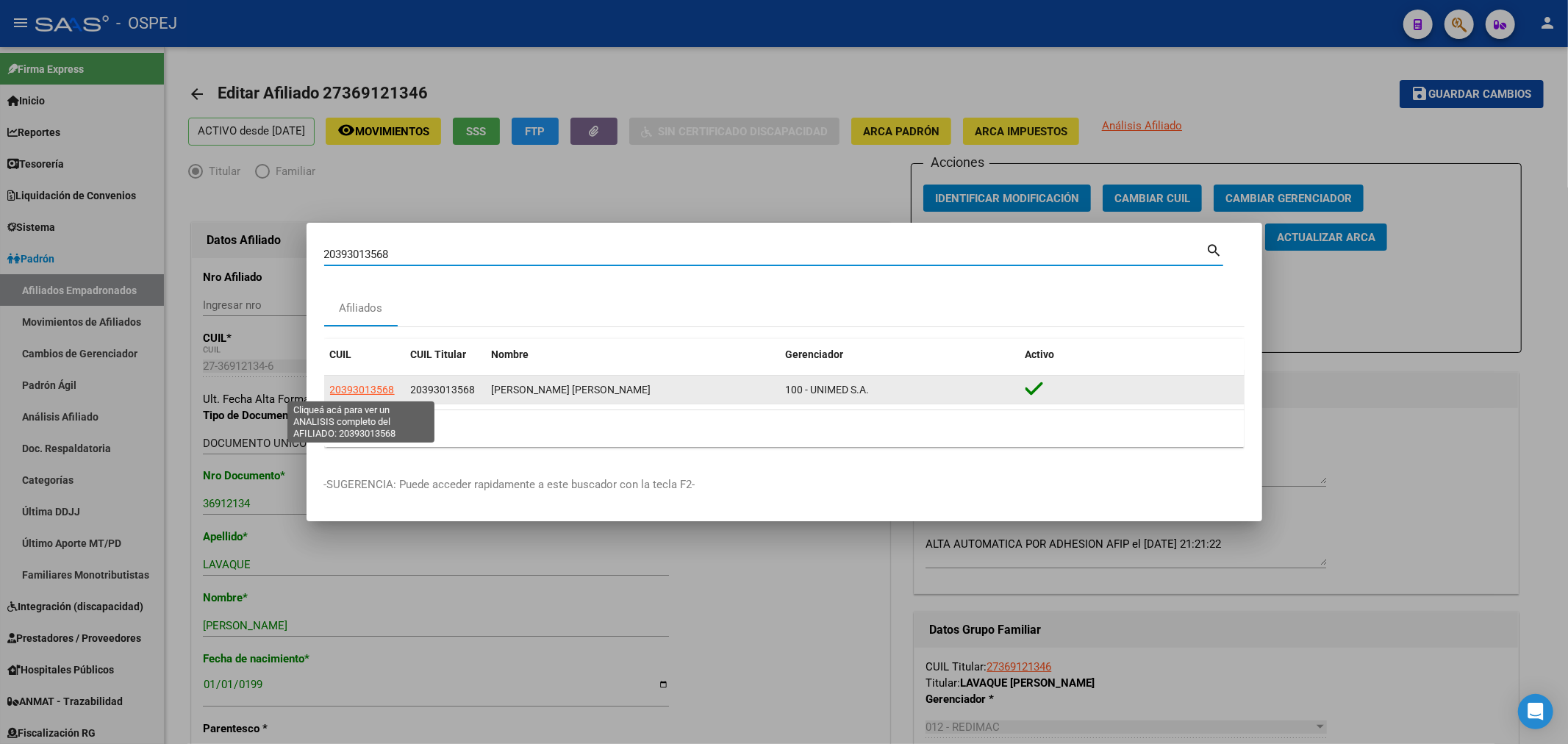
click at [358, 388] on span "20393013568" at bounding box center [362, 389] width 65 height 12
type textarea "20393013568"
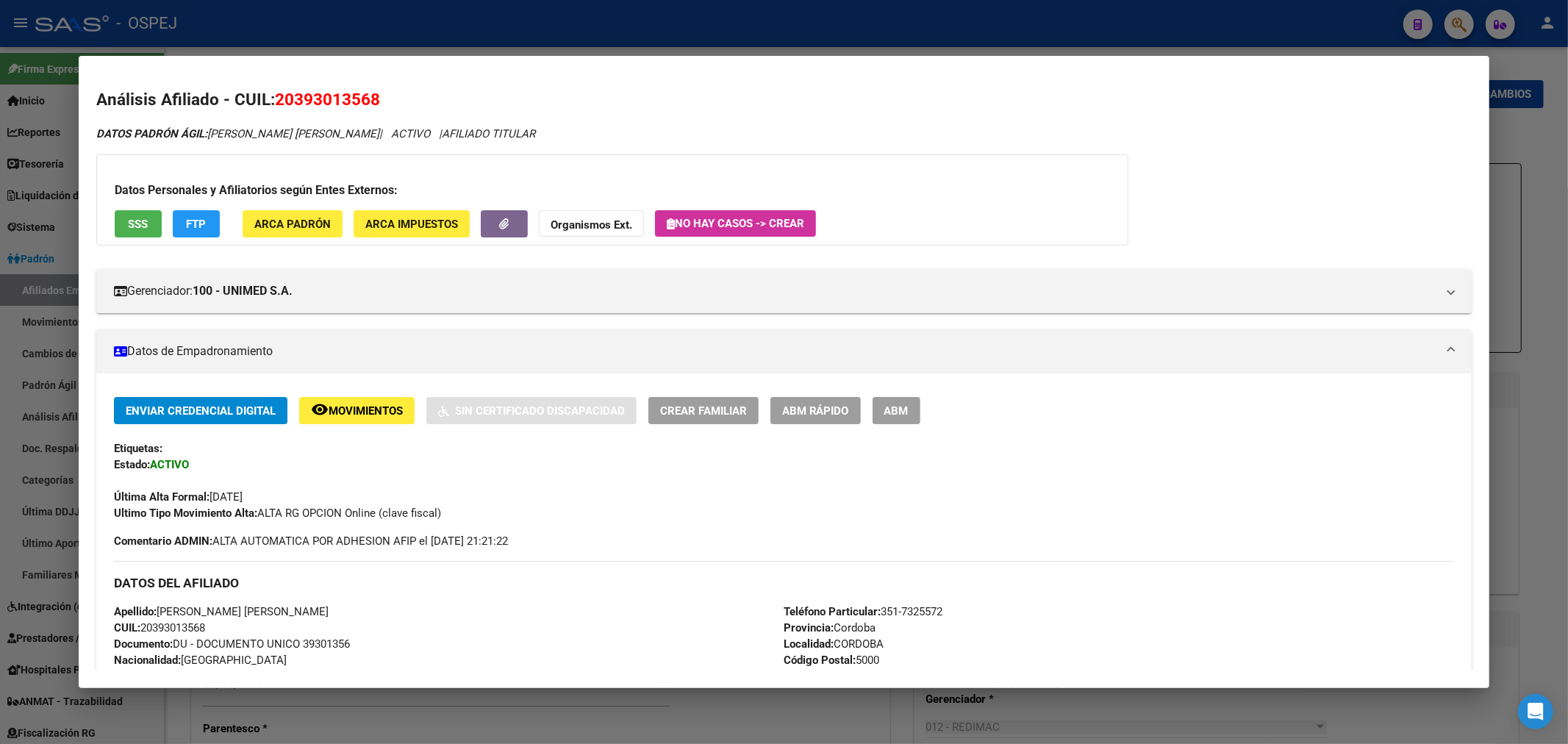
click at [920, 416] on button "ABM" at bounding box center [896, 411] width 48 height 28
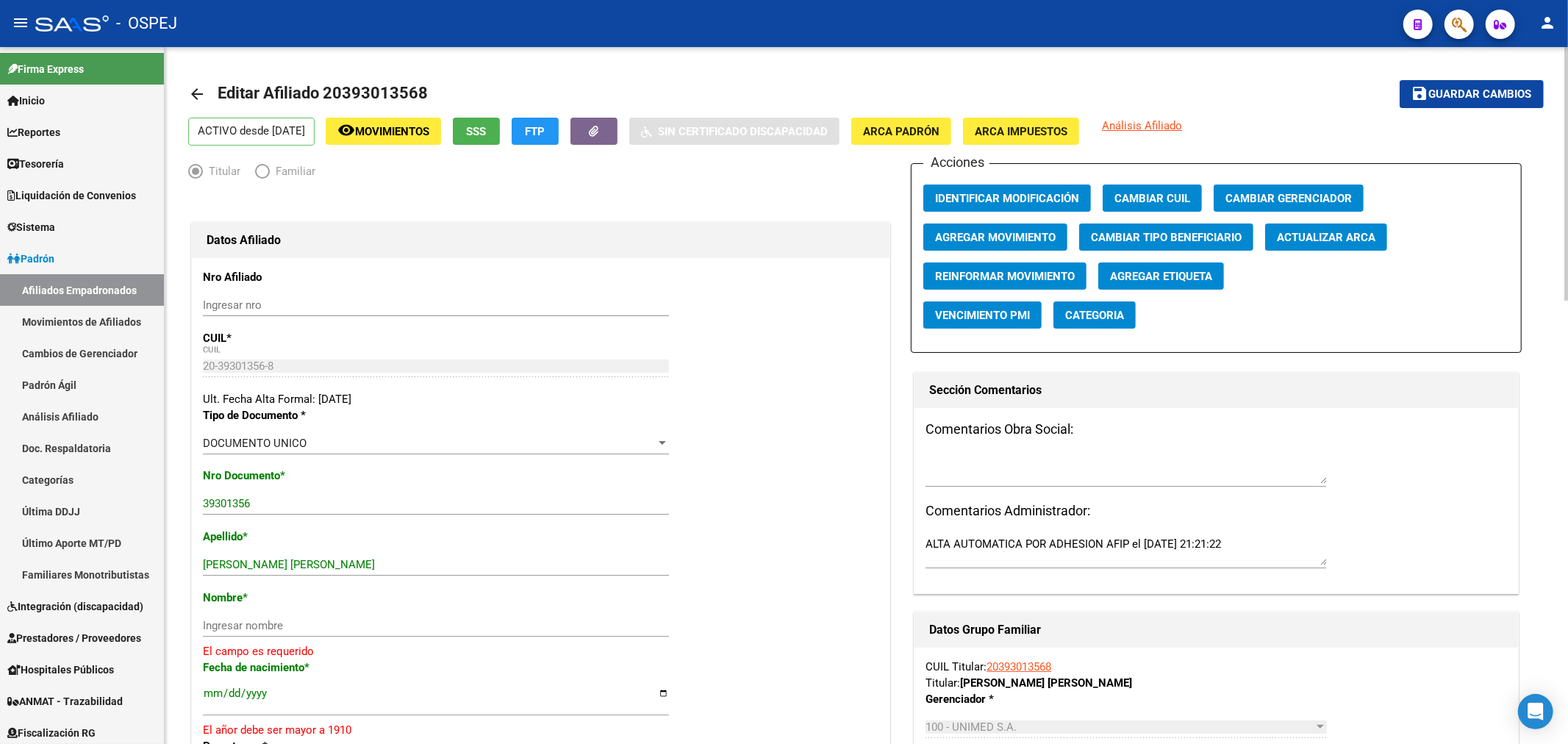
click at [1329, 227] on button "Actualizar ARCA" at bounding box center [1325, 238] width 122 height 28
drag, startPoint x: 361, startPoint y: 565, endPoint x: 246, endPoint y: 575, distance: 115.4
click at [246, 575] on div "[PERSON_NAME] [PERSON_NAME] Ingresar apellido" at bounding box center [436, 565] width 466 height 22
type input "ZARATE"
click at [236, 625] on input "Ingresar nombre" at bounding box center [436, 626] width 466 height 13
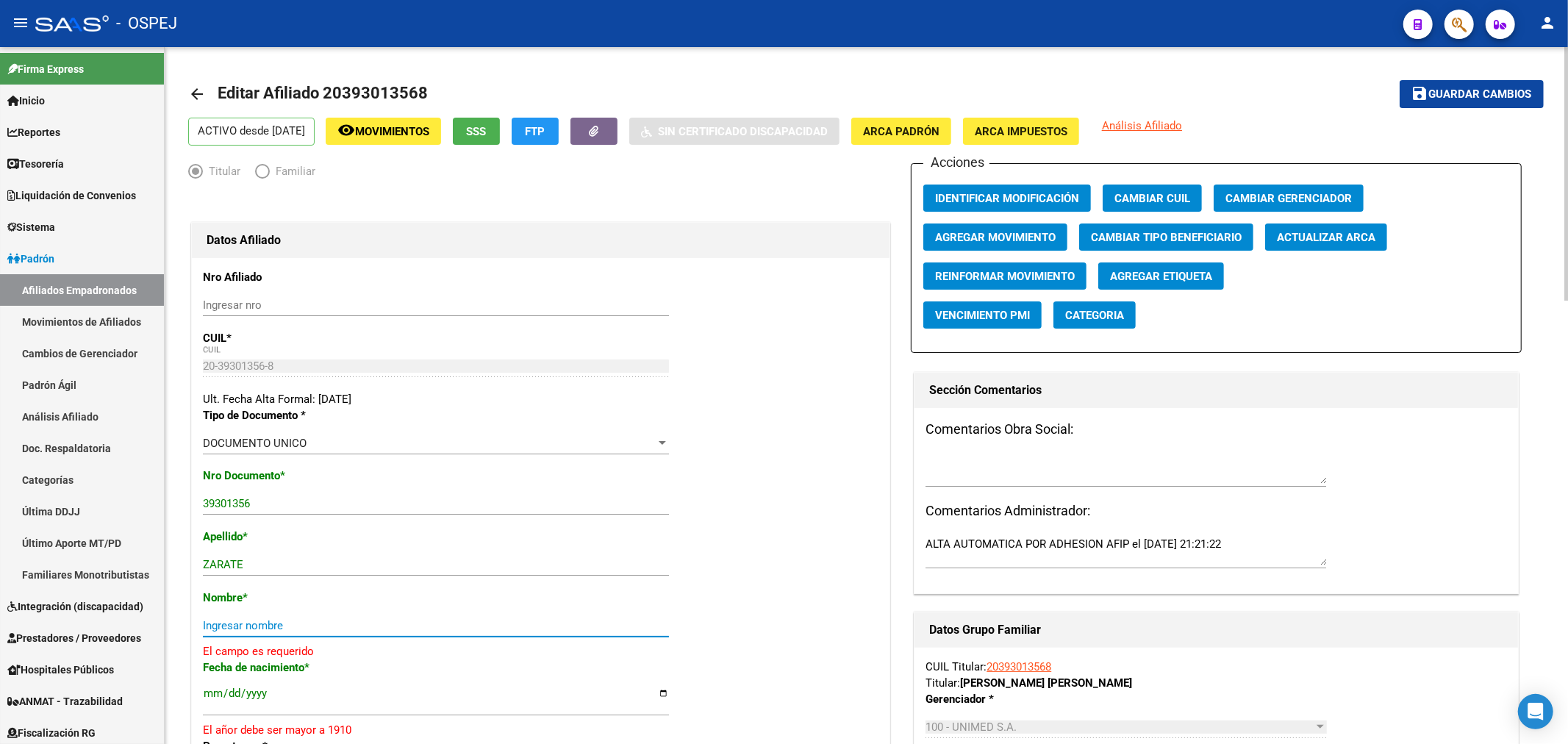
paste input "[PERSON_NAME]"
type input "[PERSON_NAME]"
click at [256, 692] on input "[DATE]" at bounding box center [436, 691] width 466 height 24
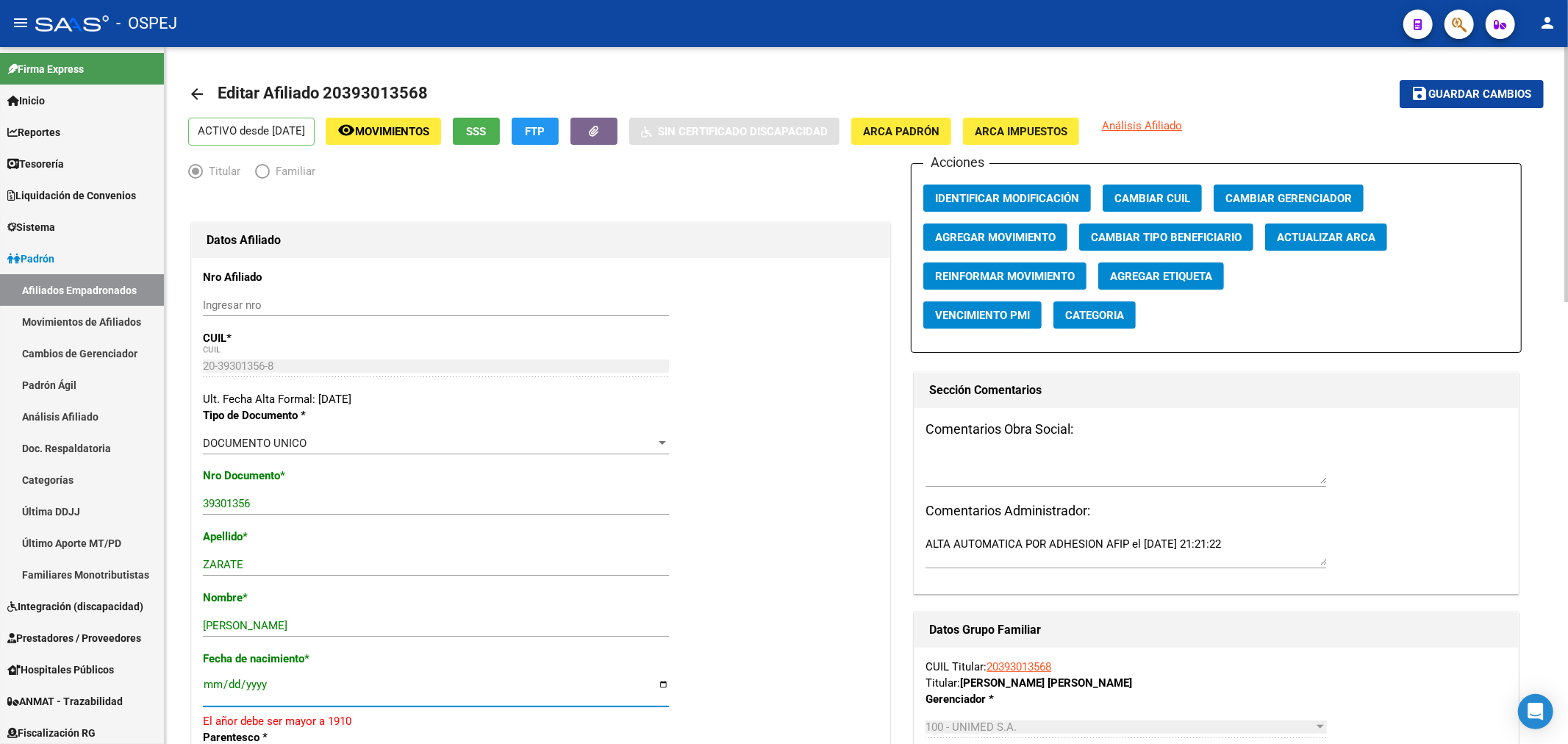
click at [259, 688] on input "[DATE]" at bounding box center [436, 691] width 466 height 24
type input "[DATE]"
click at [1497, 97] on span "Guardar cambios" at bounding box center [1480, 94] width 103 height 13
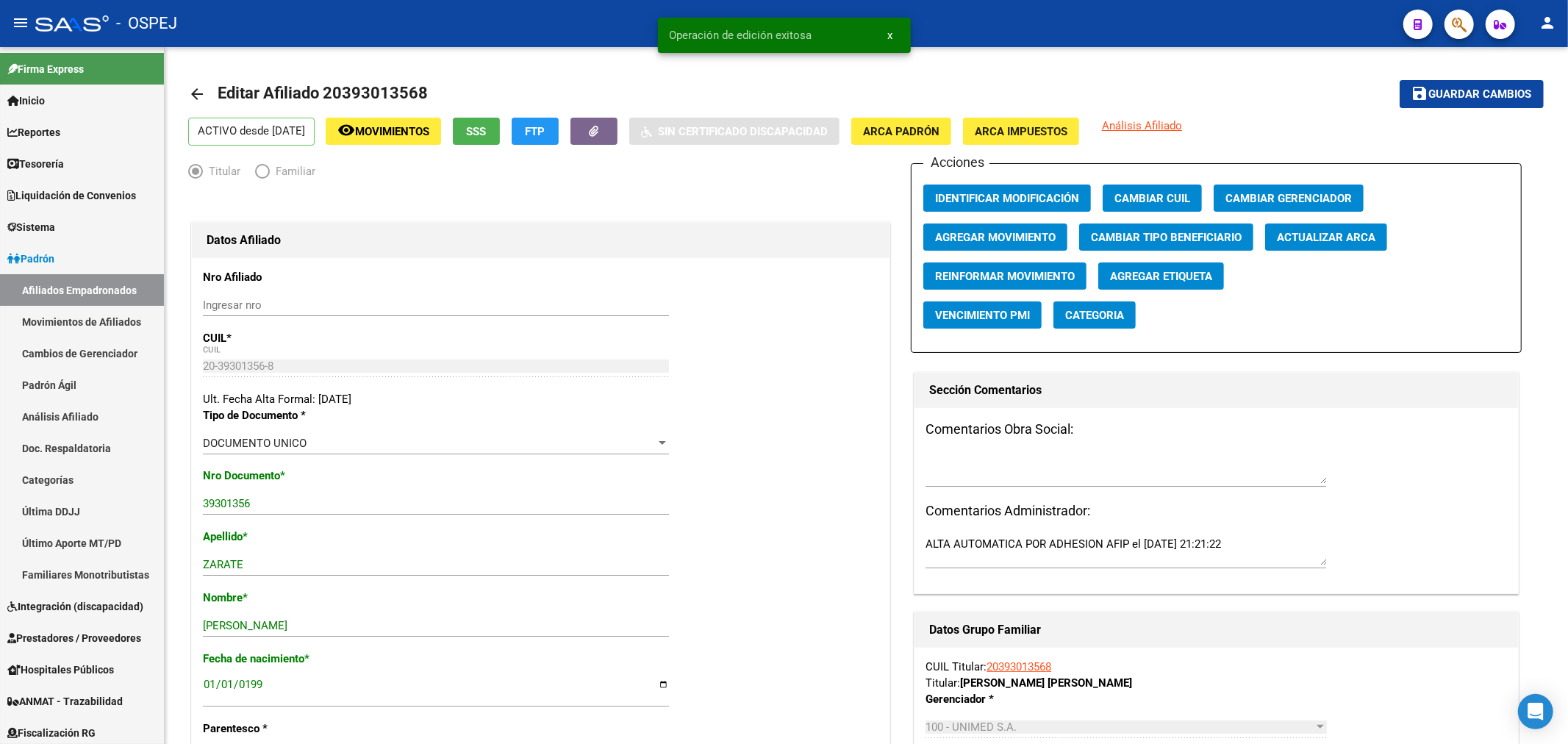
click at [1464, 27] on button "button" at bounding box center [1459, 24] width 29 height 29
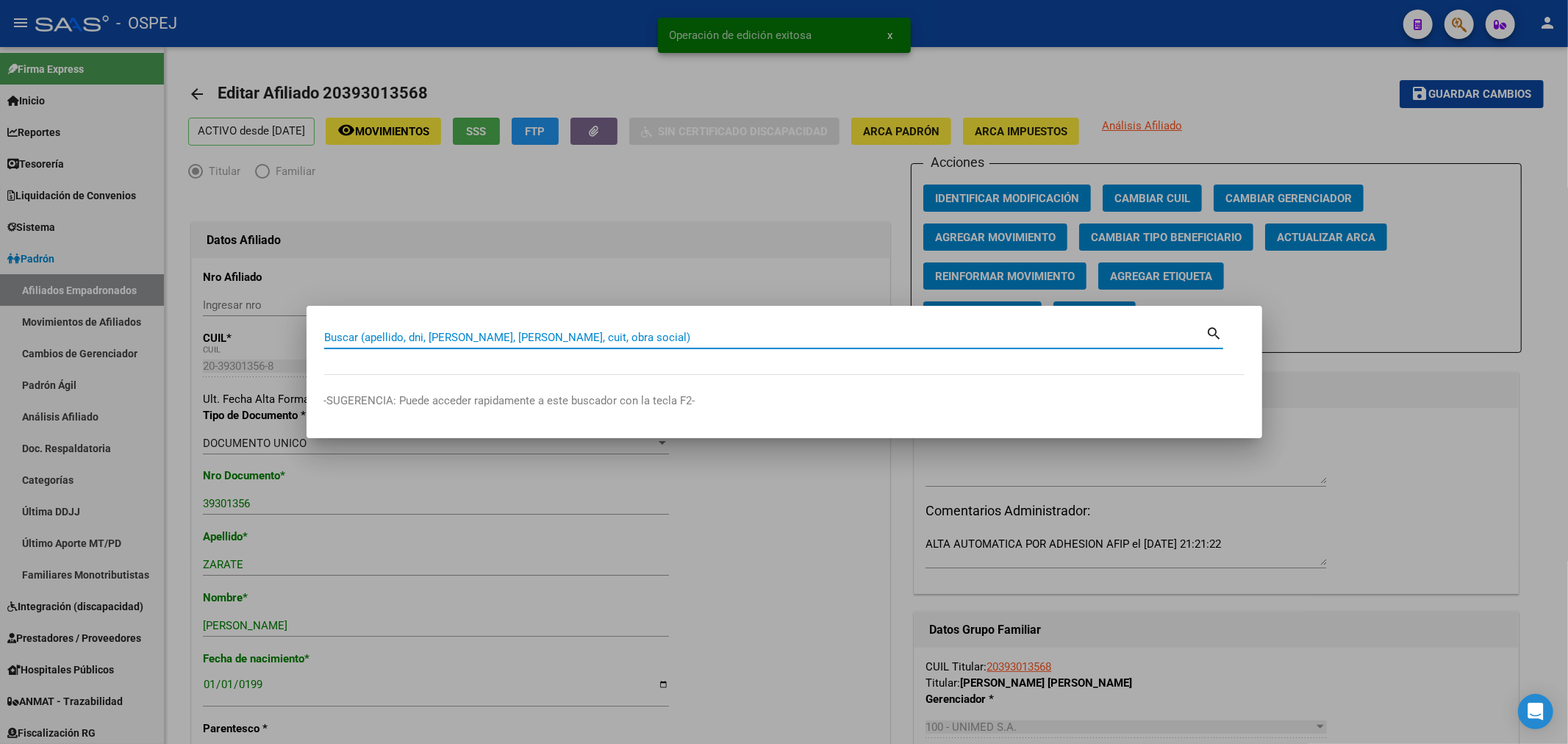
paste input "20243033315"
type input "20243033315"
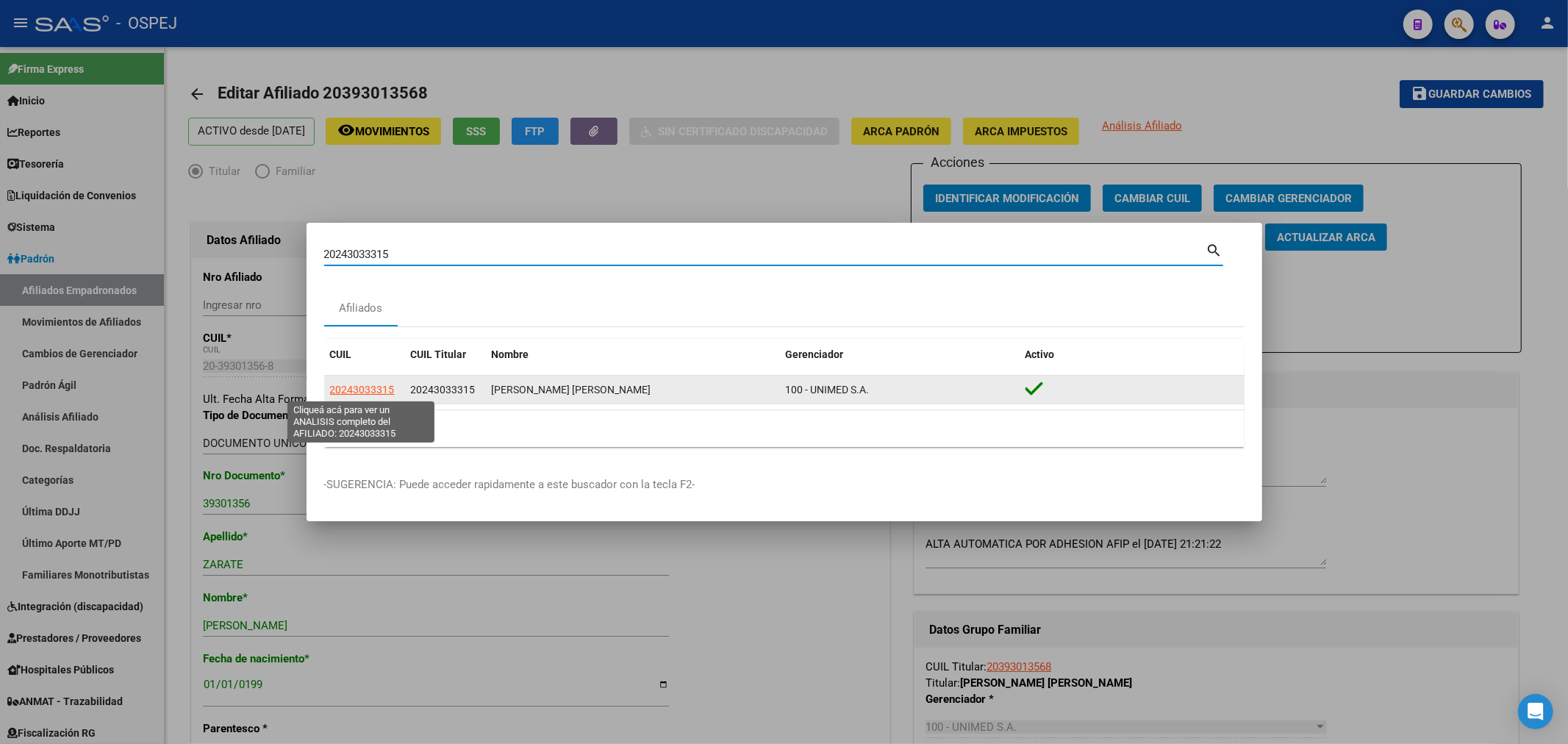
click at [378, 387] on span "20243033315" at bounding box center [362, 389] width 65 height 12
type textarea "20243033315"
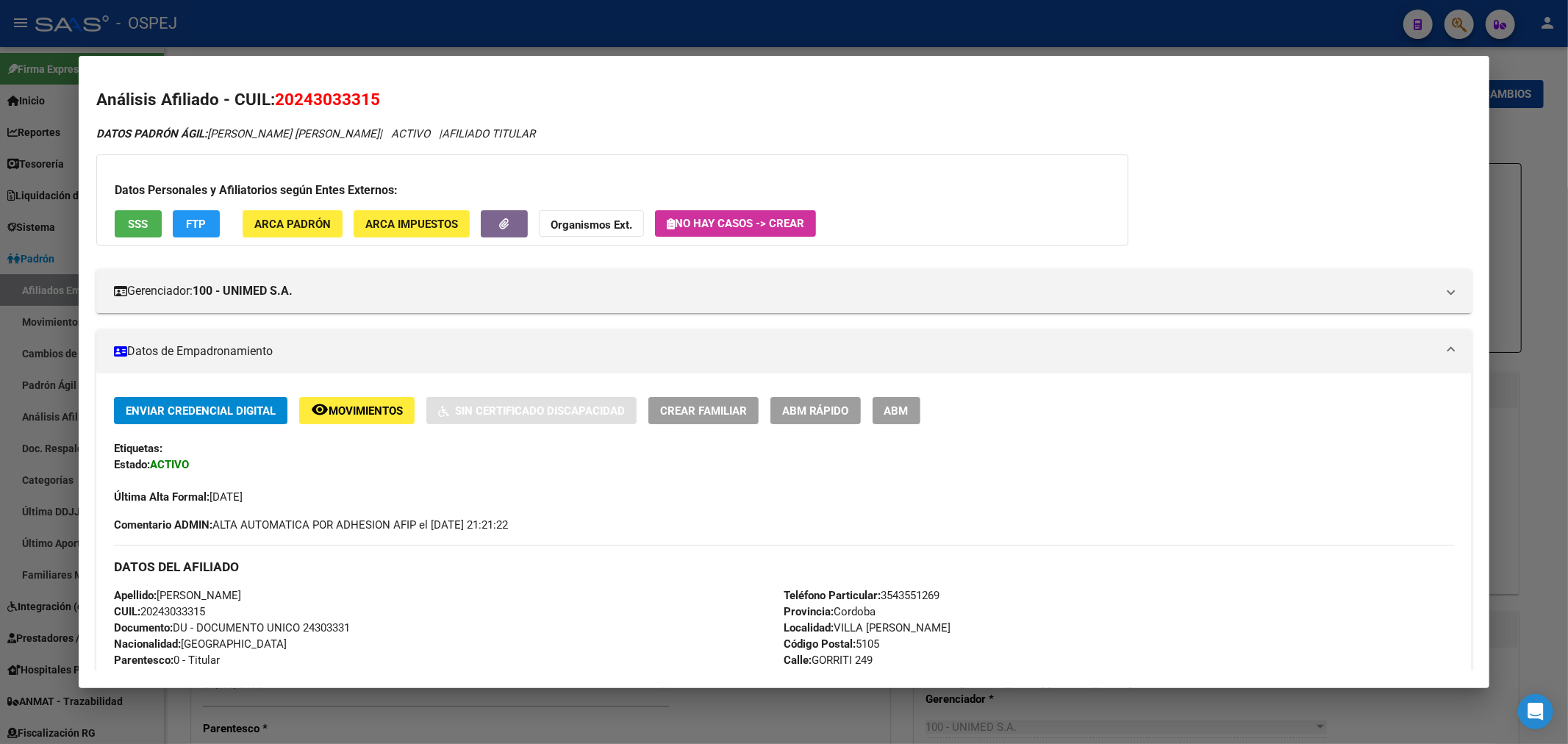
click at [898, 410] on button "ABM" at bounding box center [896, 411] width 48 height 28
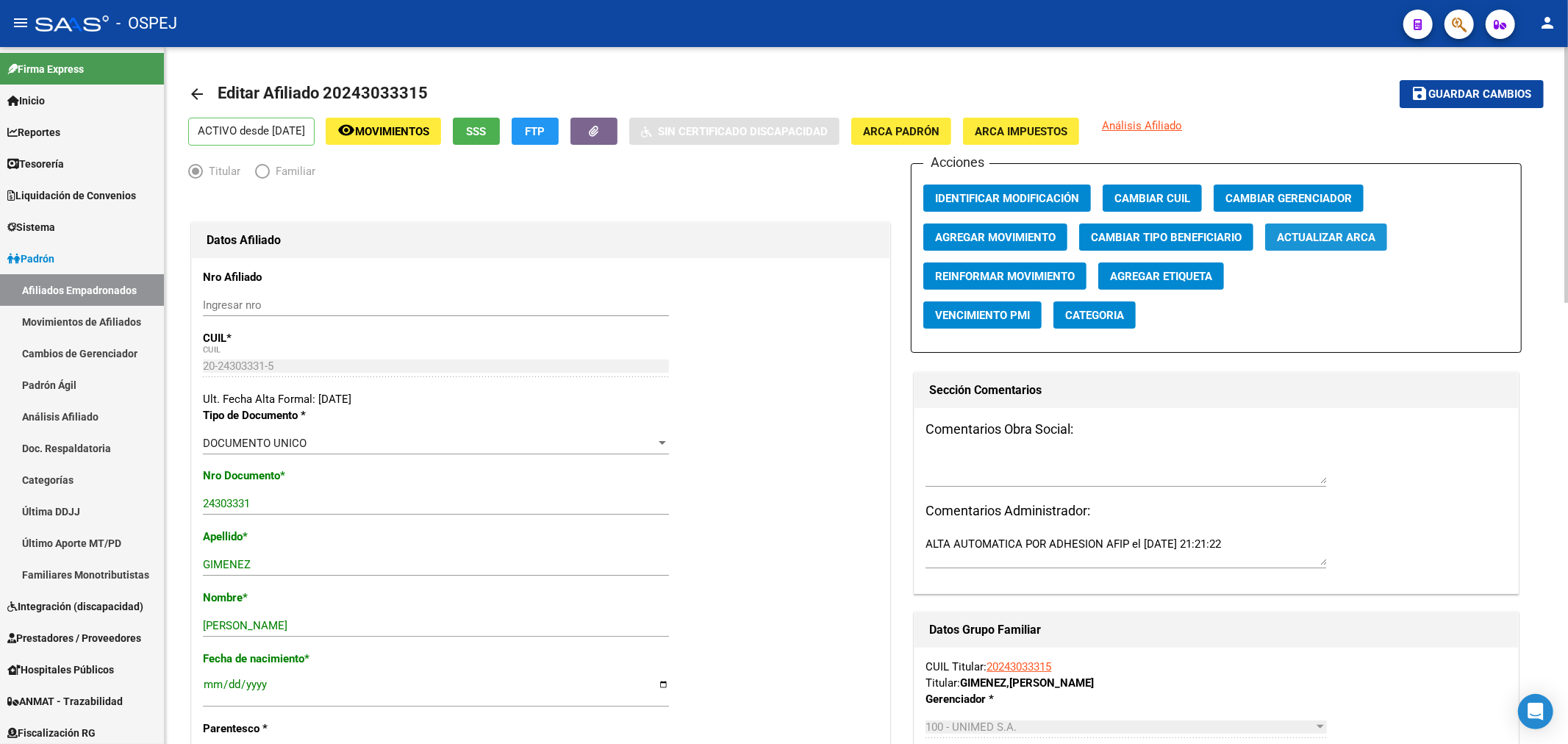
click at [1339, 240] on span "Actualizar ARCA" at bounding box center [1325, 238] width 98 height 13
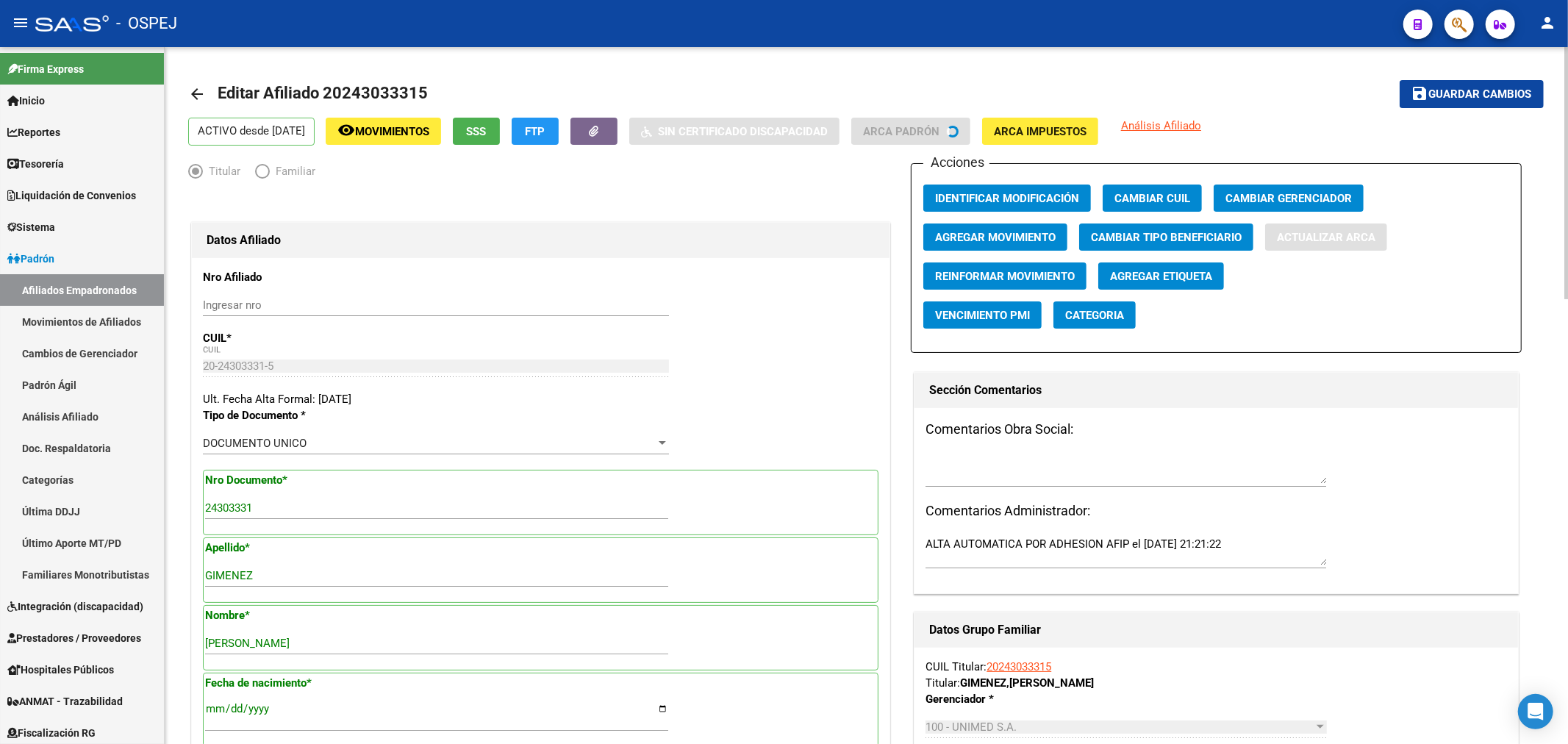
type input "VILLA [PERSON_NAME]"
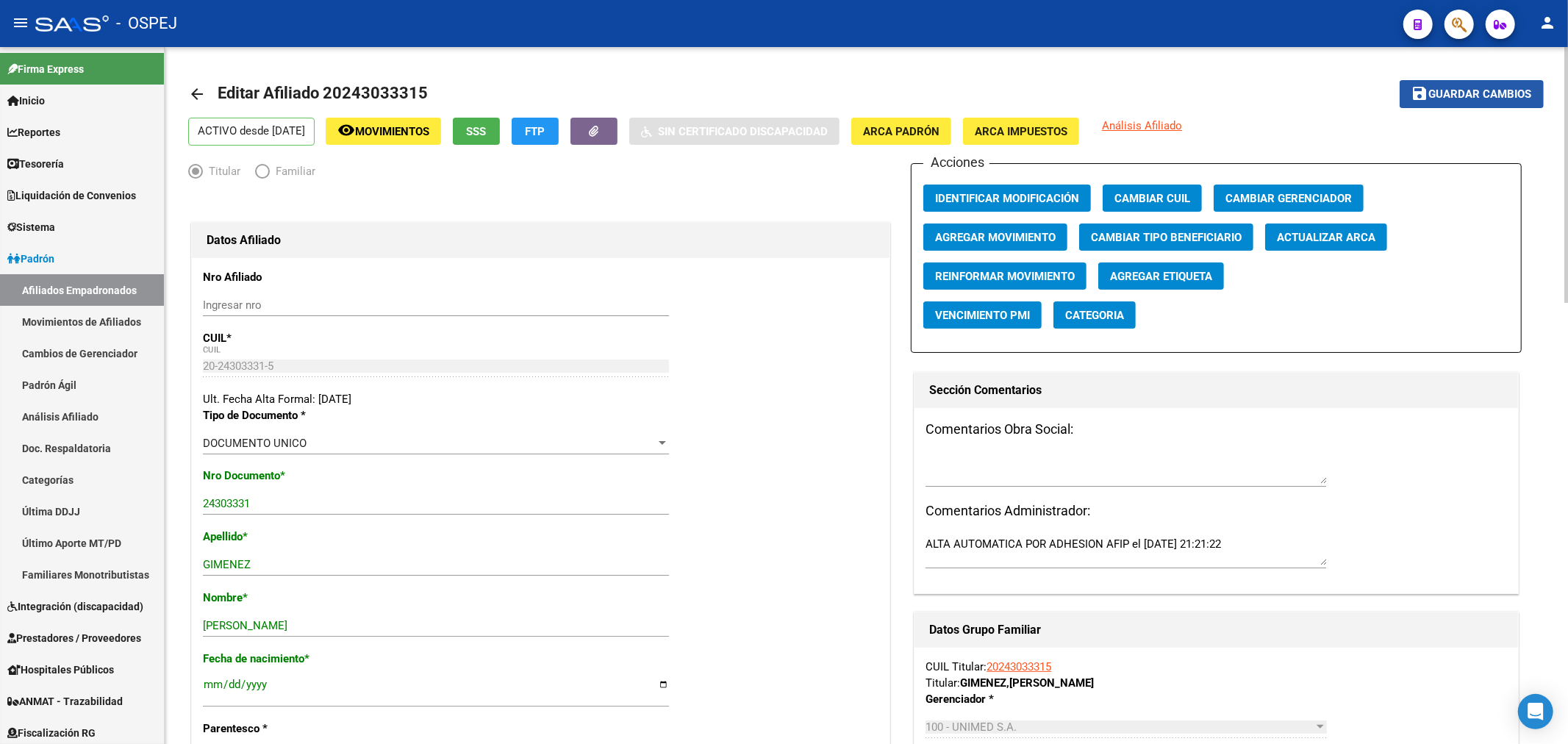
click at [1450, 84] on button "save Guardar cambios" at bounding box center [1471, 94] width 144 height 28
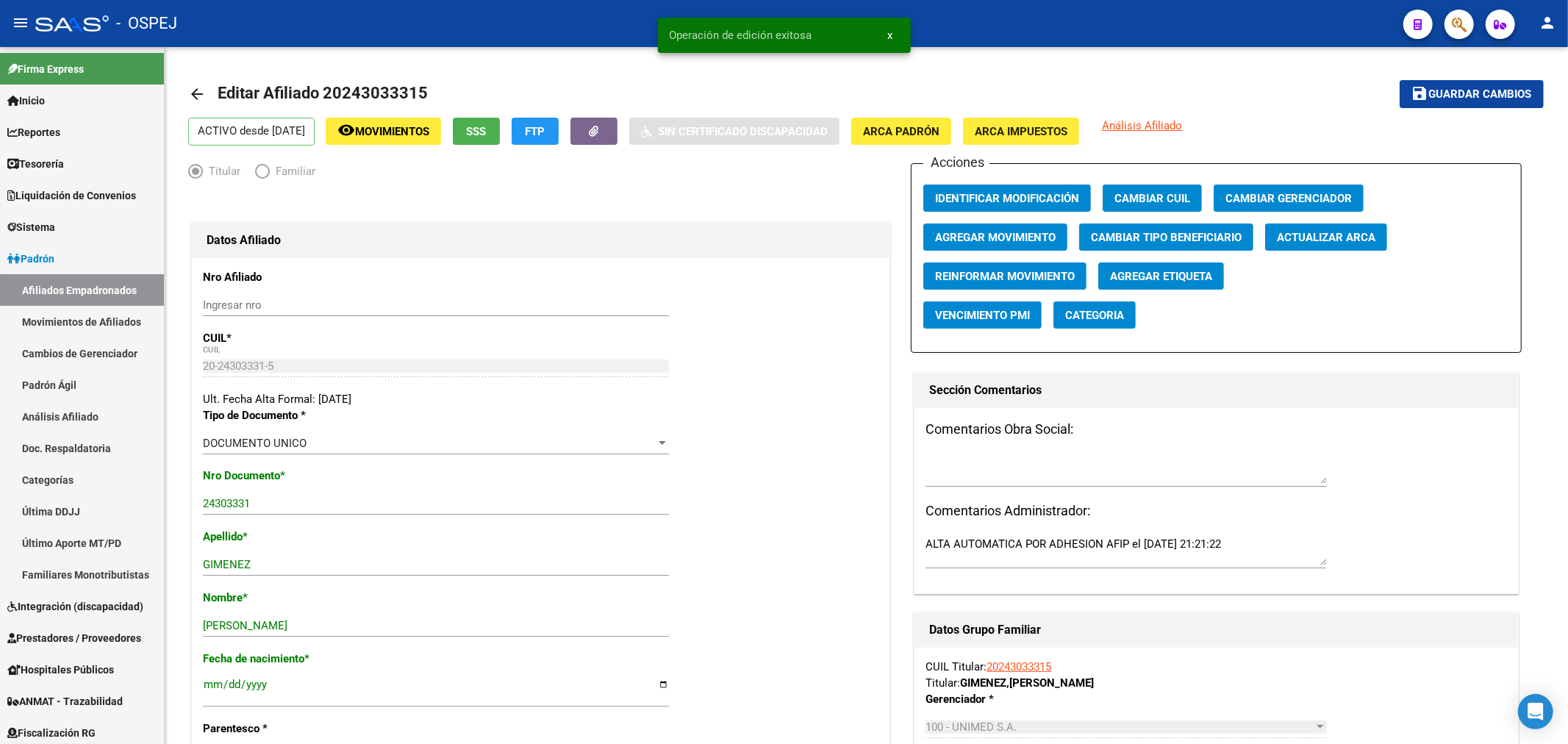
click at [1466, 24] on button "button" at bounding box center [1459, 24] width 29 height 29
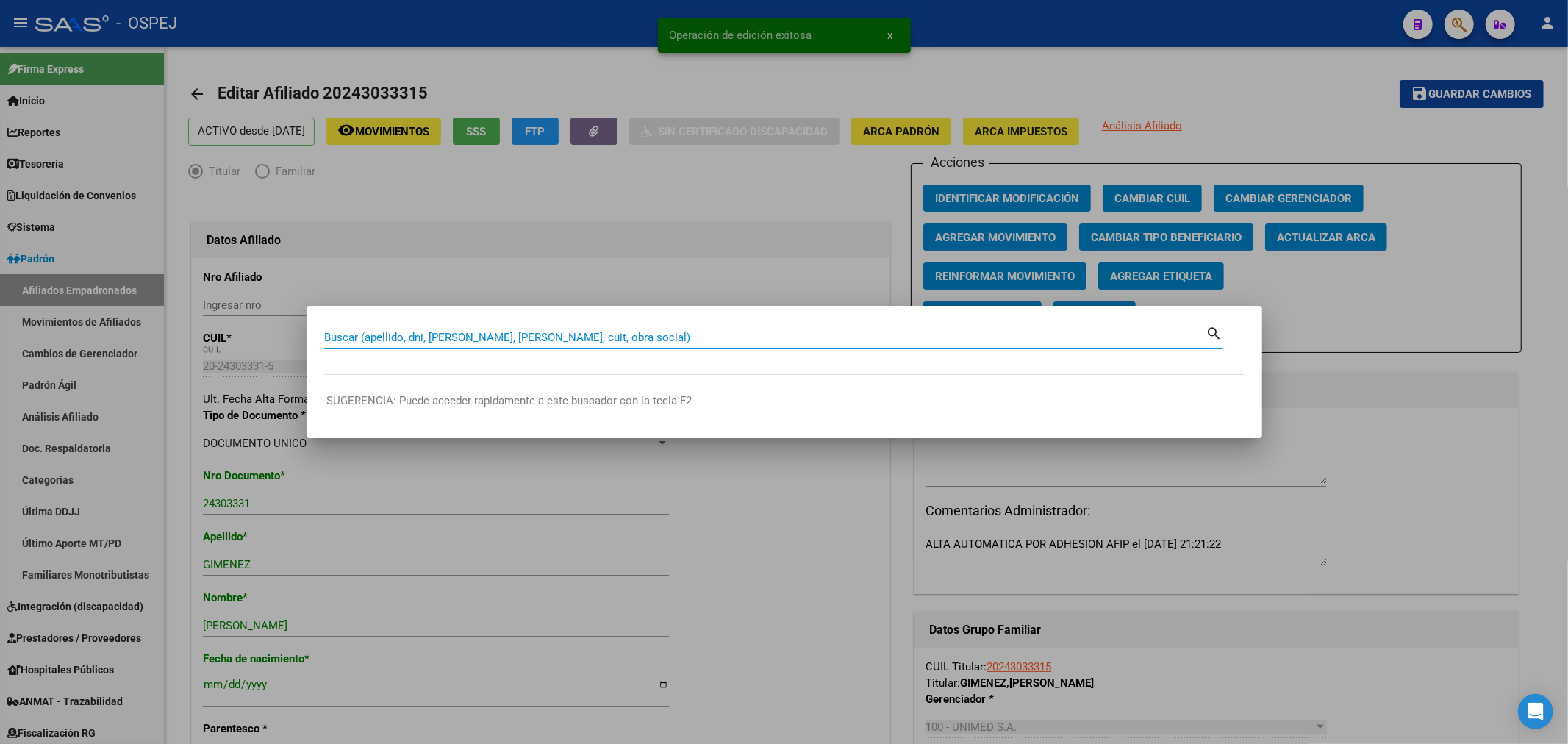
paste input "20383331456"
type input "20383331456"
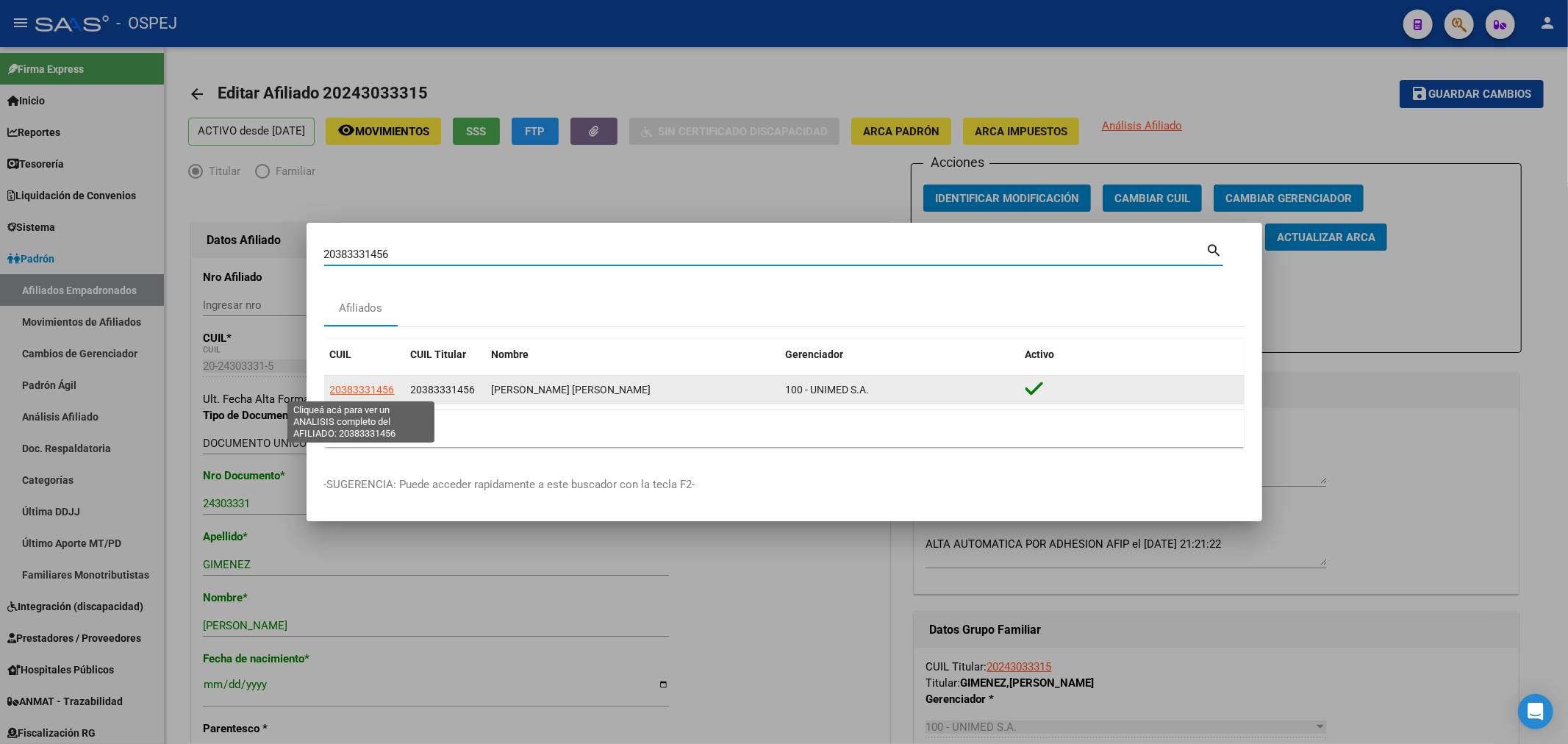
click at [387, 383] on span "20383331456" at bounding box center [362, 389] width 65 height 12
type textarea "20383331456"
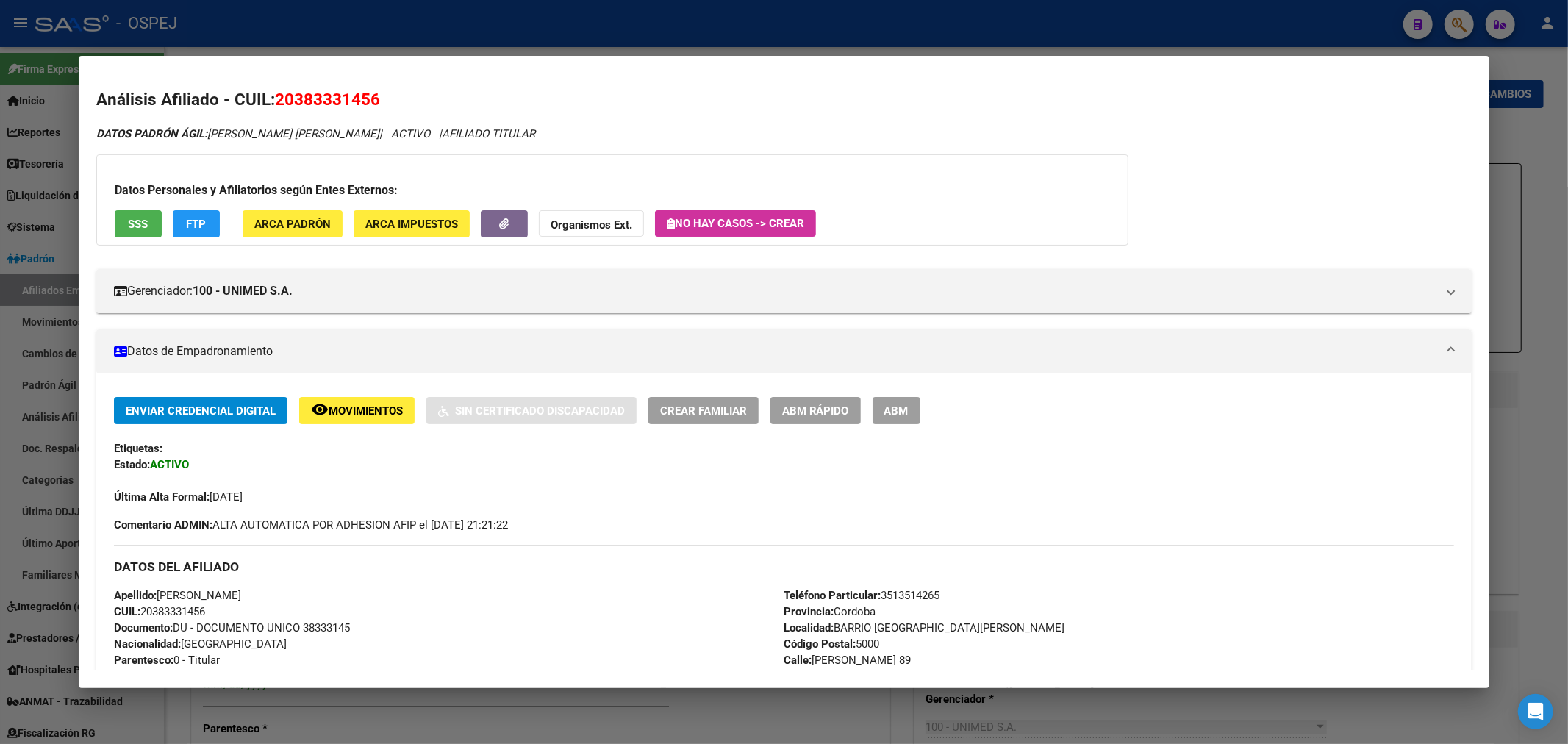
click at [904, 416] on span "ABM" at bounding box center [896, 411] width 24 height 13
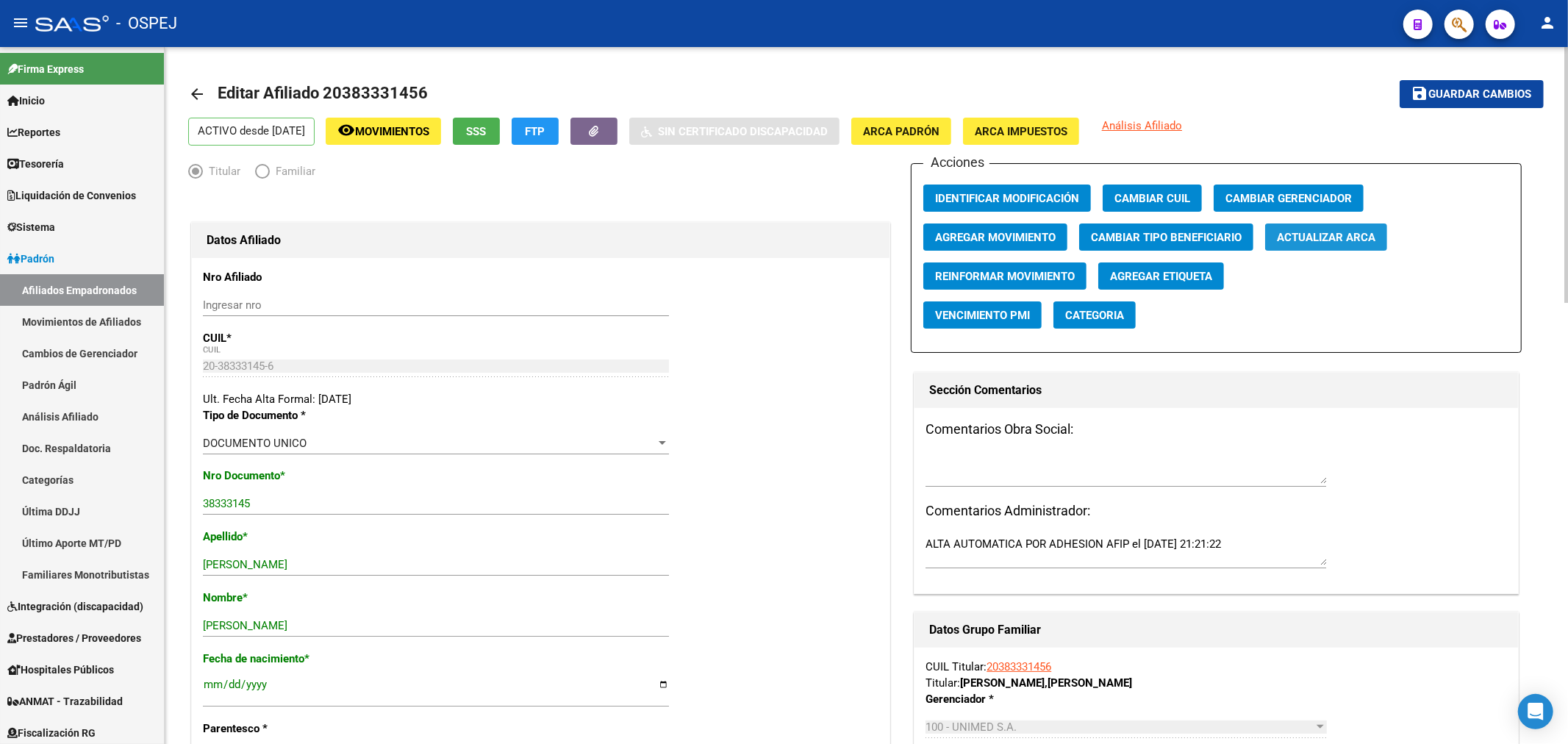
click at [1323, 244] on span "Actualizar ARCA" at bounding box center [1325, 238] width 98 height 13
click at [1464, 89] on span "Guardar cambios" at bounding box center [1480, 94] width 103 height 13
click at [1455, 10] on span "button" at bounding box center [1459, 24] width 15 height 30
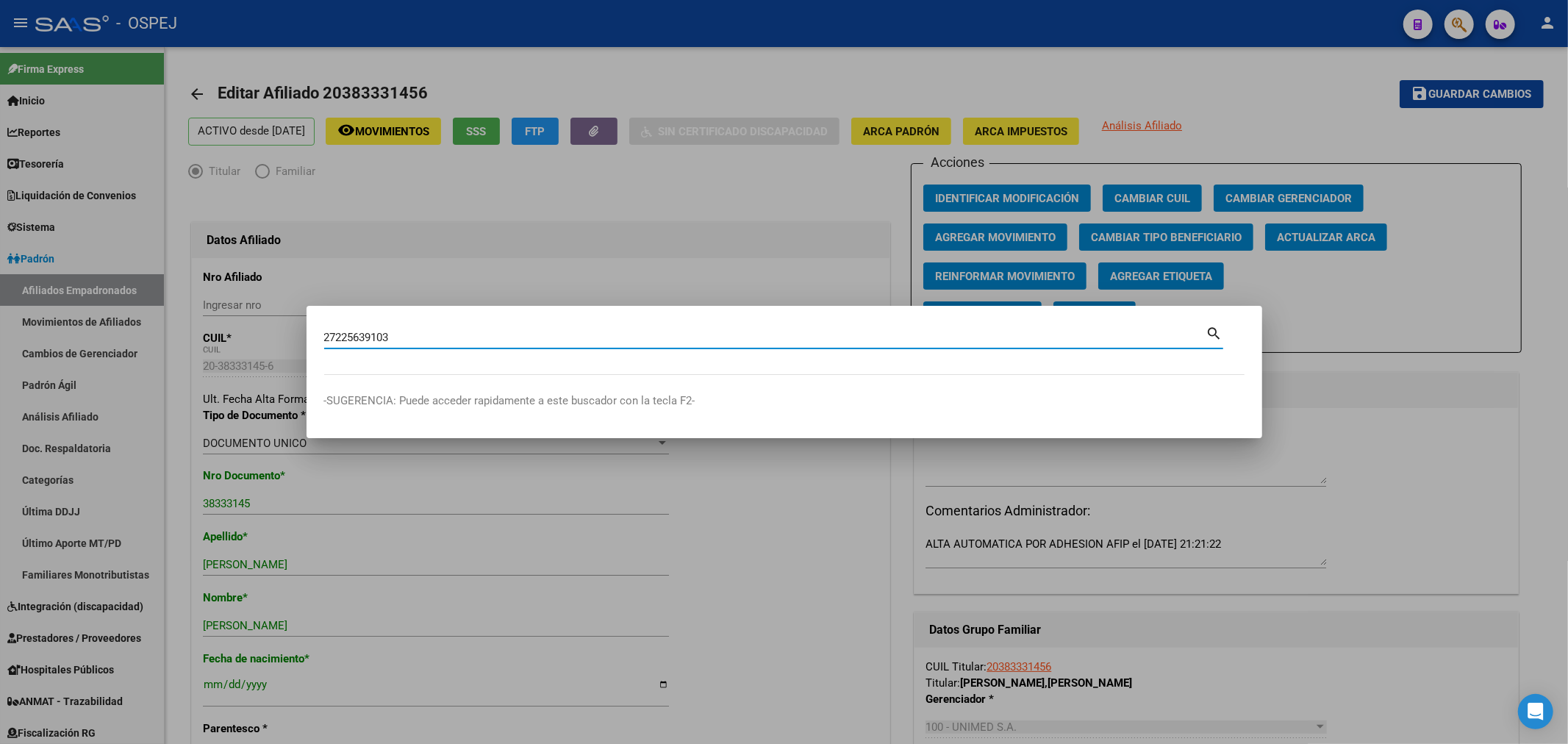
type input "27225639103"
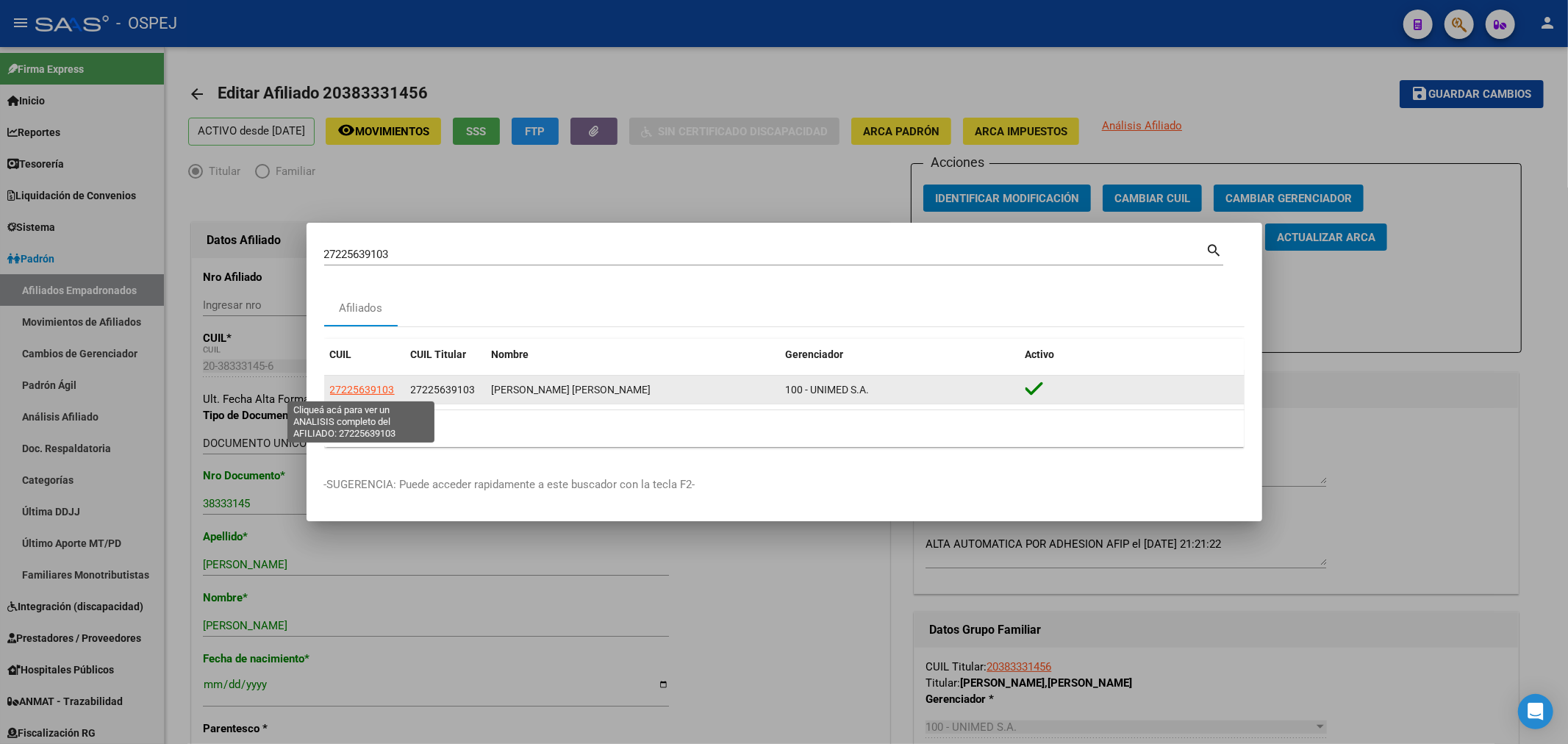
click at [376, 390] on span "27225639103" at bounding box center [362, 389] width 65 height 12
type textarea "27225639103"
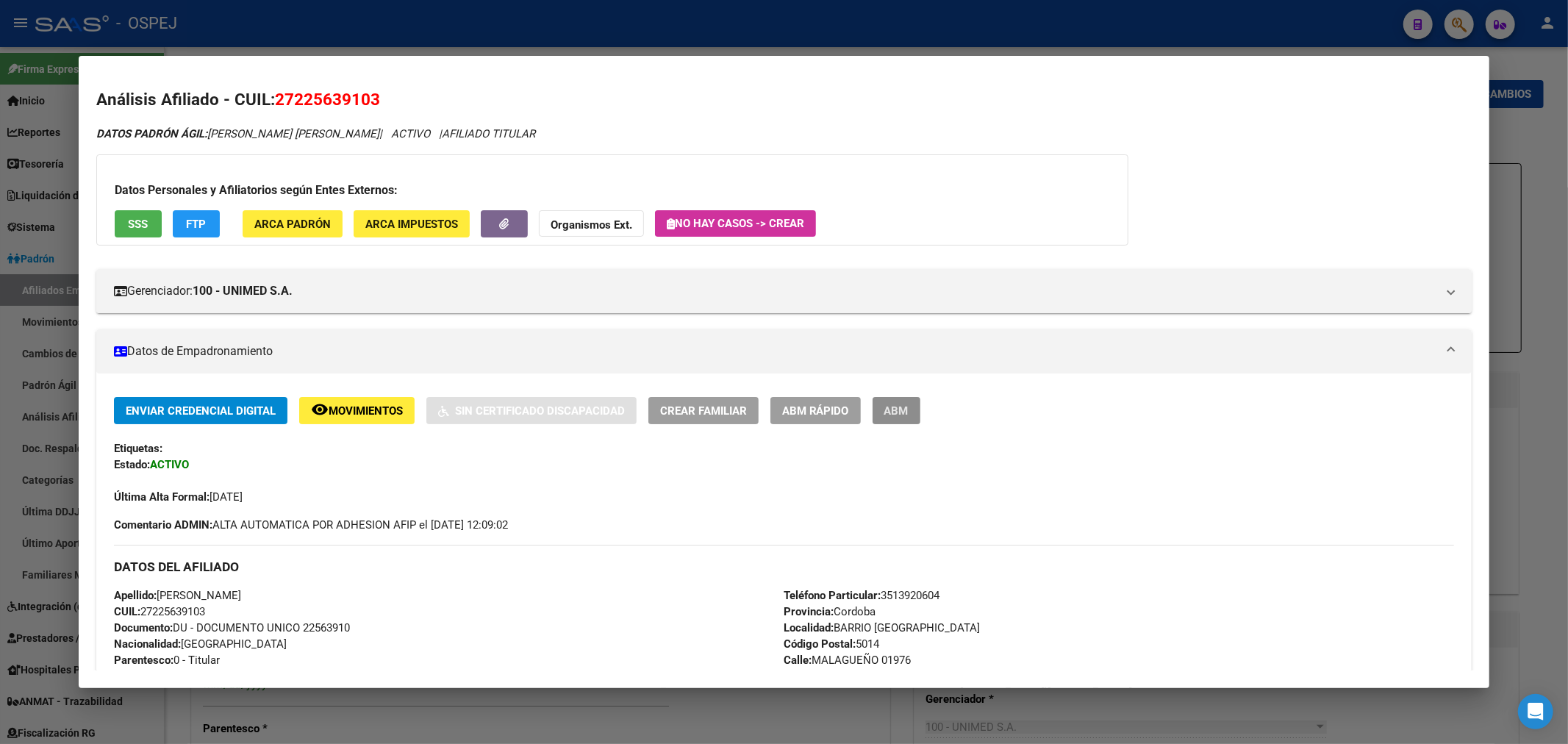
click at [920, 419] on button "ABM" at bounding box center [896, 411] width 48 height 28
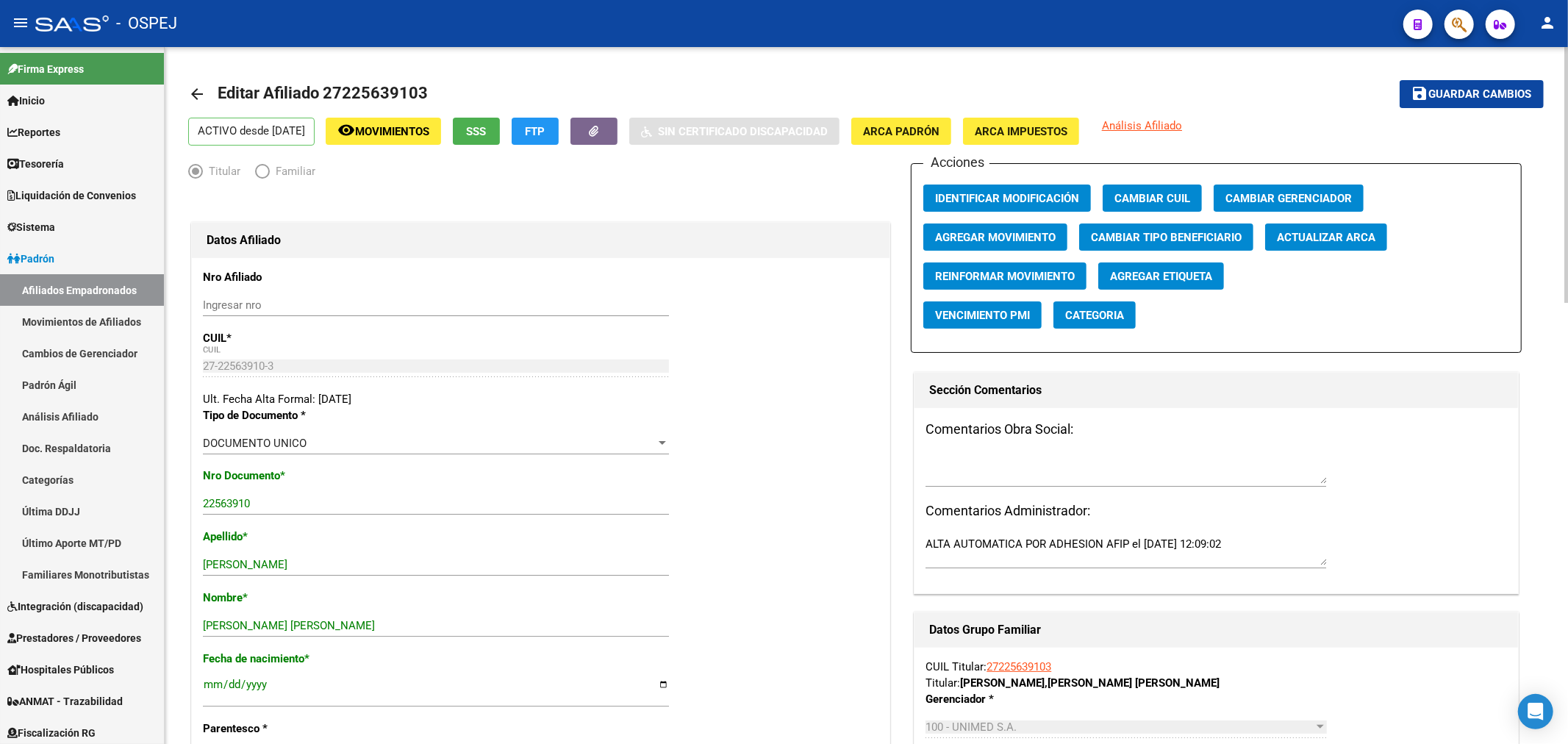
drag, startPoint x: 1351, startPoint y: 254, endPoint x: 1349, endPoint y: 238, distance: 16.1
click at [1351, 244] on div "Acciones Identificar Modificación Cambiar CUIL Cambiar Gerenciador Agregar Movi…" at bounding box center [1215, 258] width 610 height 190
click at [1349, 238] on span "Actualizar ARCA" at bounding box center [1325, 238] width 98 height 13
click at [1524, 95] on span "Guardar cambios" at bounding box center [1480, 94] width 103 height 13
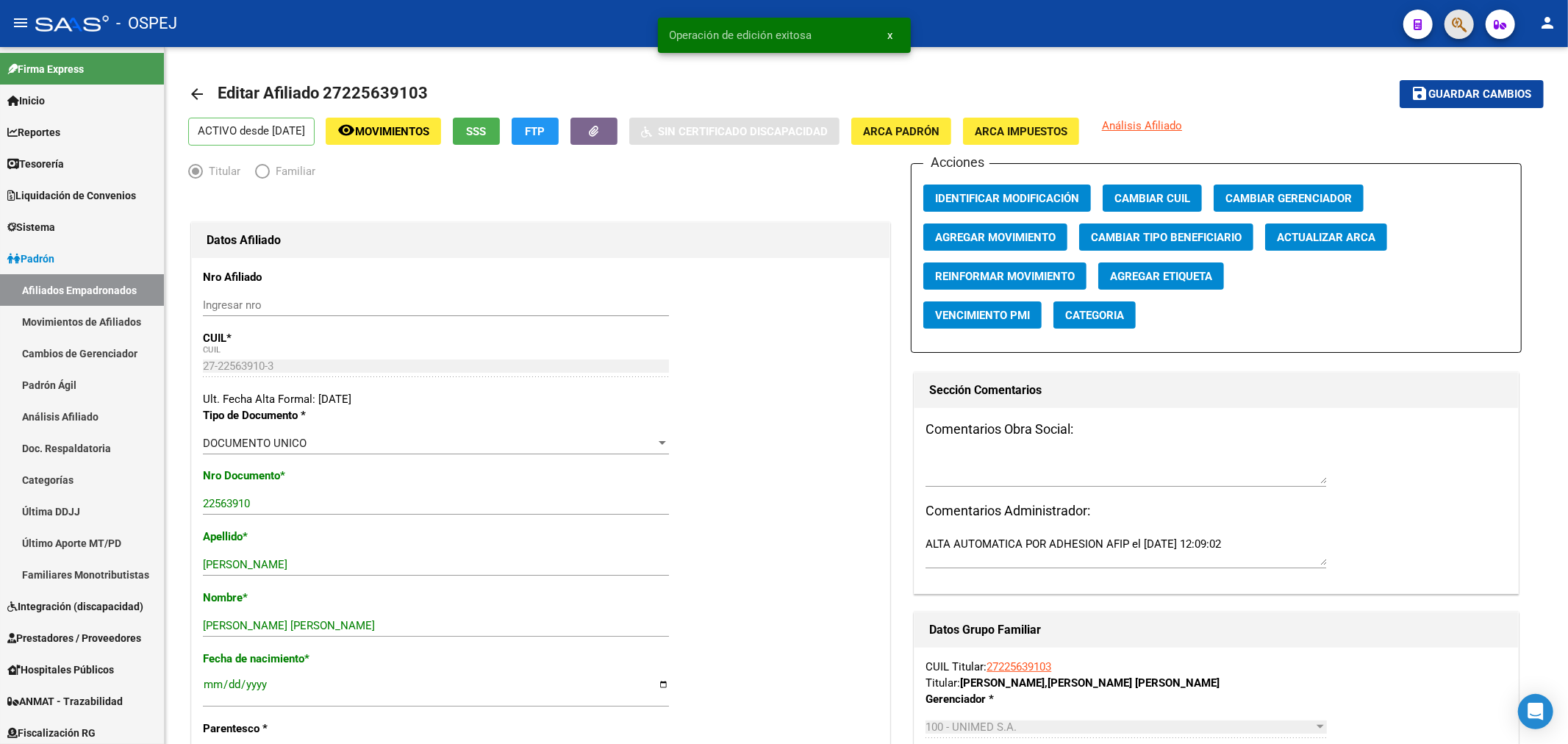
click at [1468, 24] on button "button" at bounding box center [1459, 24] width 29 height 29
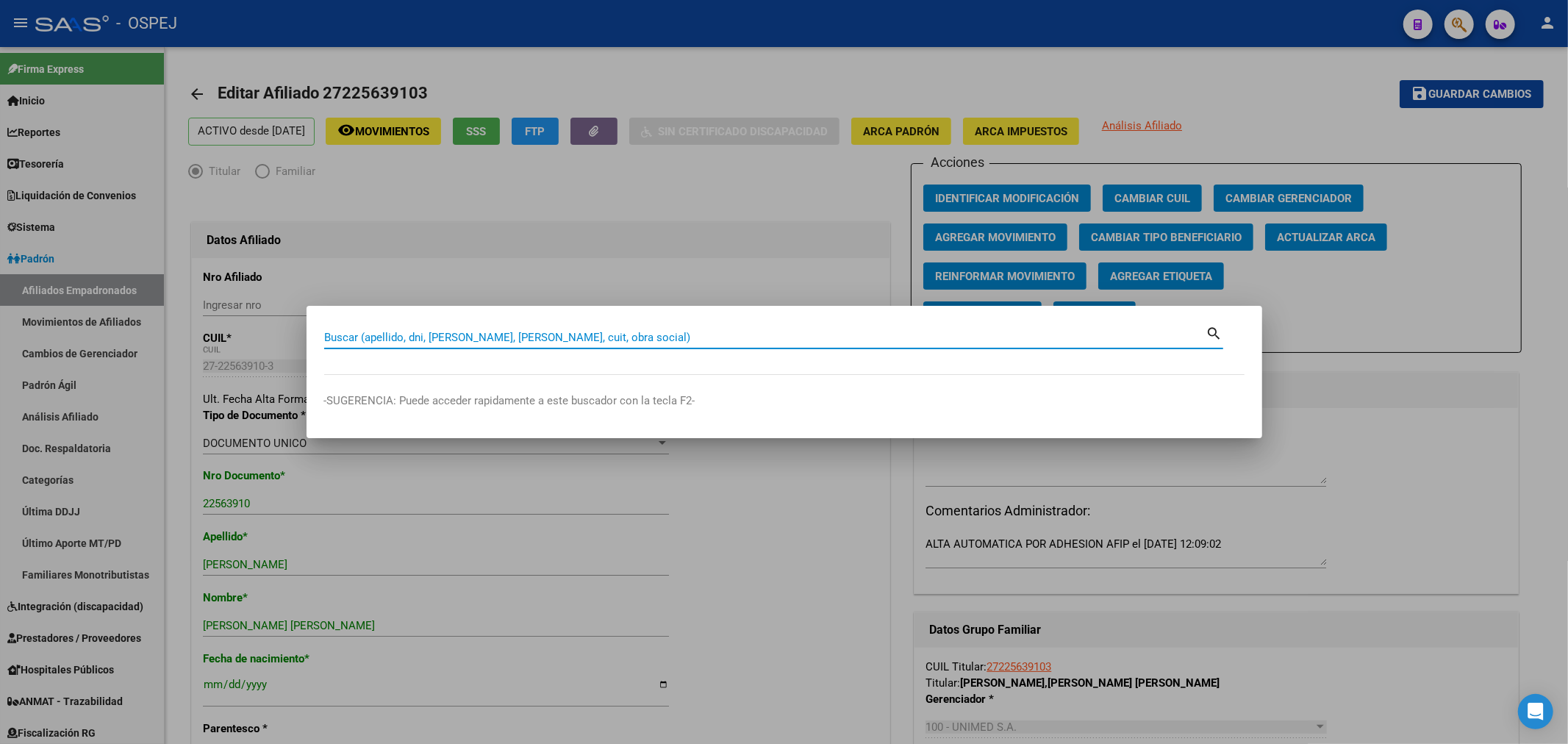
paste input "27436054071"
type input "27436054071"
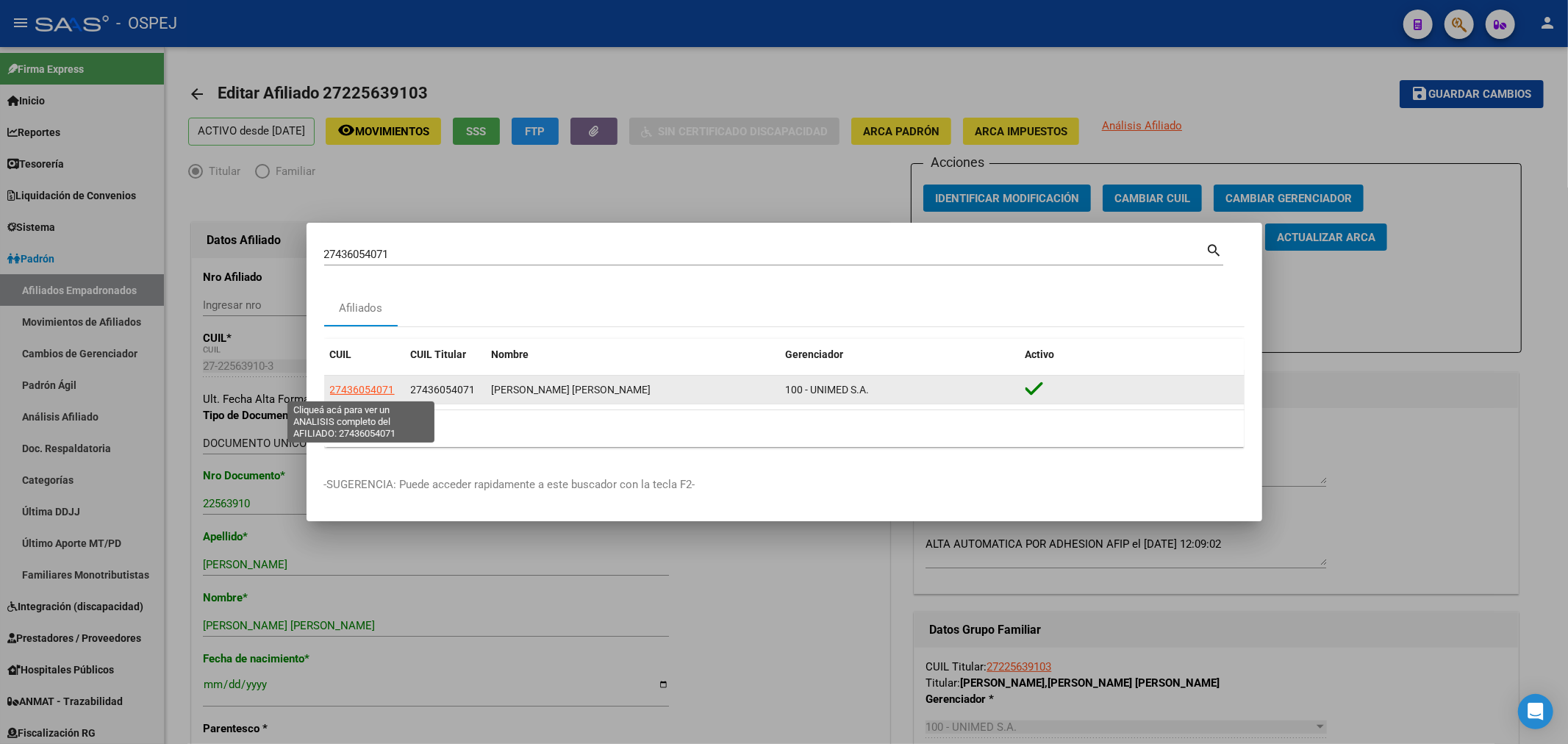
click at [379, 391] on span "27436054071" at bounding box center [362, 389] width 65 height 12
type textarea "27436054071"
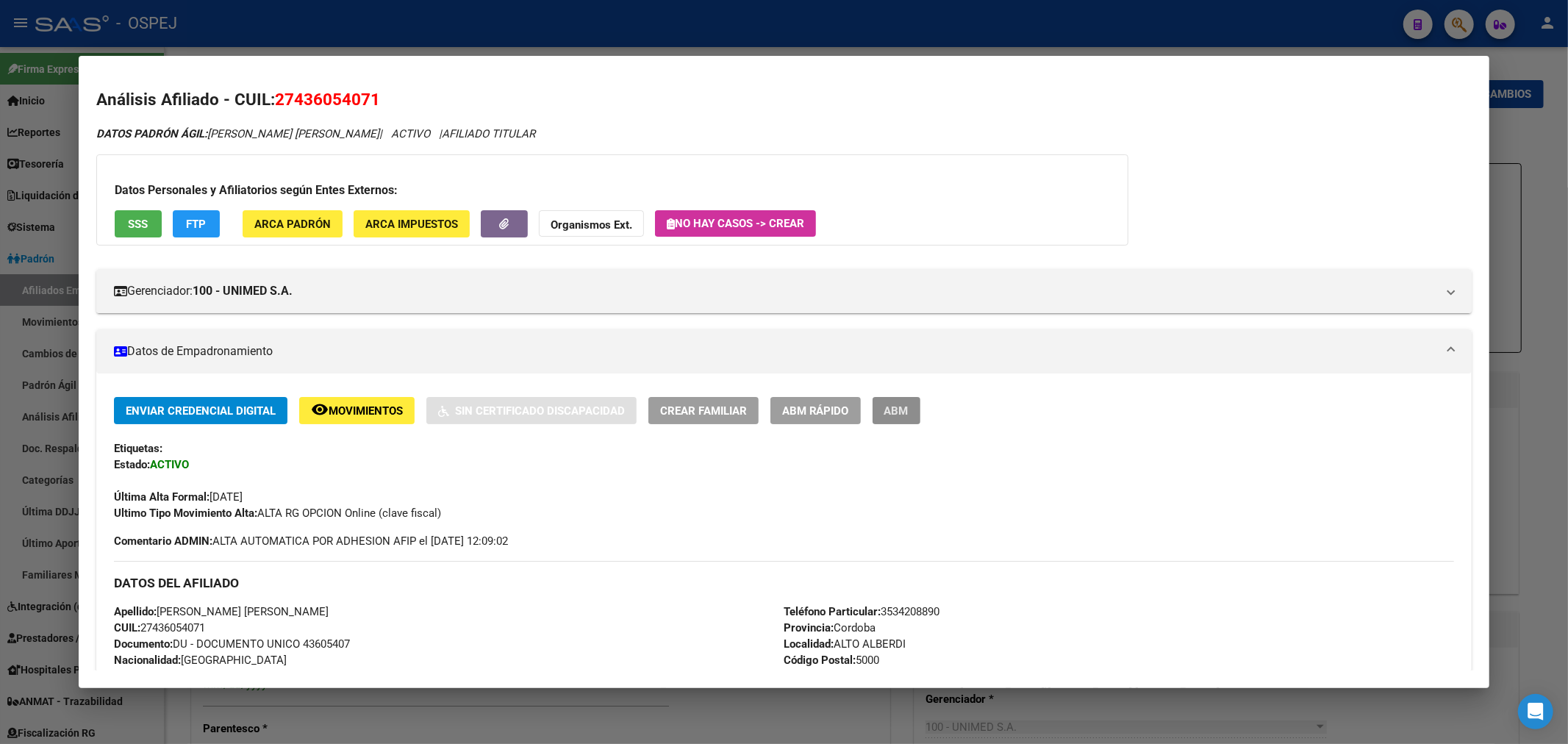
click at [915, 419] on button "ABM" at bounding box center [896, 411] width 48 height 28
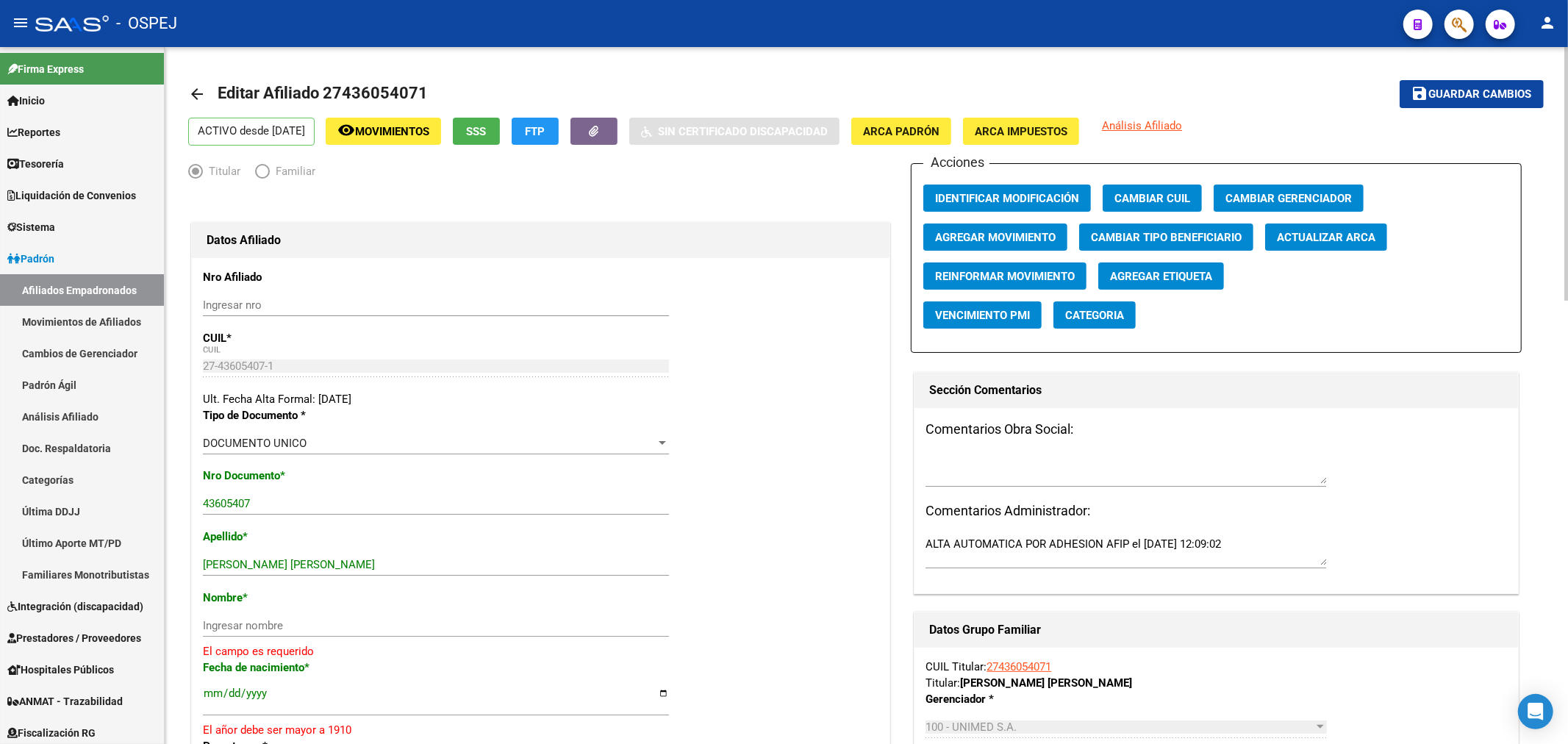
click at [1347, 239] on span "Actualizar ARCA" at bounding box center [1325, 238] width 98 height 13
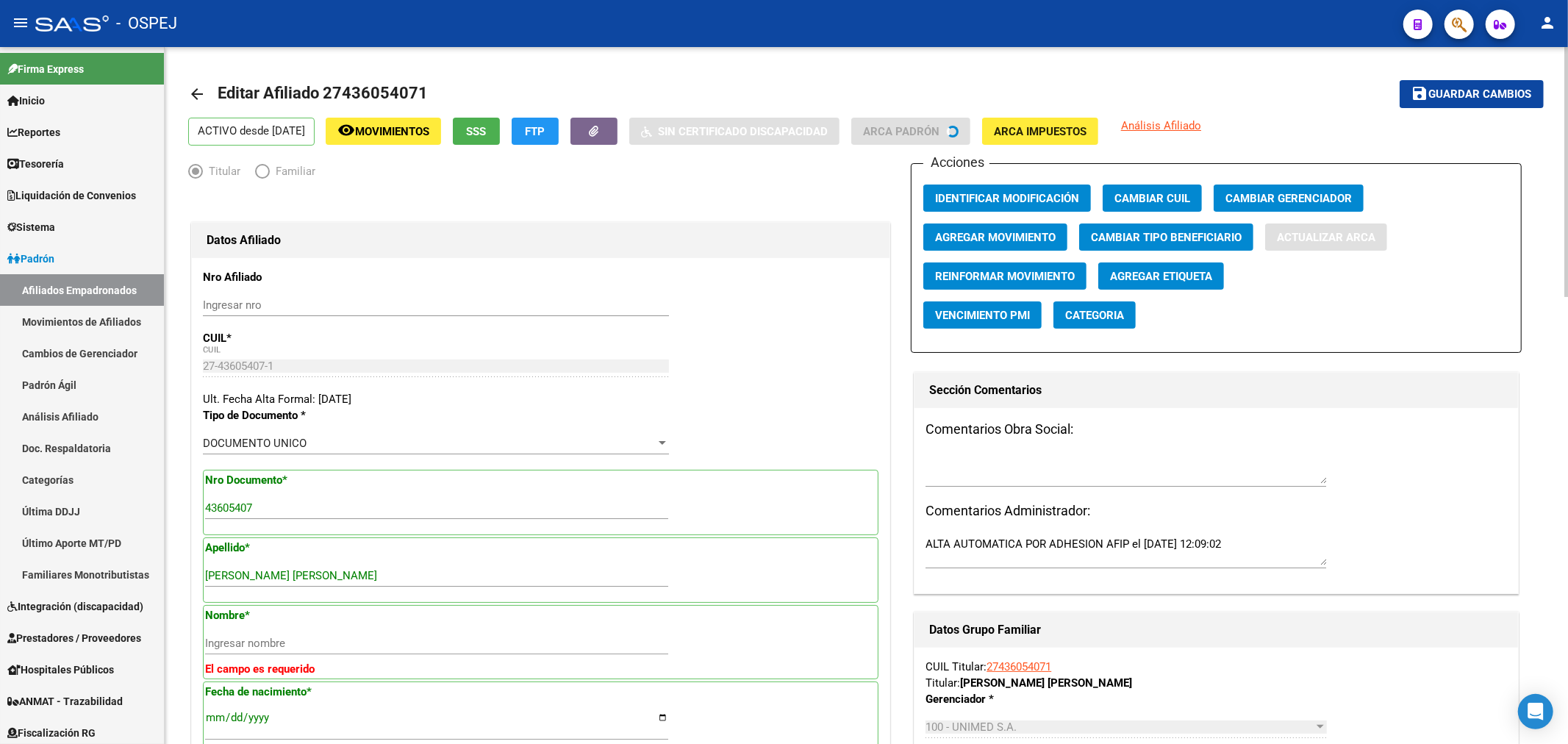
type input "[PERSON_NAME]"
type input "[DATE]"
type input "CORDOBA"
type input "27 DE ABRIL"
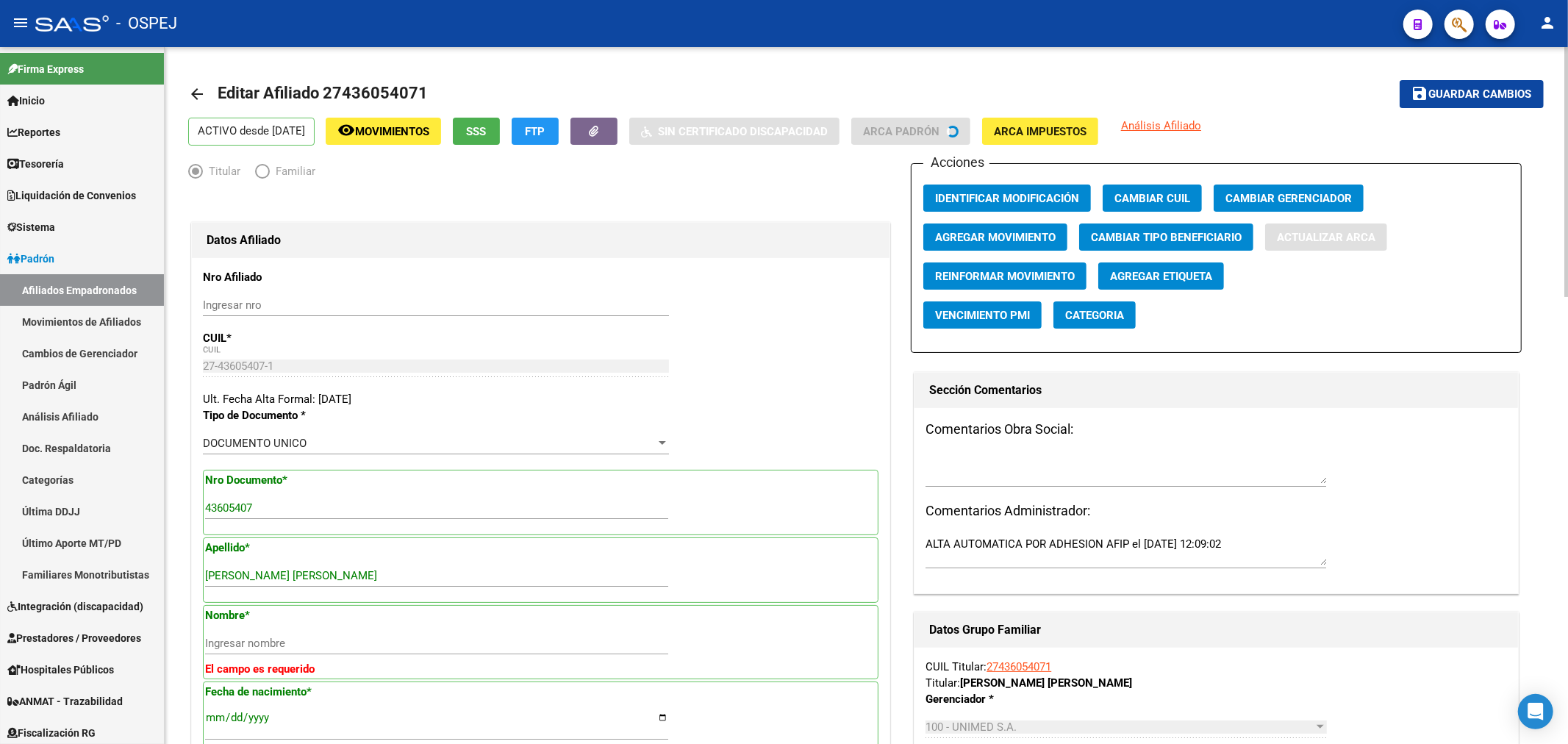
type input "236"
type input "9"
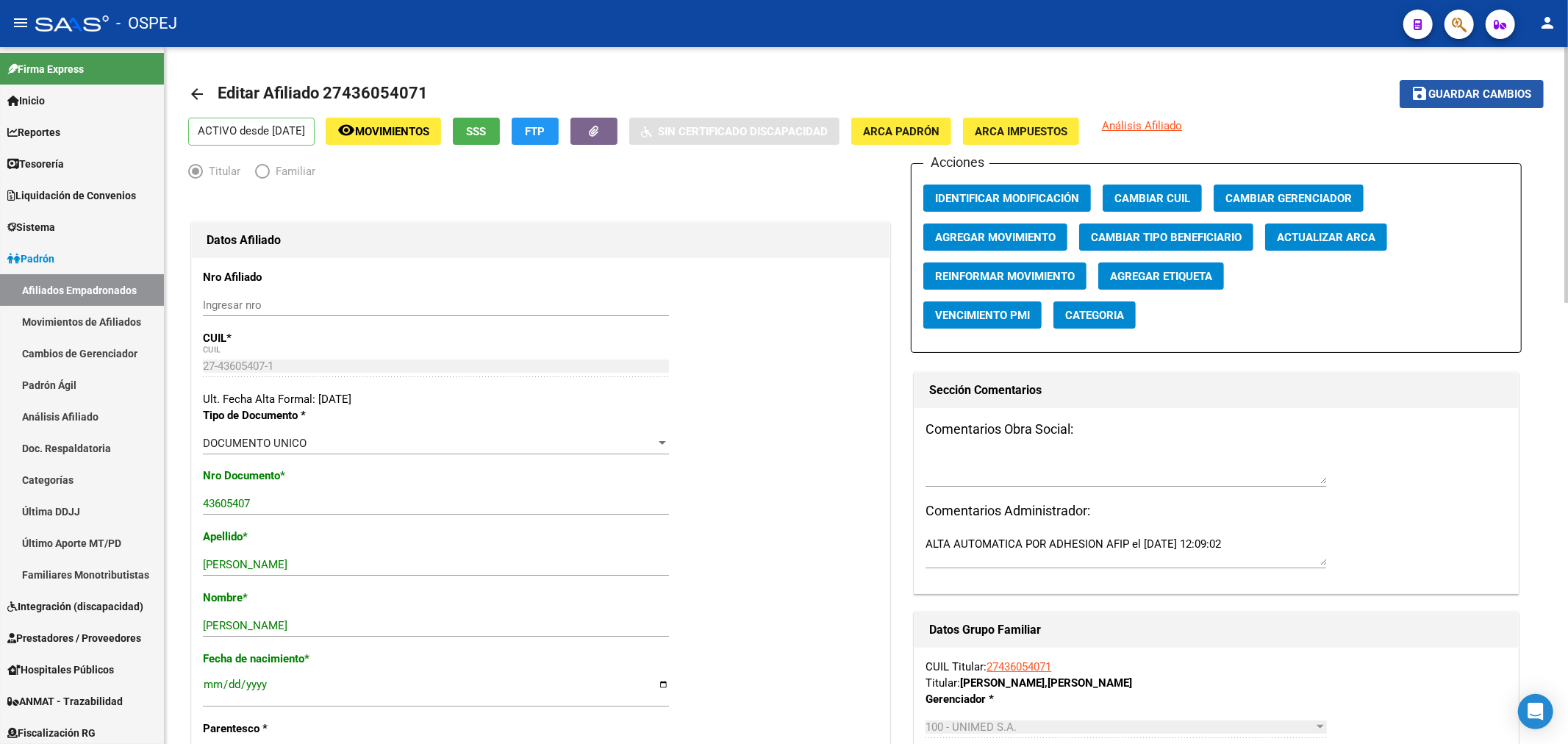
click at [1459, 104] on button "save Guardar cambios" at bounding box center [1471, 94] width 144 height 28
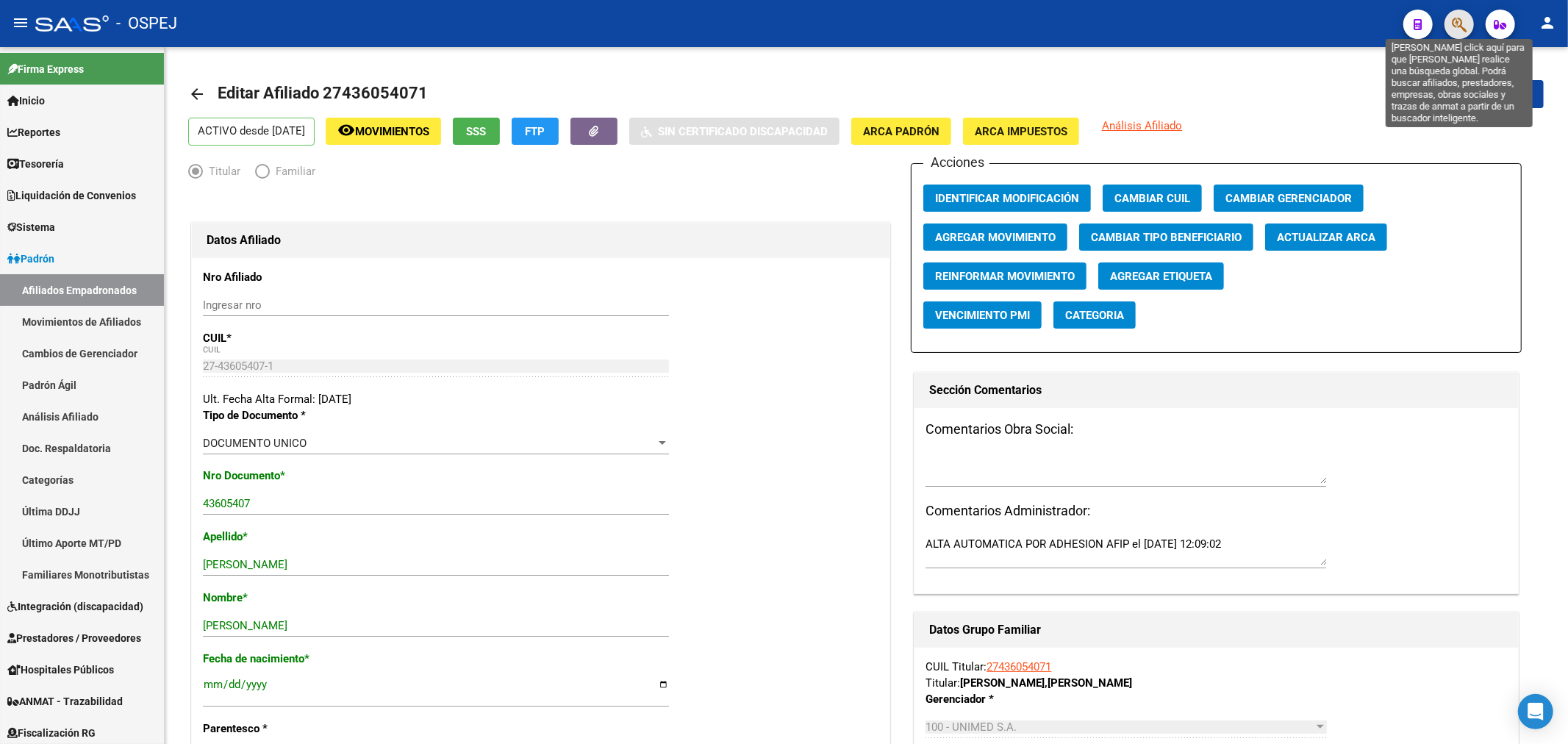
drag, startPoint x: 1460, startPoint y: 24, endPoint x: 1450, endPoint y: 13, distance: 14.9
click at [1450, 13] on button "button" at bounding box center [1459, 24] width 29 height 29
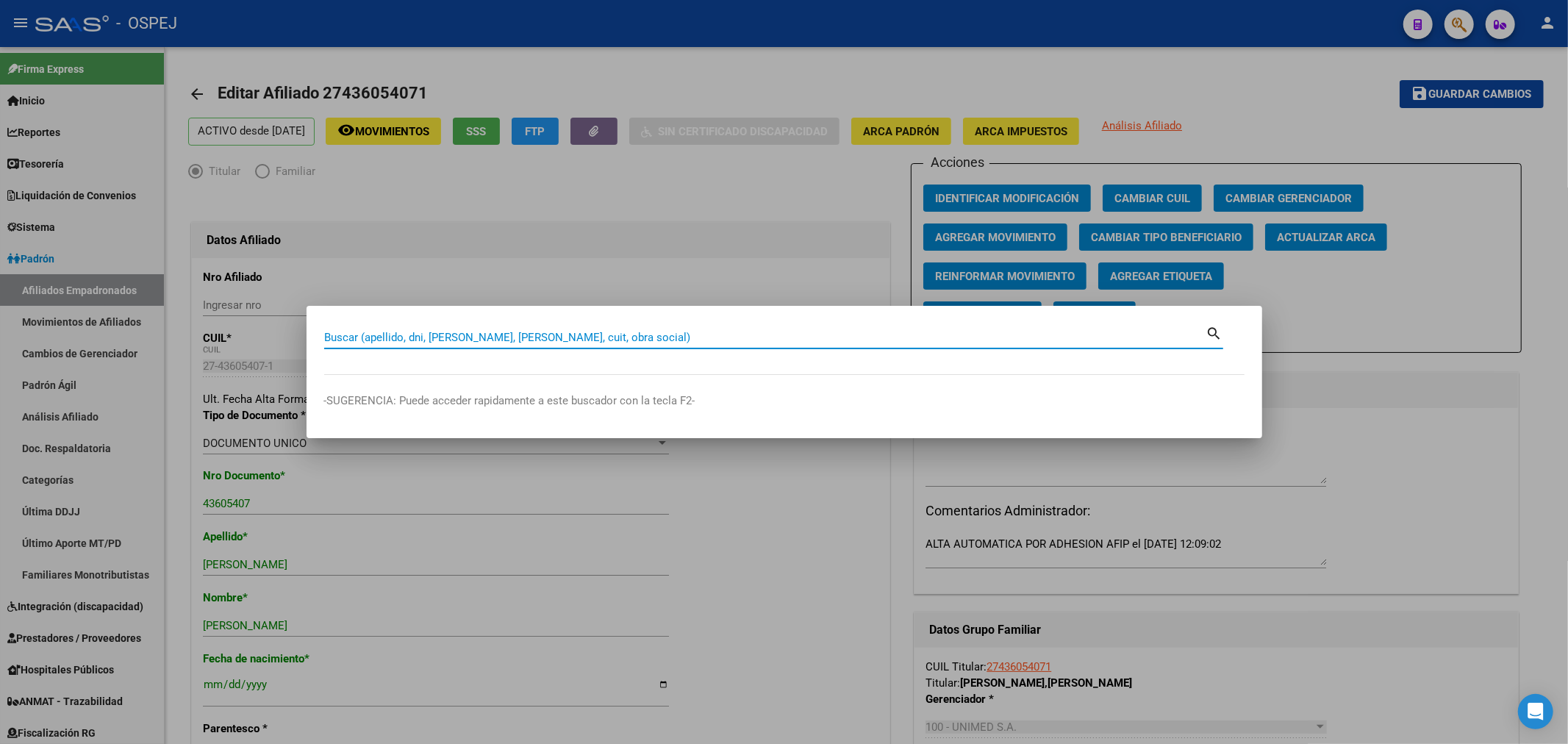
paste input "27281166528"
type input "27281166528"
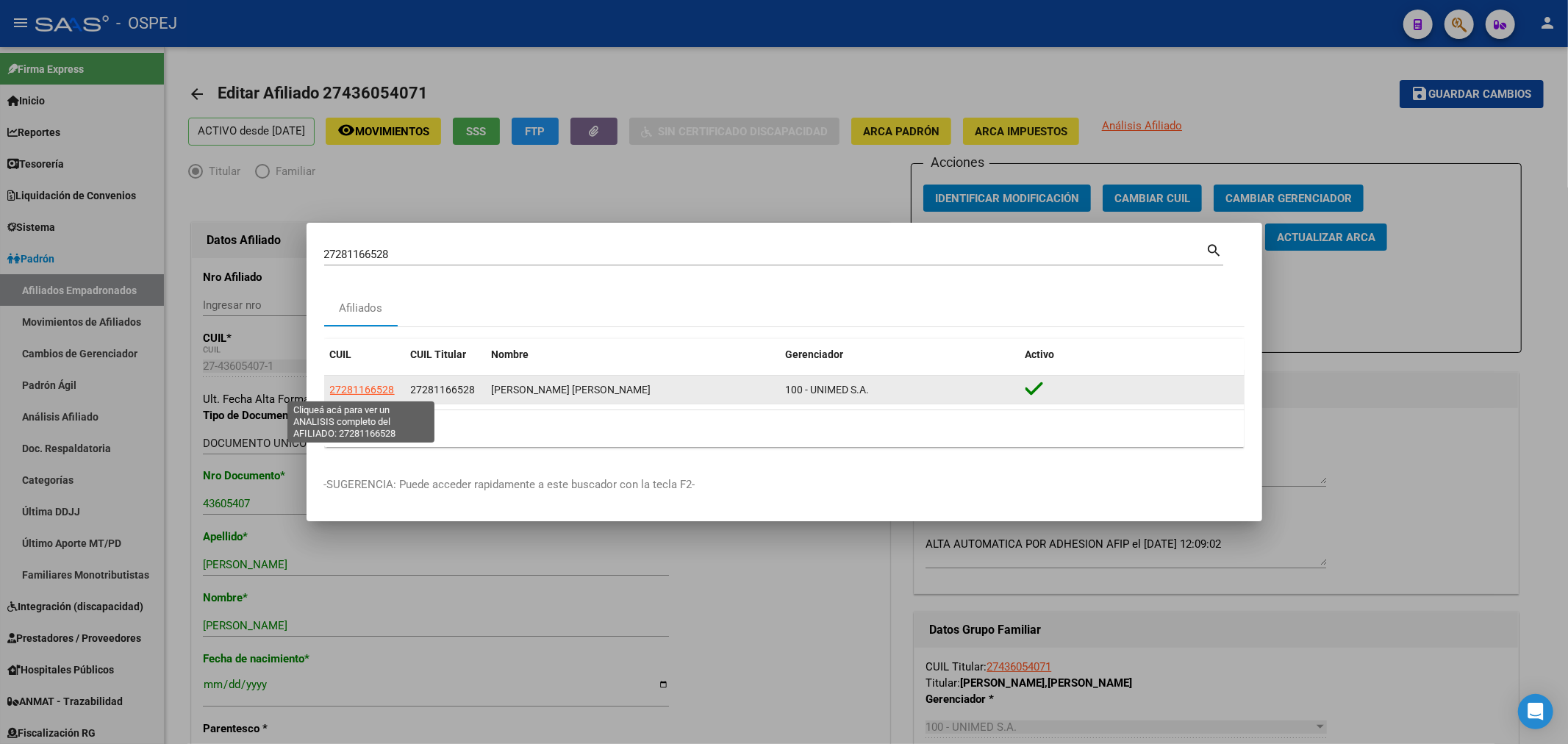
click at [382, 387] on span "27281166528" at bounding box center [362, 389] width 65 height 12
type textarea "27281166528"
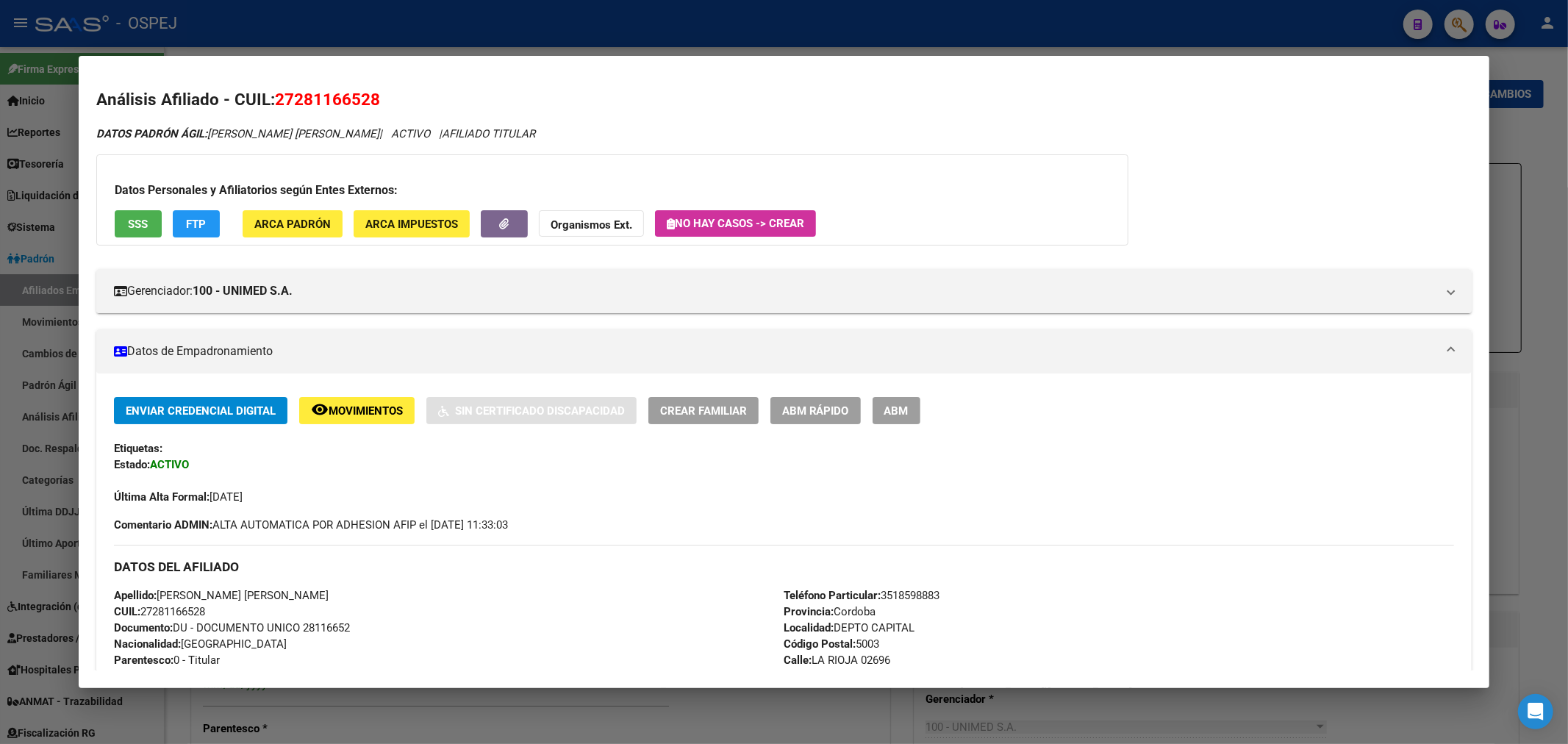
click at [894, 416] on button "ABM" at bounding box center [896, 411] width 48 height 28
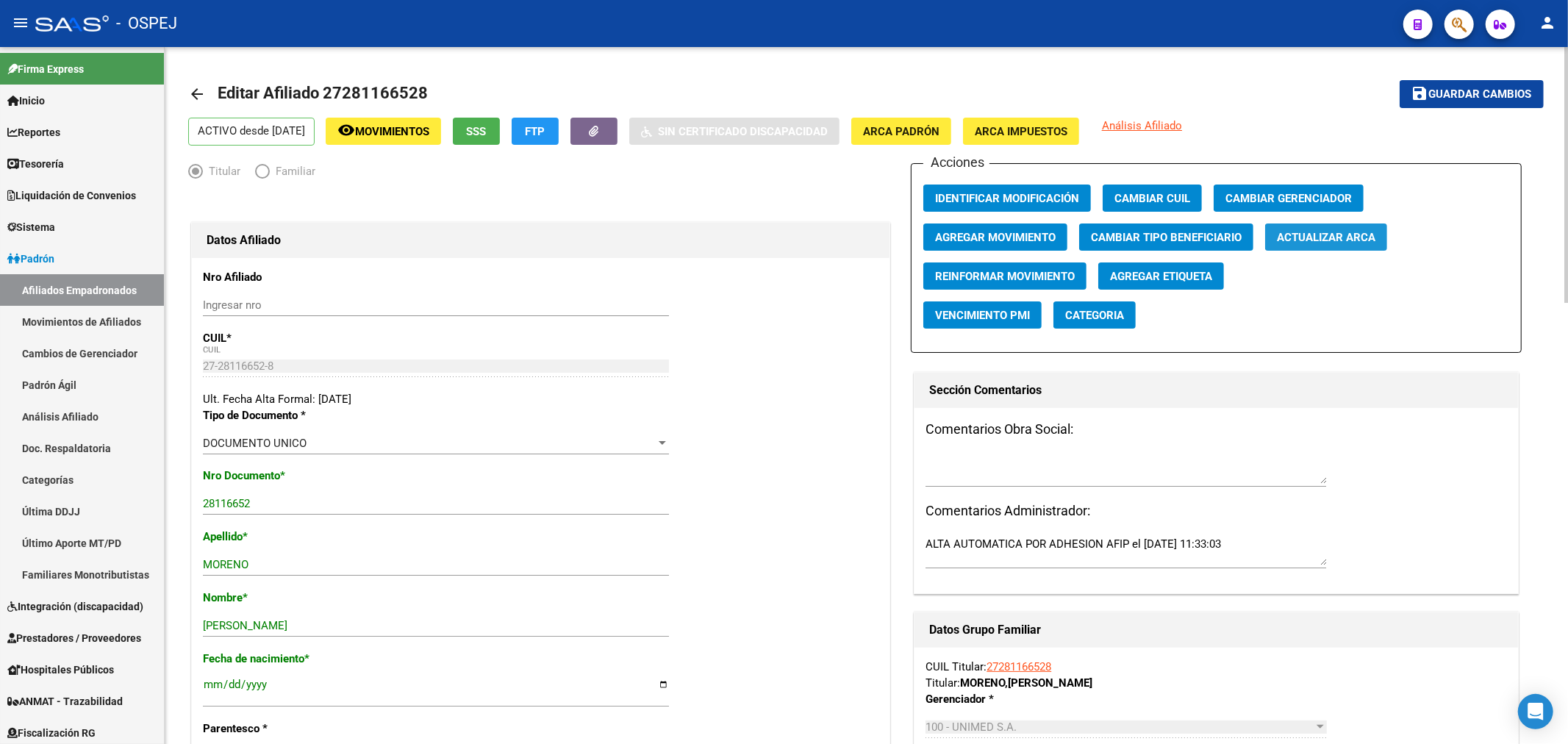
click at [1341, 242] on span "Actualizar ARCA" at bounding box center [1325, 238] width 98 height 13
click at [1489, 105] on button "save Guardar cambios" at bounding box center [1471, 94] width 144 height 28
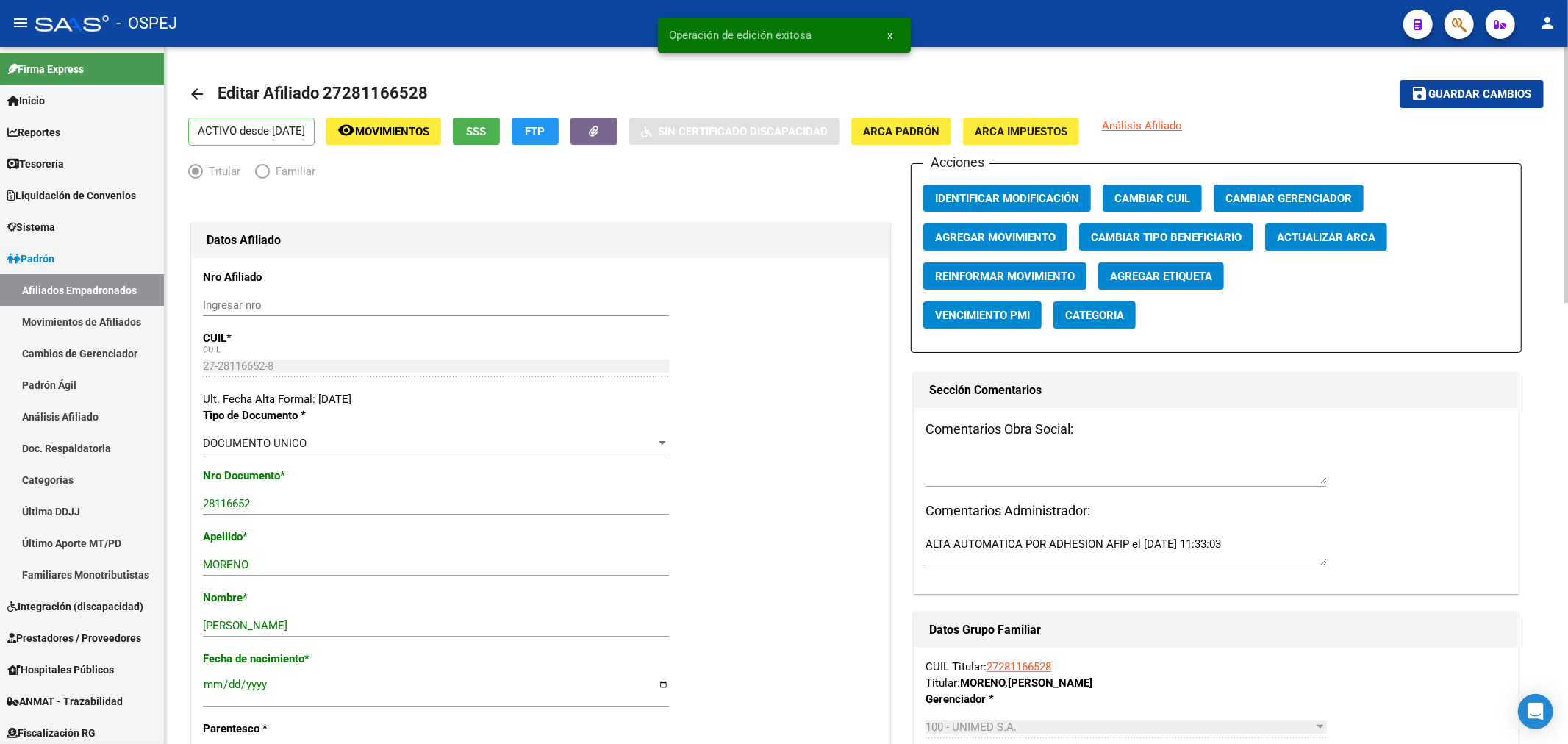
drag, startPoint x: 198, startPoint y: 99, endPoint x: 335, endPoint y: 191, distance: 165.0
click at [197, 96] on mat-icon "arrow_back" at bounding box center [196, 94] width 17 height 17
click at [54, 261] on span "Padrón" at bounding box center [30, 259] width 47 height 17
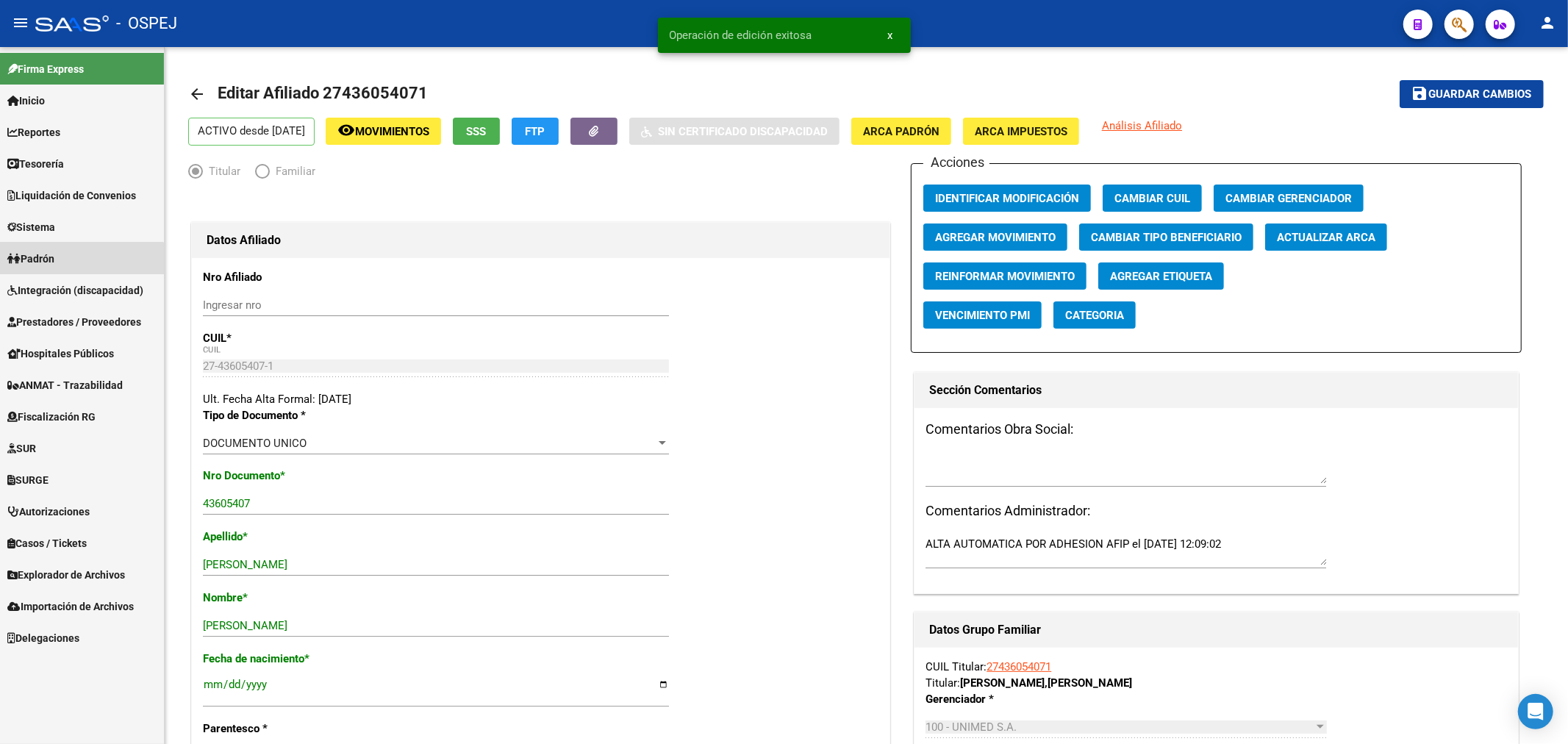
click at [64, 287] on mat-nav-list "Firma Express Inicio Calendario SSS Instructivos Contacto OS Reportes Tablero d…" at bounding box center [82, 350] width 164 height 606
click at [39, 255] on span "Padrón" at bounding box center [30, 259] width 47 height 17
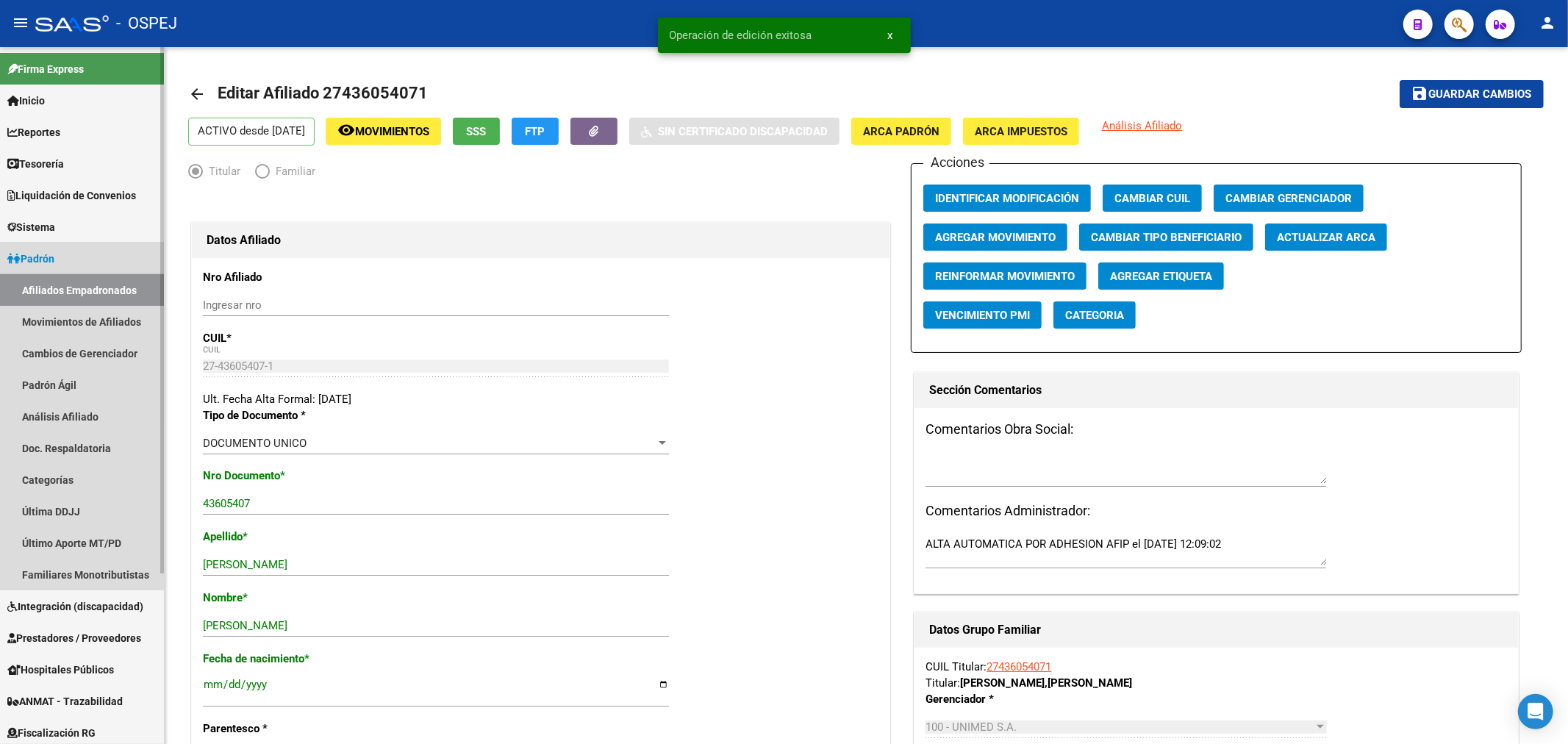
click at [105, 290] on link "Afiliados Empadronados" at bounding box center [82, 290] width 164 height 31
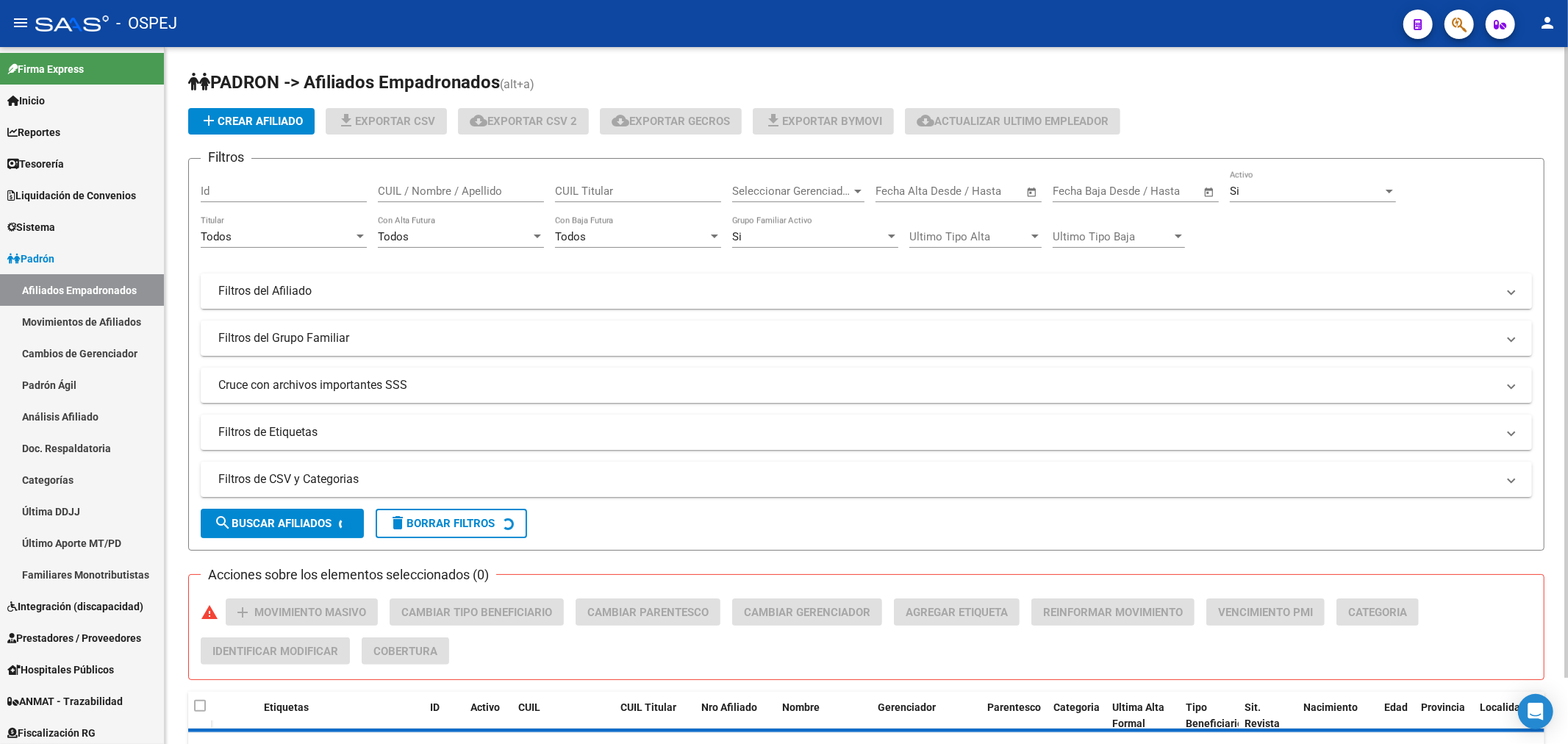
click at [405, 284] on mat-panel-title "Filtros del Afiliado" at bounding box center [857, 292] width 1278 height 17
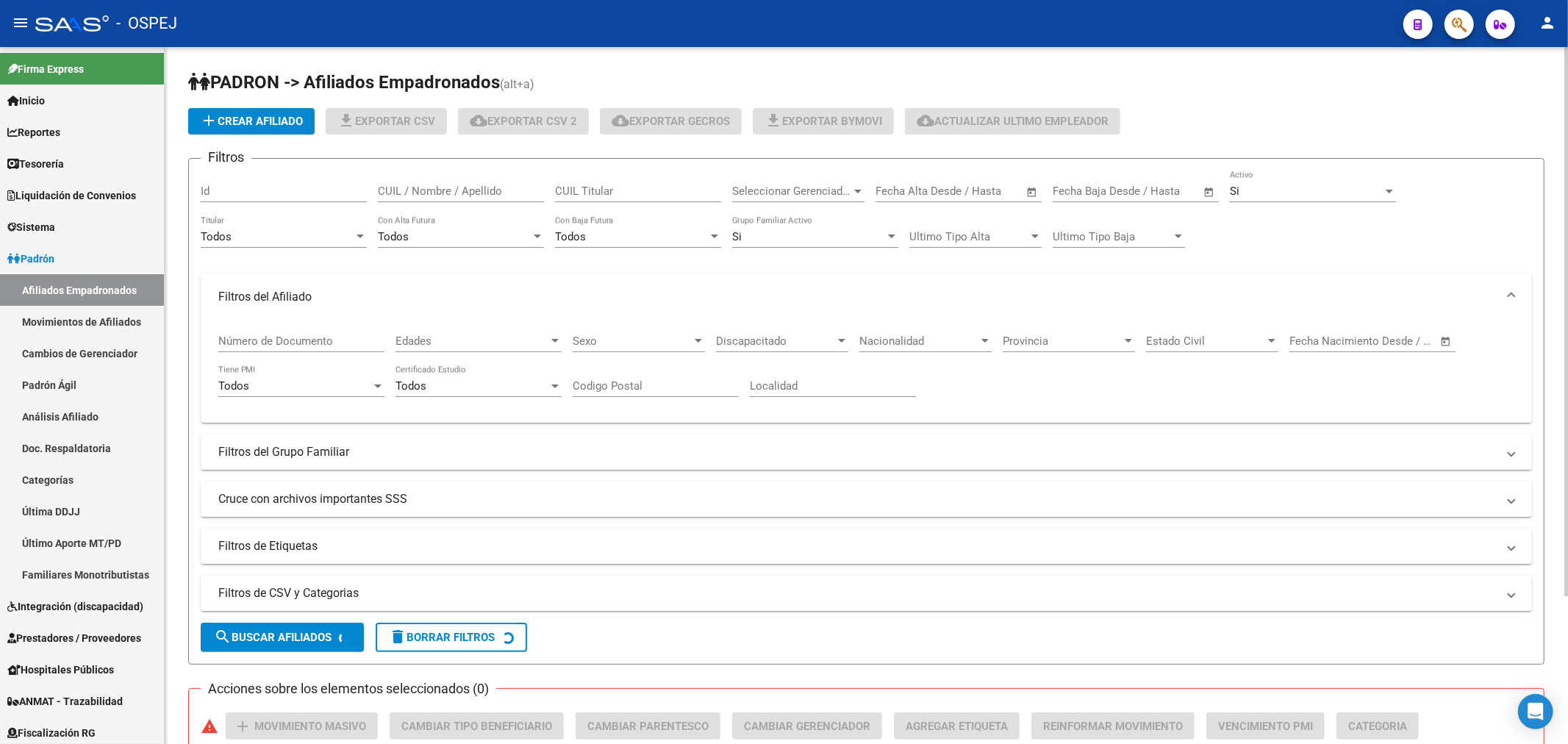
click at [527, 337] on span "Edades" at bounding box center [471, 341] width 153 height 13
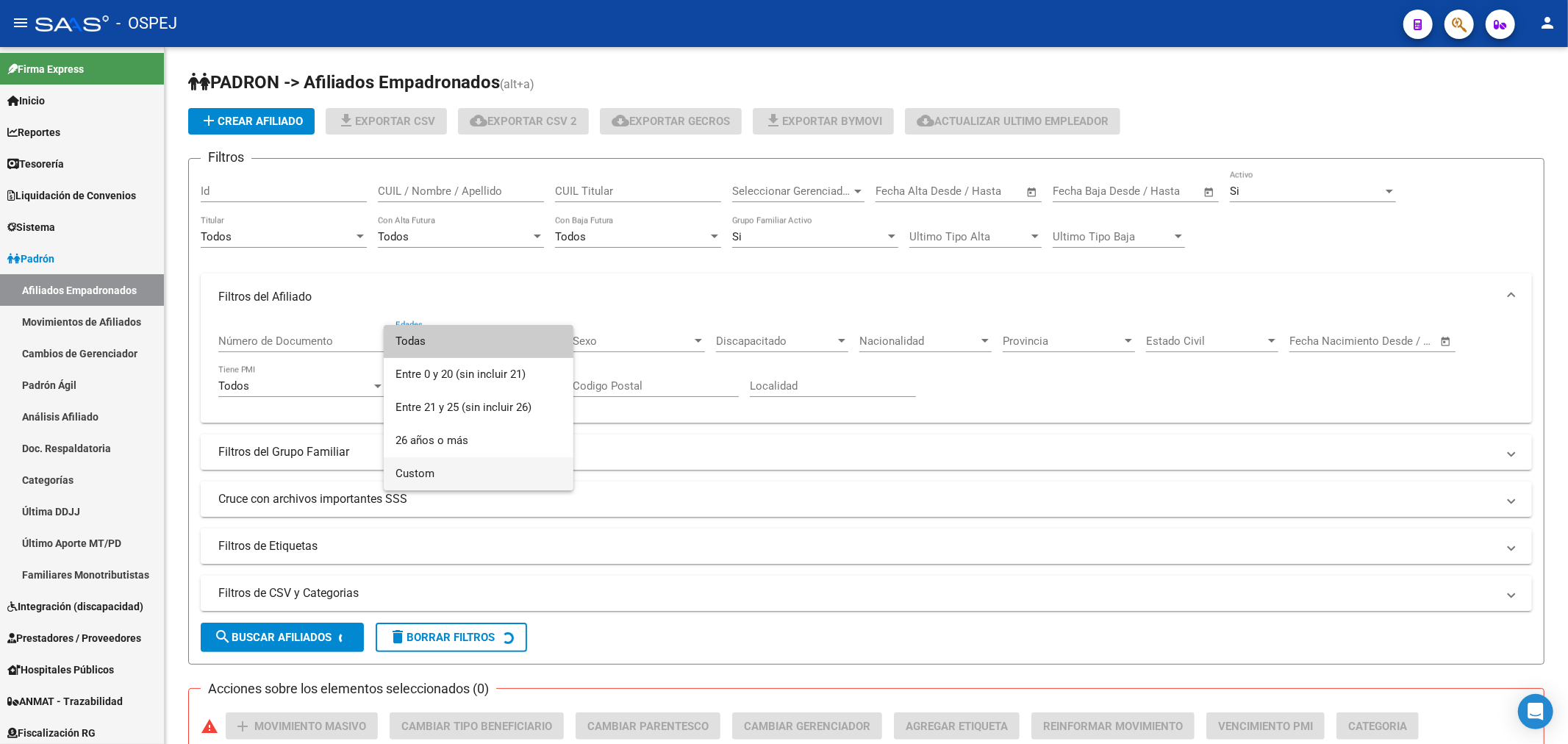
click at [494, 460] on span "Custom" at bounding box center [478, 474] width 166 height 33
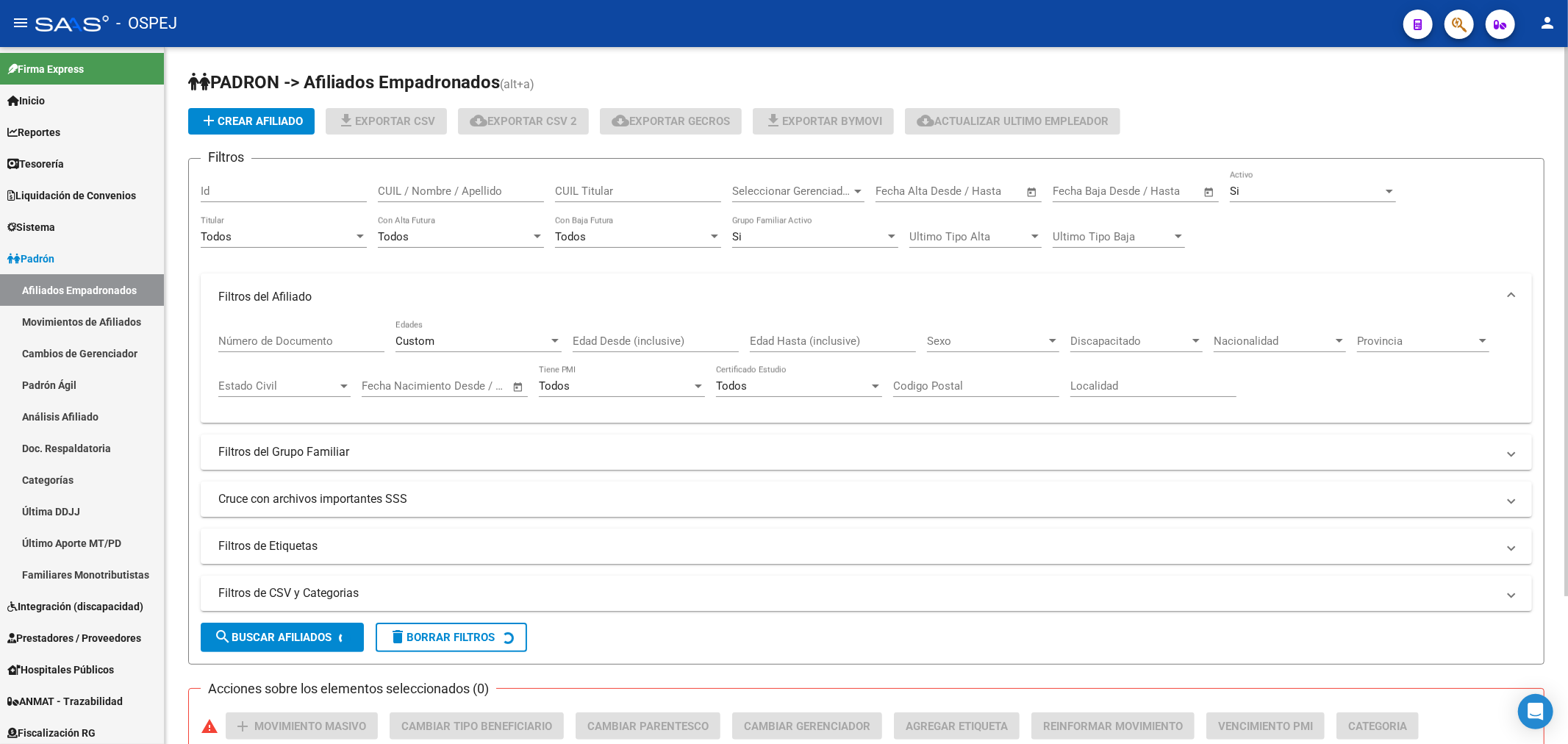
click at [624, 333] on div "Edad Desde (inclusive)" at bounding box center [655, 336] width 166 height 31
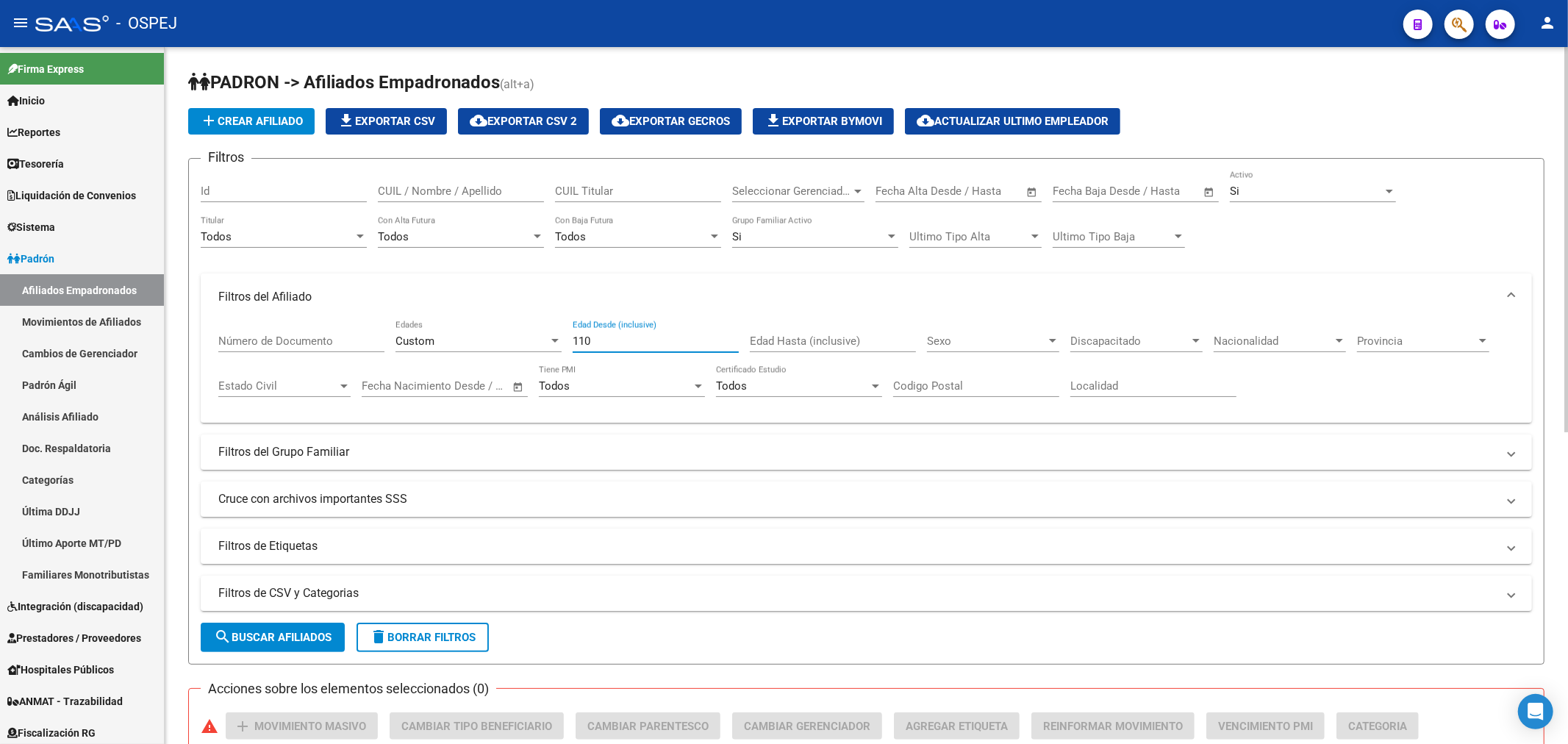
type input "110"
type input "150"
click at [298, 636] on span "search Buscar Afiliados" at bounding box center [272, 638] width 117 height 13
click at [431, 122] on span "file_download Exportar CSV" at bounding box center [386, 121] width 98 height 13
click at [1456, 34] on span "button" at bounding box center [1459, 24] width 15 height 30
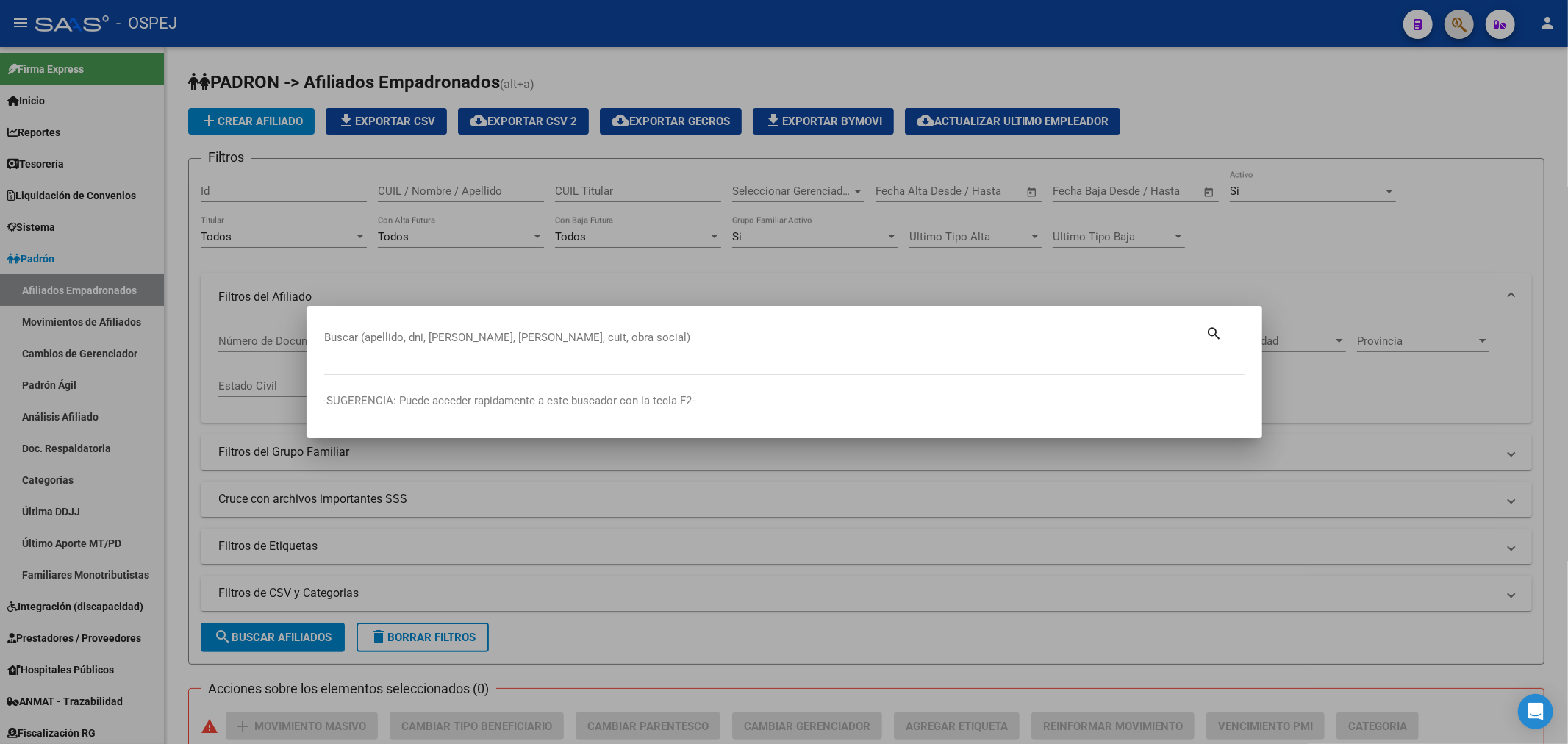
paste input "20323738816"
type input "20323738816"
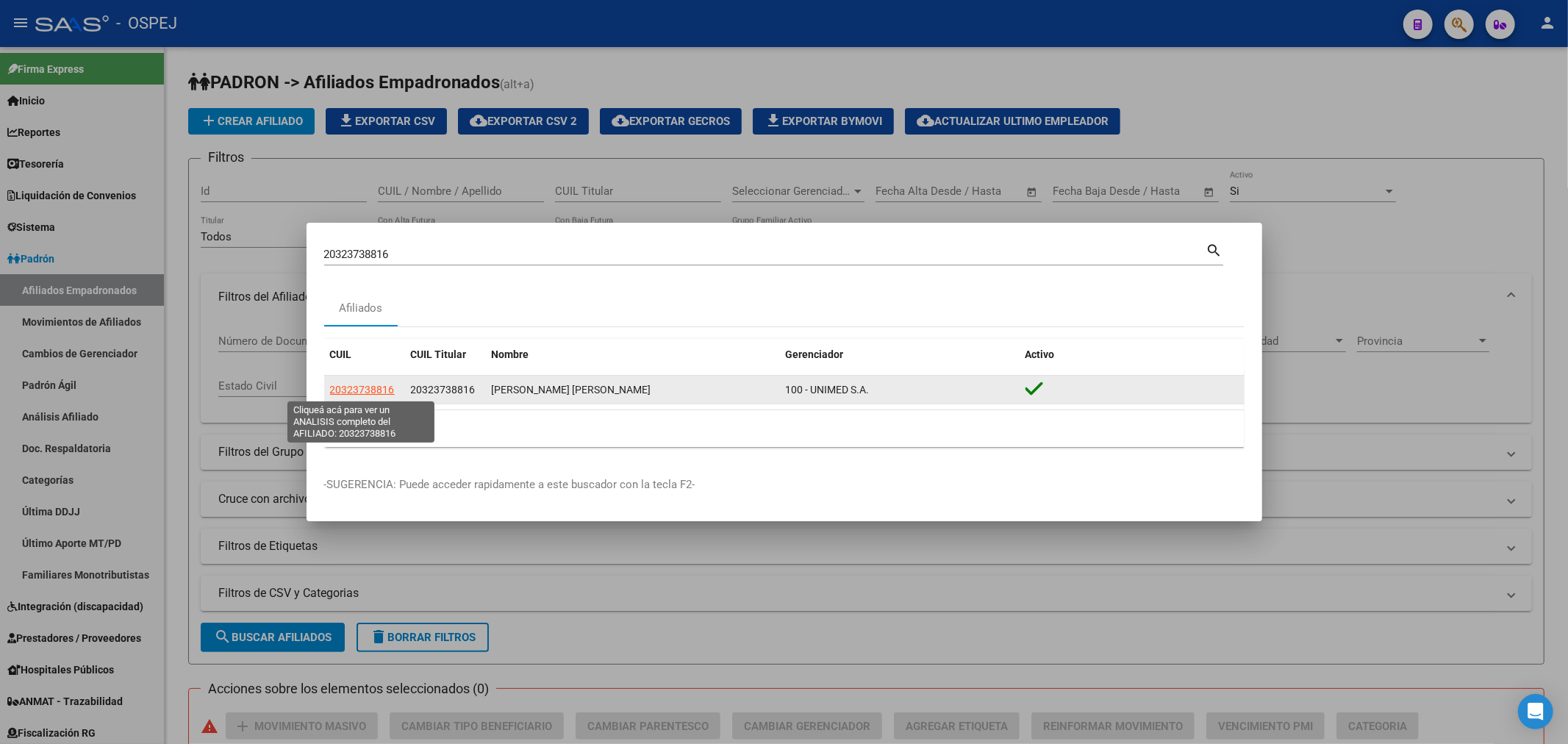
click at [357, 391] on span "20323738816" at bounding box center [362, 389] width 65 height 12
type textarea "20323738816"
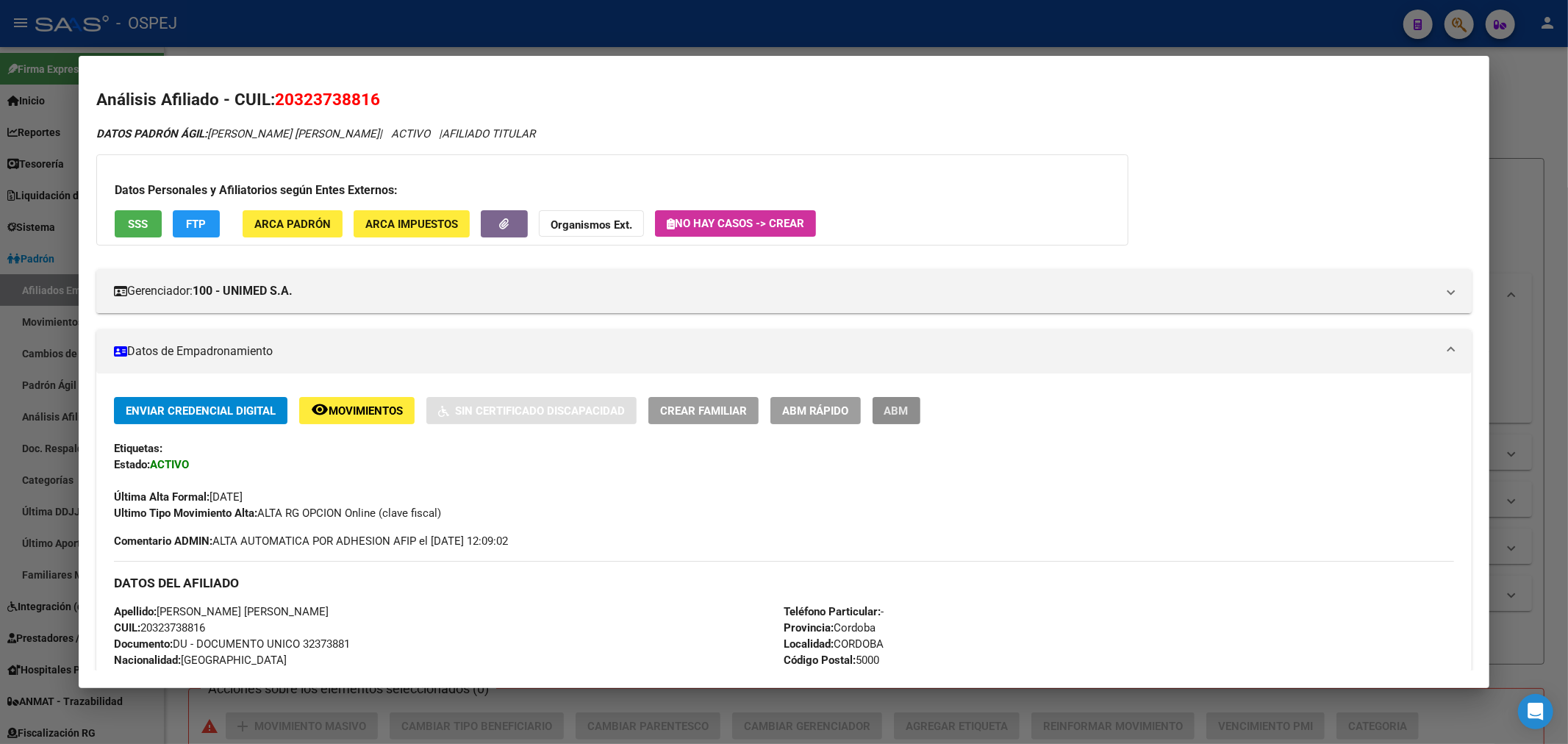
click at [908, 415] on span "ABM" at bounding box center [896, 411] width 24 height 13
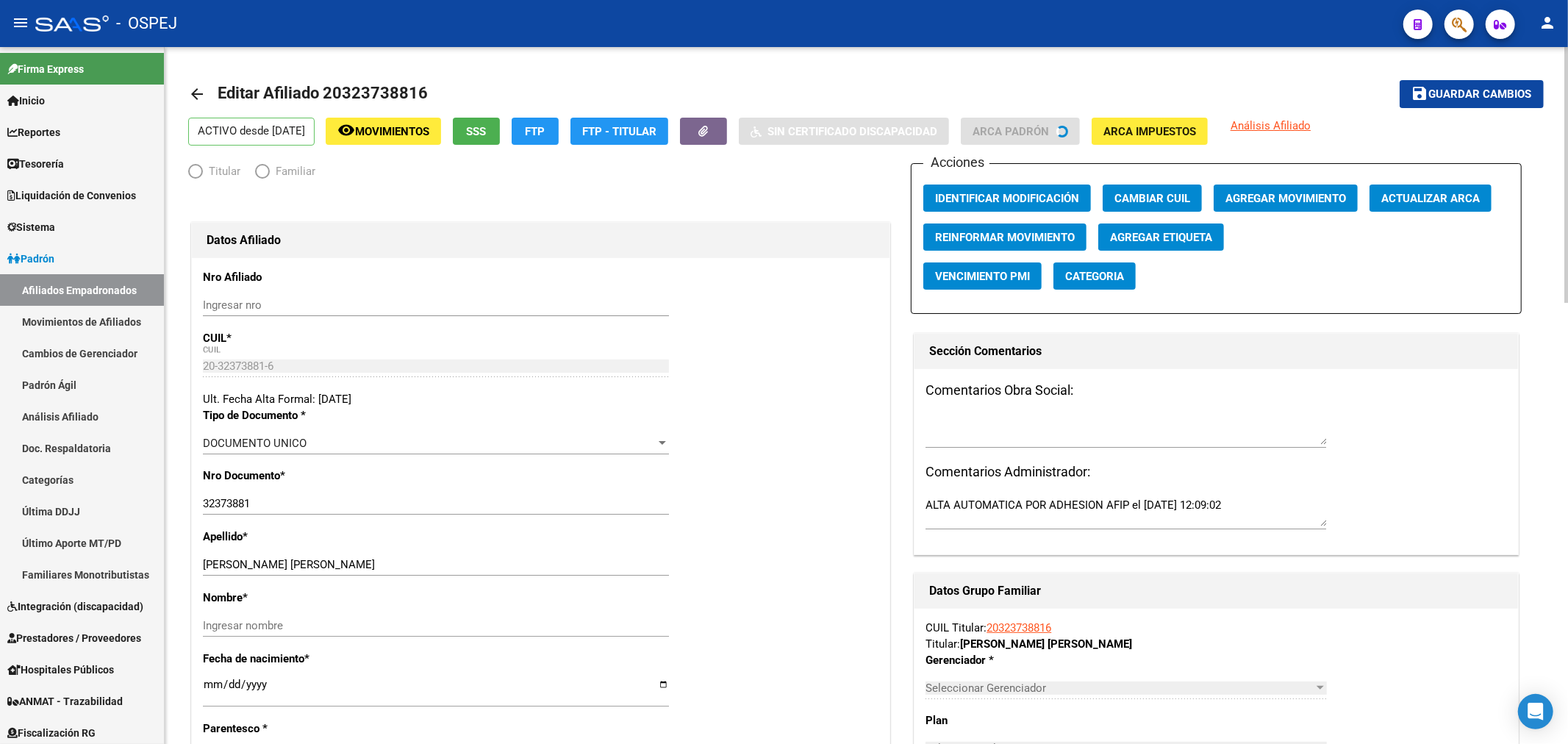
radio input "true"
type input "30-71580481-2"
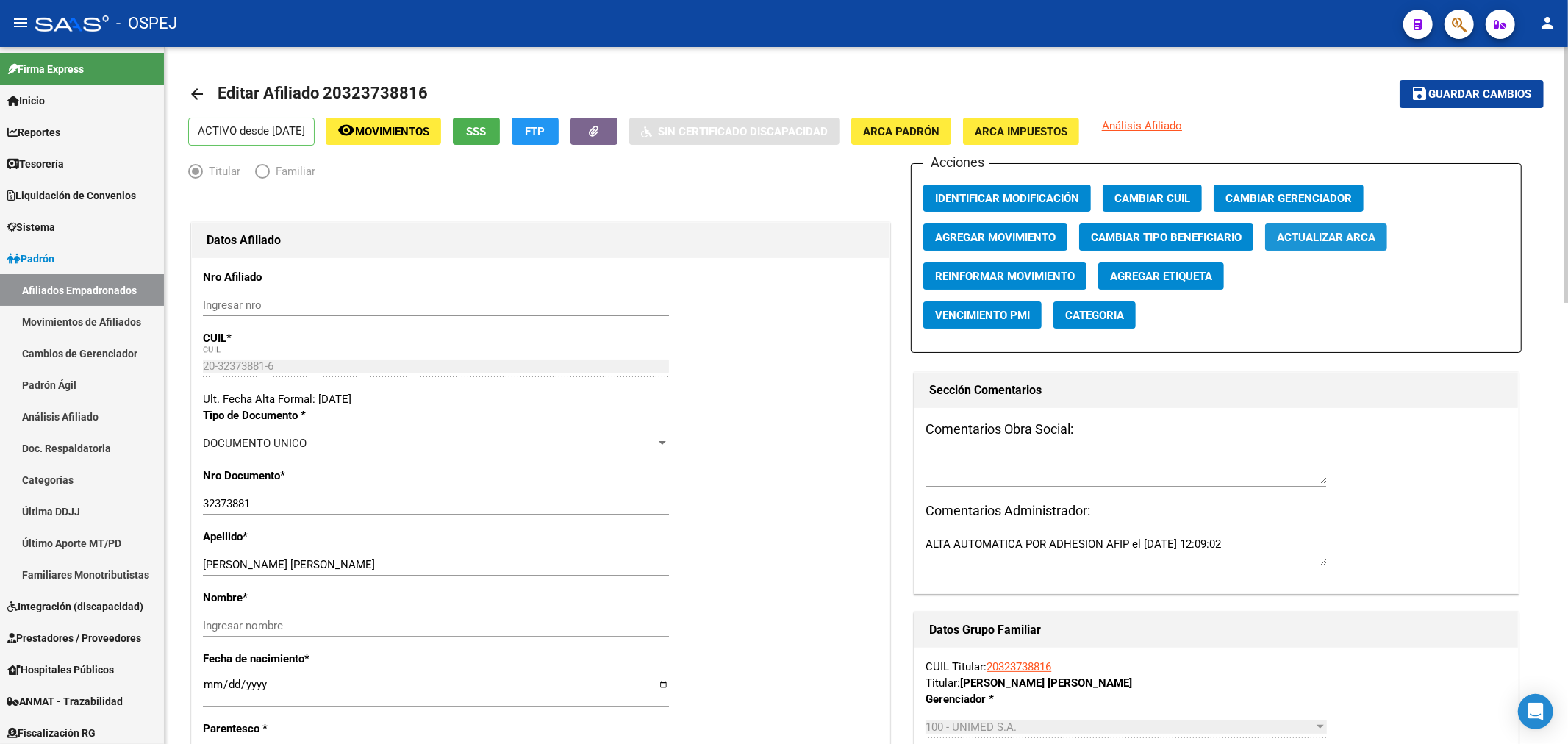
click at [1317, 240] on span "Actualizar ARCA" at bounding box center [1325, 238] width 98 height 13
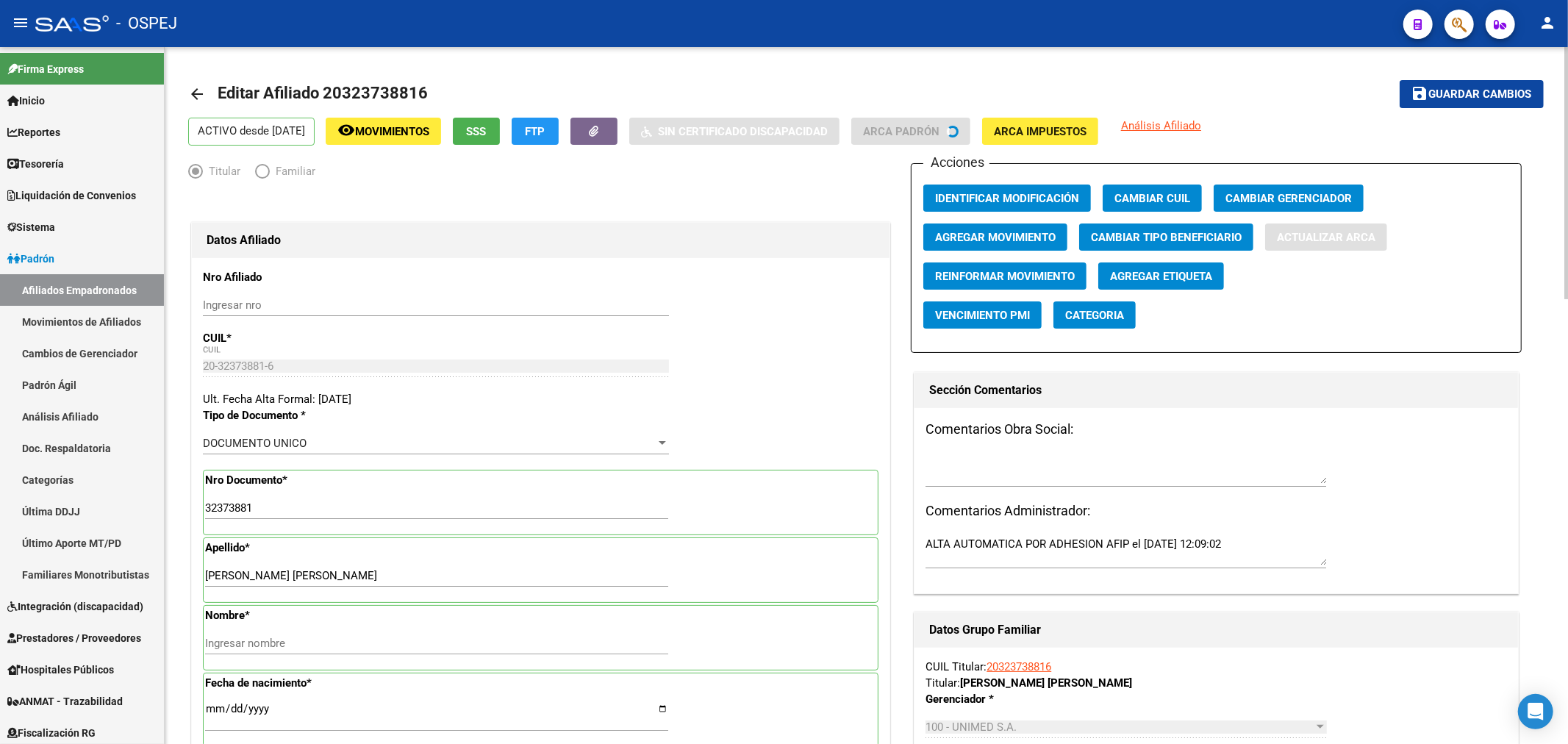
type input "MEDINA"
type input "[PERSON_NAME]"
type input "[DATE]"
type input "[PERSON_NAME]"
type input "5984"
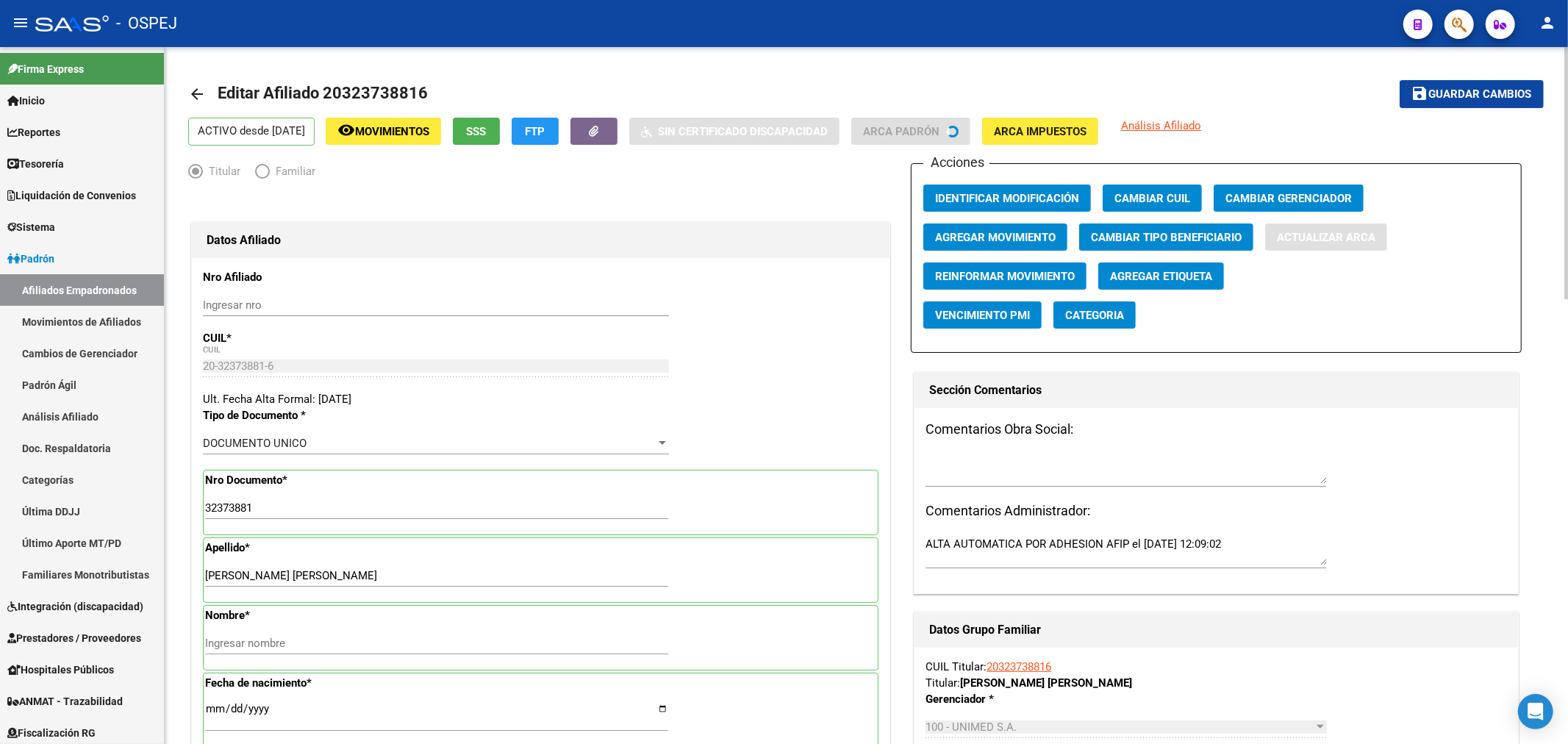
type input "BV ARGENTINO"
type input "570"
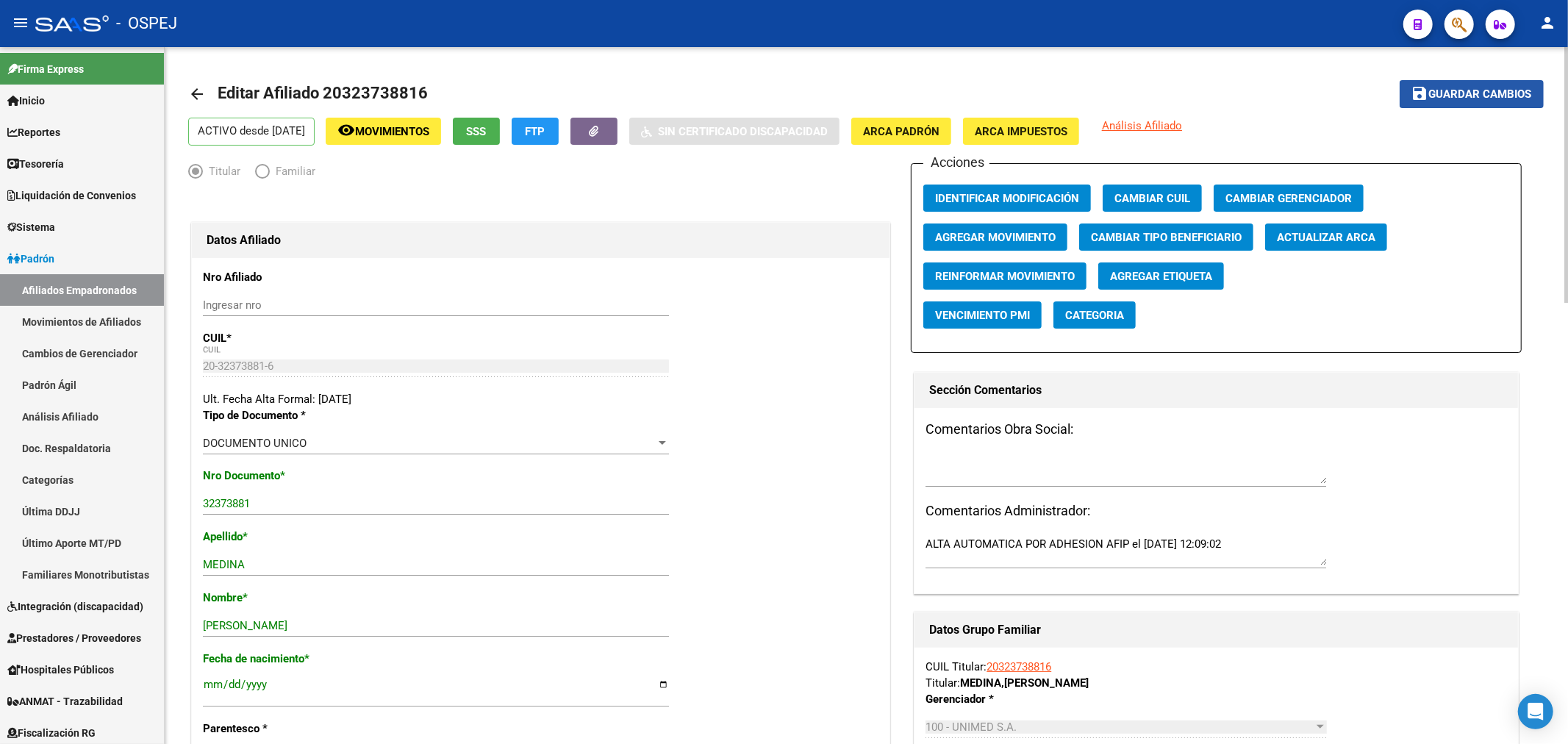
click at [1445, 102] on button "save Guardar cambios" at bounding box center [1471, 94] width 144 height 28
click at [1448, 25] on button "button" at bounding box center [1459, 24] width 29 height 29
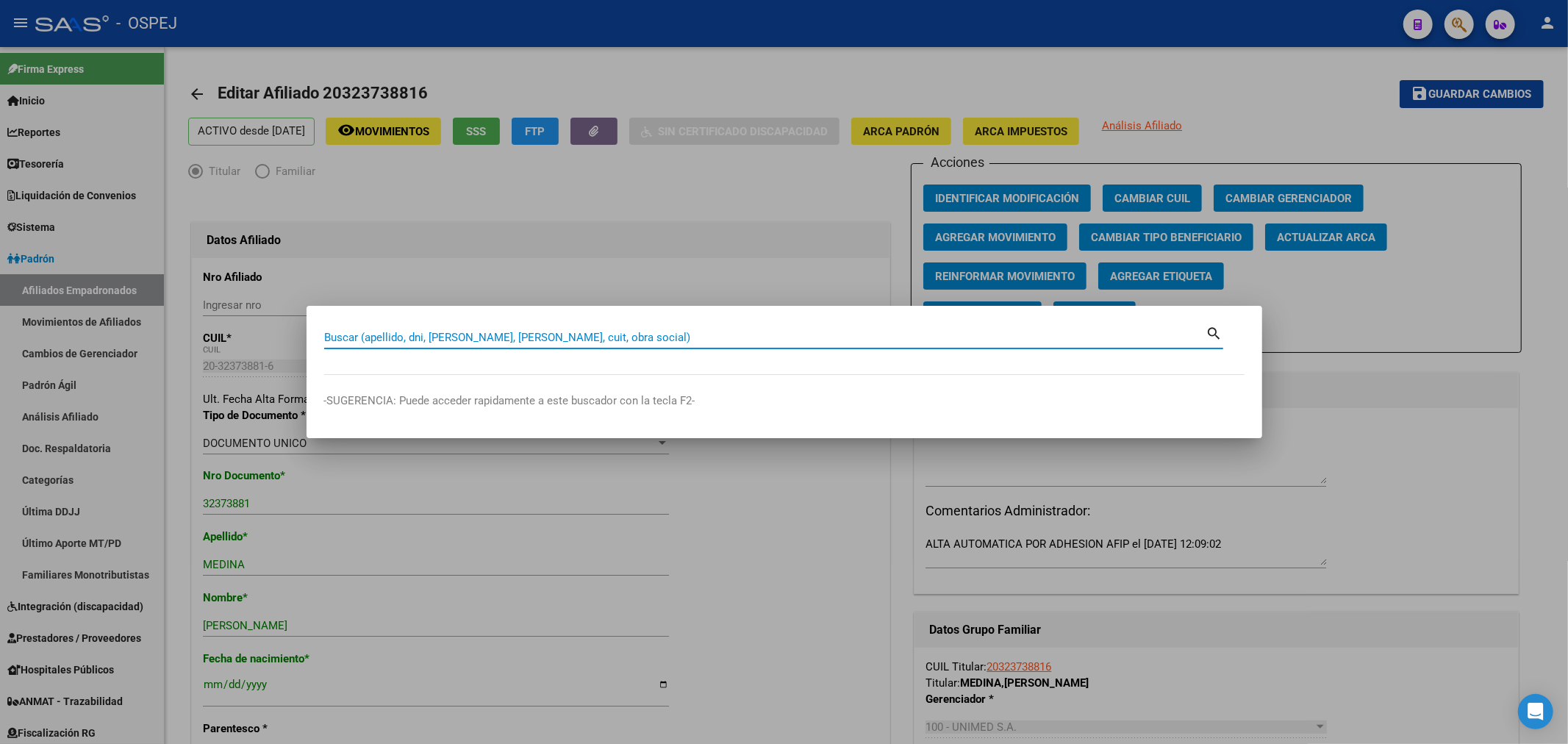
paste input "20380205859"
type input "20380205859"
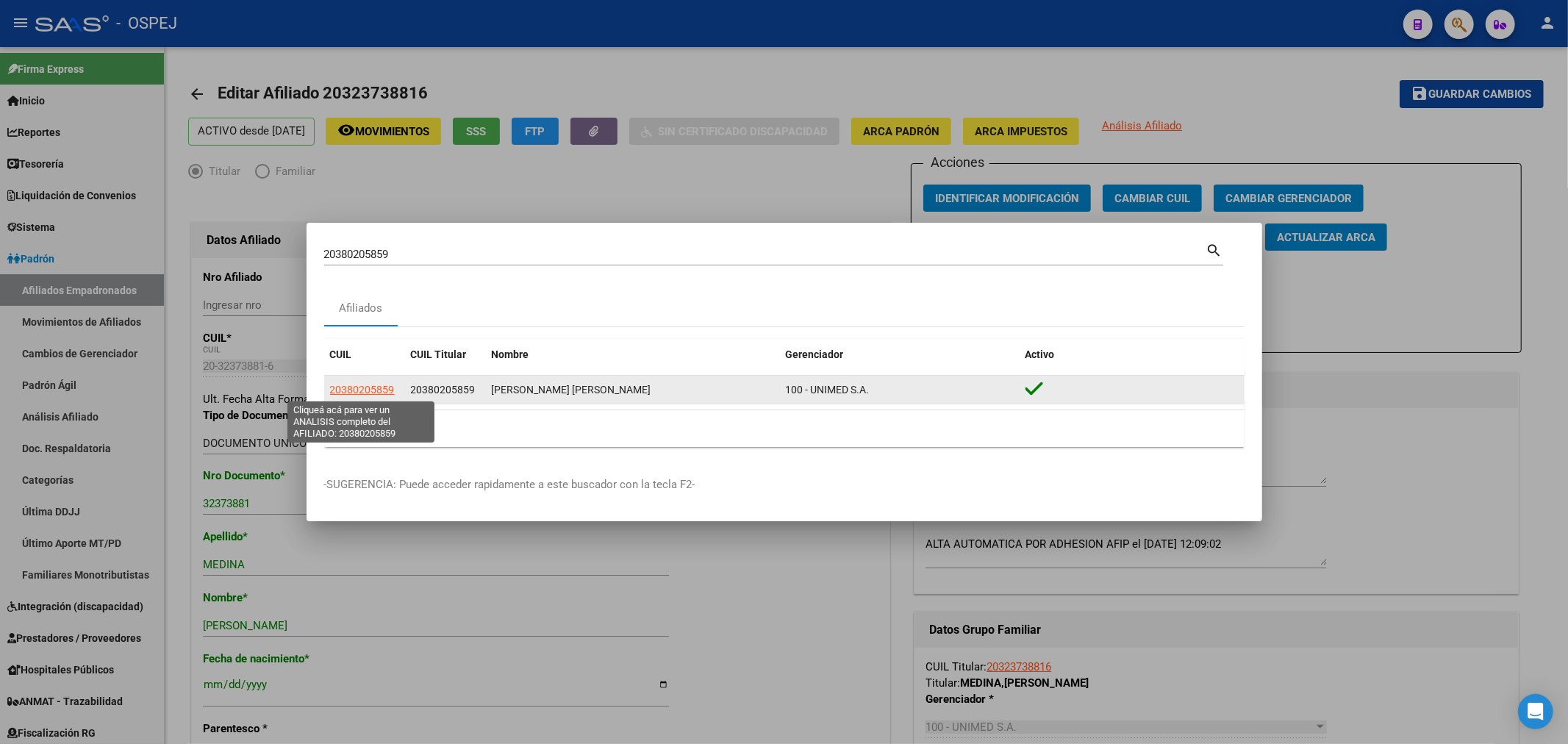
click at [372, 391] on span "20380205859" at bounding box center [362, 389] width 65 height 12
type textarea "20380205859"
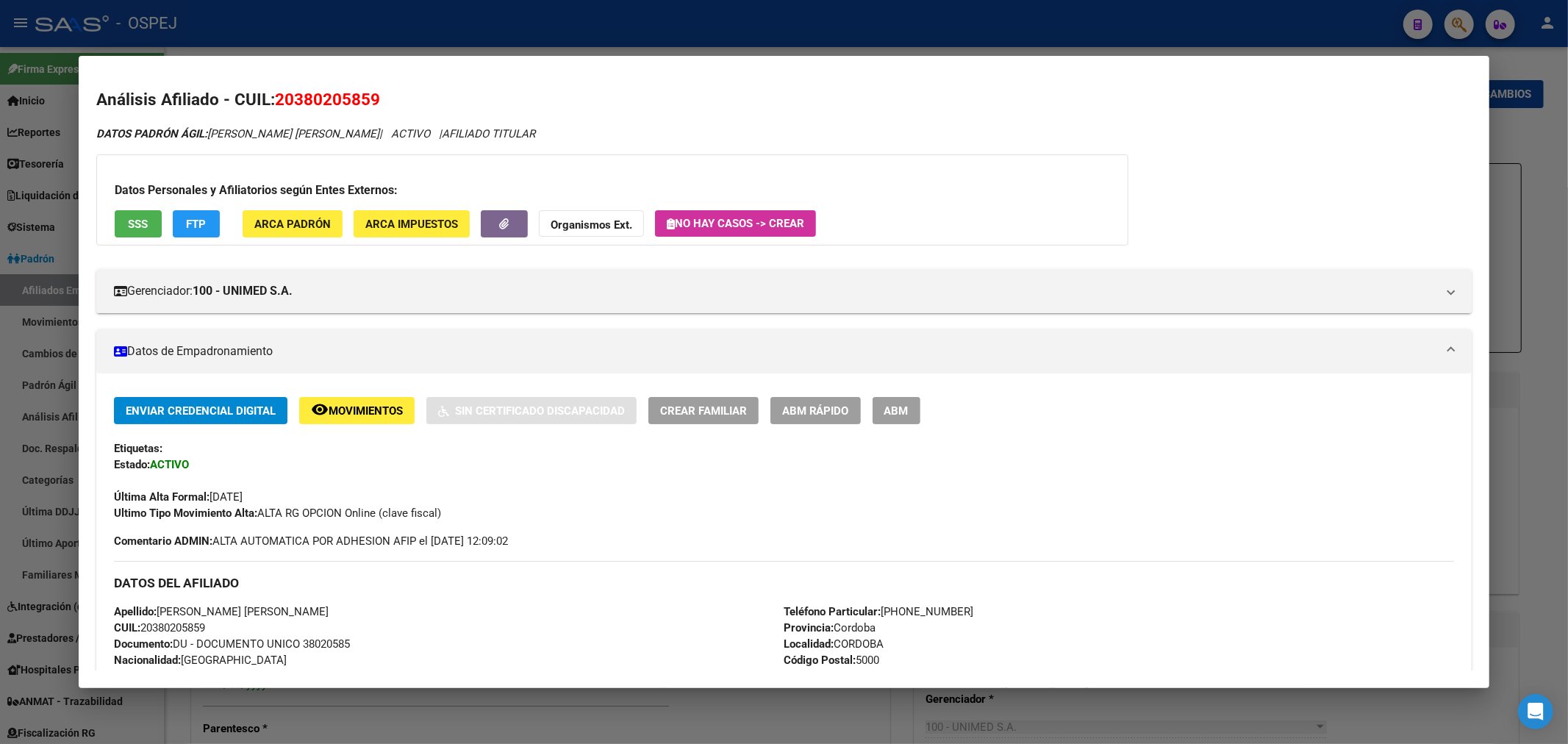
click at [909, 416] on span "ABM" at bounding box center [896, 411] width 24 height 13
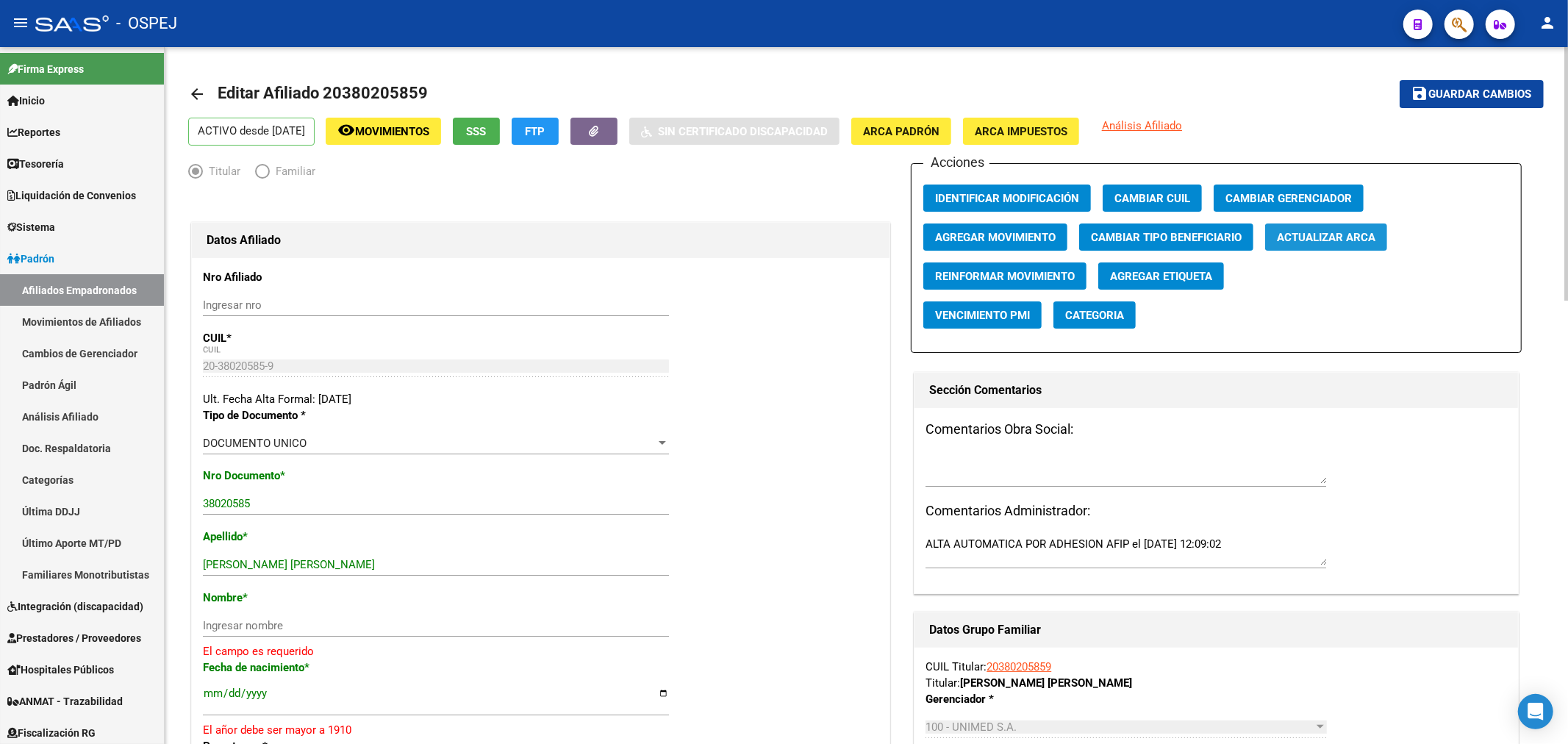
click at [1309, 246] on button "Actualizar ARCA" at bounding box center [1325, 238] width 122 height 28
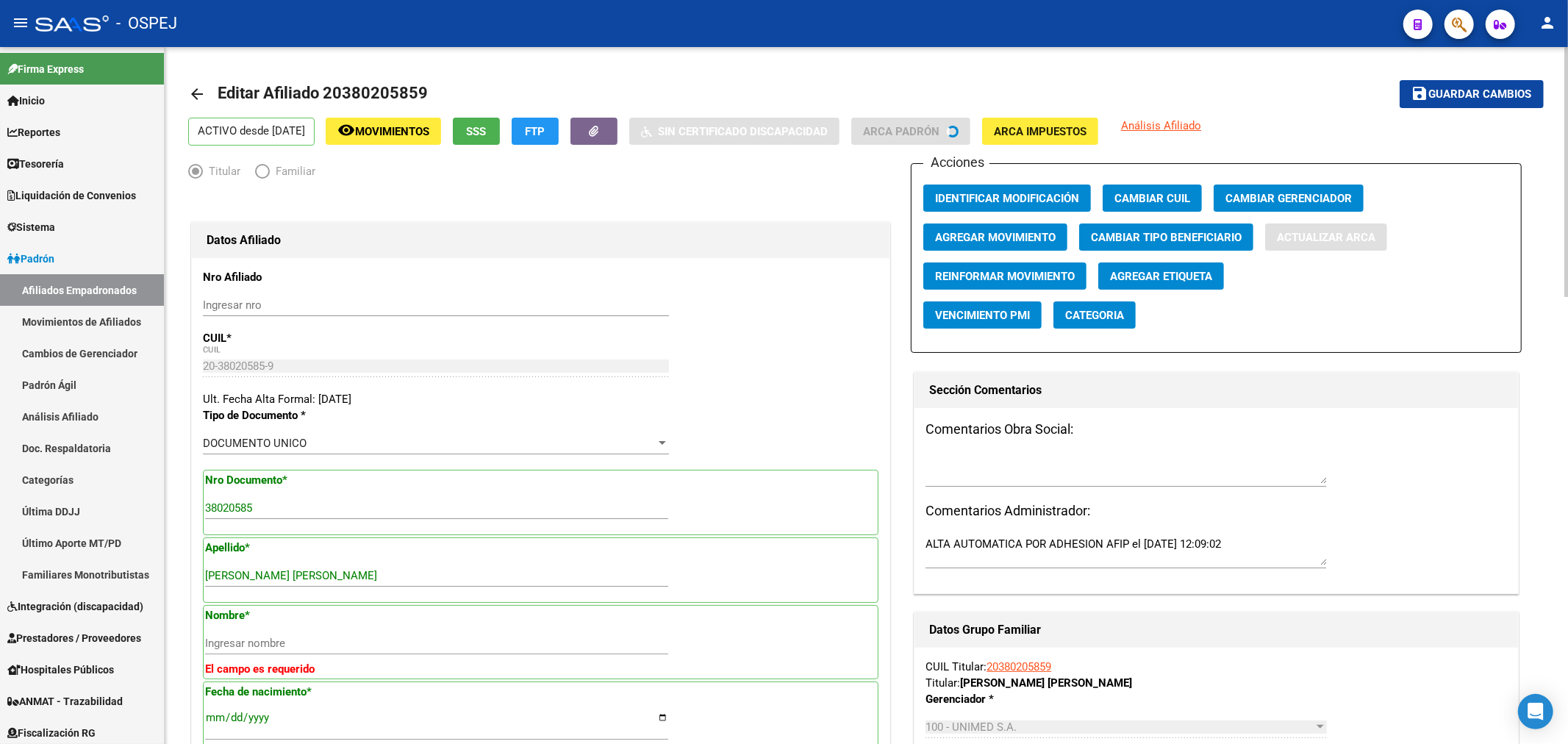
type input "[PERSON_NAME]"
type input "[DATE]"
type input "ARROYITO"
type input "2434"
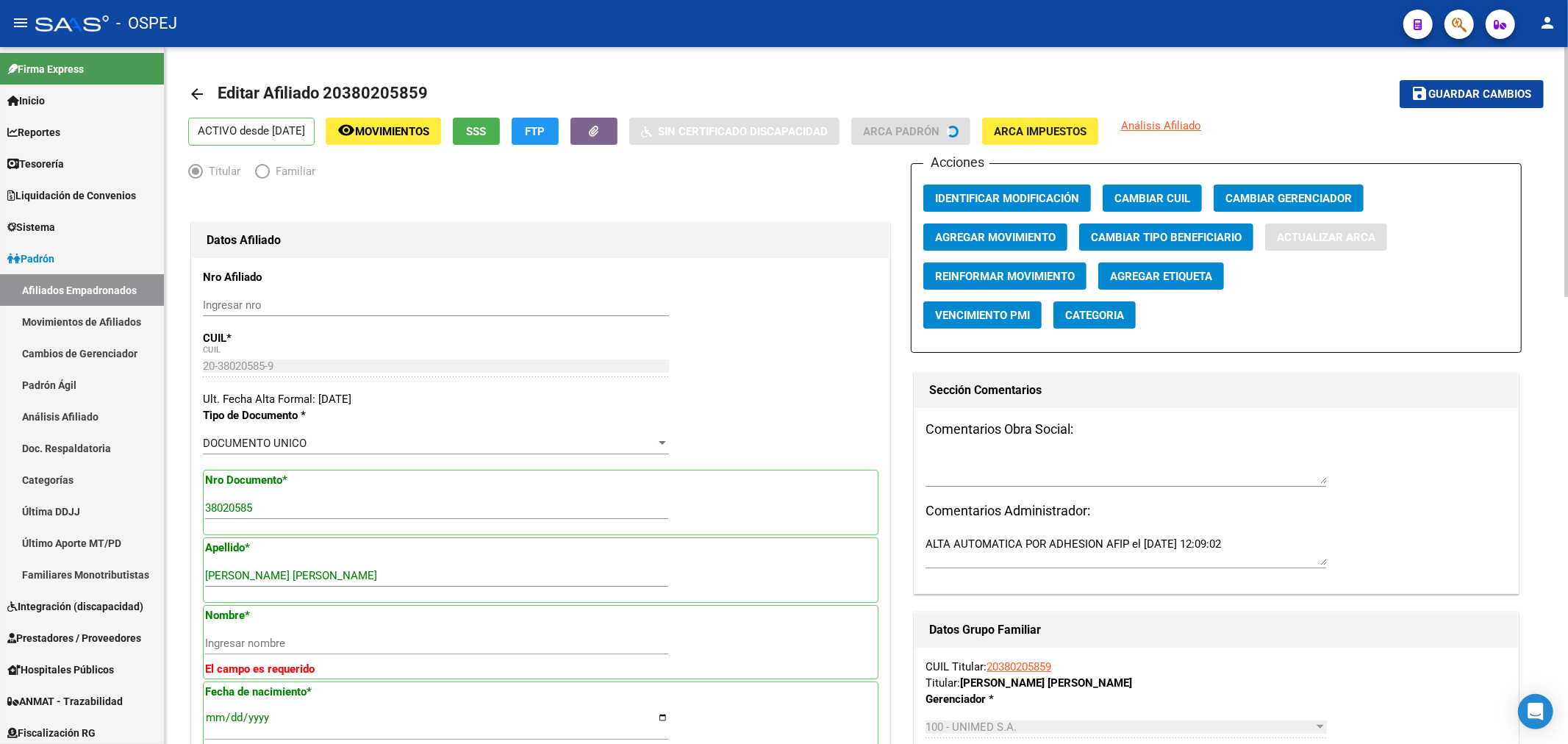
type input "PE¹ALOZA"
type input "1233"
type input "0"
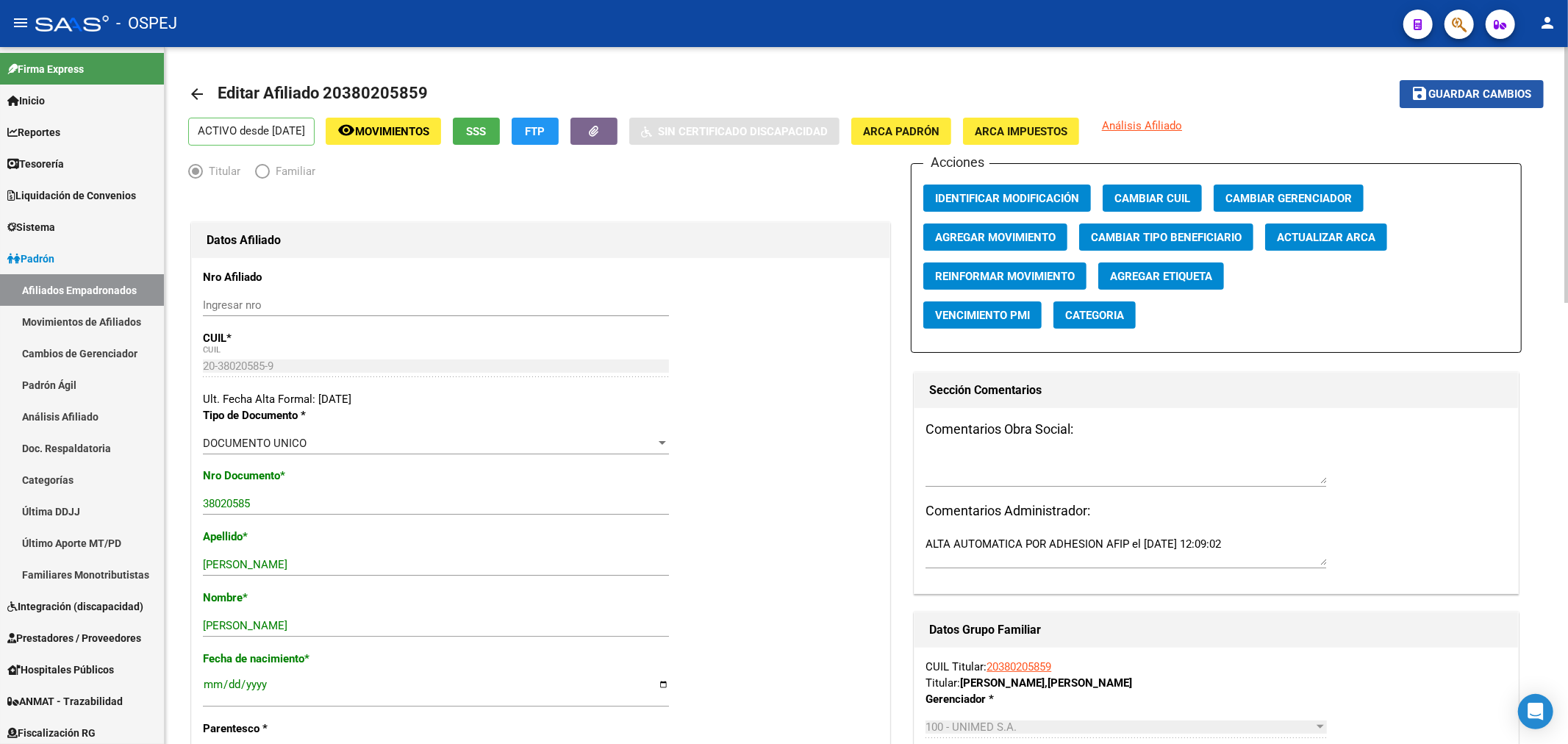
click at [1472, 105] on button "save Guardar cambios" at bounding box center [1471, 94] width 144 height 28
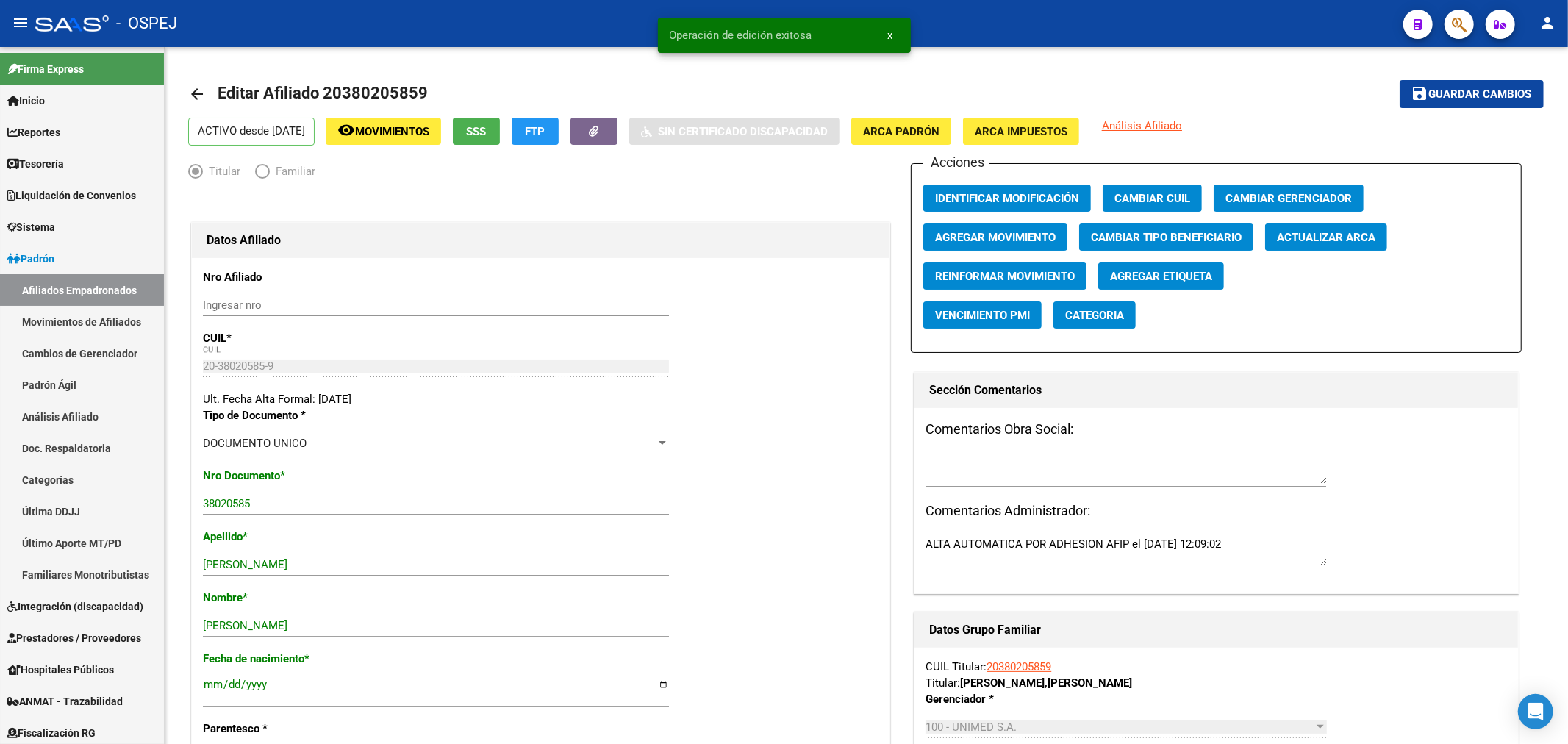
click at [1466, 26] on button "button" at bounding box center [1459, 24] width 29 height 29
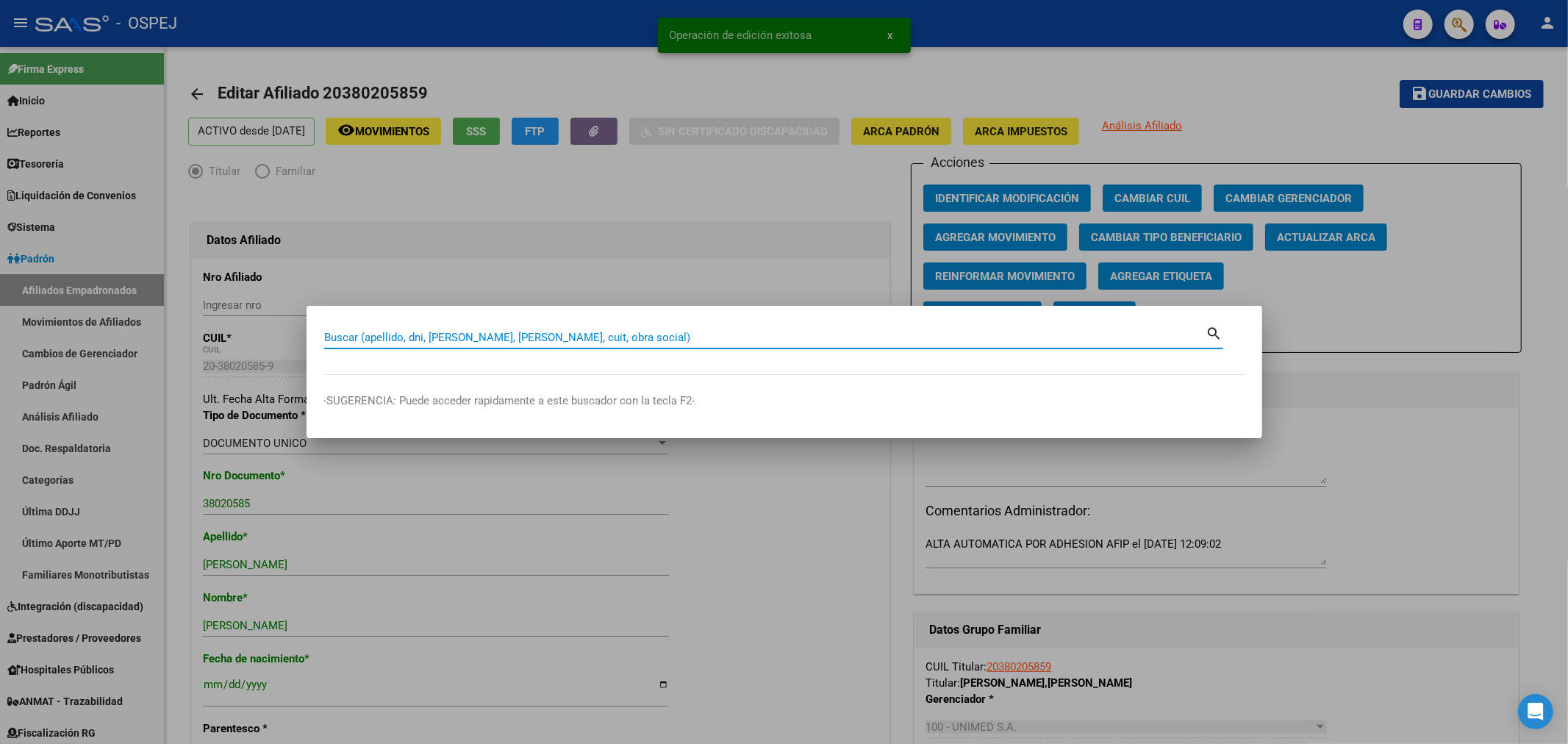
paste input "27410884246"
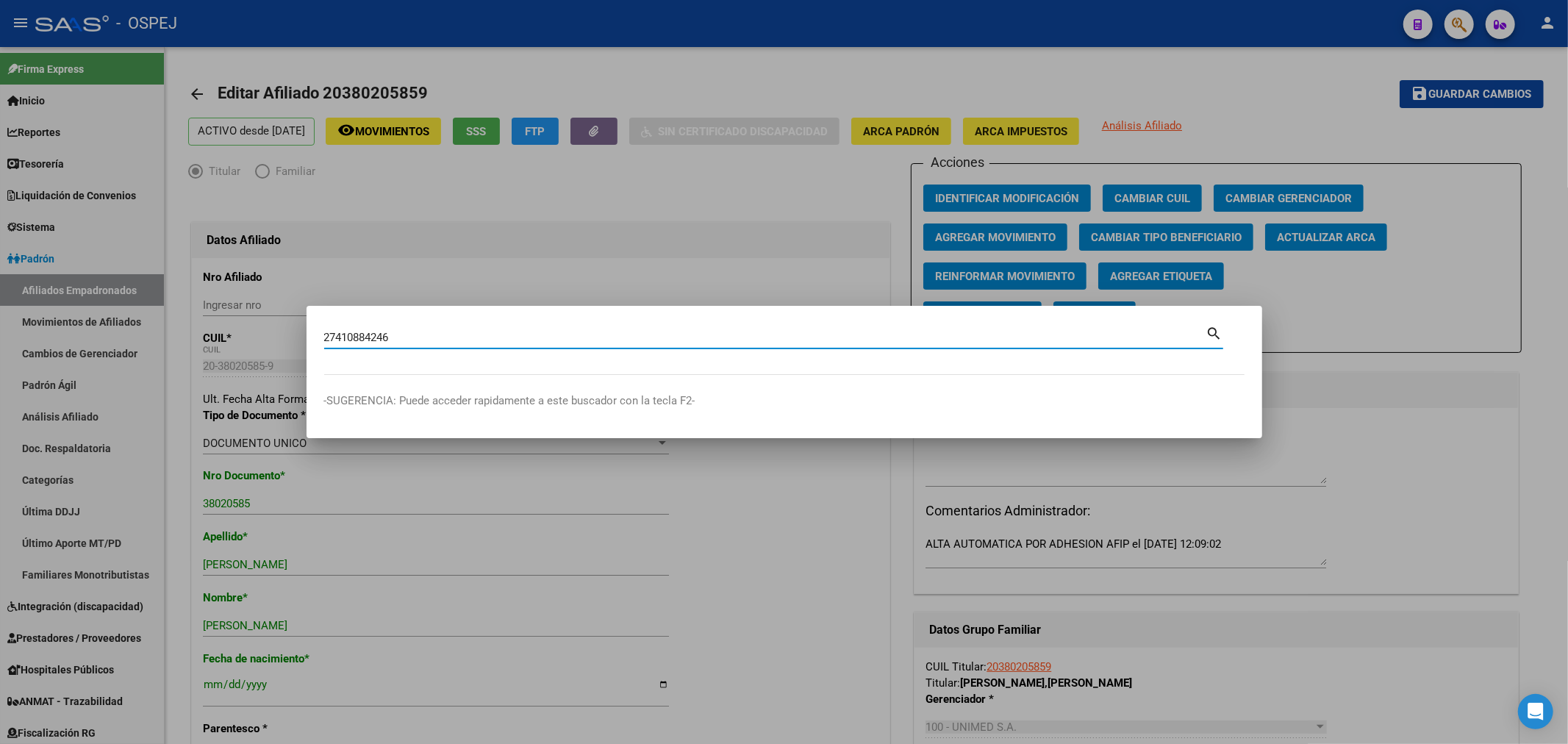
type input "27410884246"
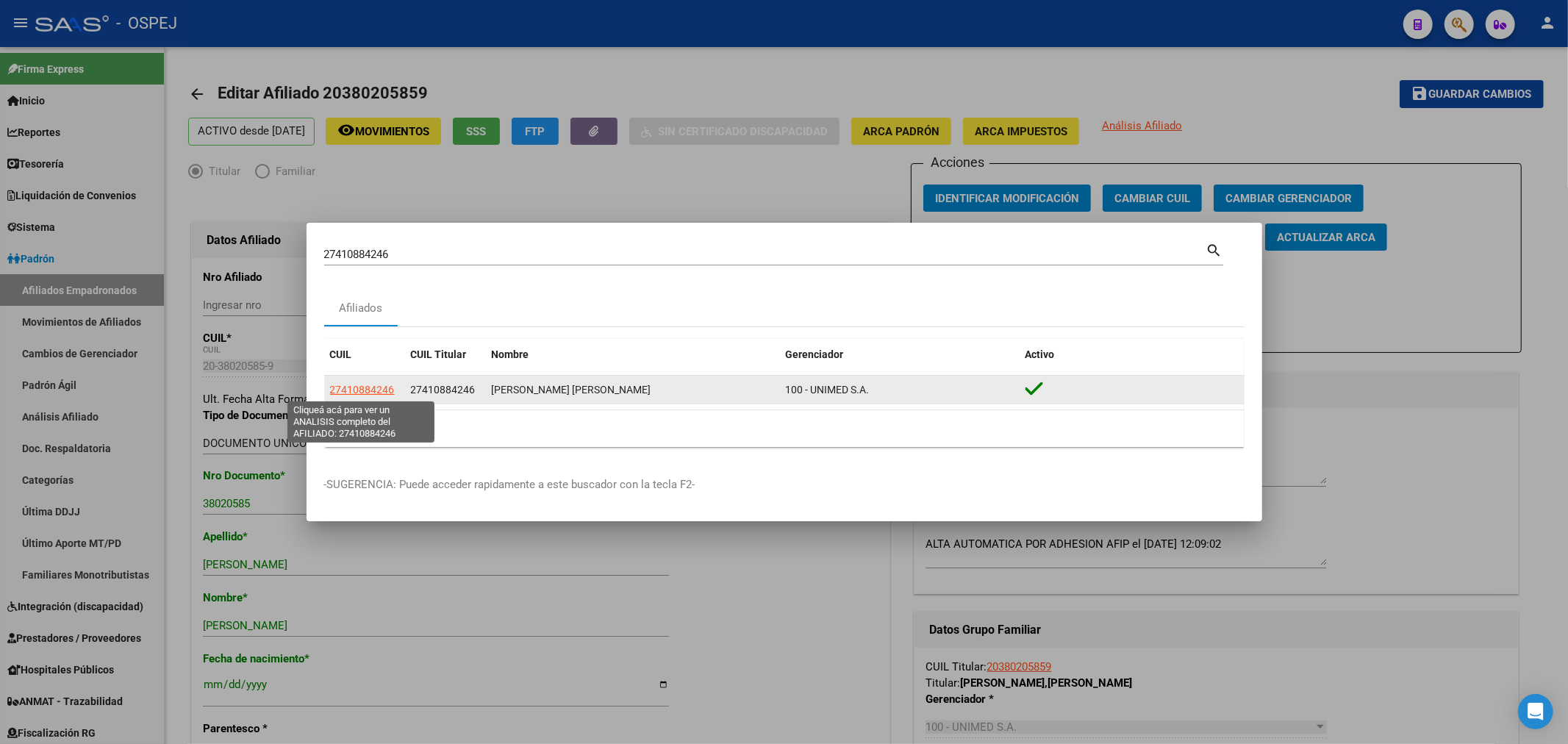
click at [347, 394] on span "27410884246" at bounding box center [362, 389] width 65 height 12
type textarea "27410884246"
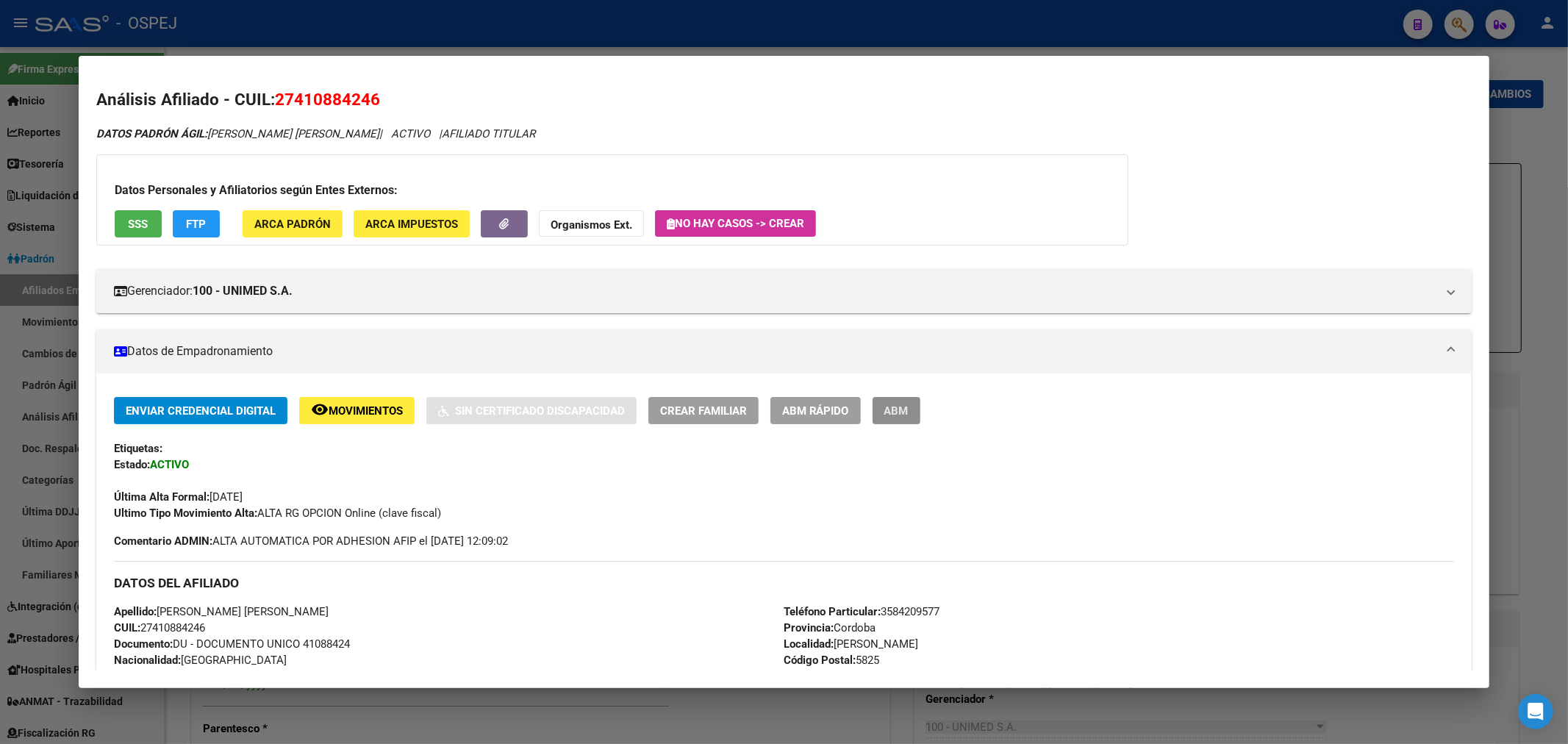
click at [901, 409] on span "ABM" at bounding box center [896, 411] width 24 height 13
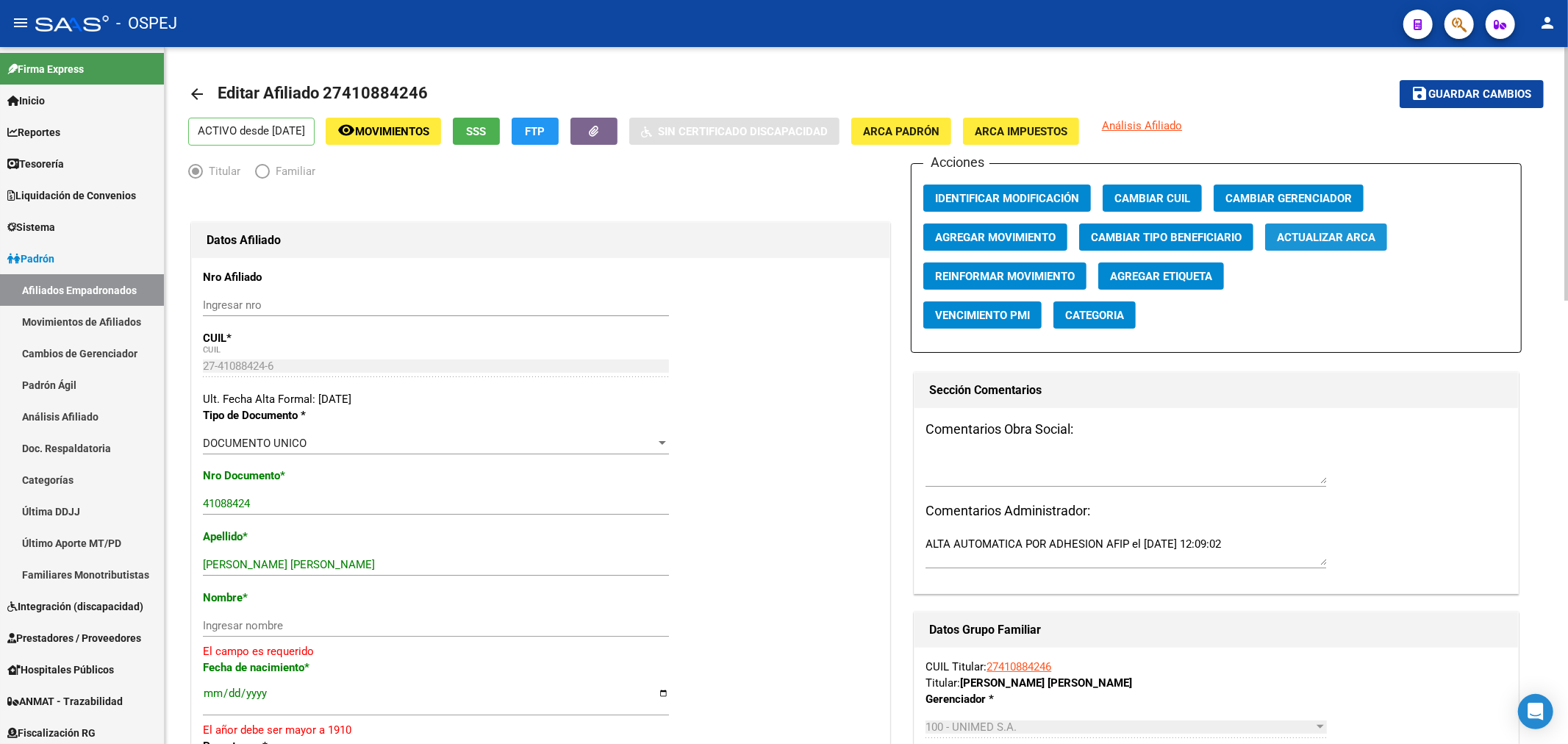
click at [1340, 241] on span "Actualizar ARCA" at bounding box center [1325, 238] width 98 height 13
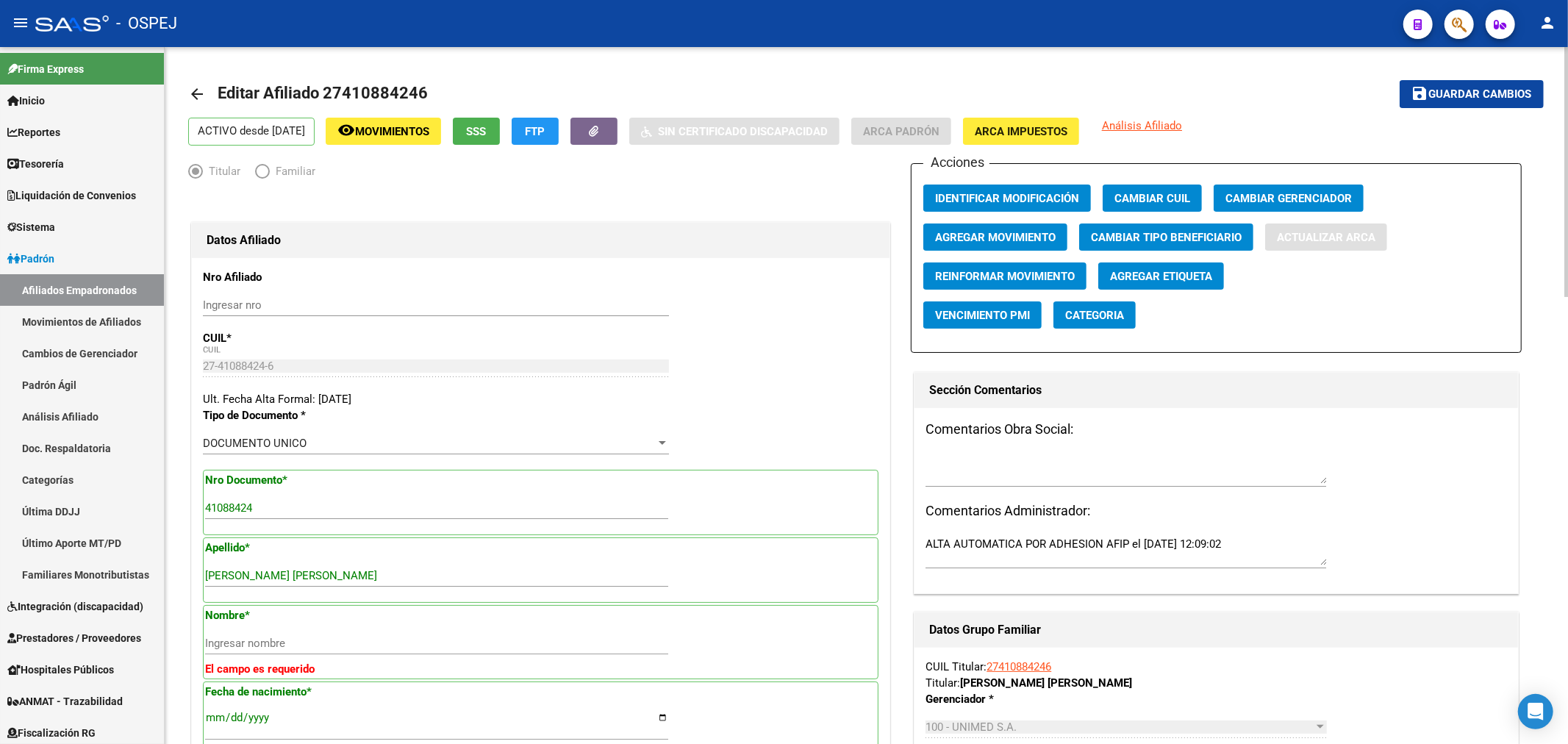
type input "[PERSON_NAME]"
type input "[DATE]"
type input "[PERSON_NAME]"
type input "STA FE"
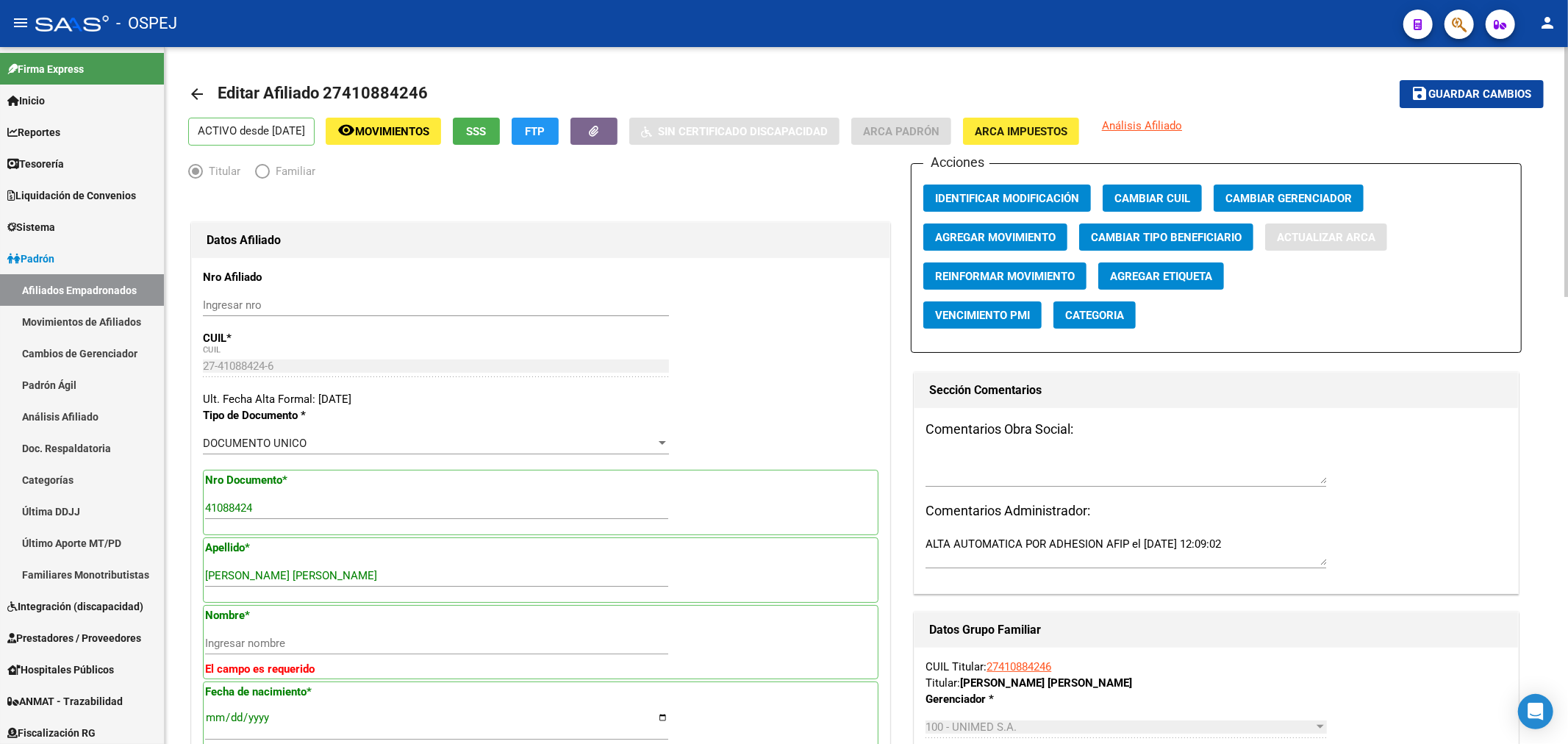
type input "962"
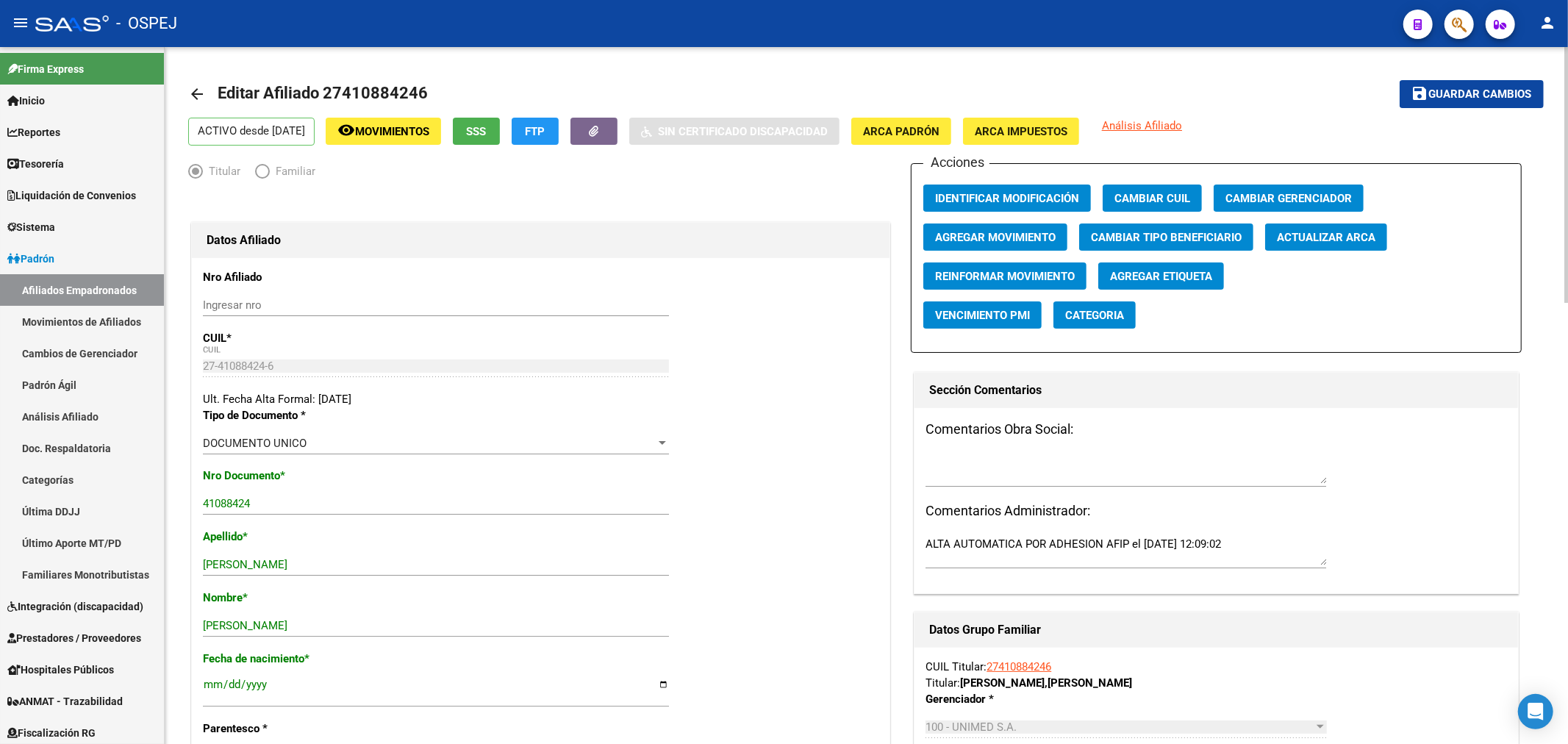
click at [1459, 96] on span "Guardar cambios" at bounding box center [1480, 94] width 103 height 13
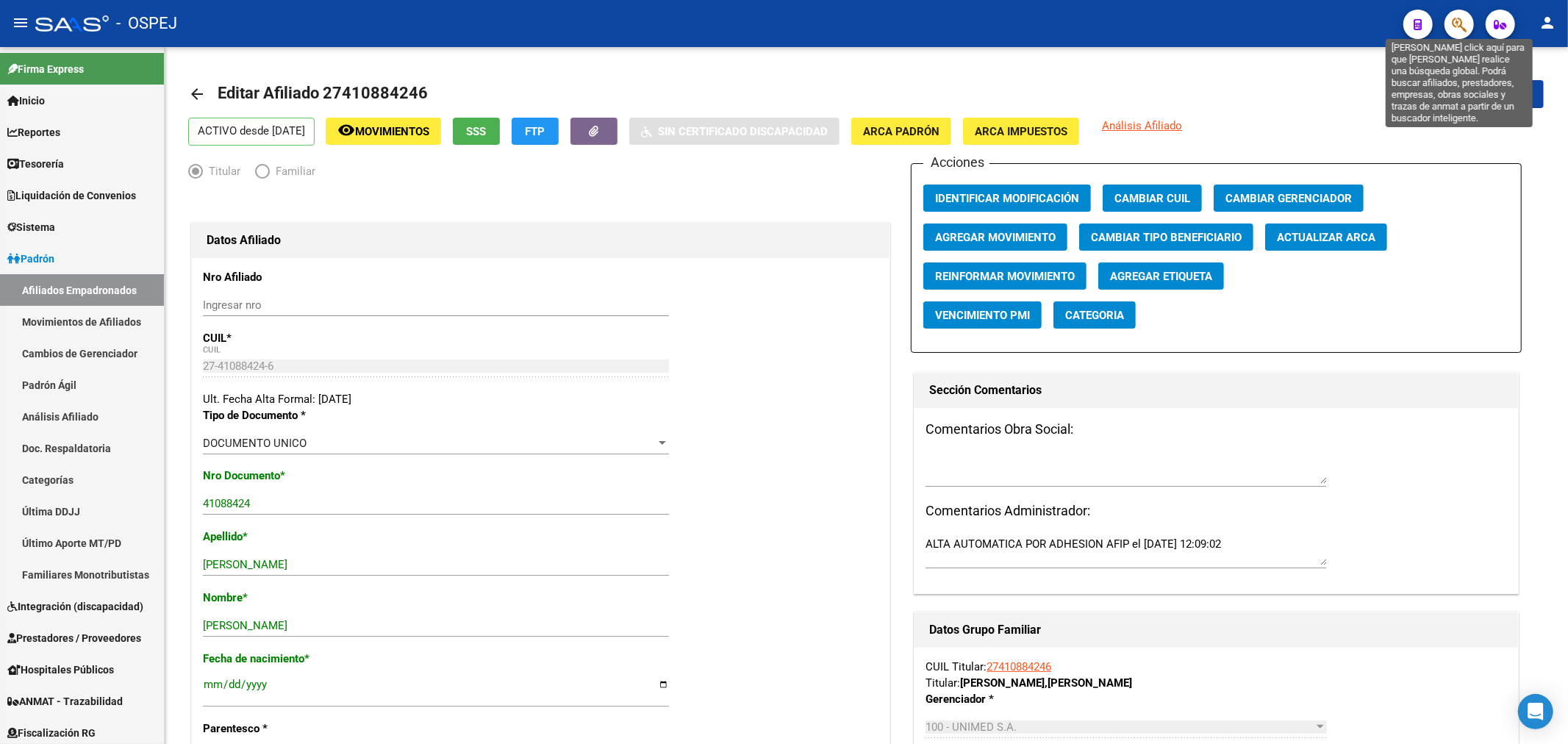
click at [1450, 19] on button "button" at bounding box center [1459, 24] width 29 height 29
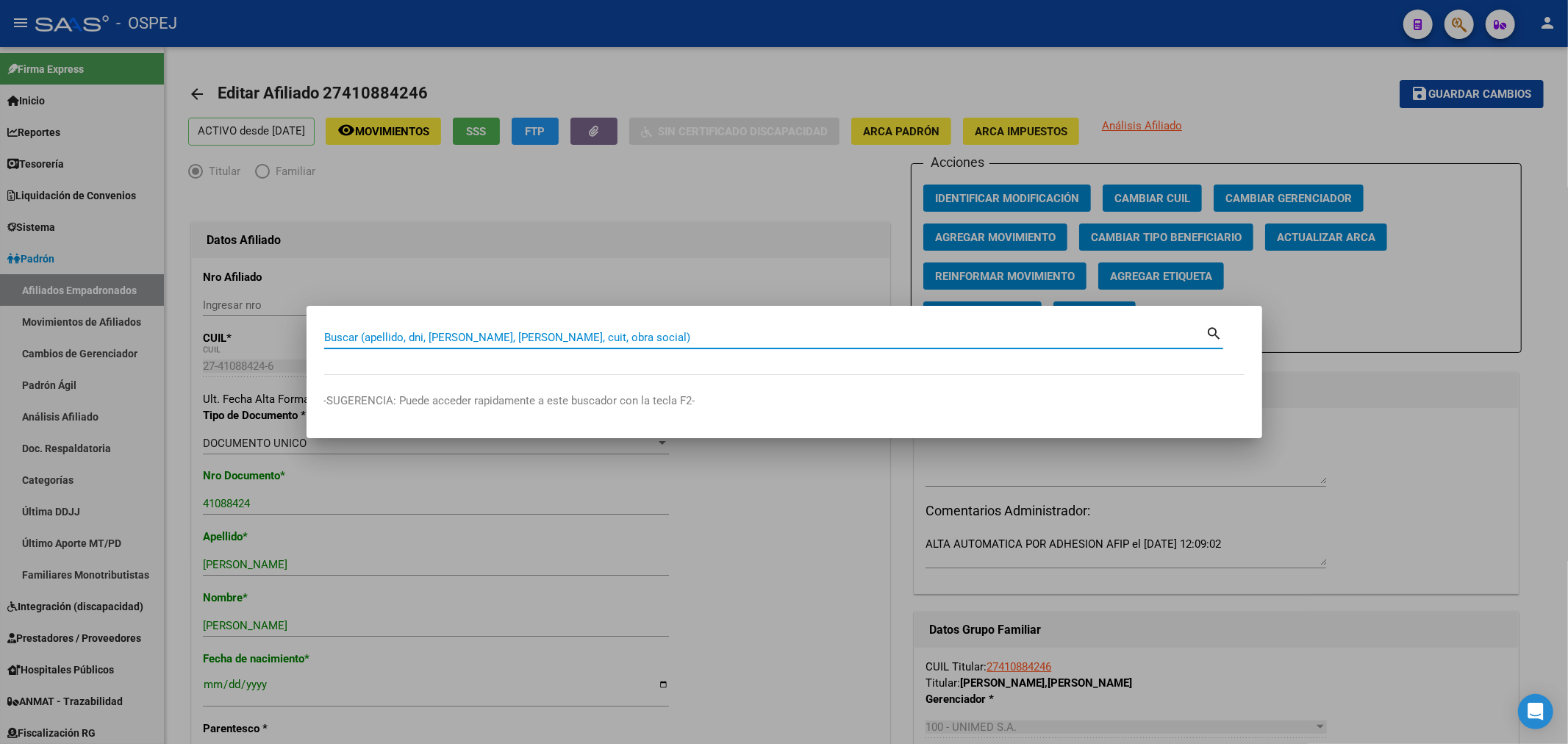
paste input "20297150562"
type input "20297150562"
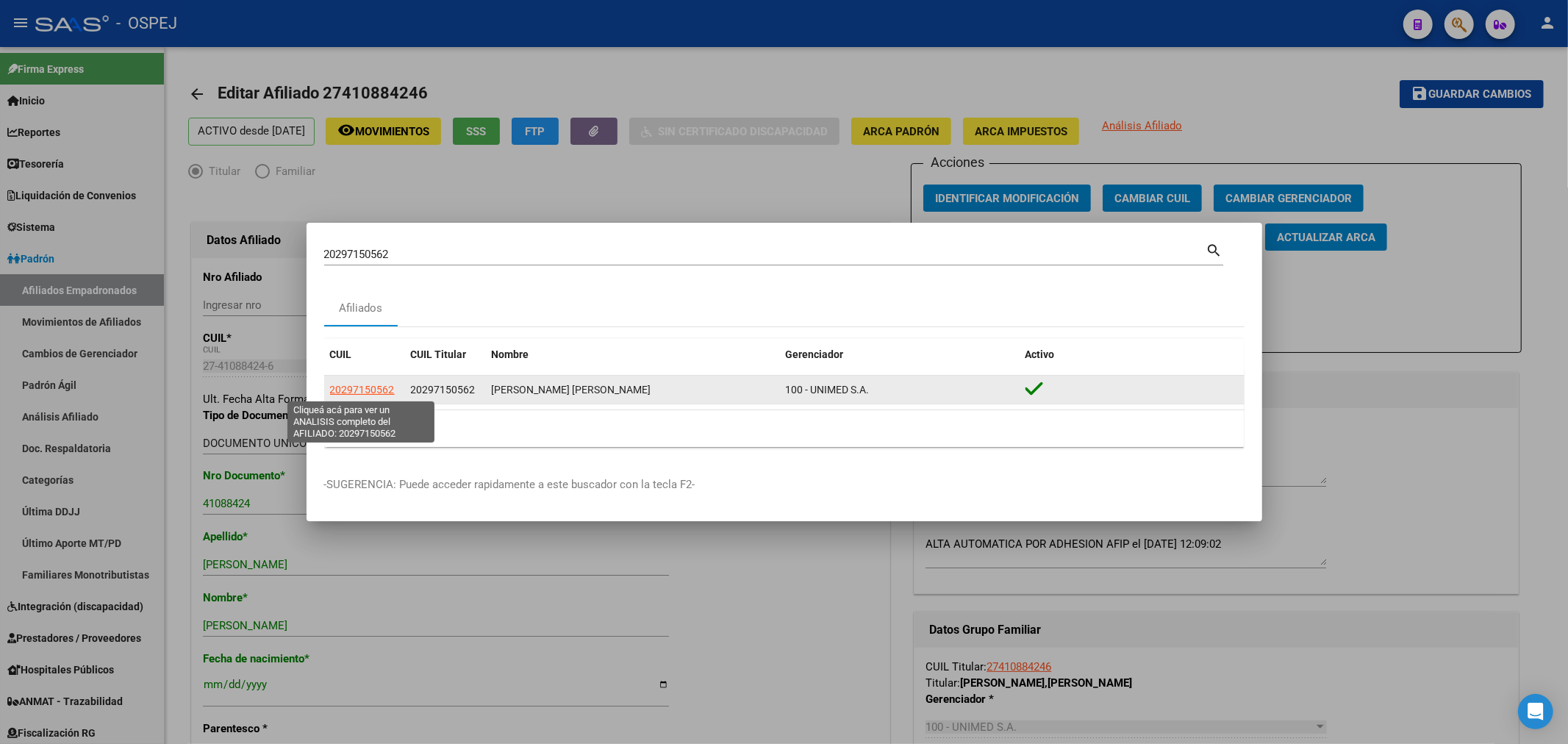
click at [382, 388] on span "20297150562" at bounding box center [362, 389] width 65 height 12
type textarea "20297150562"
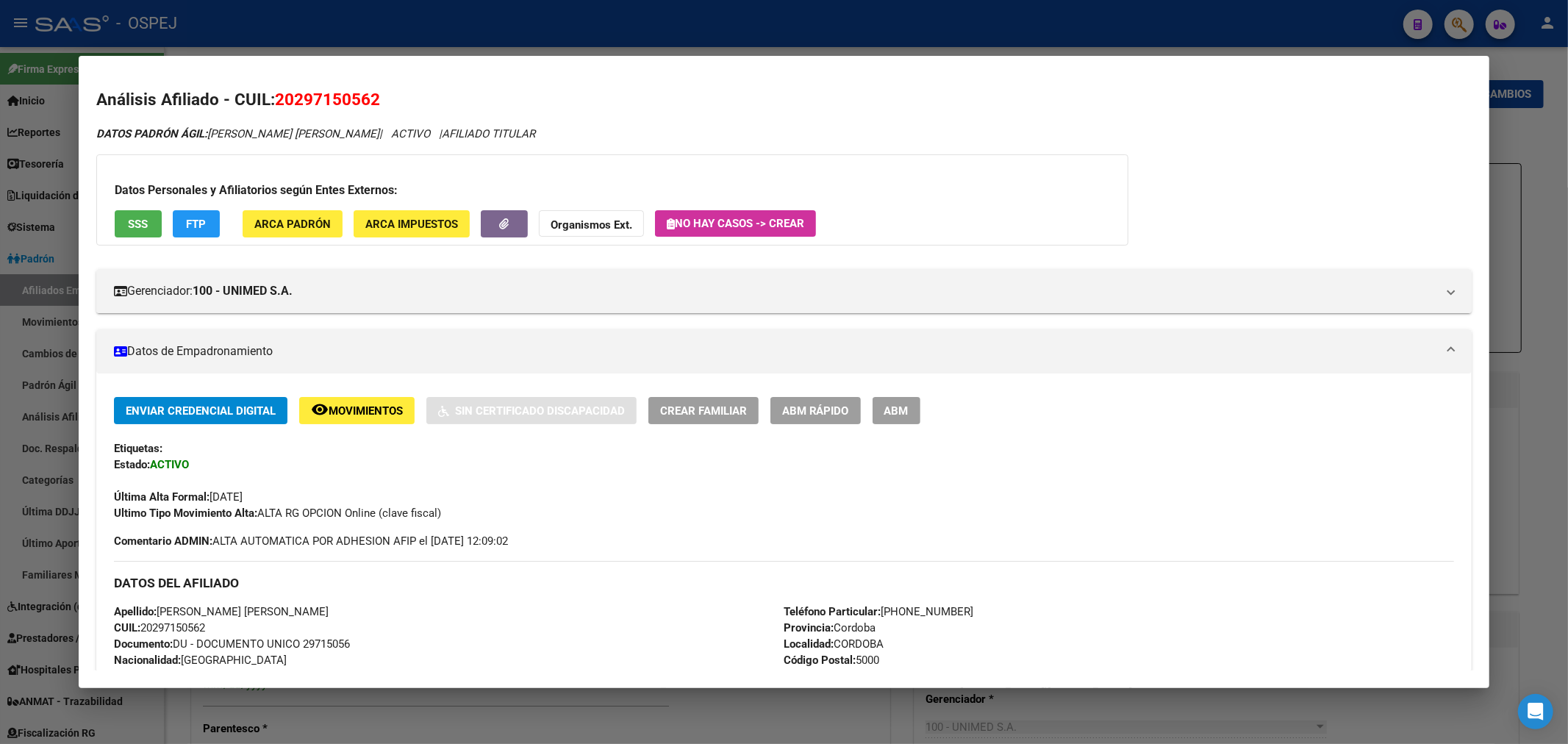
click at [920, 413] on button "ABM" at bounding box center [896, 411] width 48 height 28
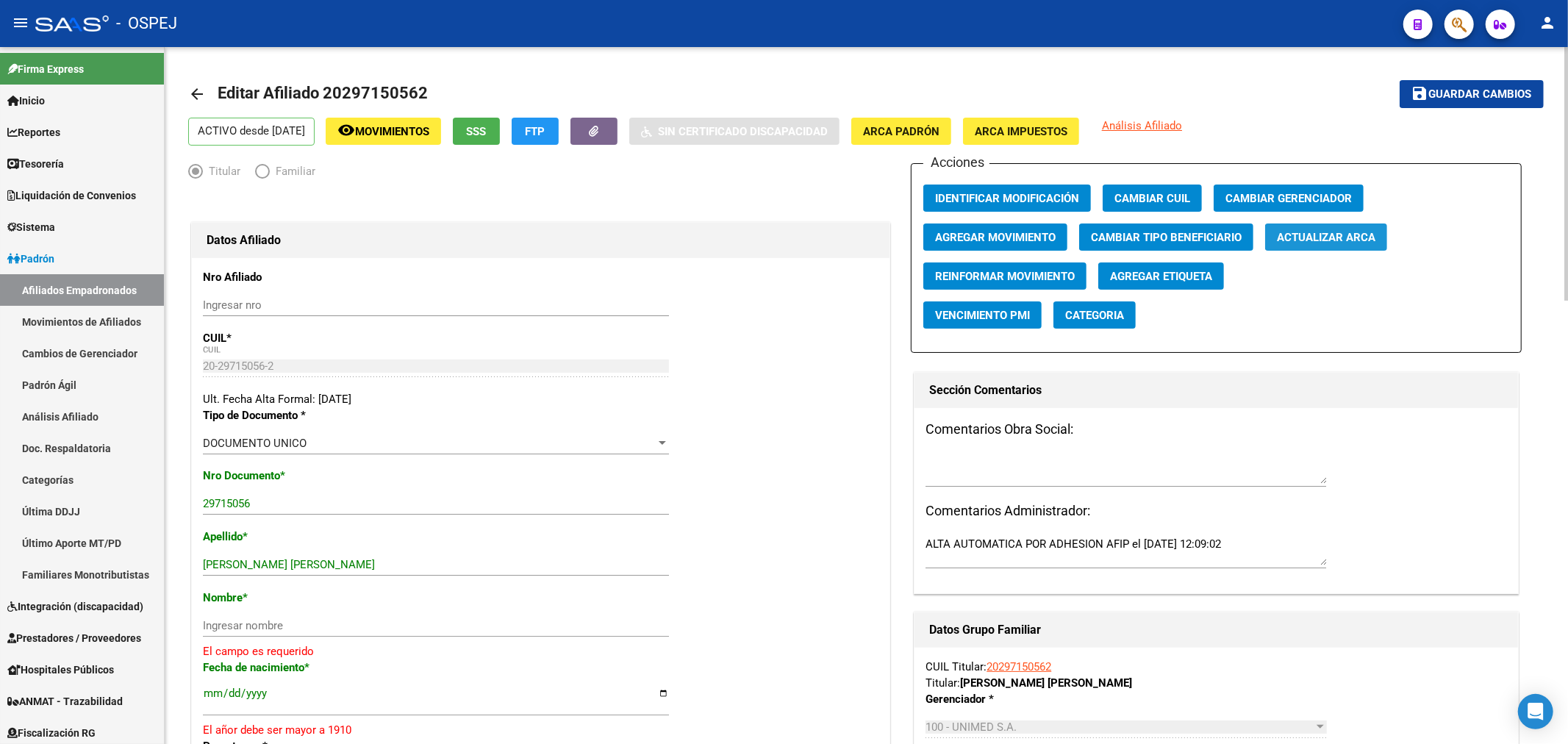
click at [1361, 234] on span "Actualizar ARCA" at bounding box center [1325, 238] width 98 height 13
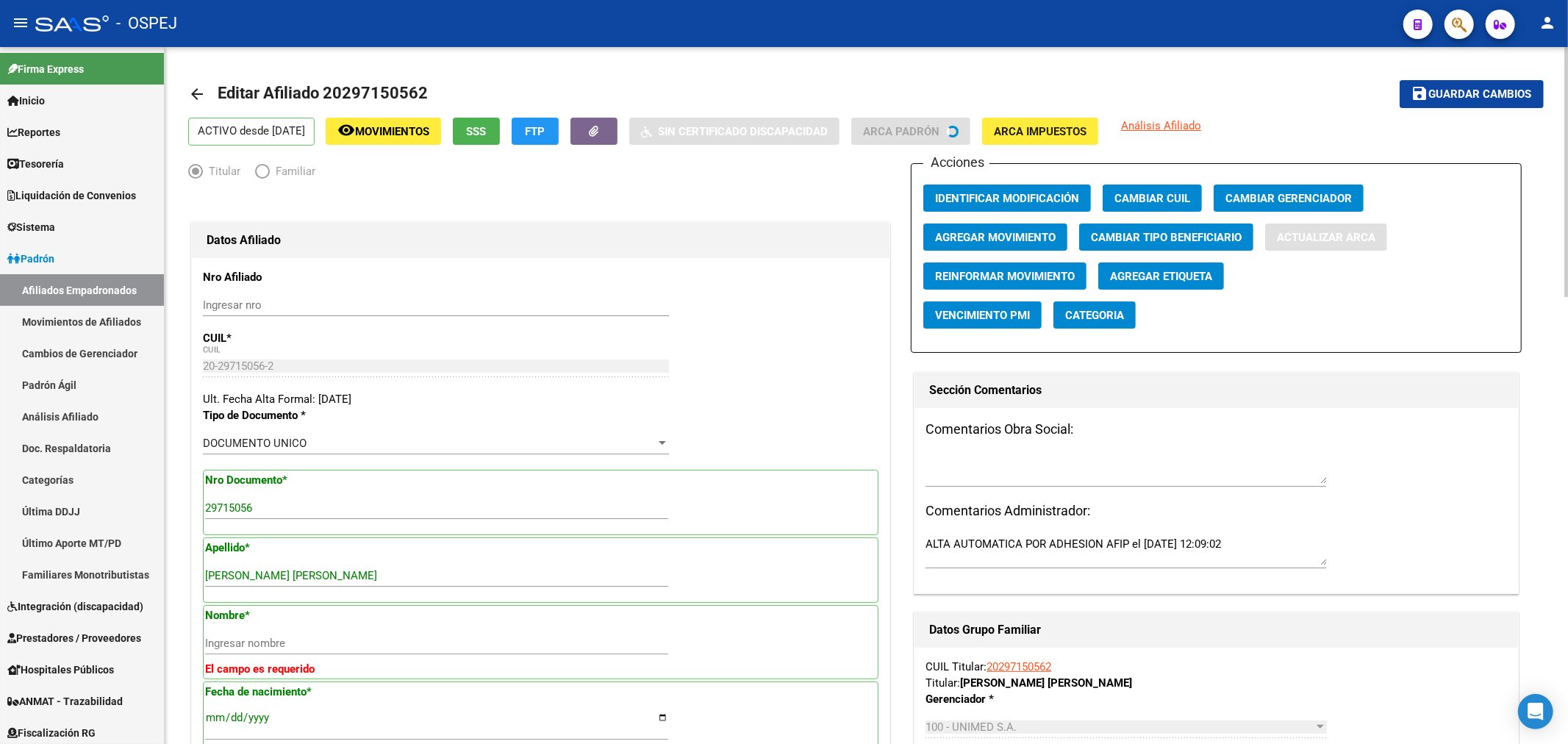
type input "[PERSON_NAME]"
type input "[DATE]"
type input "BARRIO [PERSON_NAME]"
type input "5019"
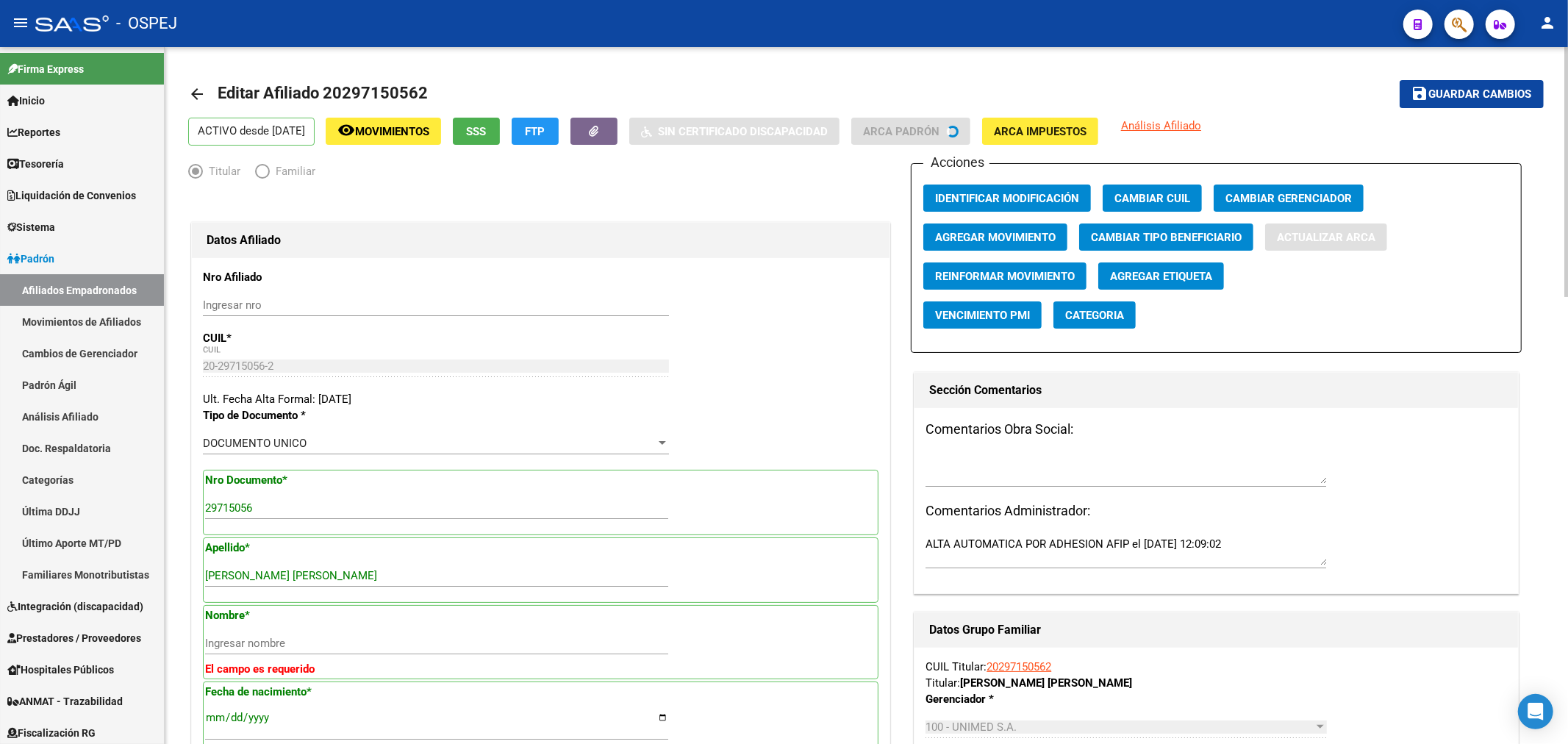
type input "[PERSON_NAME] [PERSON_NAME]"
type input "273"
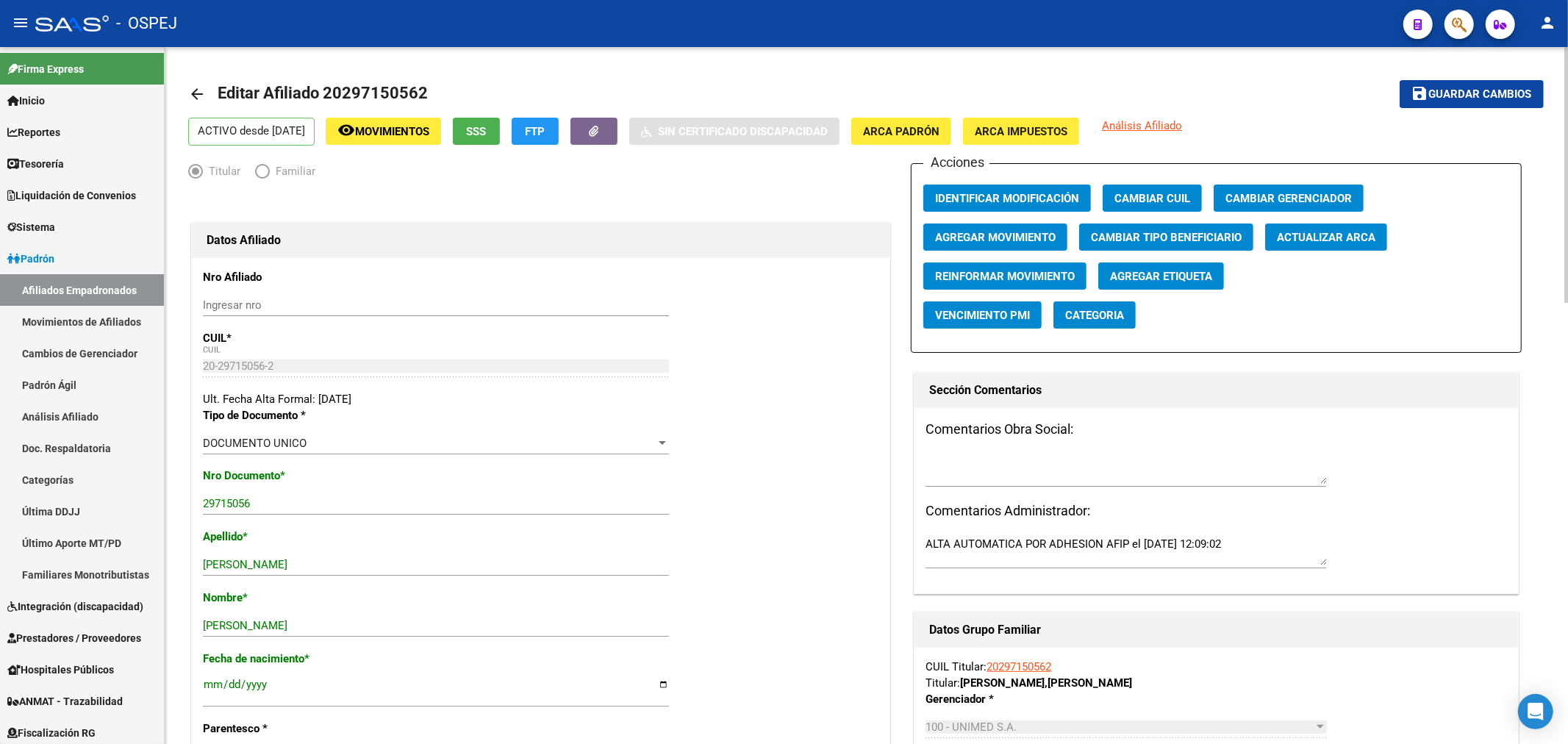
click at [1467, 89] on span "Guardar cambios" at bounding box center [1480, 94] width 103 height 13
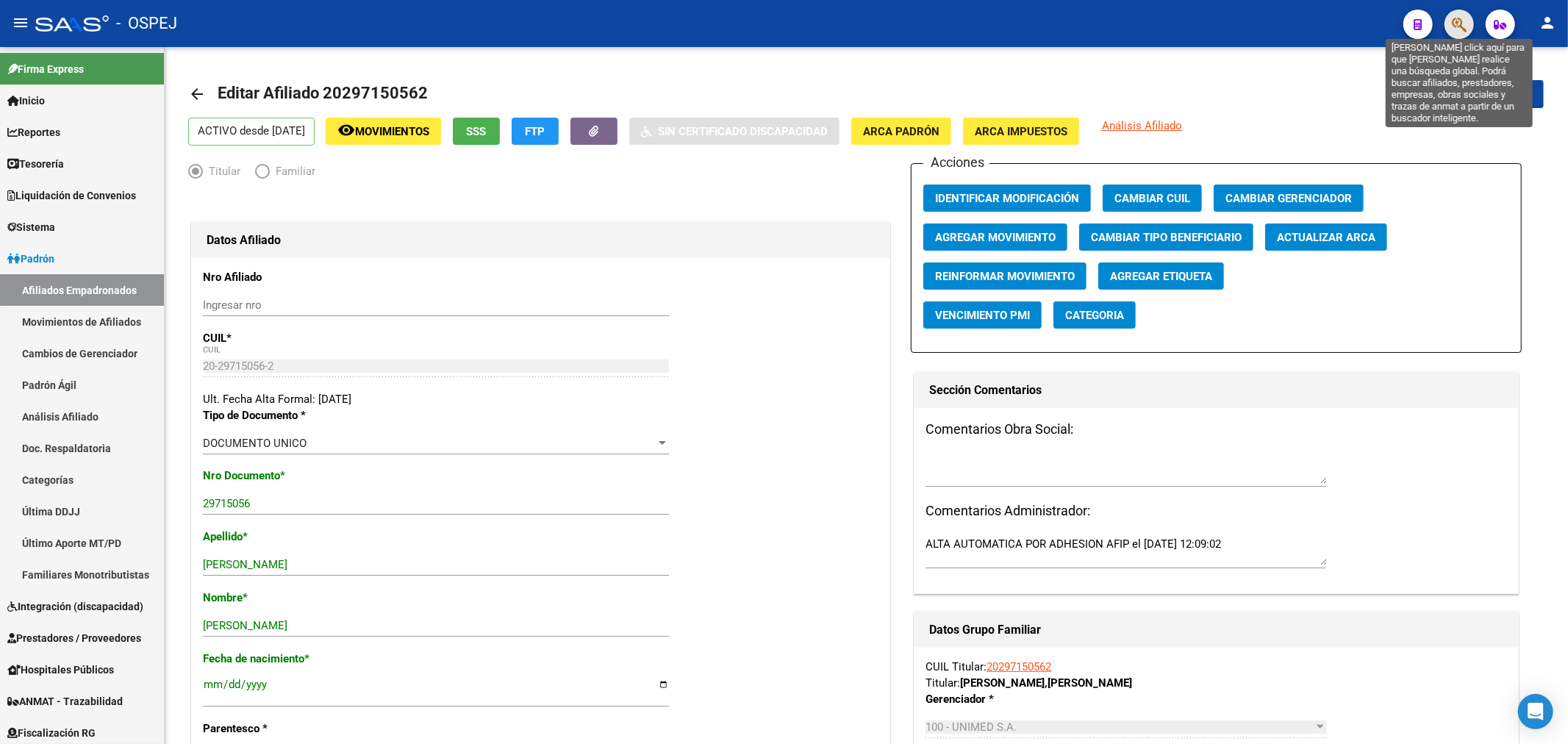
click at [1452, 26] on button "button" at bounding box center [1459, 24] width 29 height 29
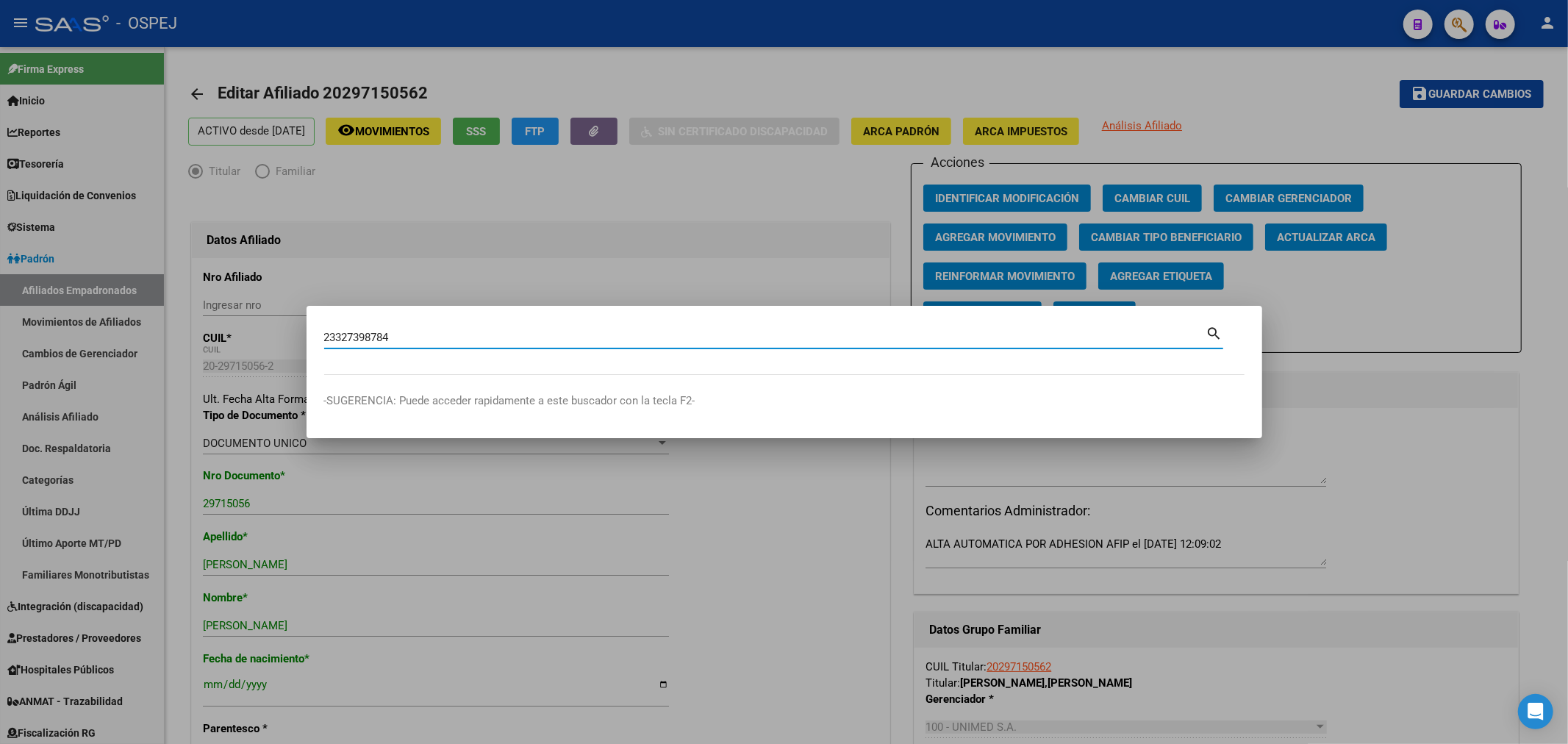
type input "23327398784"
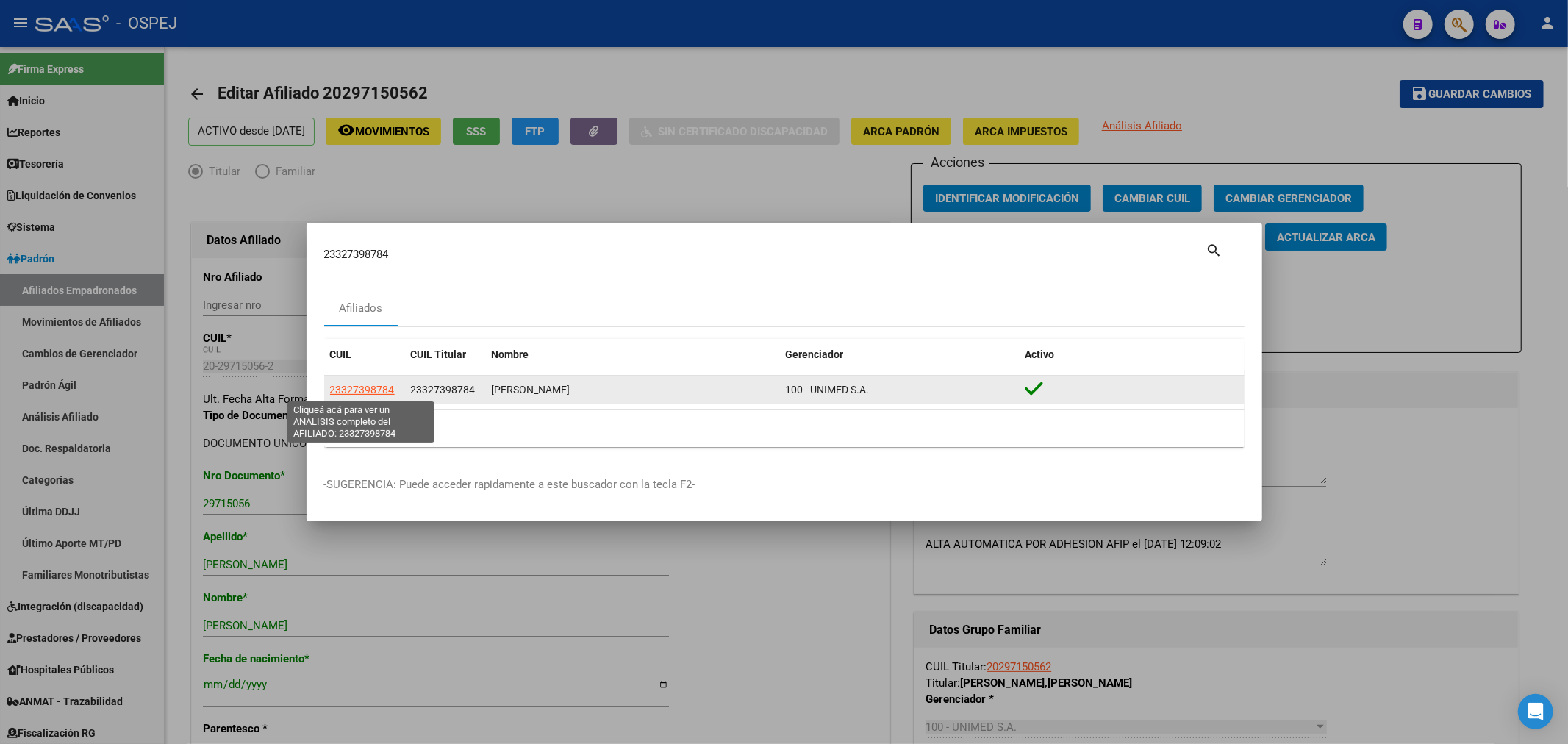
click at [354, 387] on span "23327398784" at bounding box center [362, 389] width 65 height 12
type textarea "23327398784"
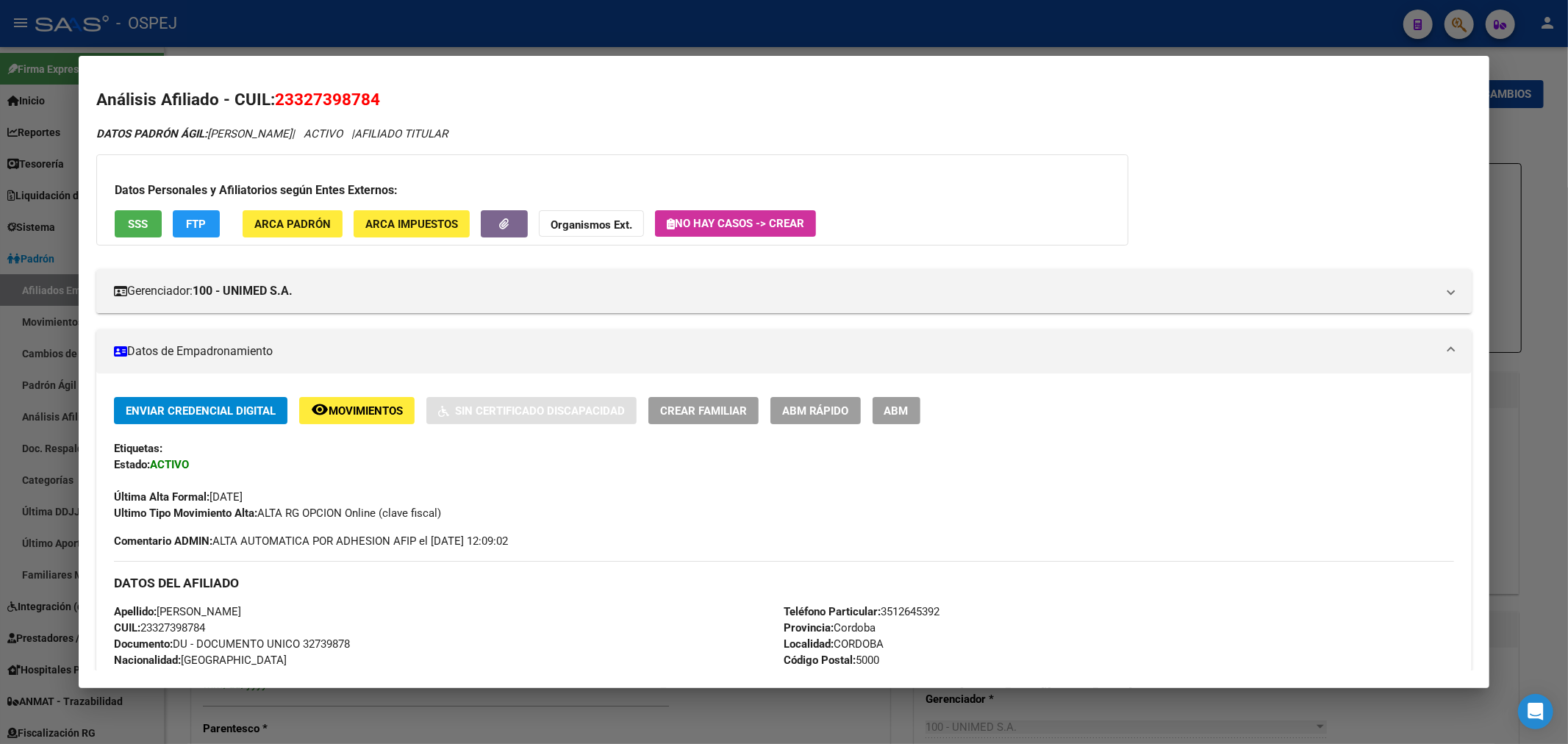
click at [920, 400] on button "ABM" at bounding box center [896, 411] width 48 height 28
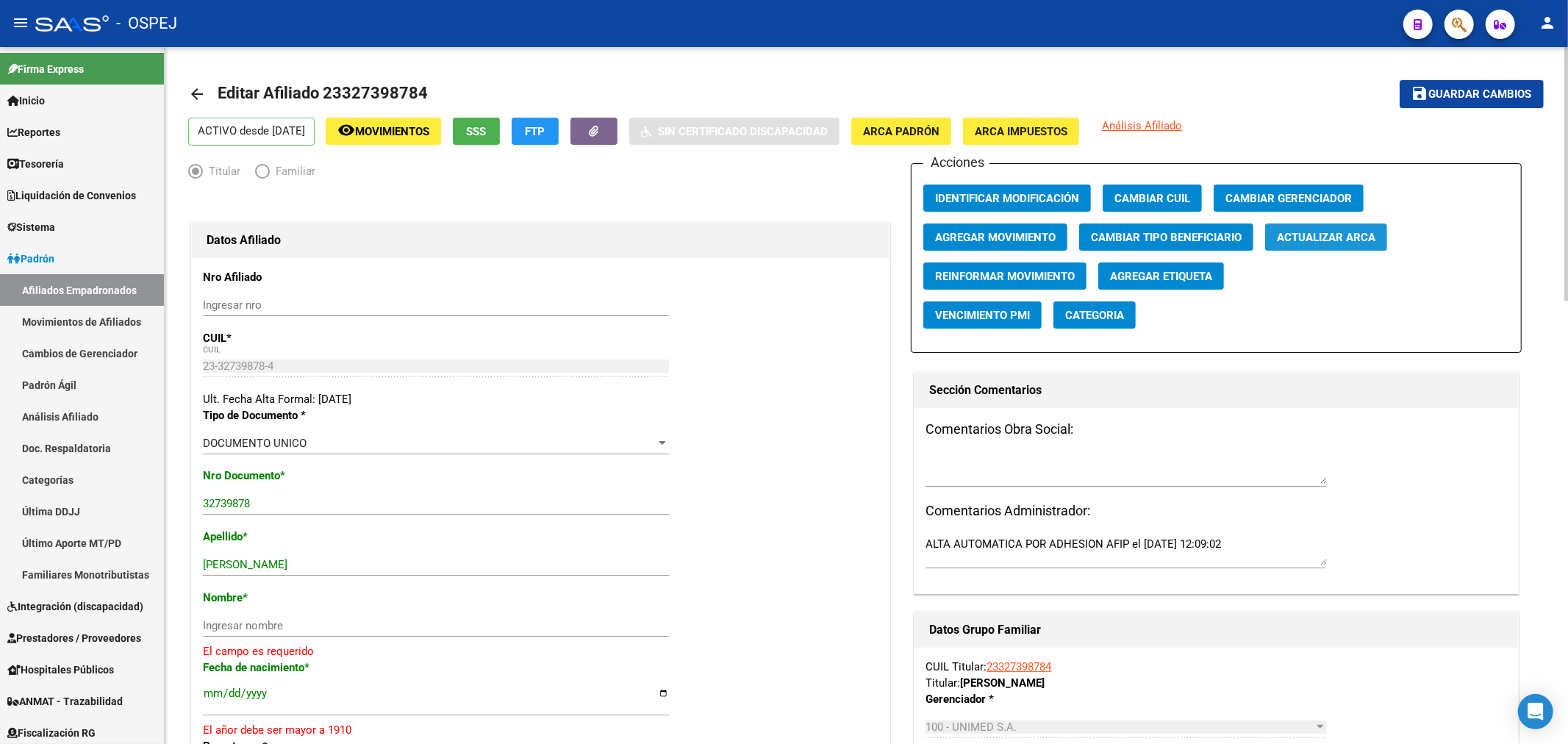
click at [1338, 236] on span "Actualizar ARCA" at bounding box center [1325, 238] width 98 height 13
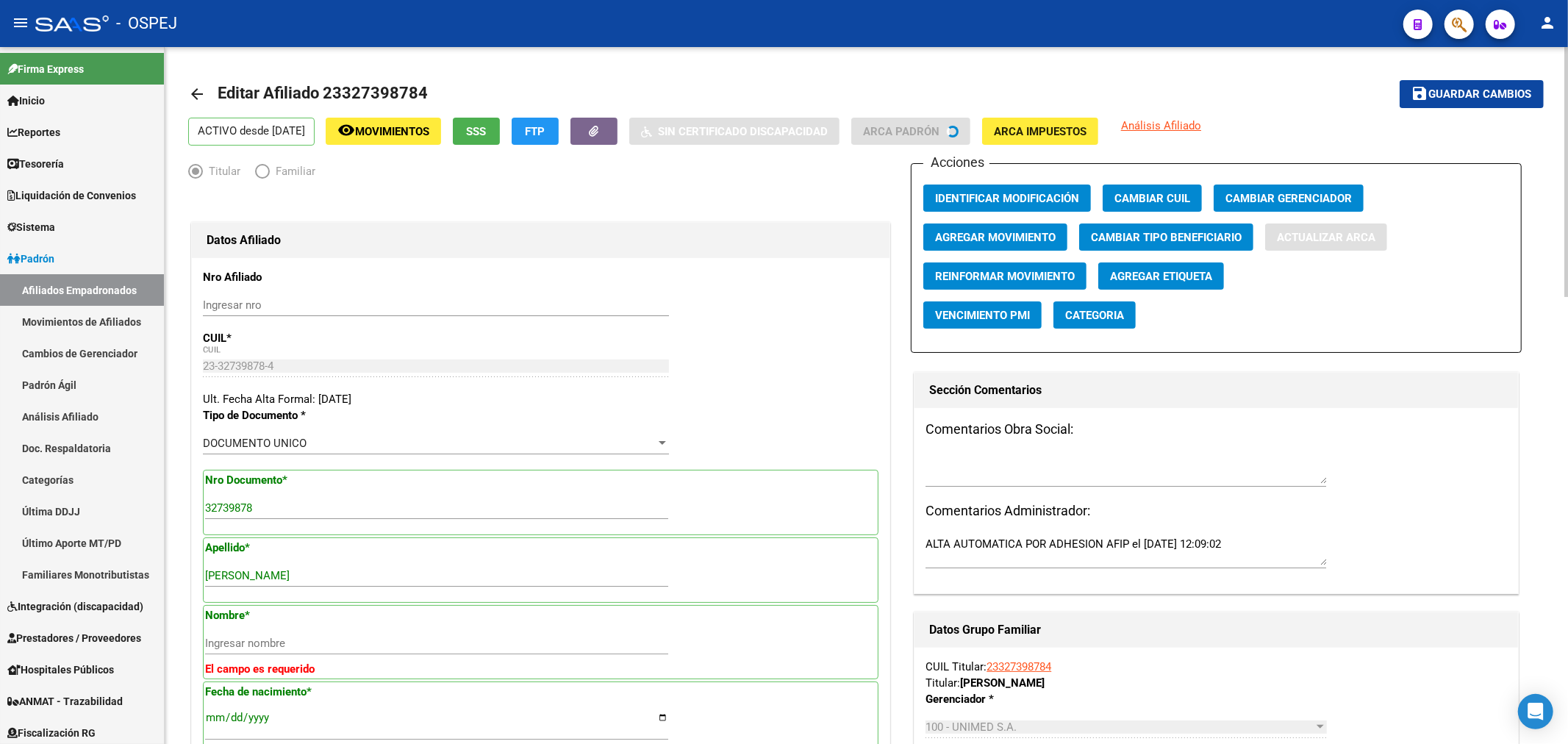
type input "BRAIDOT"
type input "[PERSON_NAME]"
type input "[DATE]"
type input "CORDOBA CAPITAL"
type input "5009"
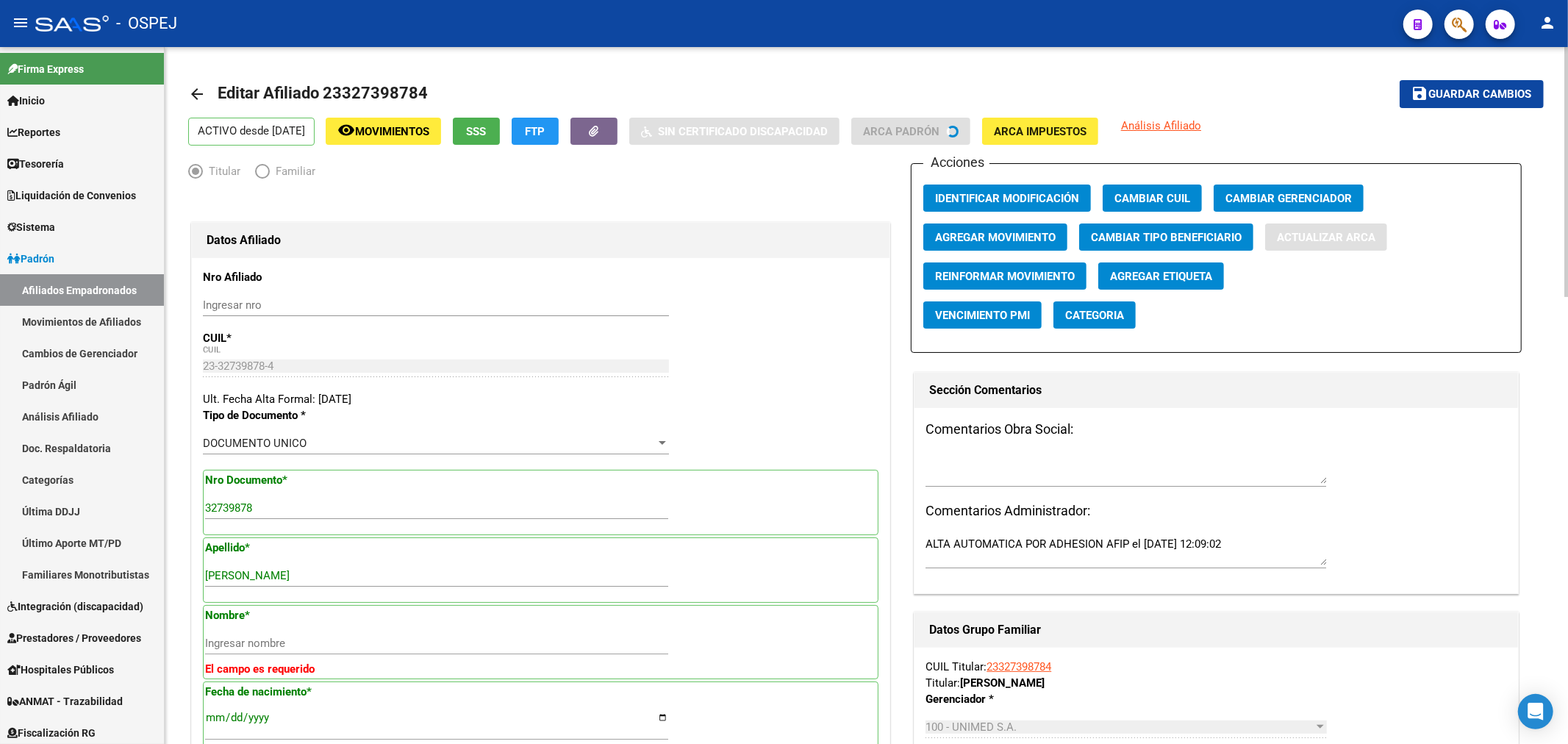
type input "[PERSON_NAME]"
type input "4280"
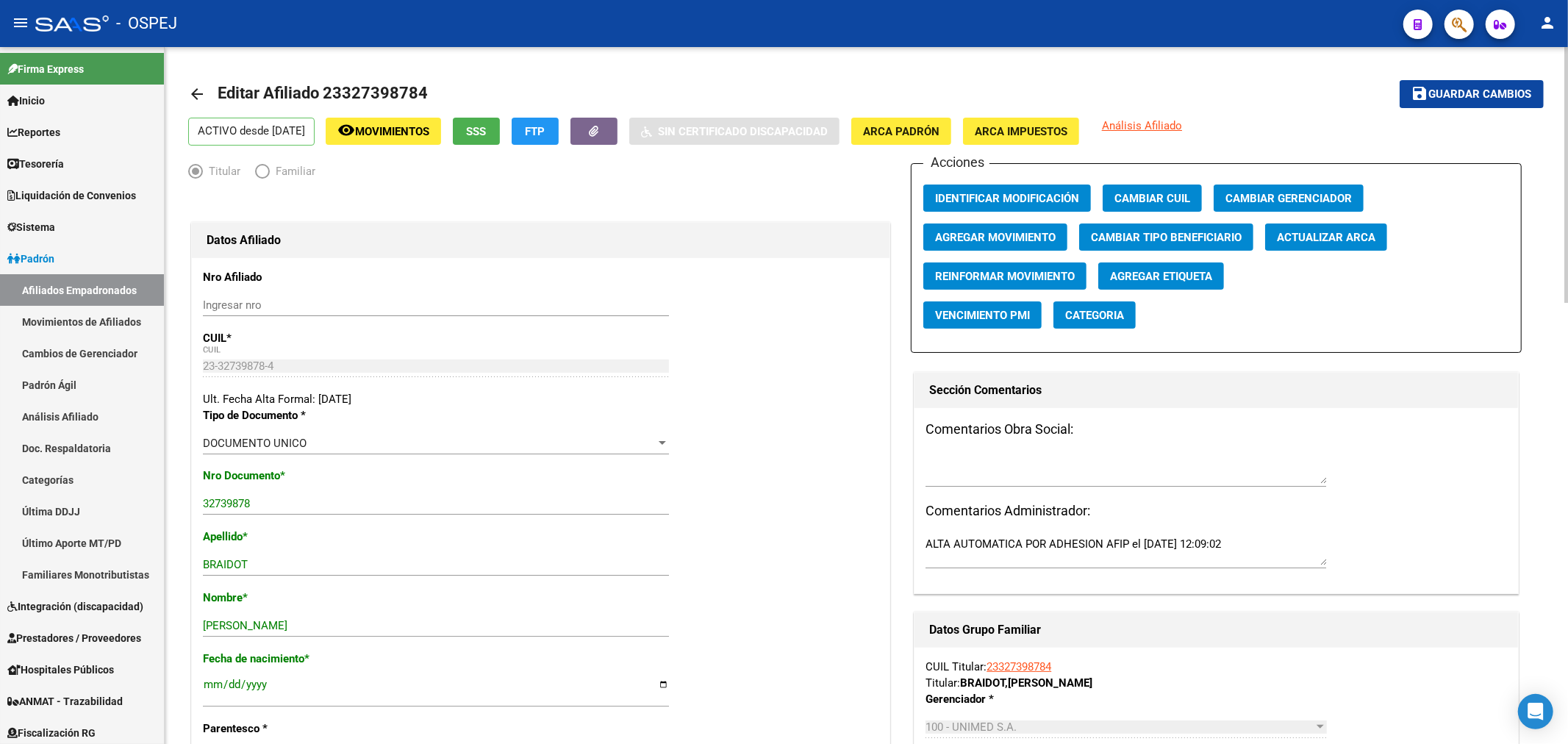
click at [1448, 85] on button "save Guardar cambios" at bounding box center [1471, 94] width 144 height 28
